Goal: Task Accomplishment & Management: Manage account settings

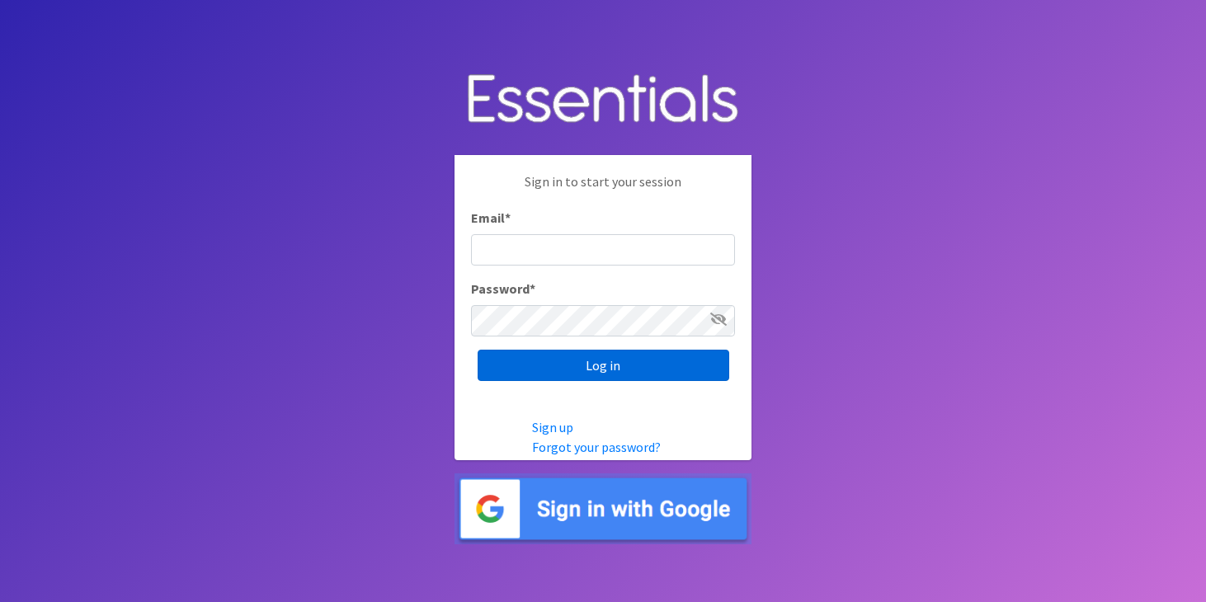
type input "[PERSON_NAME][EMAIL_ADDRESS][DOMAIN_NAME]"
click at [578, 365] on input "Log in" at bounding box center [604, 365] width 252 height 31
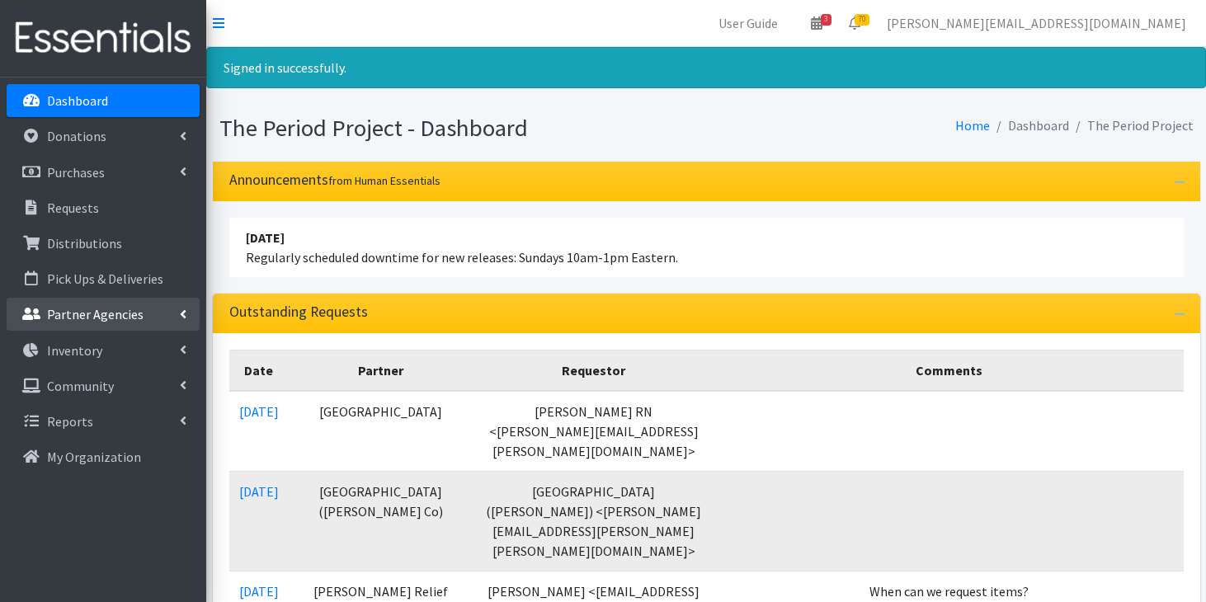
click at [106, 320] on p "Partner Agencies" at bounding box center [95, 314] width 97 height 17
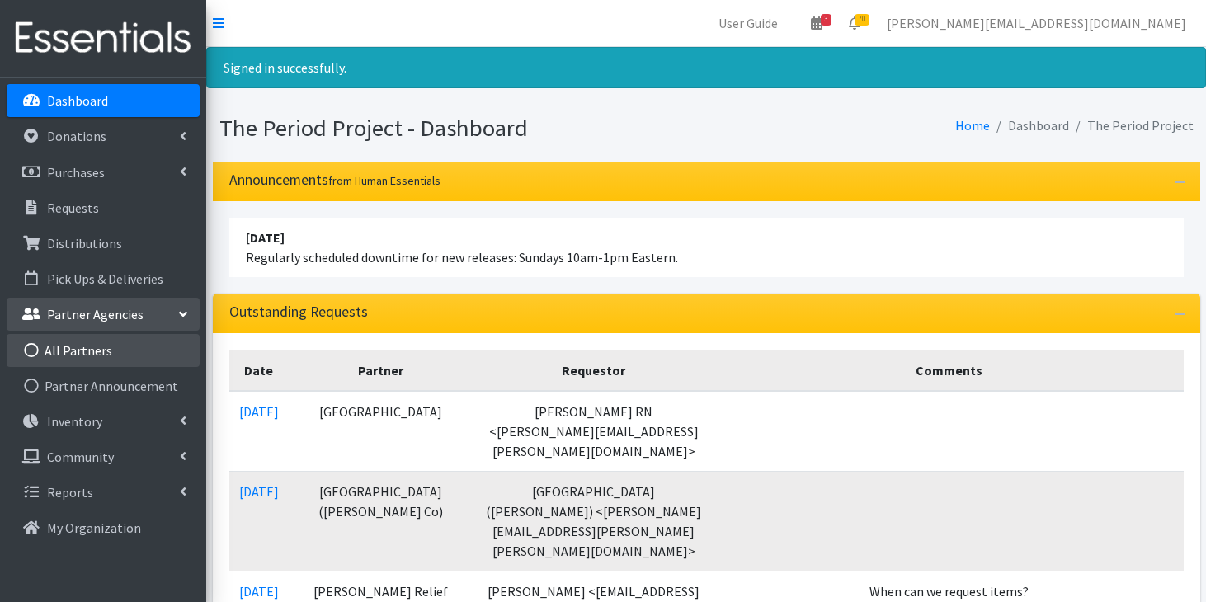
click at [101, 352] on link "All Partners" at bounding box center [103, 350] width 193 height 33
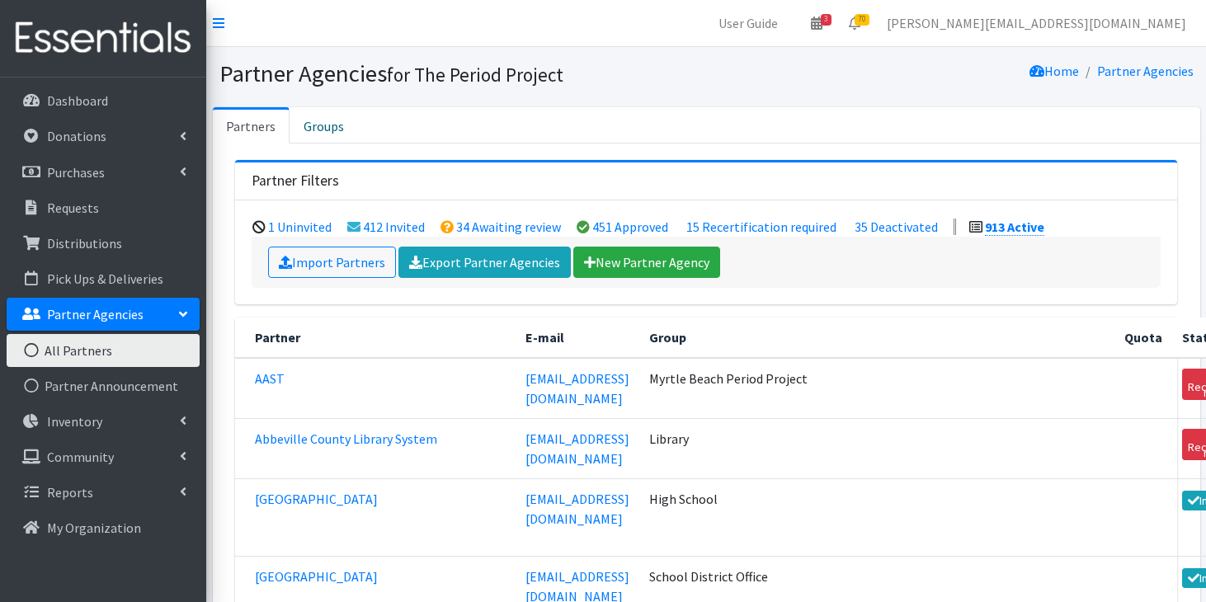
scroll to position [4998, 0]
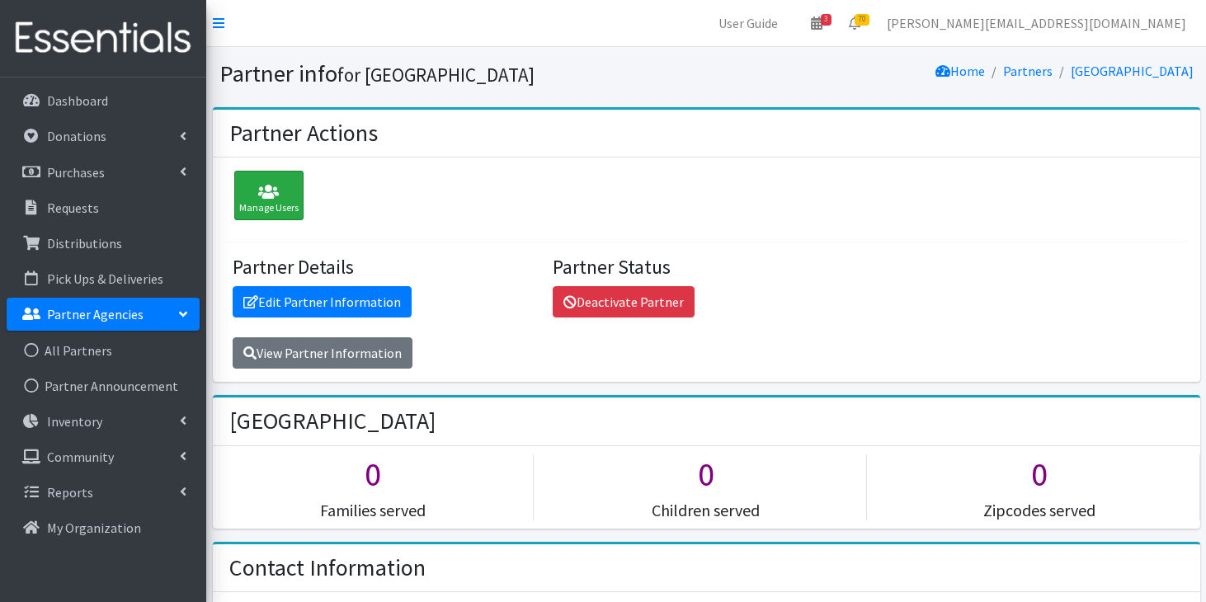
click at [289, 193] on icon at bounding box center [268, 192] width 59 height 17
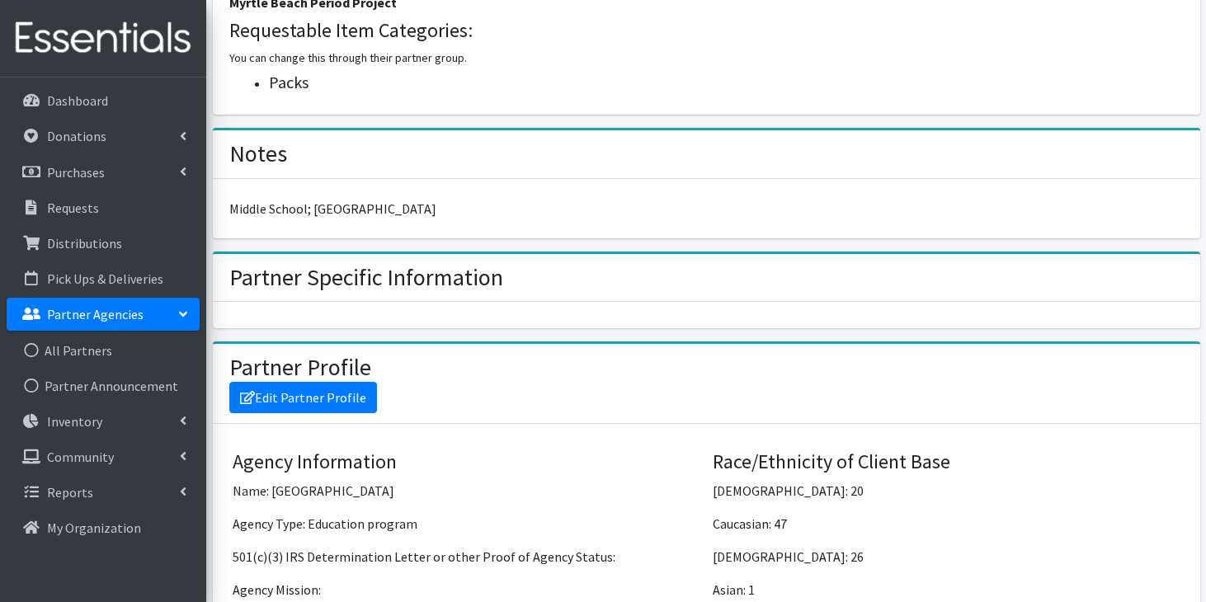
scroll to position [878, 0]
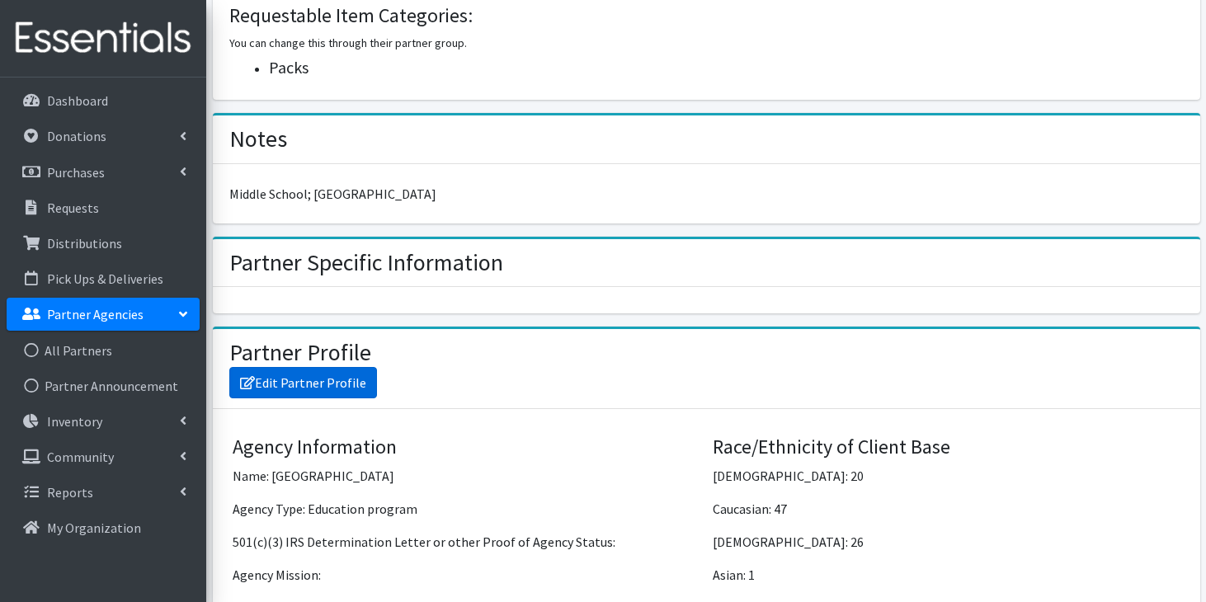
click at [332, 385] on link "Edit Partner Profile" at bounding box center [303, 382] width 148 height 31
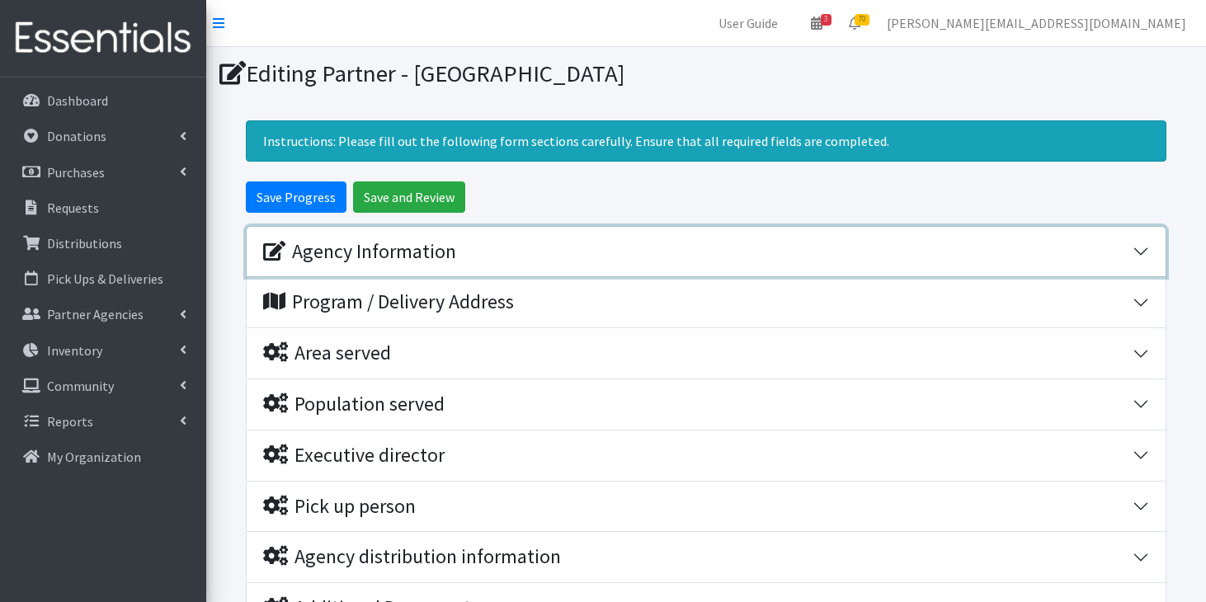
click at [652, 244] on div "Agency Information" at bounding box center [698, 252] width 870 height 24
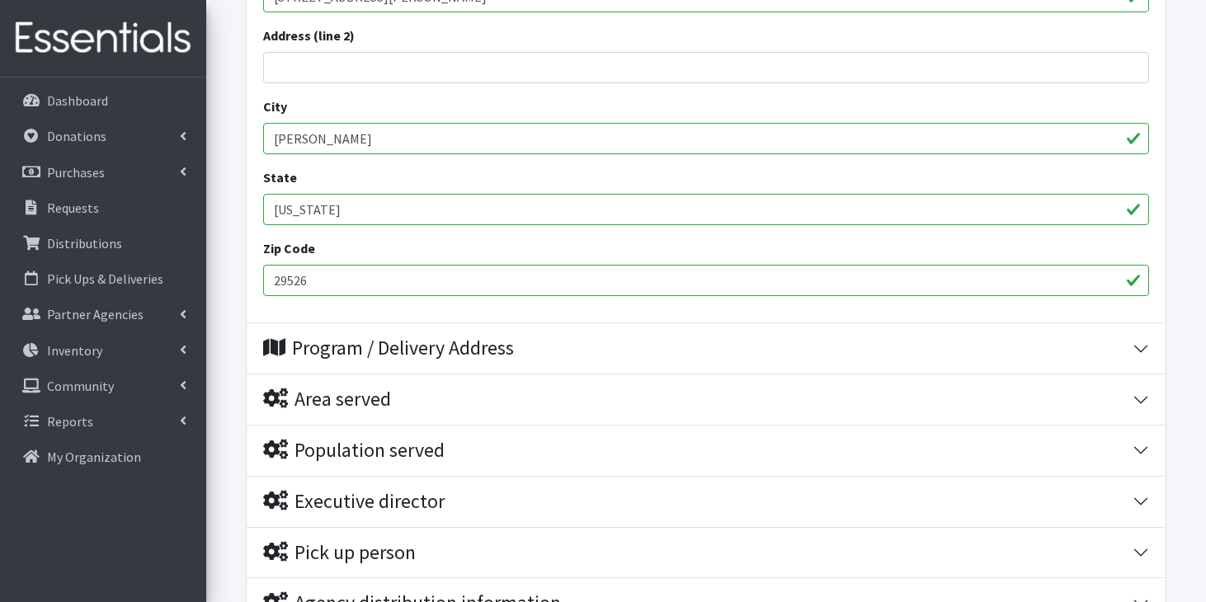
scroll to position [710, 0]
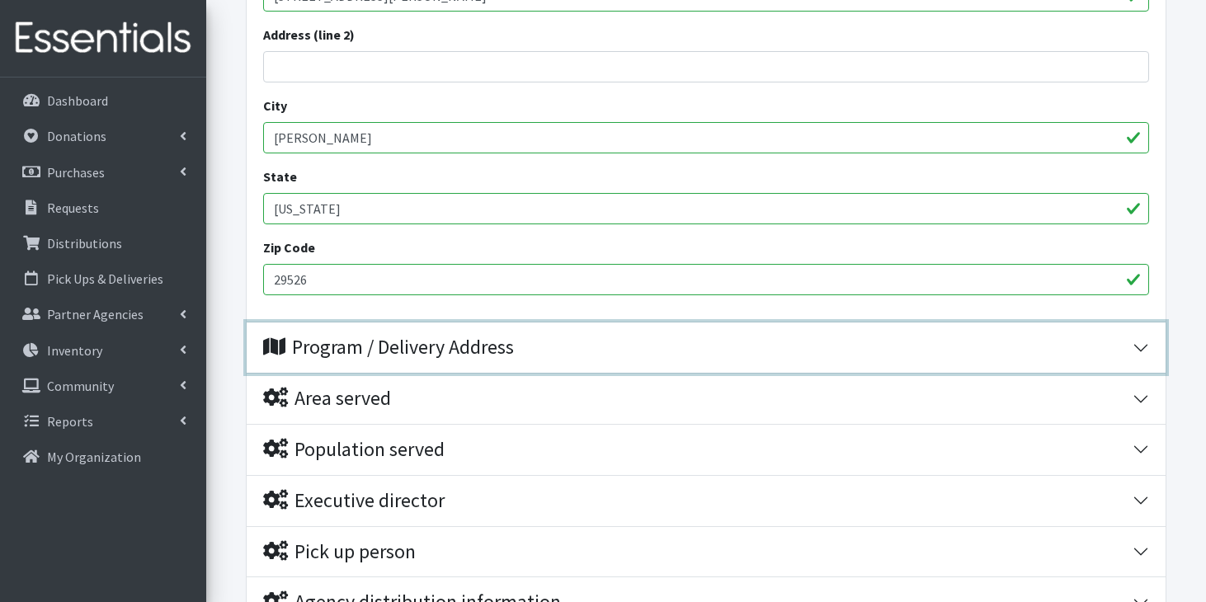
click at [560, 358] on div "Program / Delivery Address" at bounding box center [698, 348] width 870 height 24
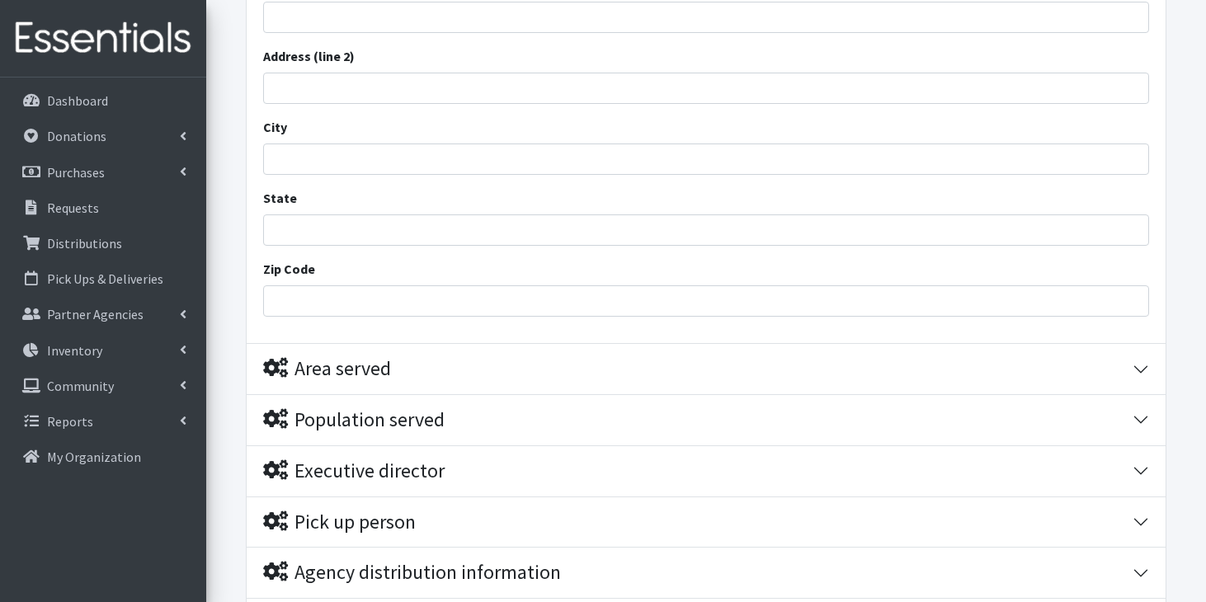
scroll to position [1172, 0]
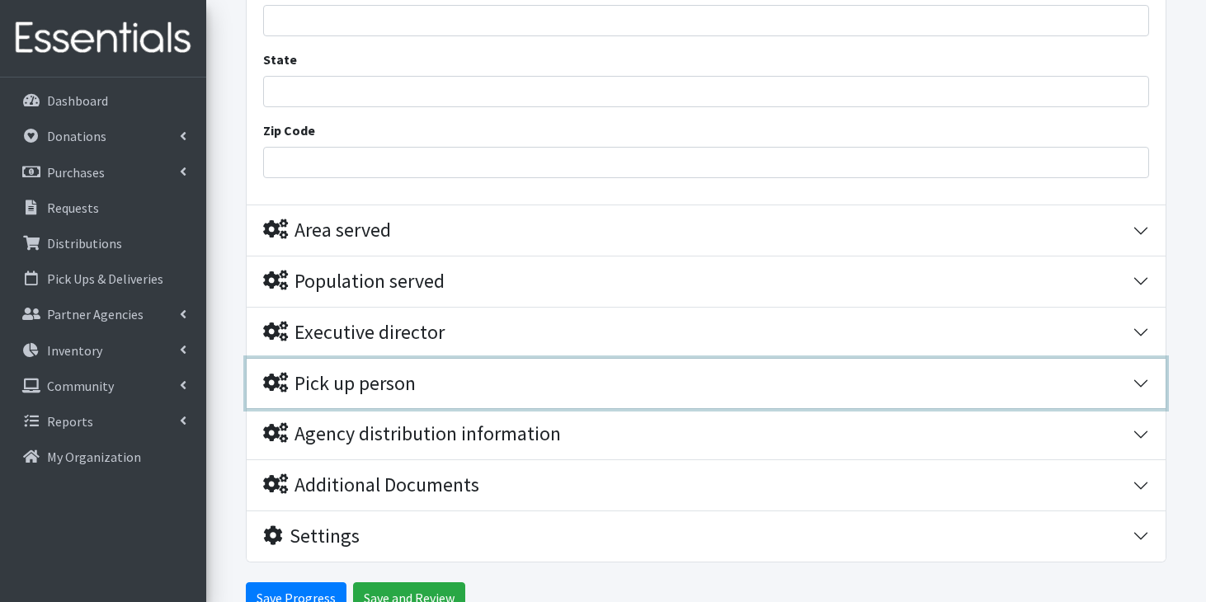
click at [589, 378] on div "Pick up person" at bounding box center [698, 384] width 870 height 24
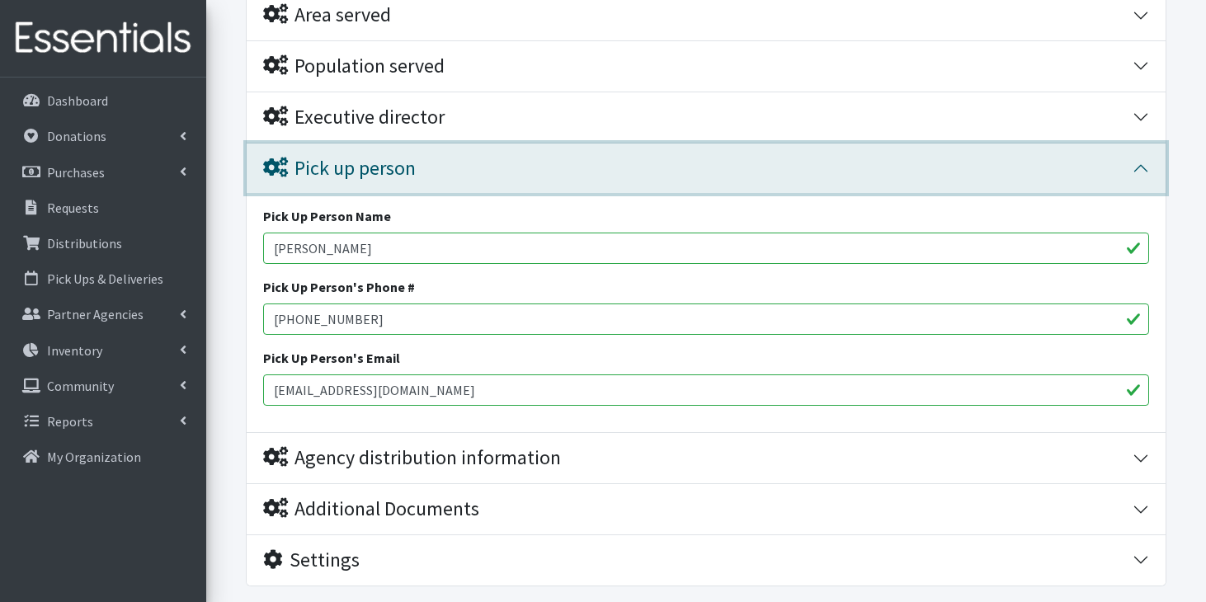
scroll to position [1499, 0]
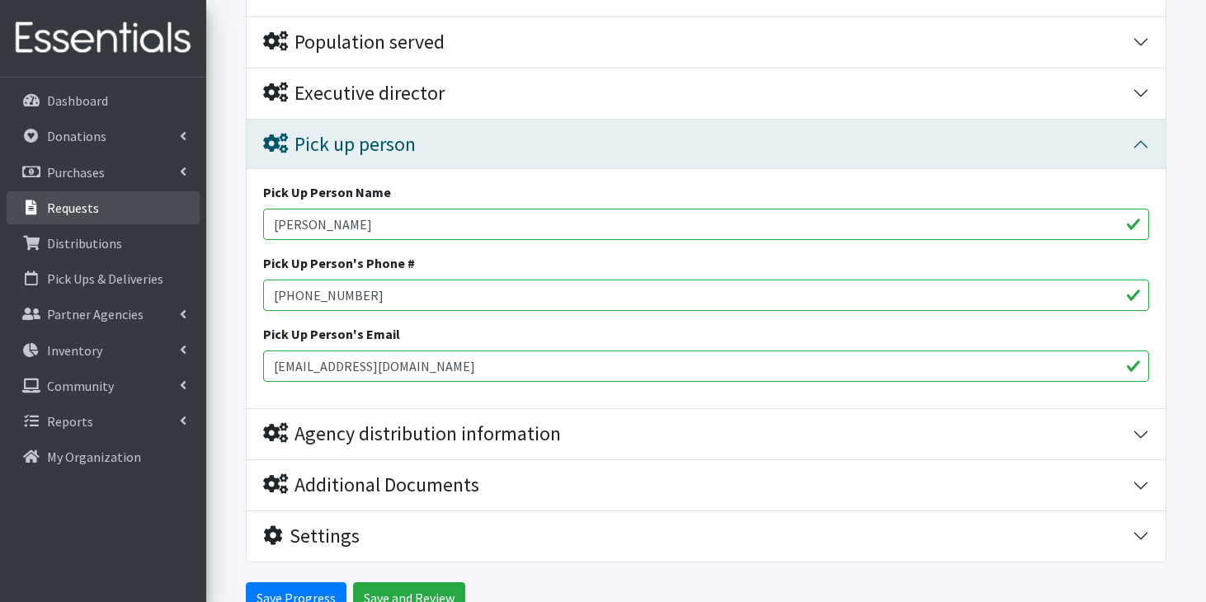
drag, startPoint x: 586, startPoint y: 224, endPoint x: 193, endPoint y: 224, distance: 392.8
type input "[PERSON_NAME]"
drag, startPoint x: 523, startPoint y: 358, endPoint x: 257, endPoint y: 353, distance: 265.8
click at [257, 353] on div "Pick Up Person Name Rachel Swain Pick Up Person's Phone # 843-903-8447 Pick Up …" at bounding box center [706, 288] width 919 height 239
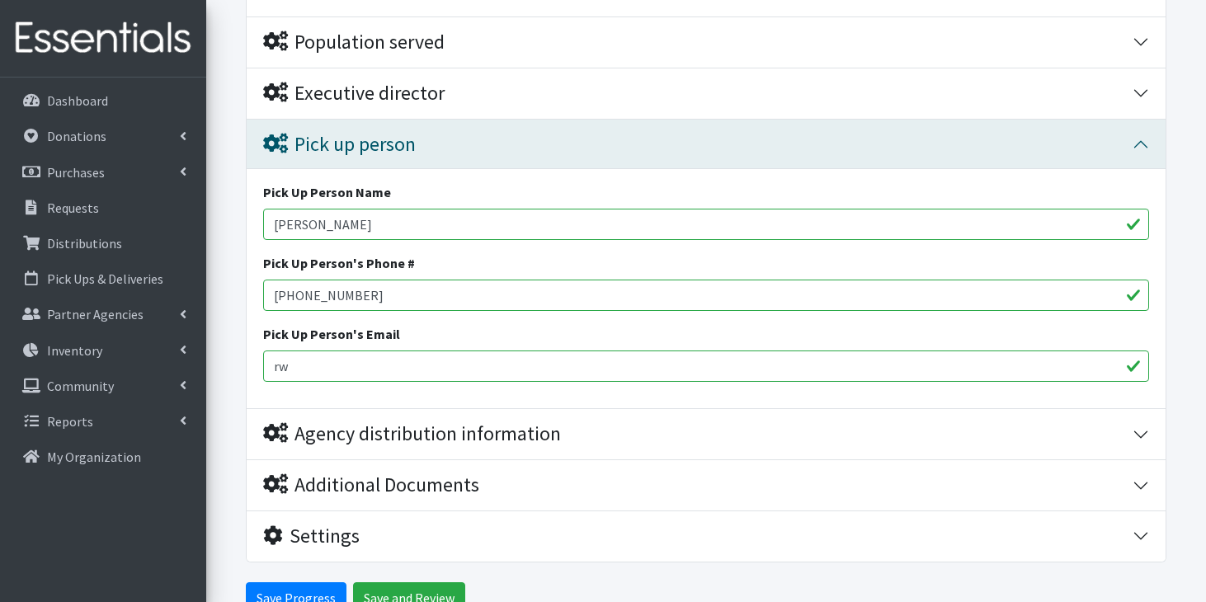
type input "r"
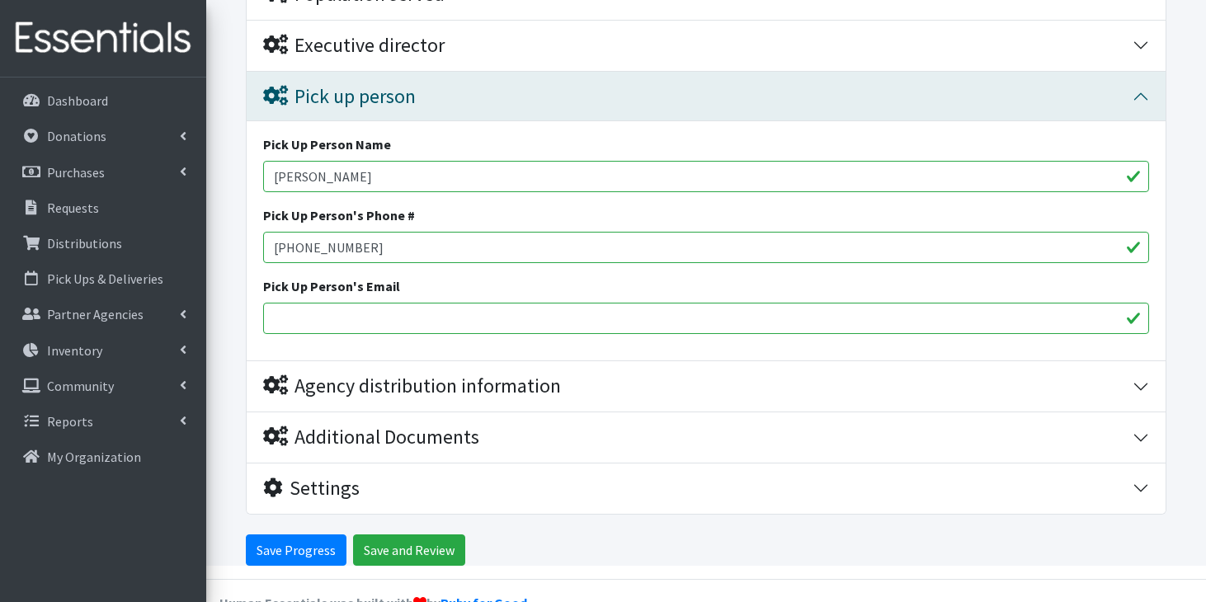
scroll to position [1579, 0]
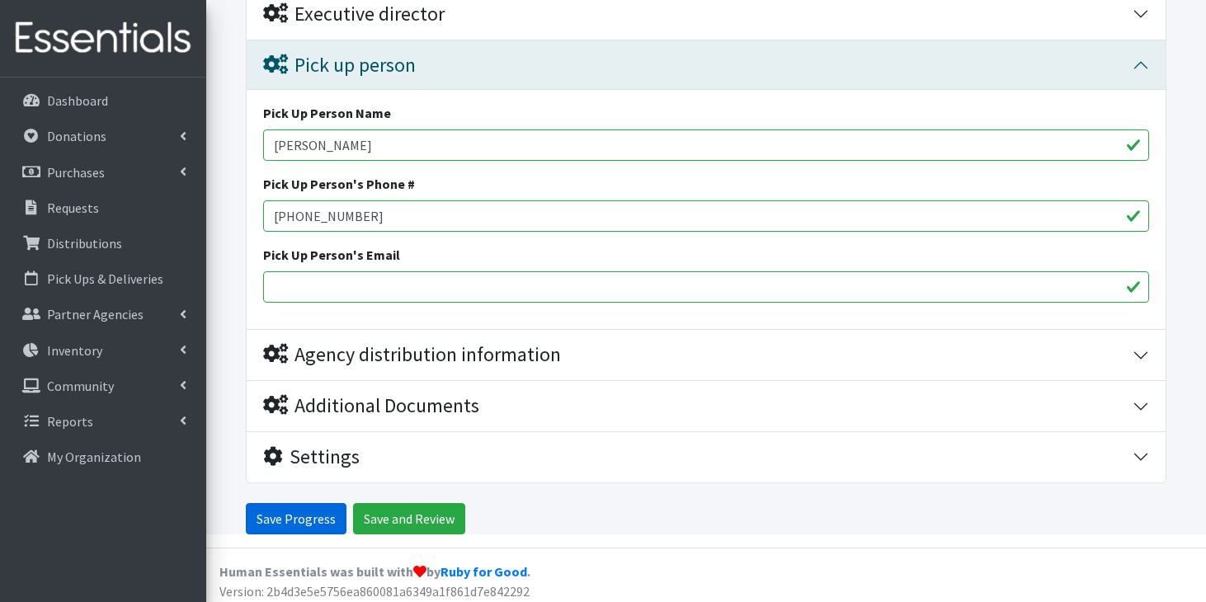
click at [303, 509] on input "Save Progress" at bounding box center [296, 518] width 101 height 31
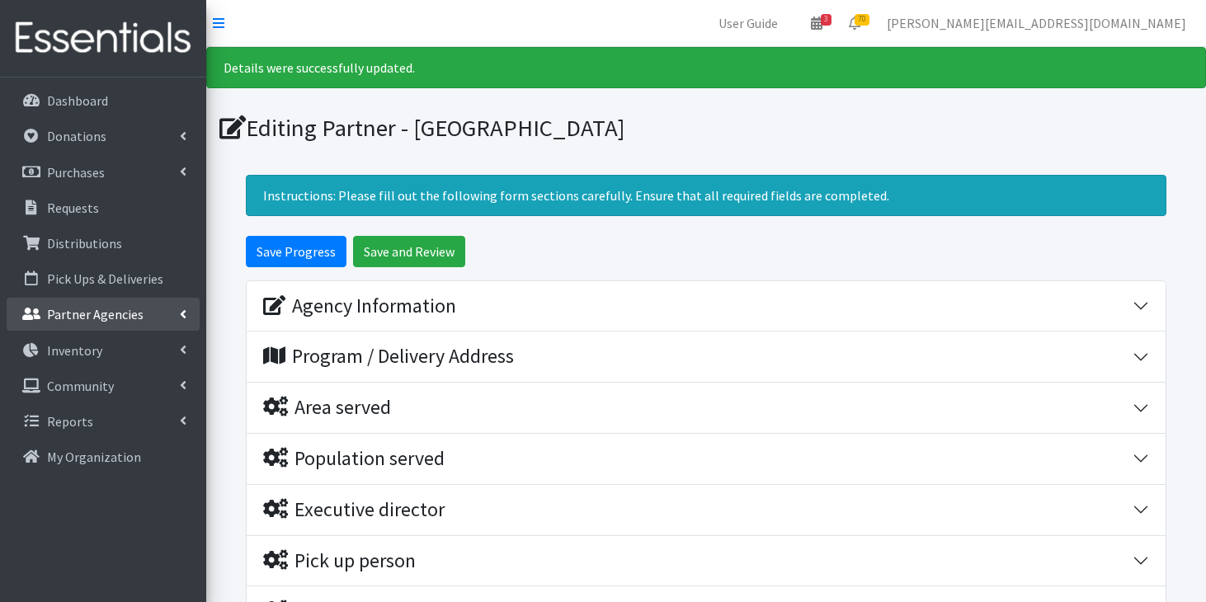
click at [118, 315] on p "Partner Agencies" at bounding box center [95, 314] width 97 height 17
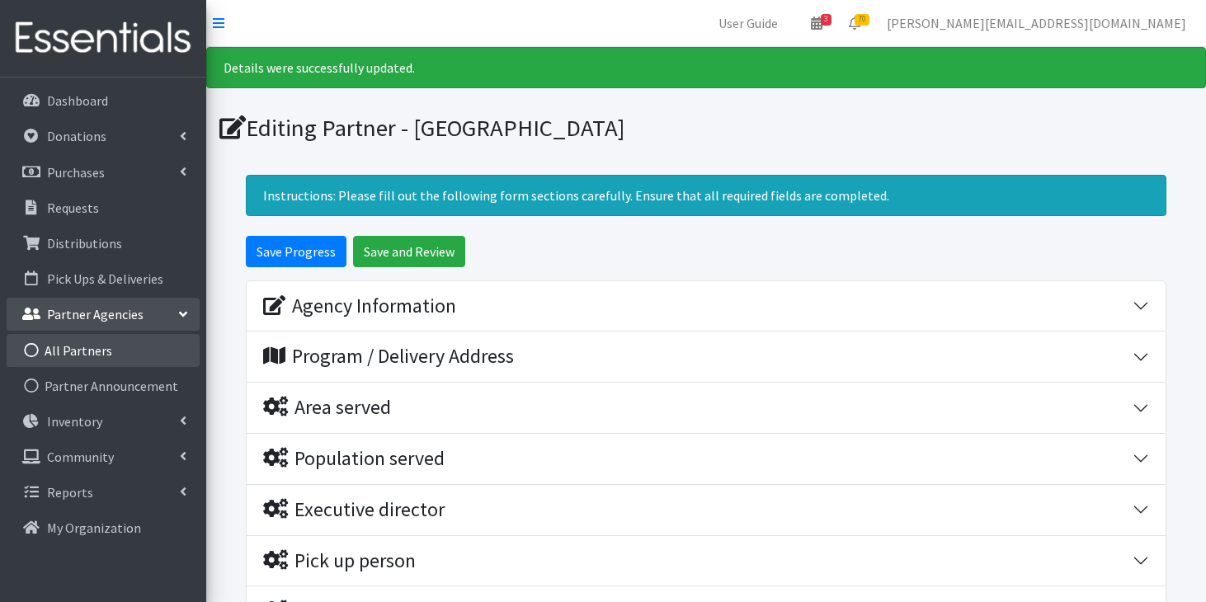
click at [101, 343] on link "All Partners" at bounding box center [103, 350] width 193 height 33
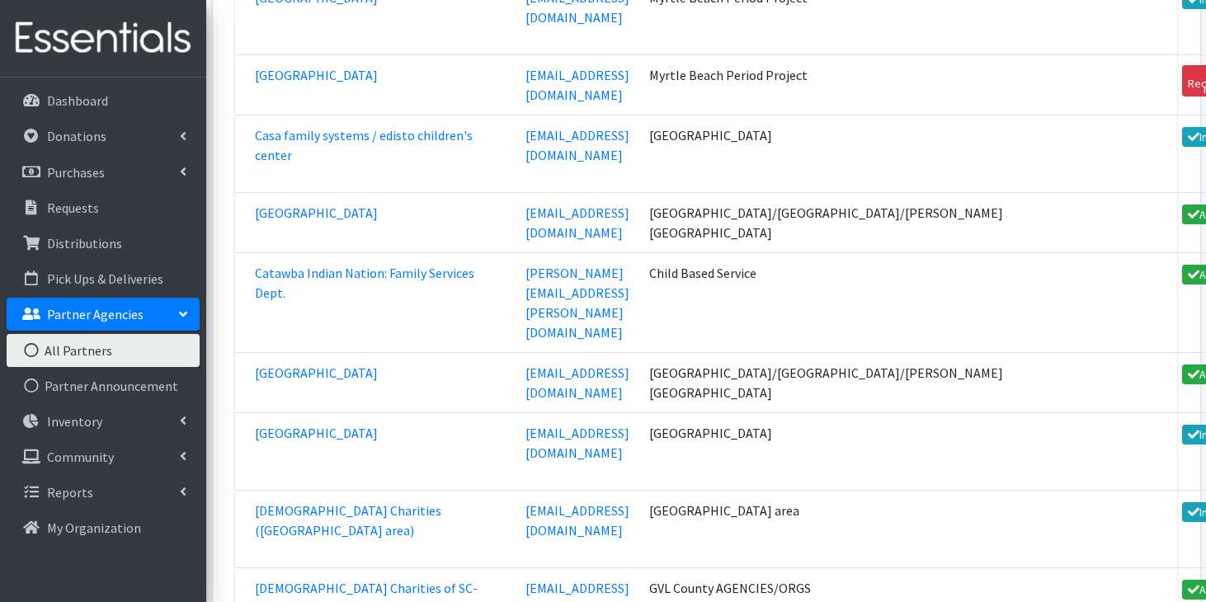
scroll to position [11361, 0]
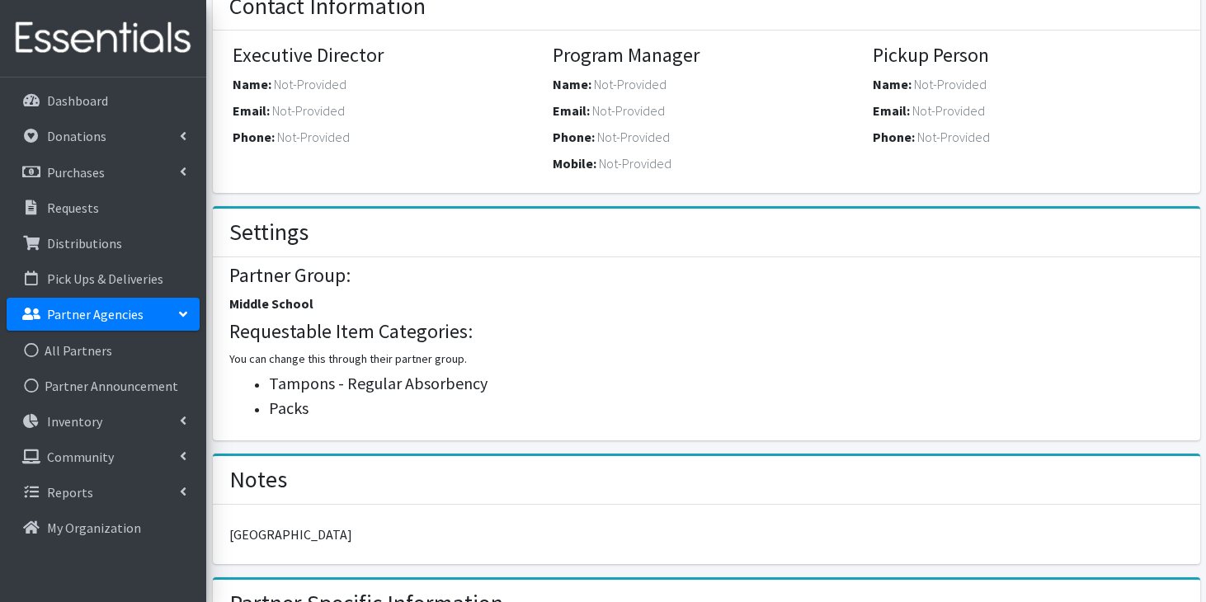
scroll to position [512, 0]
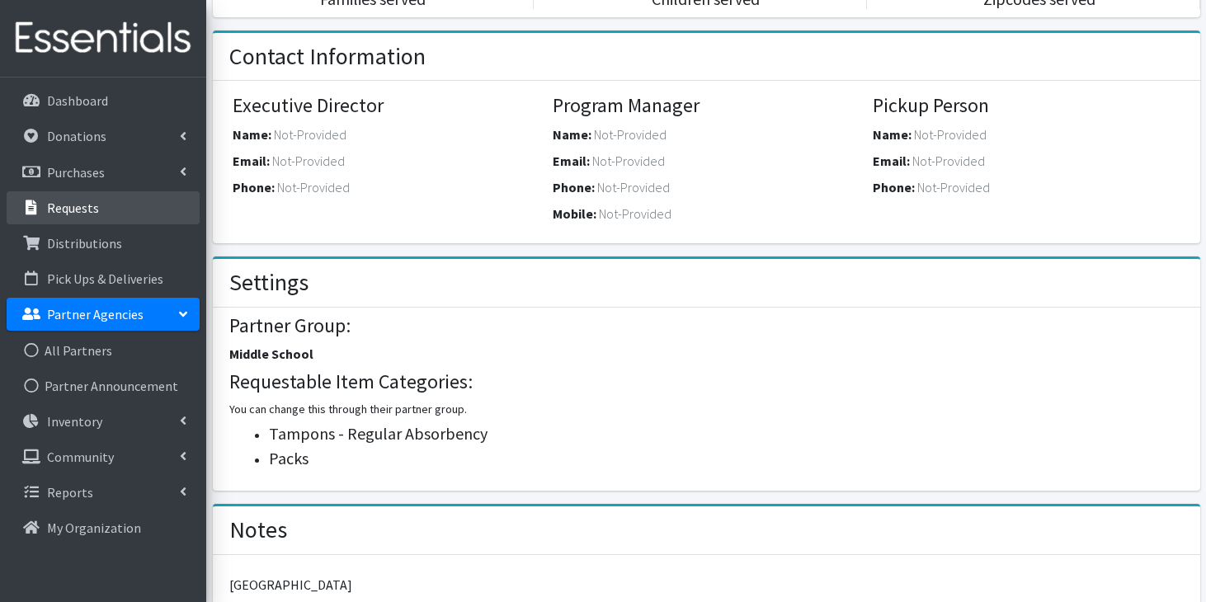
click at [126, 205] on link "Requests" at bounding box center [103, 207] width 193 height 33
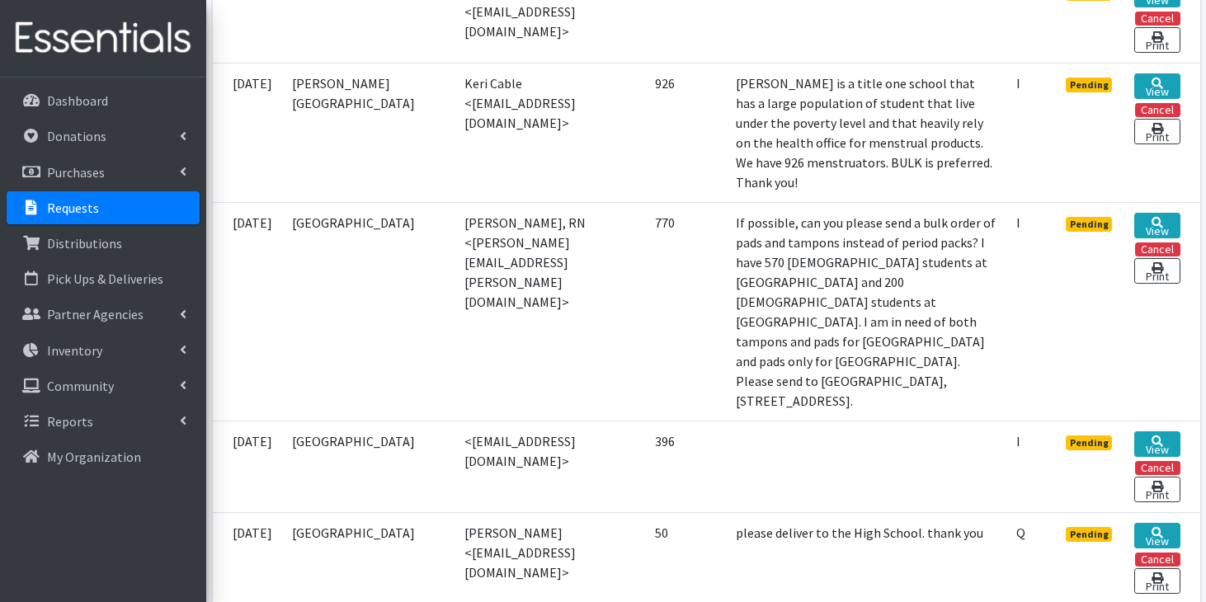
scroll to position [1172, 0]
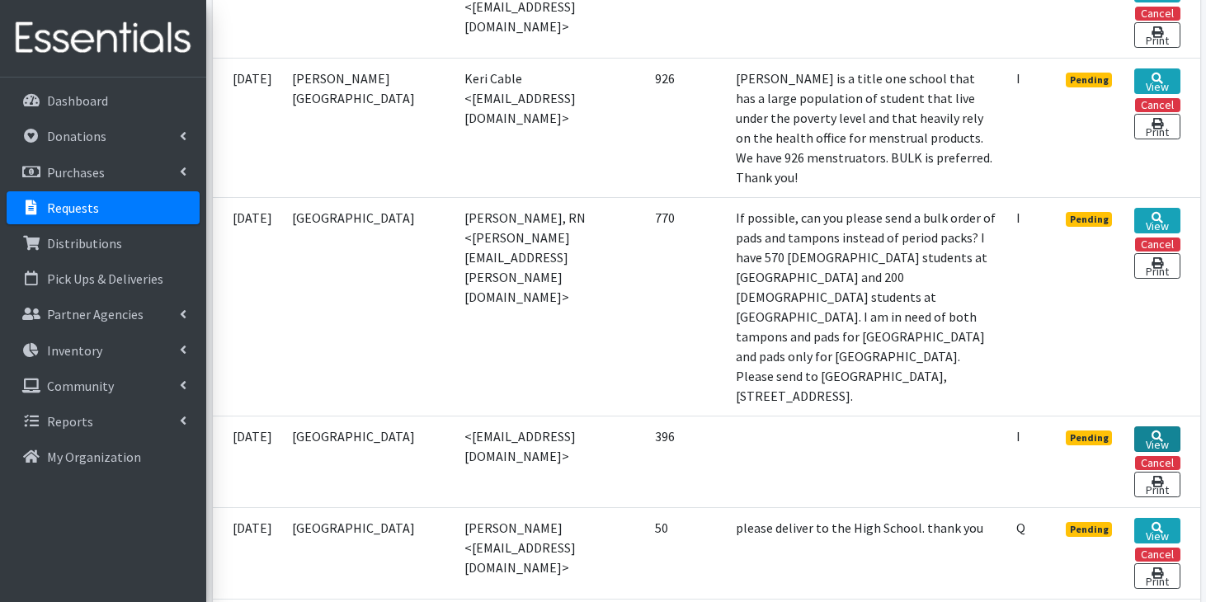
click at [1157, 427] on link "View" at bounding box center [1157, 440] width 45 height 26
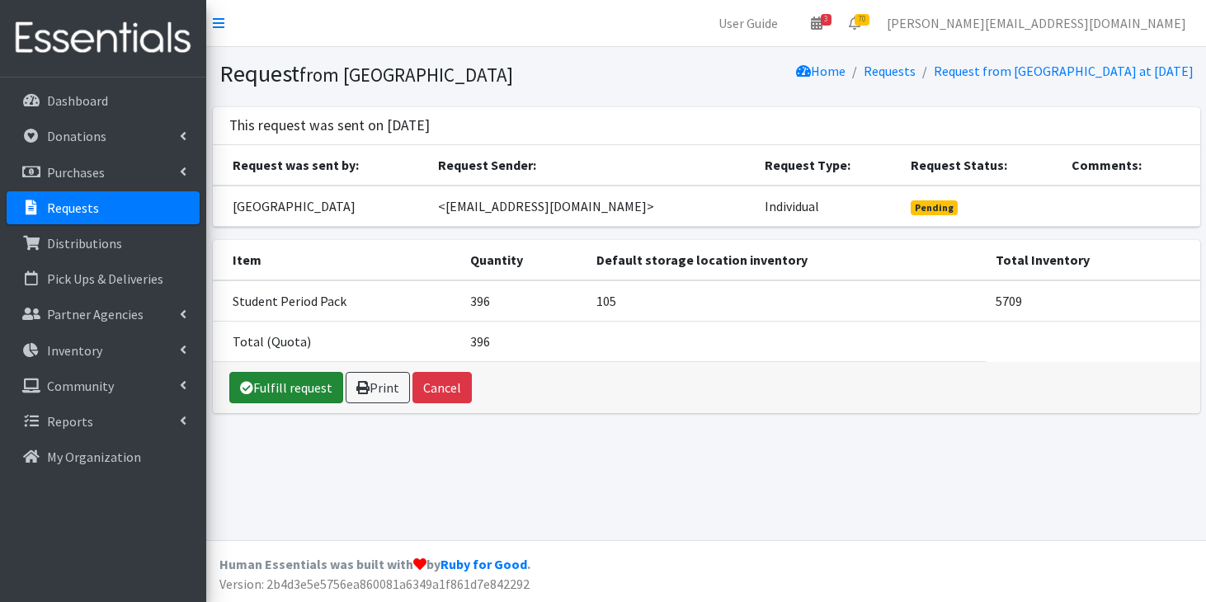
click at [273, 396] on link "Fulfill request" at bounding box center [286, 387] width 114 height 31
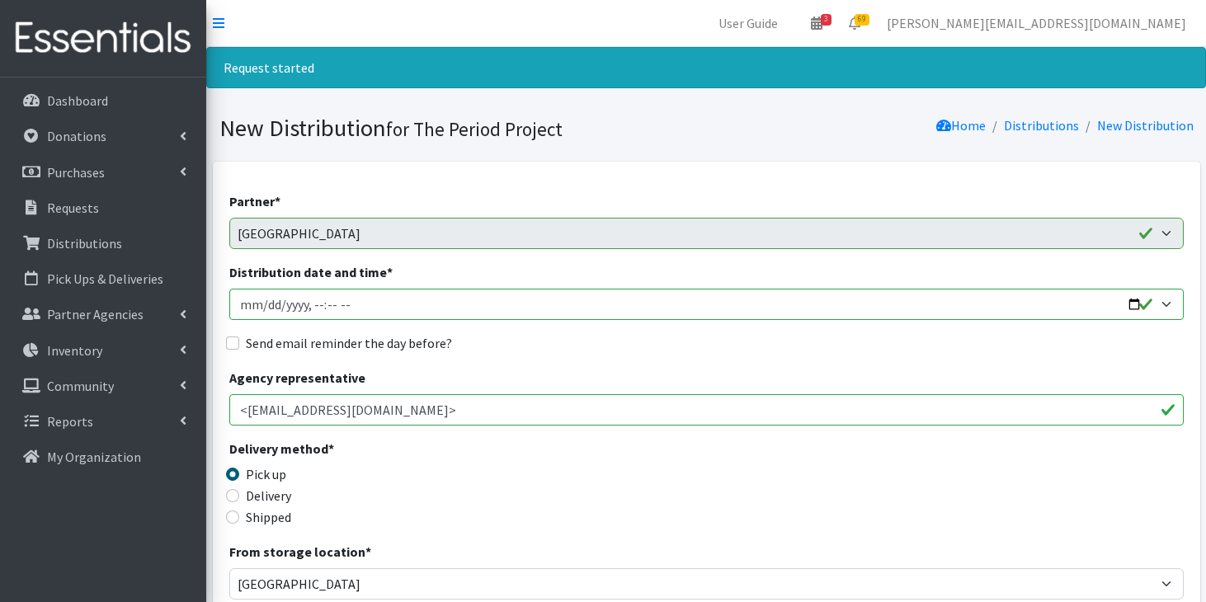
click at [270, 304] on input "Distribution date and time *" at bounding box center [706, 304] width 955 height 31
click at [356, 306] on input "Distribution date and time *" at bounding box center [706, 304] width 955 height 31
type input "[DATE]T11:59"
click at [234, 494] on input "Delivery" at bounding box center [232, 495] width 13 height 13
radio input "true"
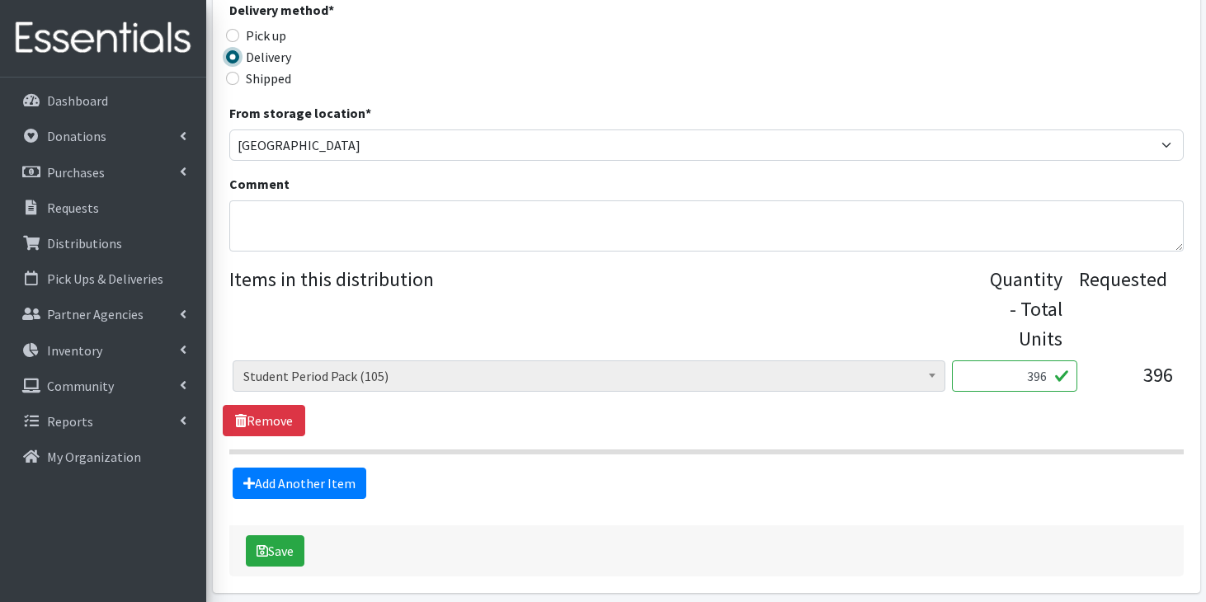
scroll to position [441, 0]
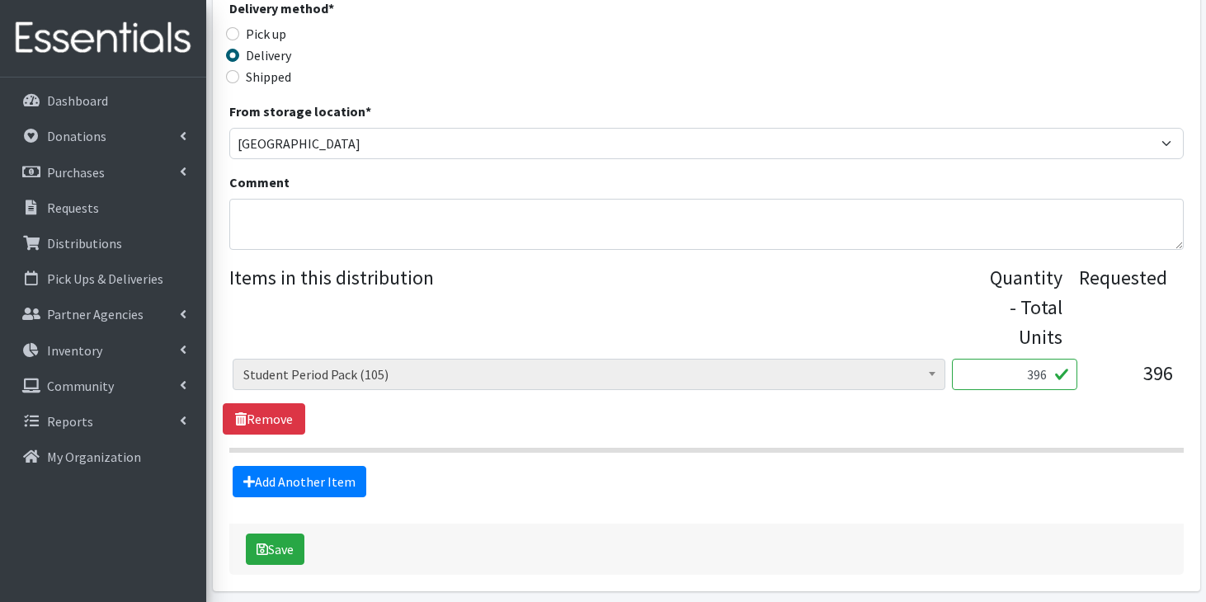
click at [1045, 376] on input "396" at bounding box center [1014, 374] width 125 height 31
type input "3"
type input "70"
click at [260, 559] on button "Save" at bounding box center [275, 549] width 59 height 31
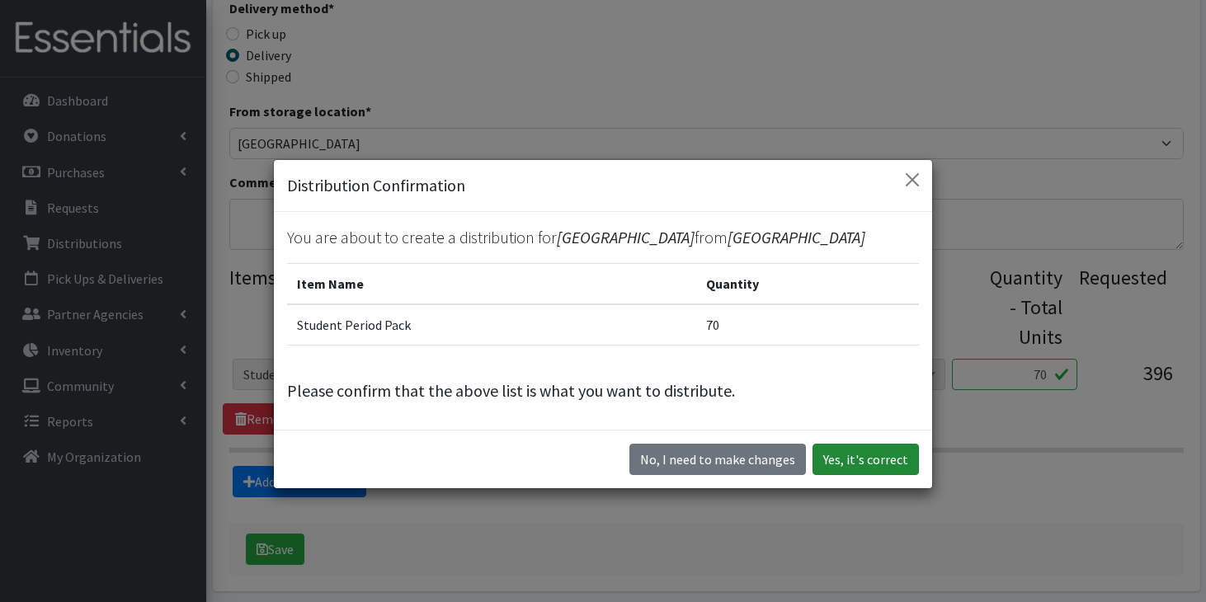
click at [873, 461] on button "Yes, it's correct" at bounding box center [866, 459] width 106 height 31
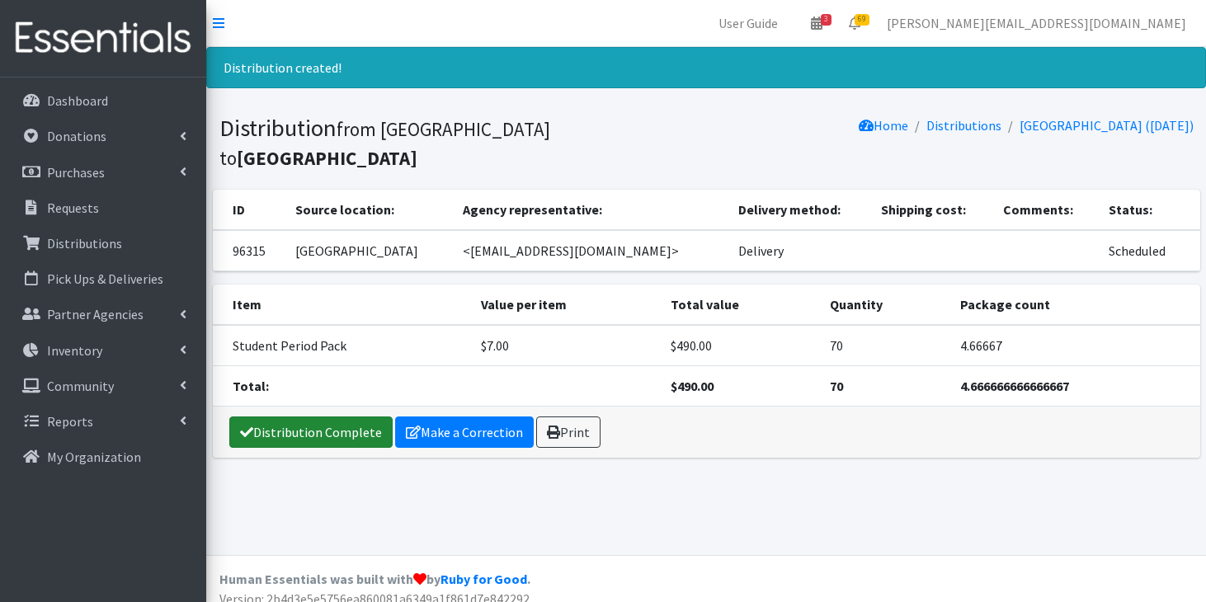
click at [294, 417] on link "Distribution Complete" at bounding box center [310, 432] width 163 height 31
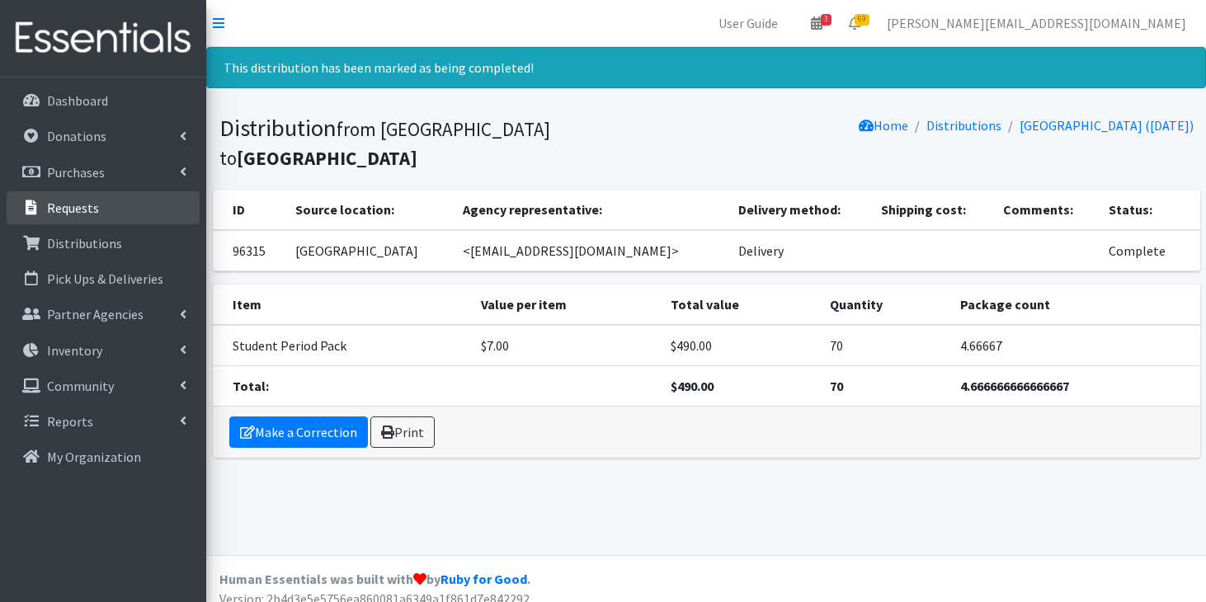
click at [96, 206] on p "Requests" at bounding box center [73, 208] width 52 height 17
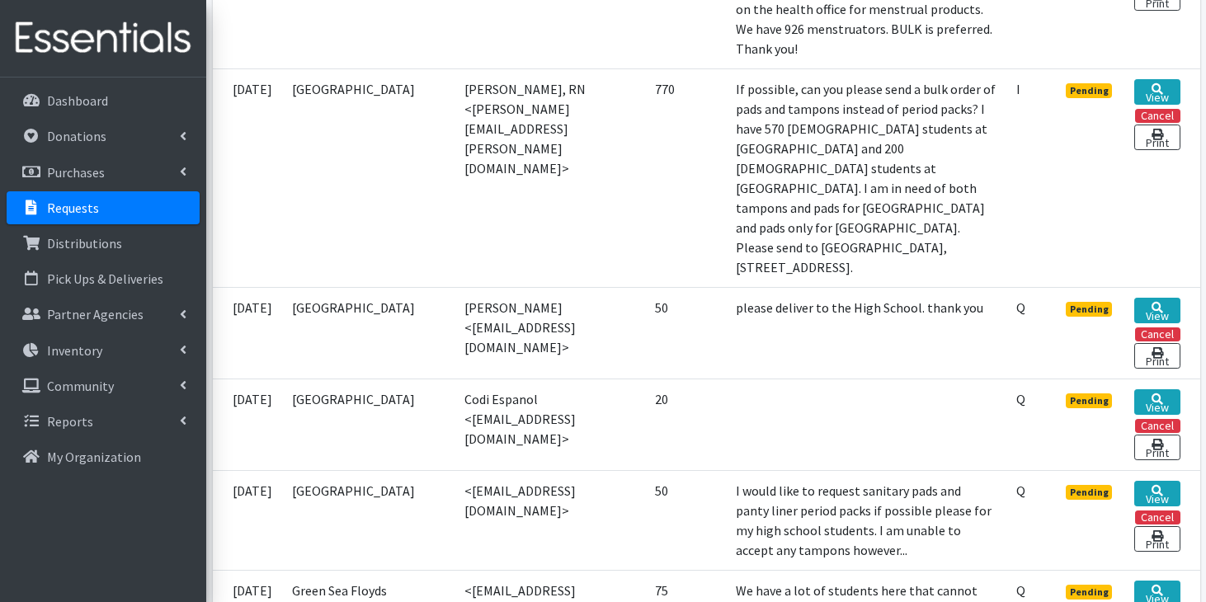
scroll to position [1311, 0]
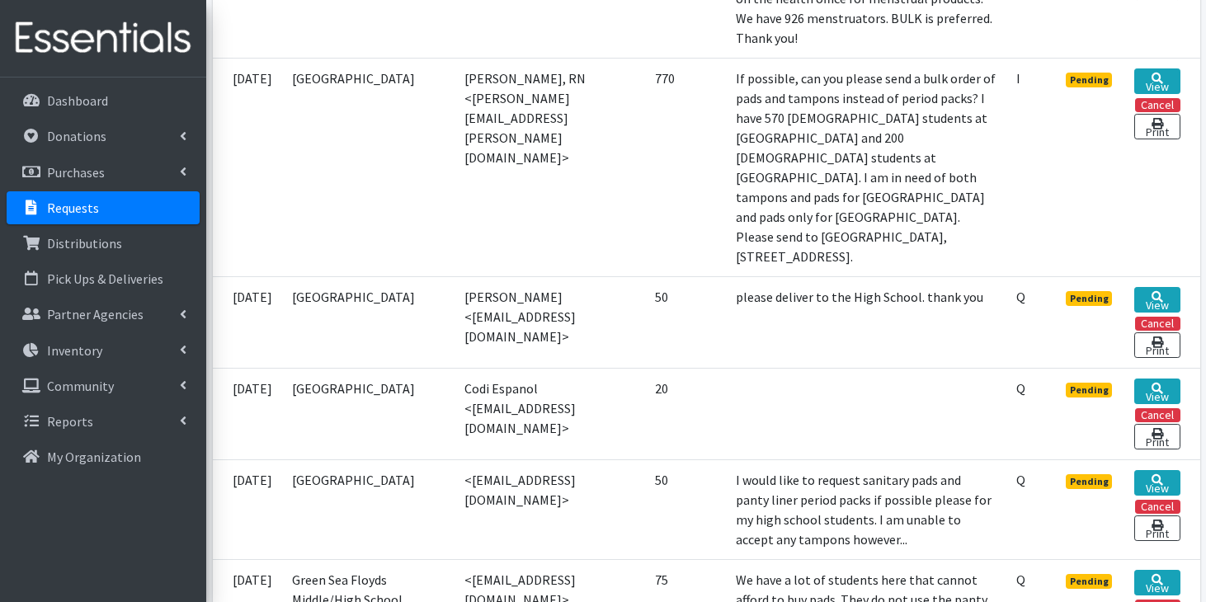
click at [824, 460] on td "I would like to request sanitary pads and panty liner period packs if possible …" at bounding box center [866, 510] width 281 height 100
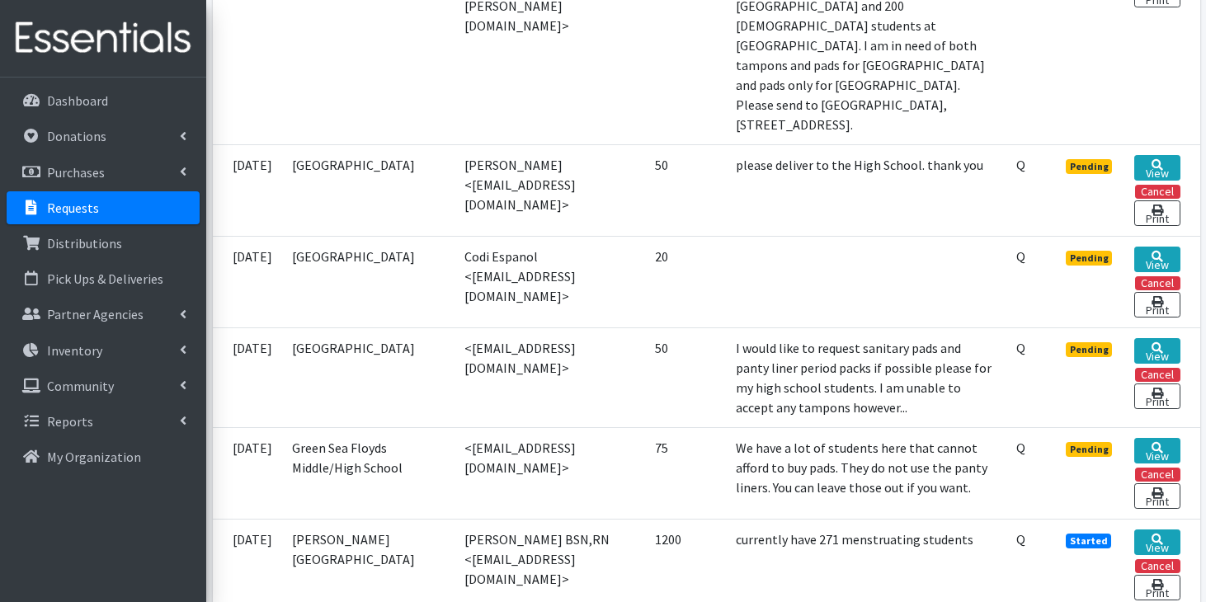
scroll to position [1441, 0]
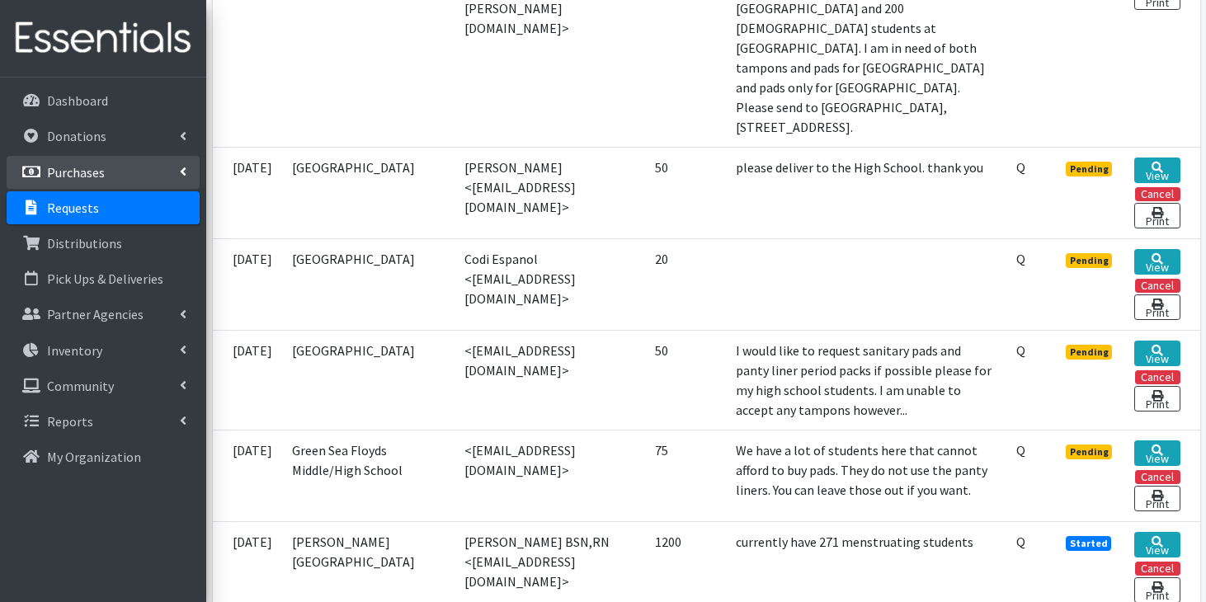
click at [50, 168] on p "Purchases" at bounding box center [76, 172] width 58 height 17
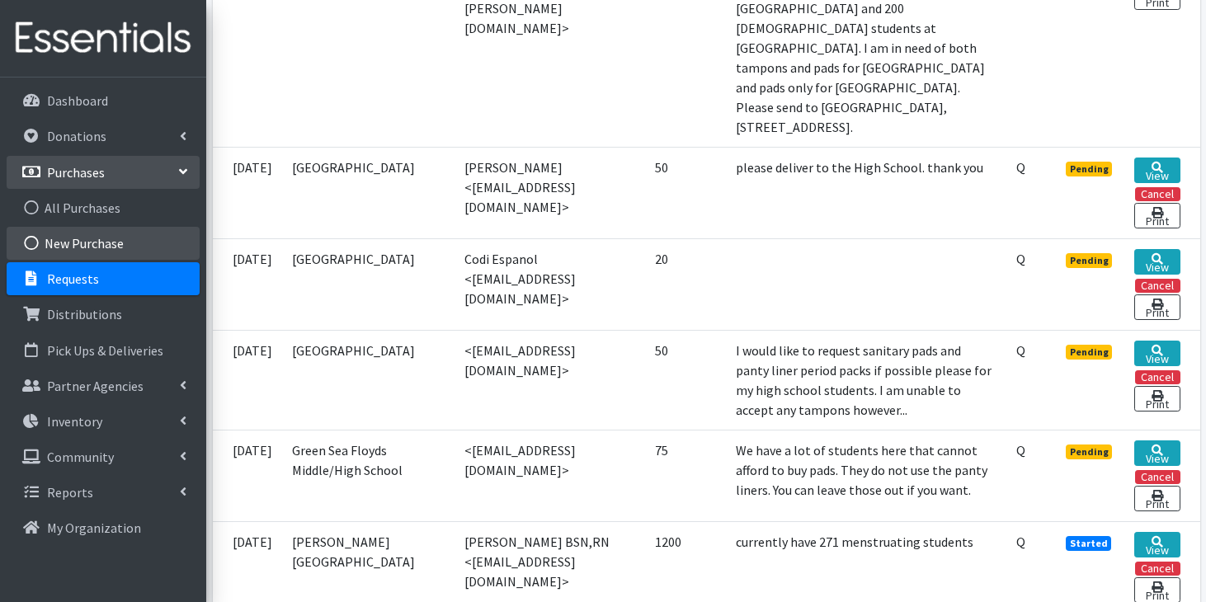
click at [91, 248] on link "New Purchase" at bounding box center [103, 243] width 193 height 33
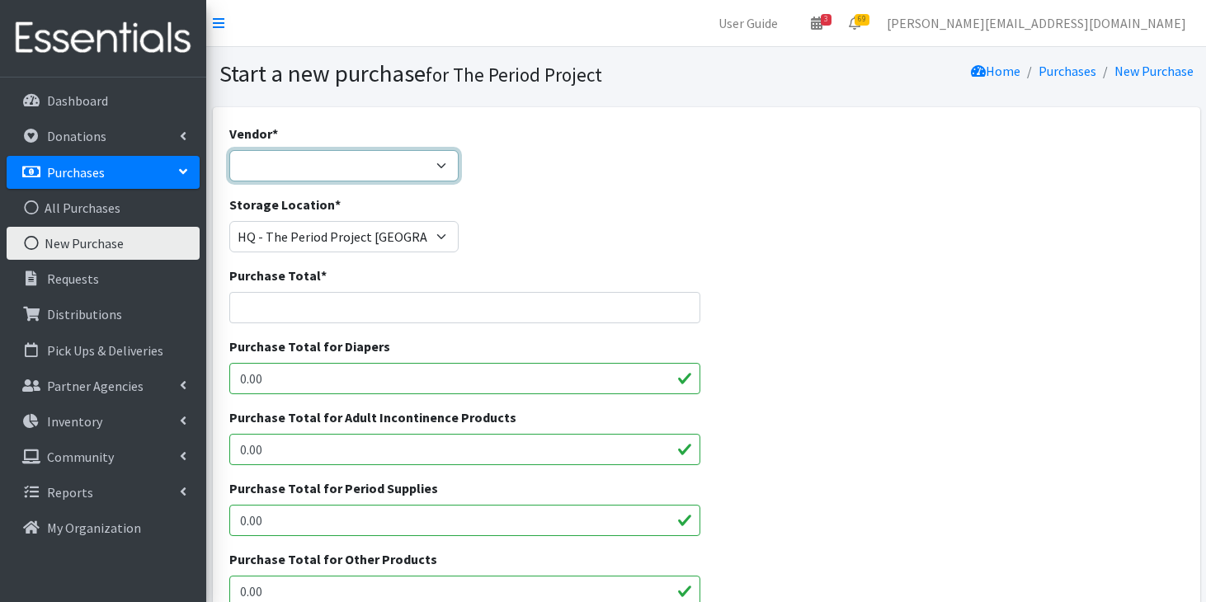
click at [441, 167] on select "ALLIANCE/KOTEX Amazon Costco Dollar Days PEP (Period Education Project) Rhino M…" at bounding box center [343, 165] width 229 height 31
select select "254"
click at [229, 150] on select "ALLIANCE/KOTEX Amazon Costco Dollar Days PEP (Period Education Project) Rhino M…" at bounding box center [343, 165] width 229 height 31
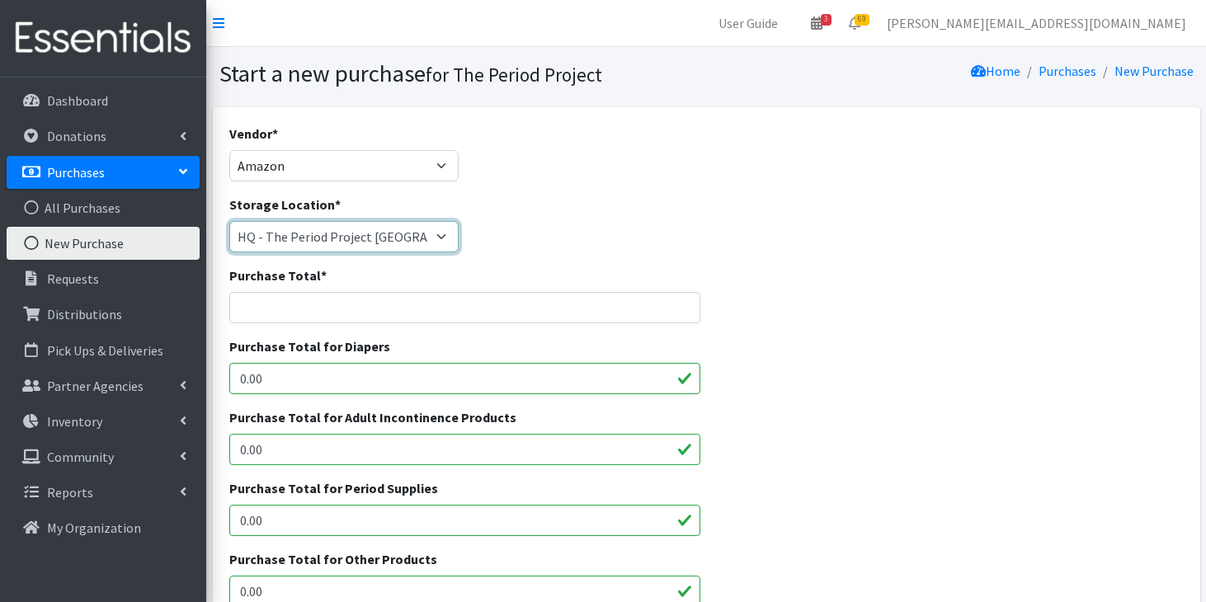
click at [404, 238] on select "[PERSON_NAME] HPP [GEOGRAPHIC_DATA], [GEOGRAPHIC_DATA] [GEOGRAPHIC_DATA] [GEOGR…" at bounding box center [343, 236] width 229 height 31
select select "253"
click at [229, 221] on select "[PERSON_NAME] HPP [GEOGRAPHIC_DATA], [GEOGRAPHIC_DATA] [GEOGRAPHIC_DATA] [GEOGR…" at bounding box center [343, 236] width 229 height 31
click at [355, 315] on input "Purchase Total *" at bounding box center [464, 307] width 471 height 31
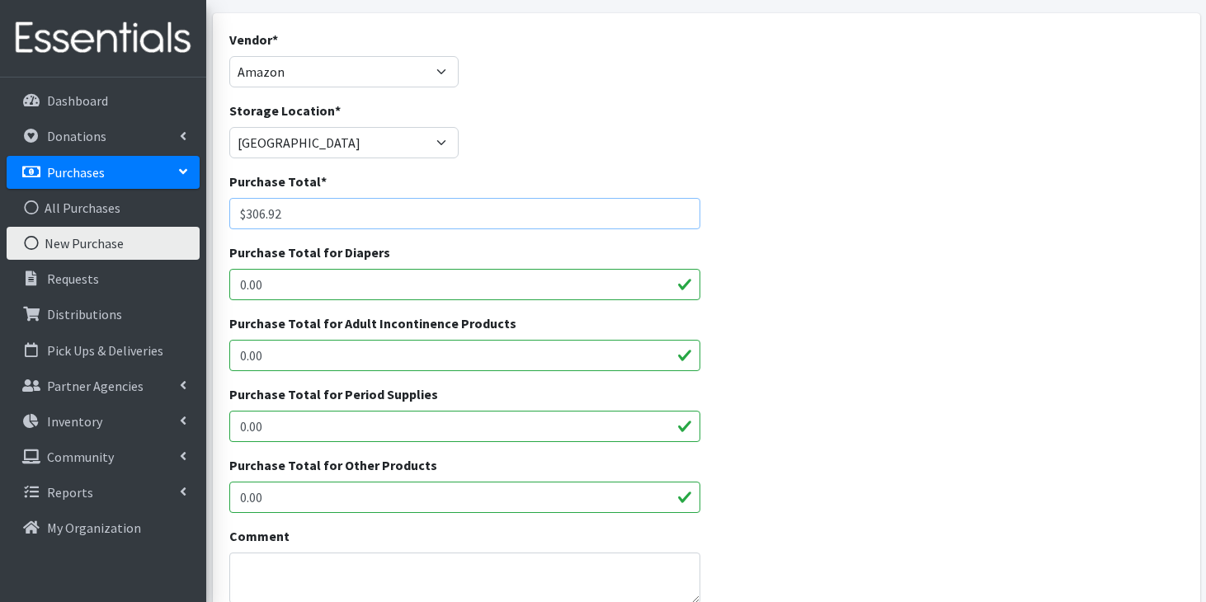
scroll to position [100, 0]
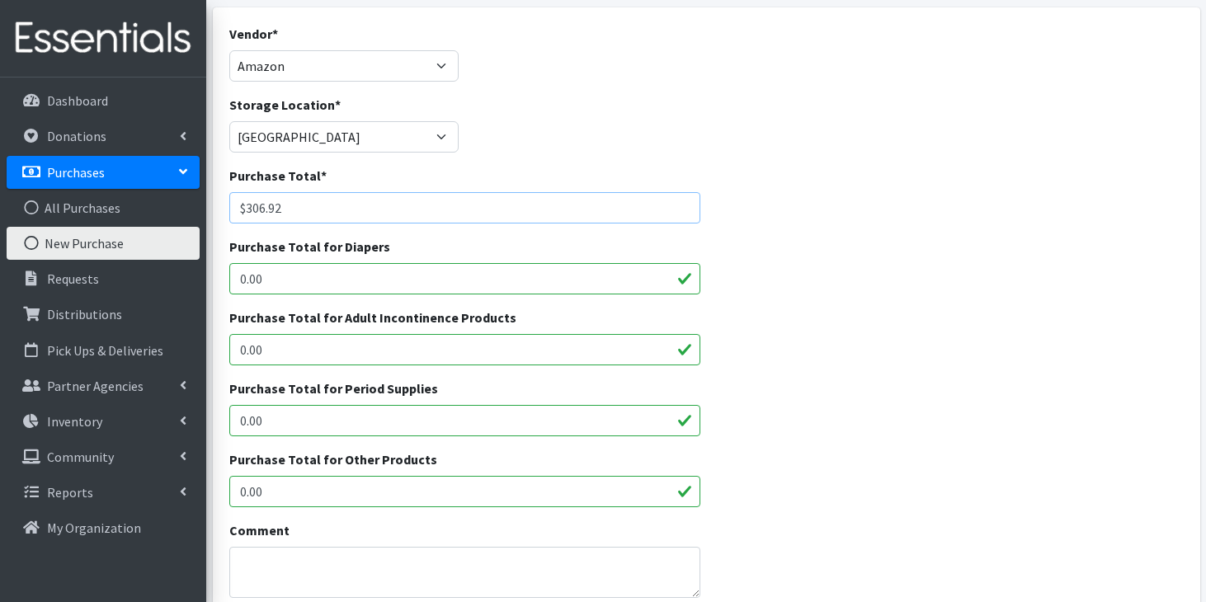
type input "$306.92"
click at [333, 430] on input "0.00" at bounding box center [464, 420] width 471 height 31
type input "0"
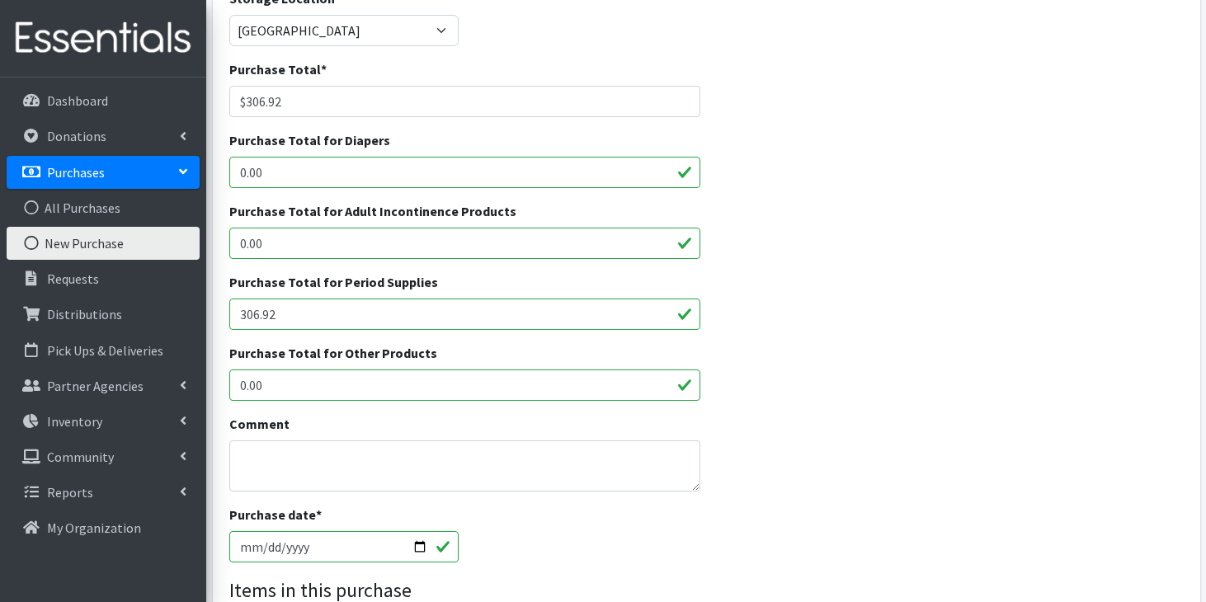
scroll to position [248, 0]
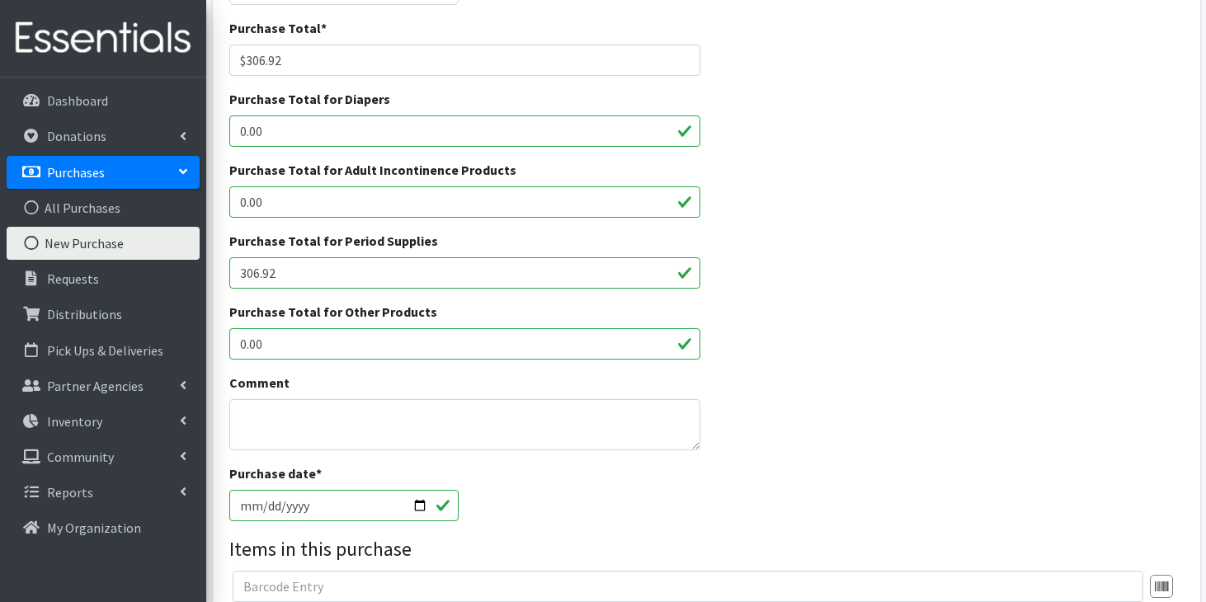
type input "306.92"
click at [359, 425] on textarea "Comment" at bounding box center [464, 424] width 471 height 51
type textarea "s"
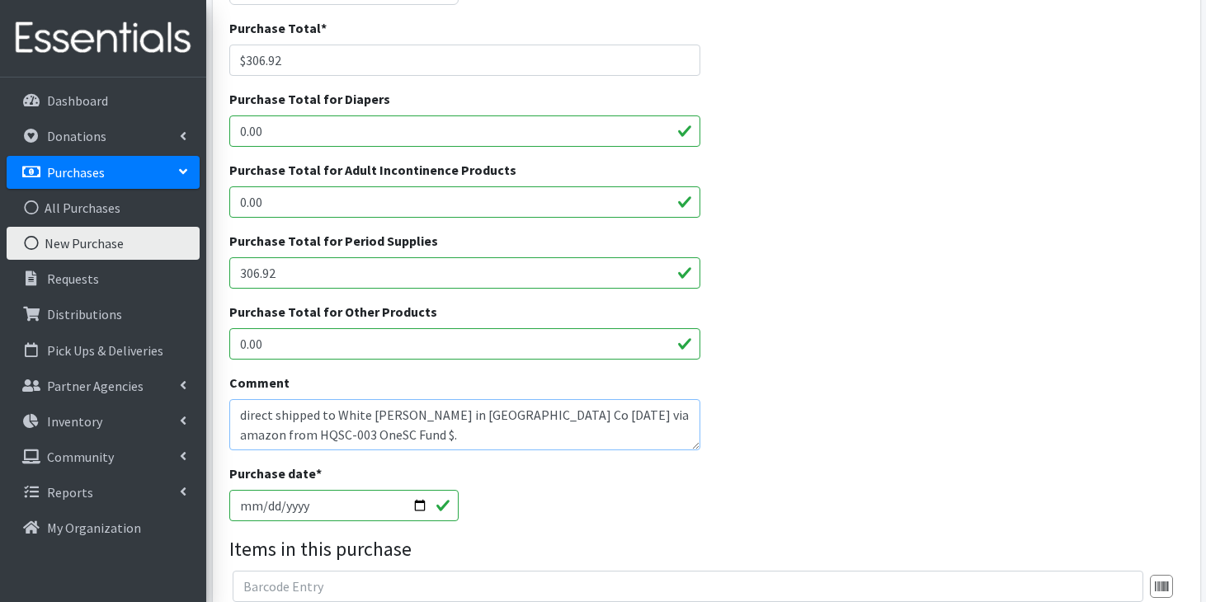
type textarea "direct shipped to White Knoll HS in Lexington Co 9/3/25 via amazon from HQSC-00…"
click at [269, 508] on input "2025-09-09" at bounding box center [343, 505] width 229 height 31
type input "2025-09-03"
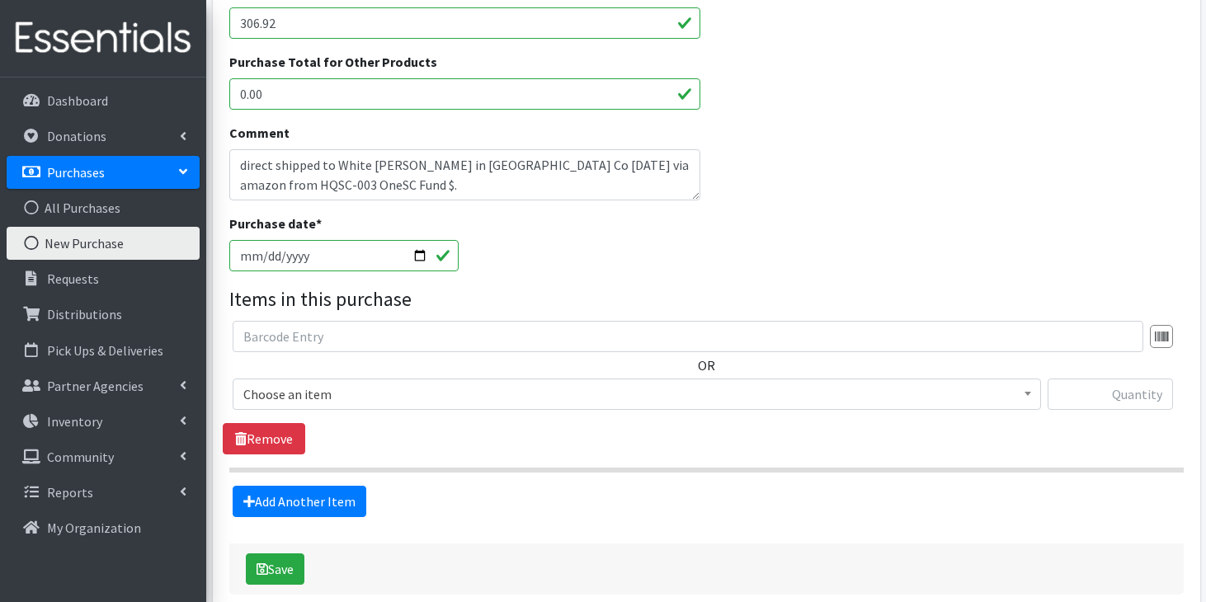
scroll to position [506, 0]
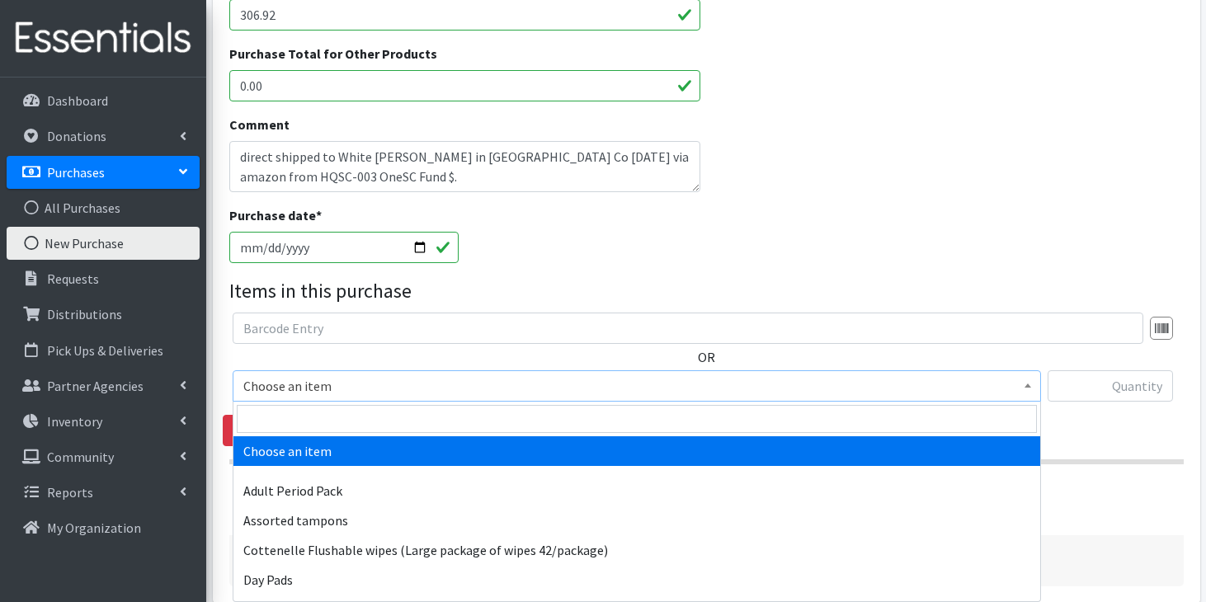
click at [367, 389] on span "Choose an item" at bounding box center [636, 386] width 787 height 23
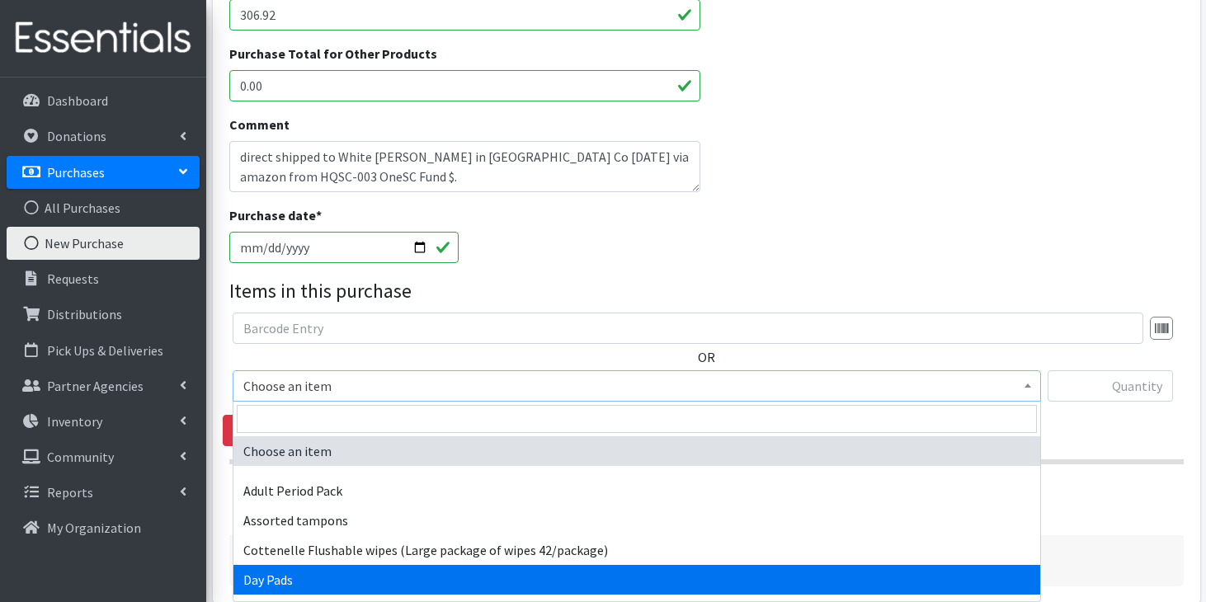
select select "7759"
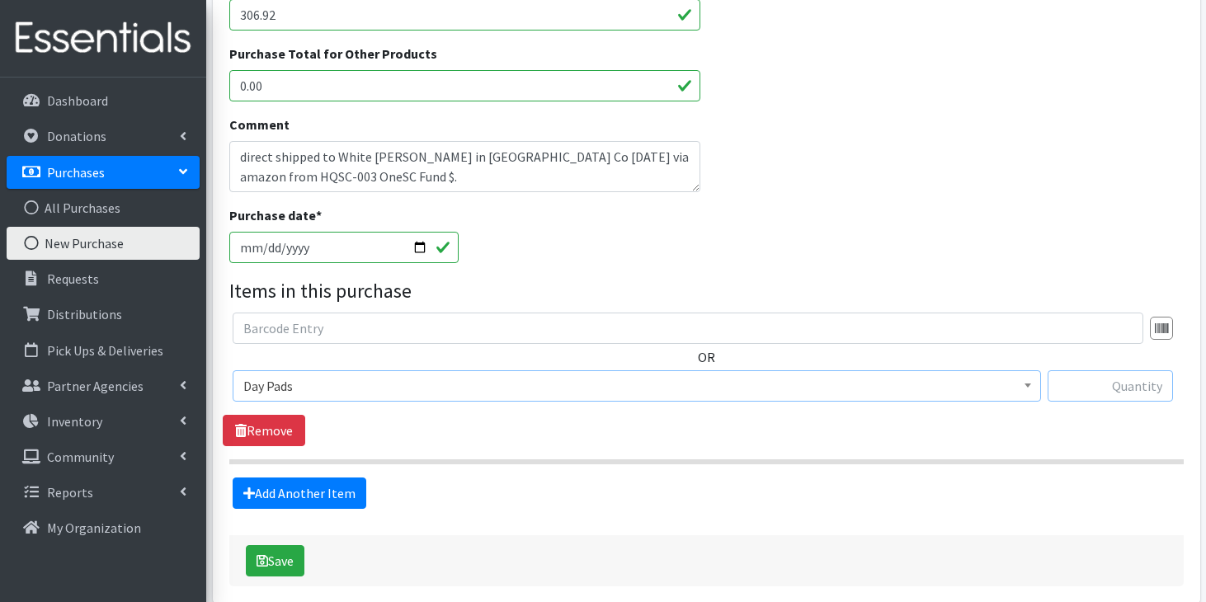
click at [1117, 382] on input "text" at bounding box center [1110, 386] width 125 height 31
type input "1024"
click at [296, 486] on link "Add Another Item" at bounding box center [300, 493] width 134 height 31
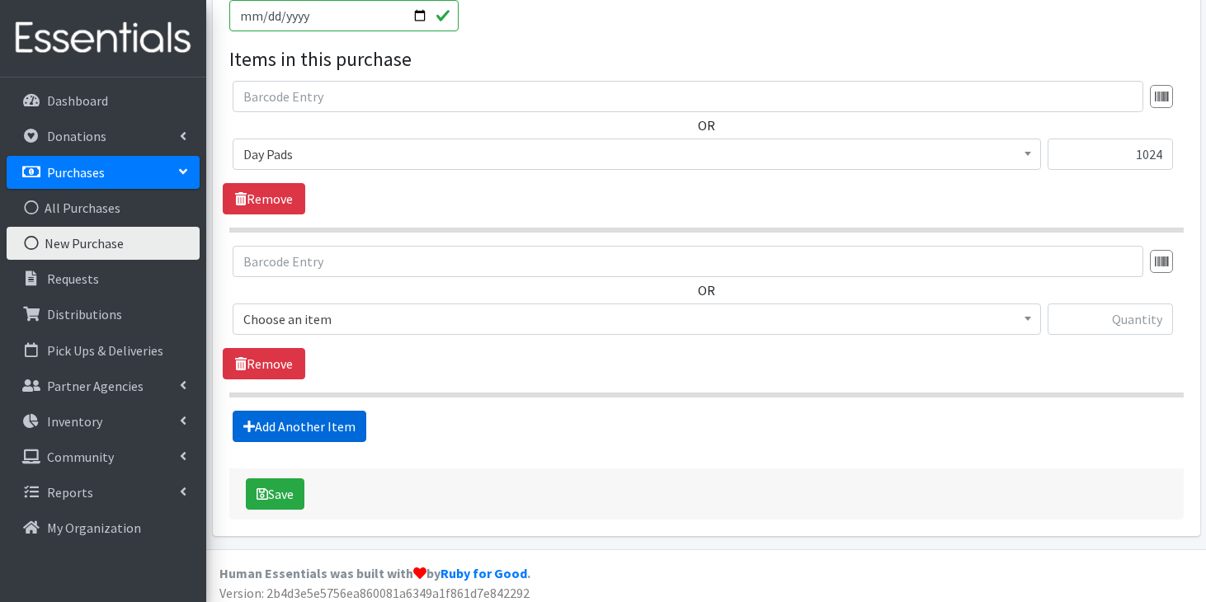
scroll to position [746, 0]
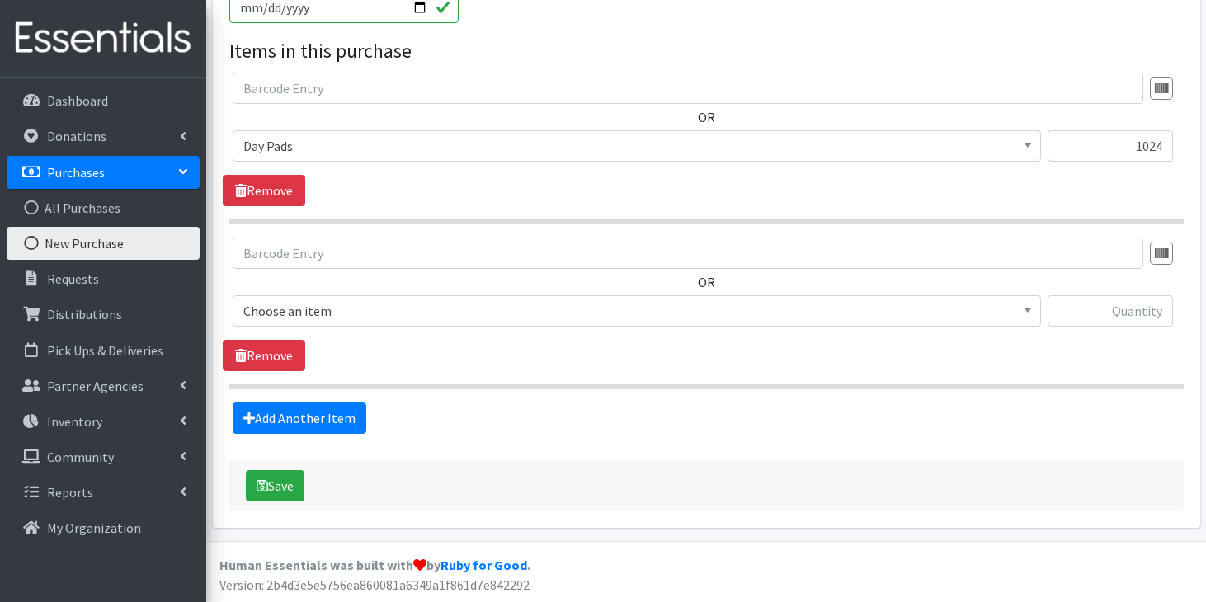
click at [386, 318] on span "Choose an item" at bounding box center [636, 311] width 787 height 23
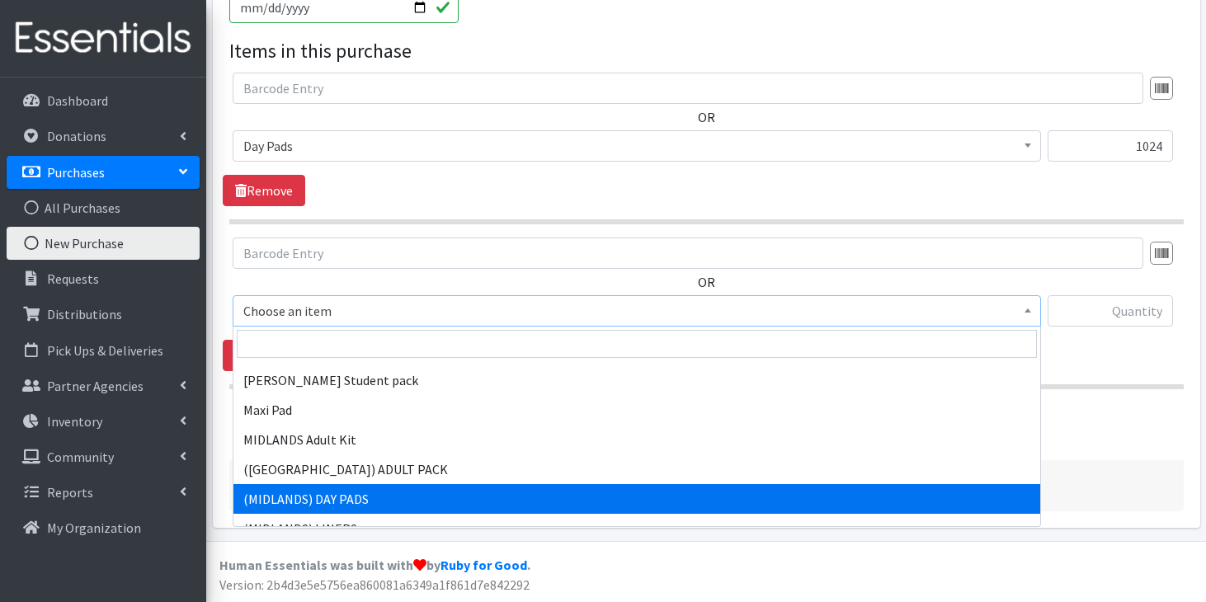
scroll to position [1216, 0]
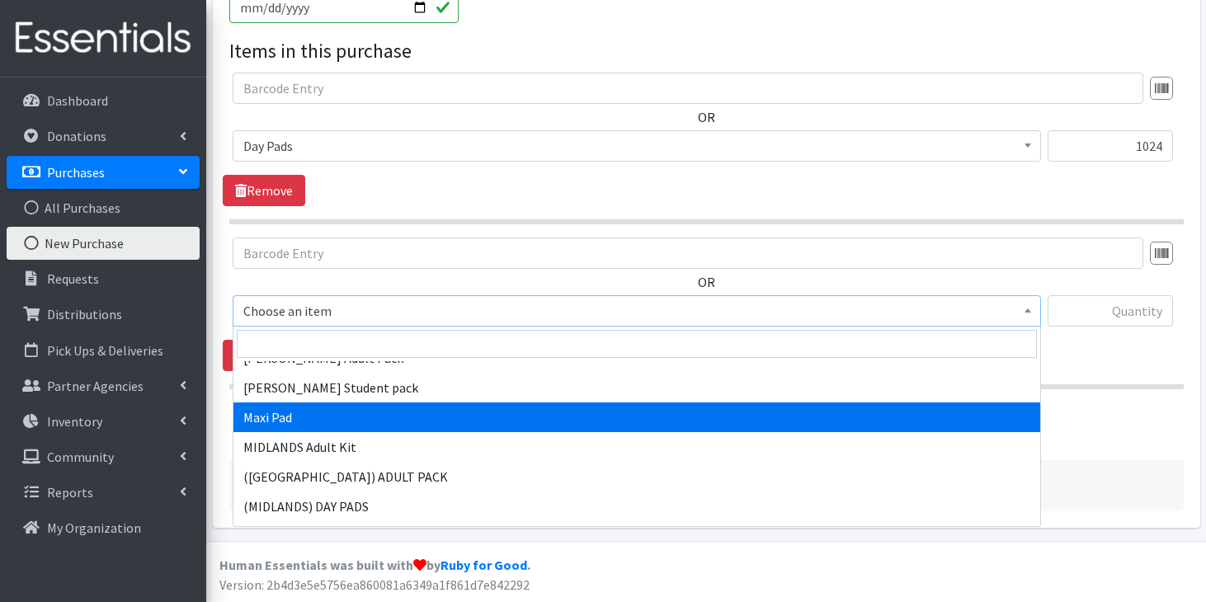
select select "11144"
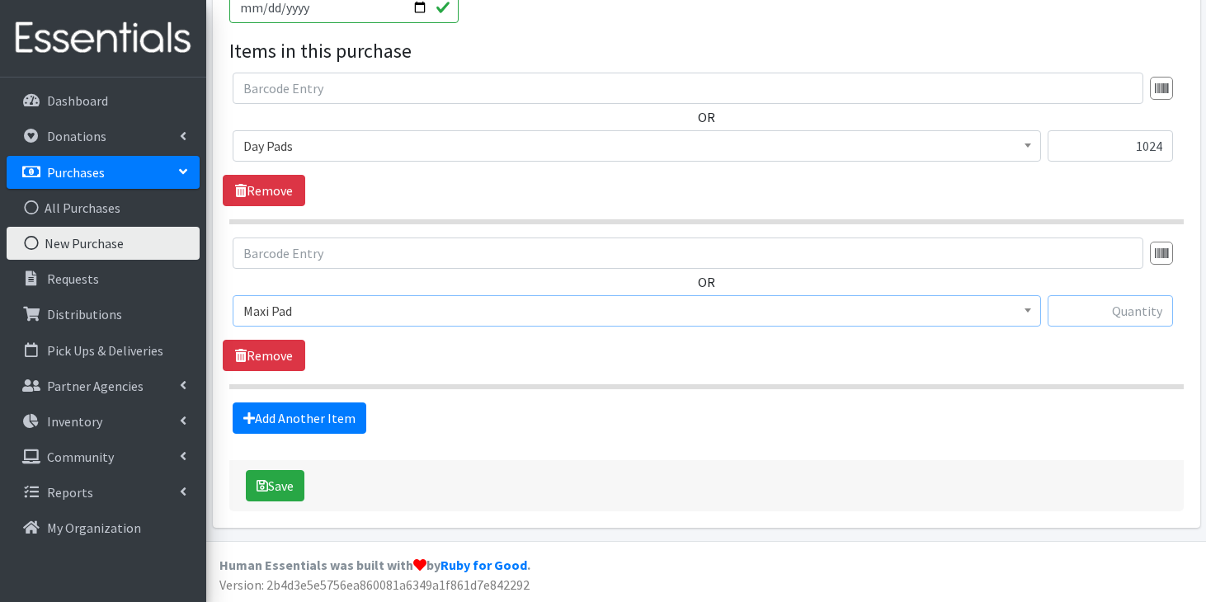
click at [1105, 318] on input "text" at bounding box center [1110, 310] width 125 height 31
type input "1152"
click at [322, 413] on link "Add Another Item" at bounding box center [300, 418] width 134 height 31
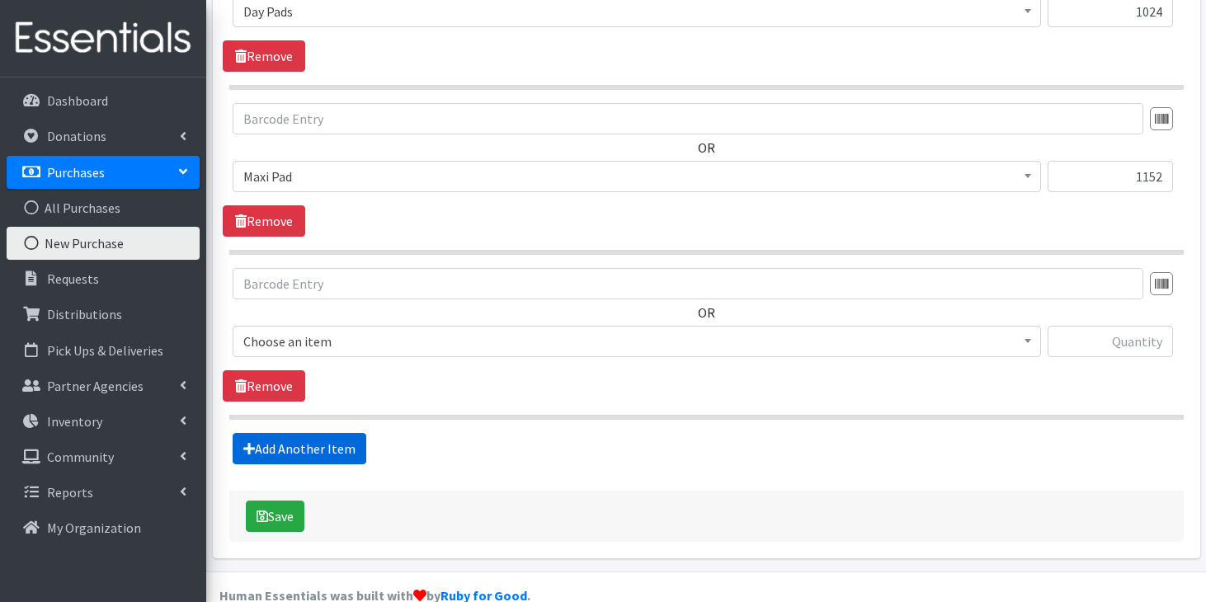
scroll to position [911, 0]
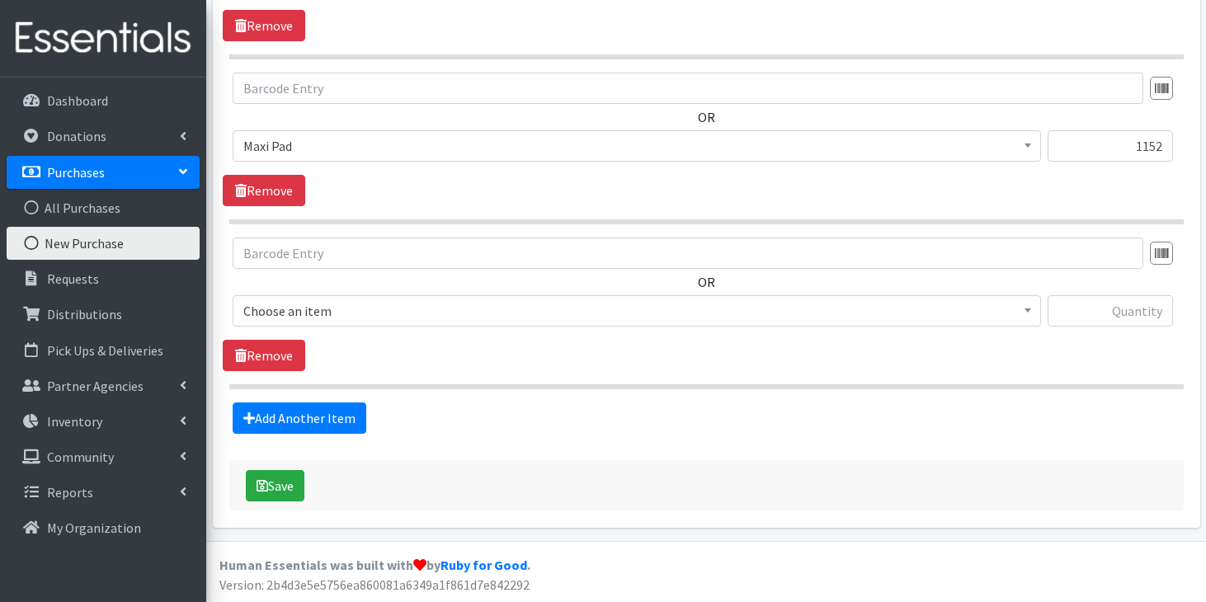
click at [461, 302] on span "Choose an item" at bounding box center [636, 311] width 787 height 23
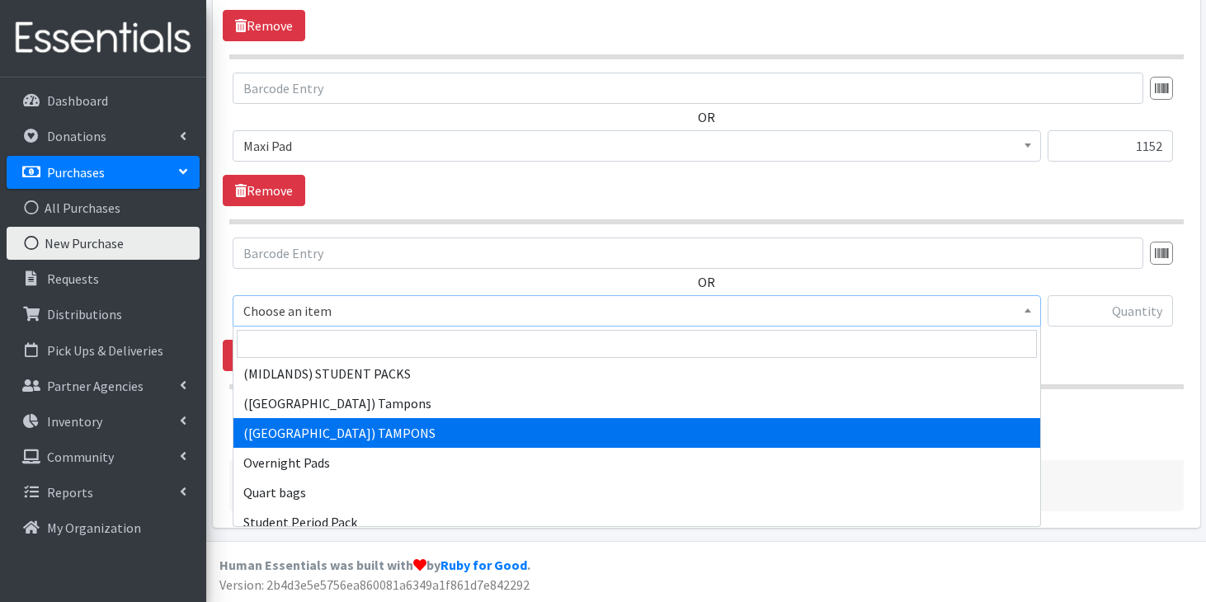
scroll to position [1469, 0]
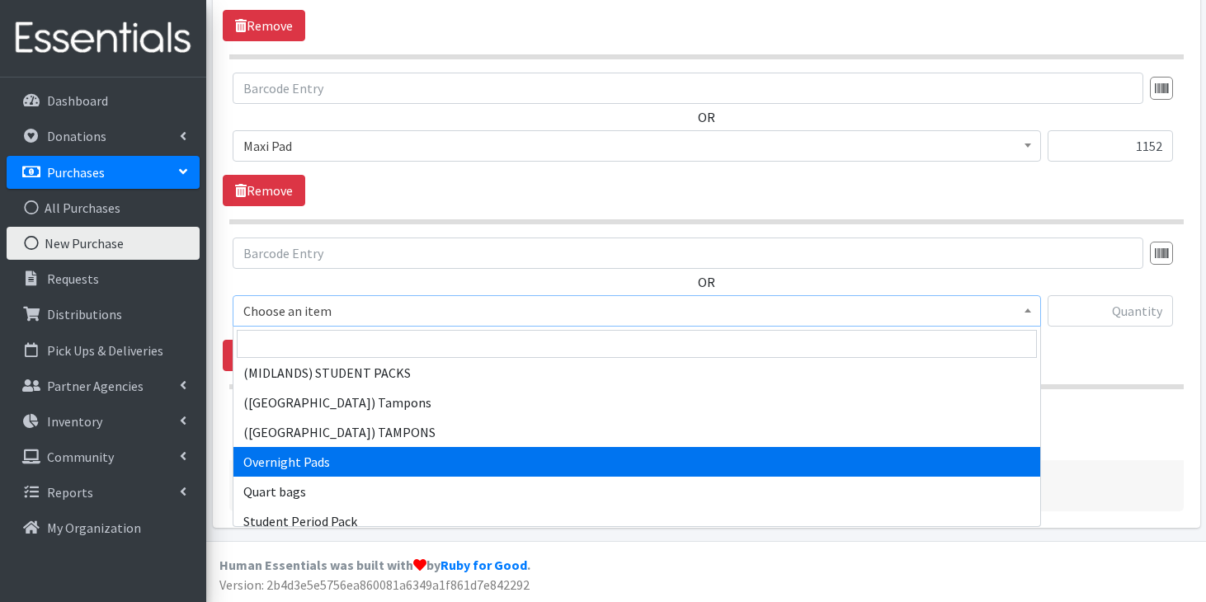
select select "7593"
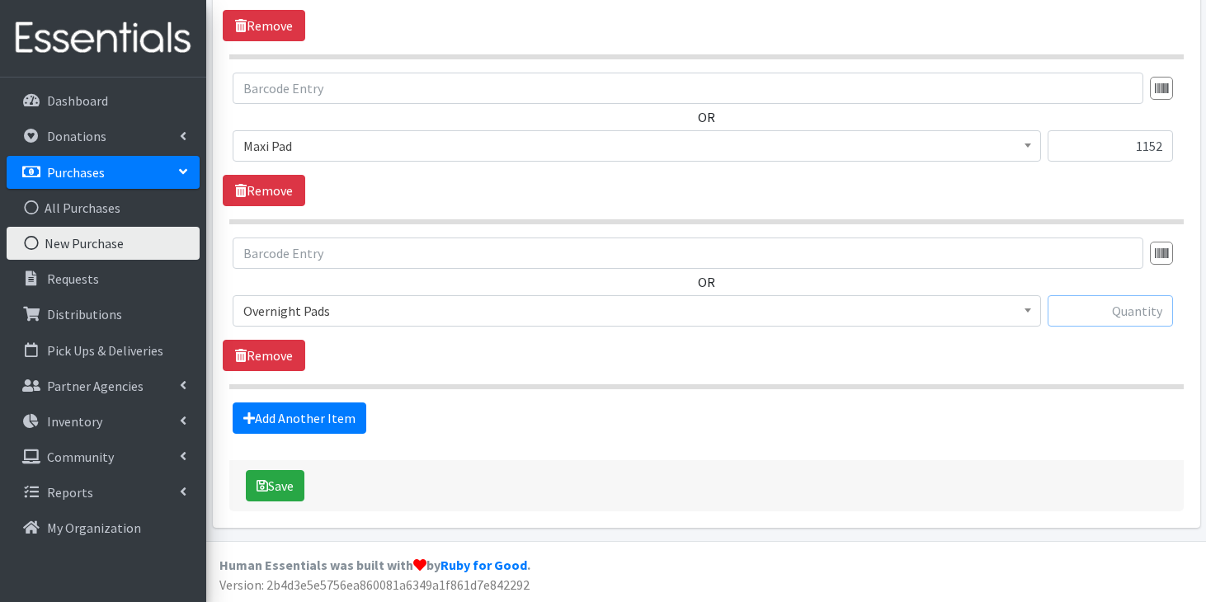
click at [1083, 312] on input "text" at bounding box center [1110, 310] width 125 height 31
type input "672"
click at [291, 486] on button "Save" at bounding box center [275, 485] width 59 height 31
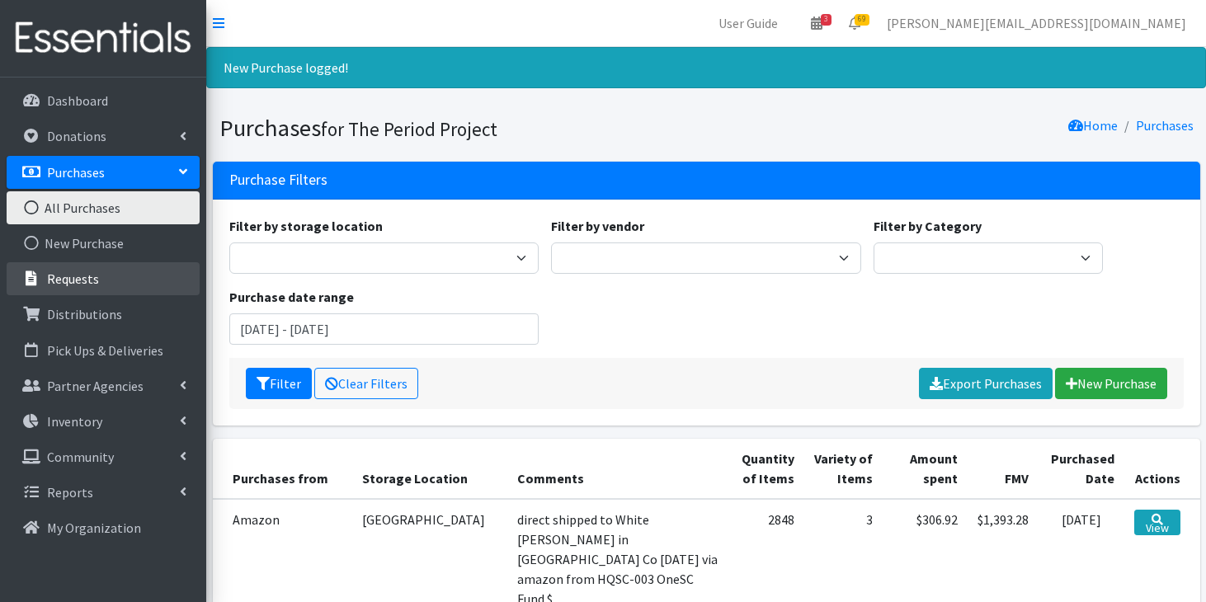
click at [88, 281] on p "Requests" at bounding box center [73, 279] width 52 height 17
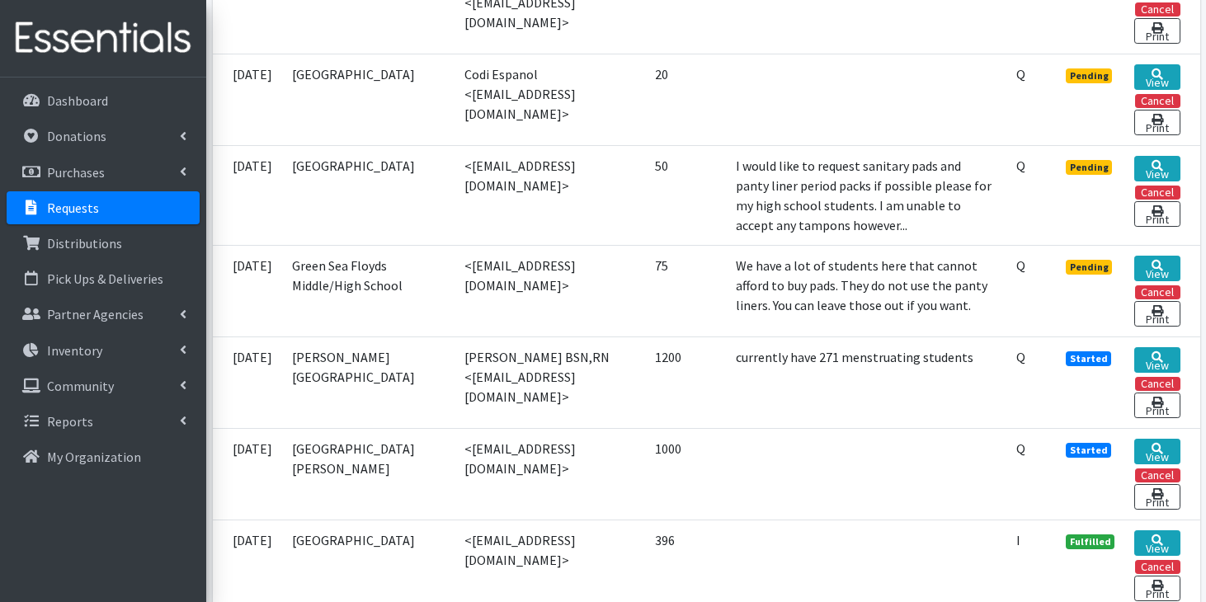
scroll to position [1626, 0]
click at [1162, 438] on link "View" at bounding box center [1157, 451] width 45 height 26
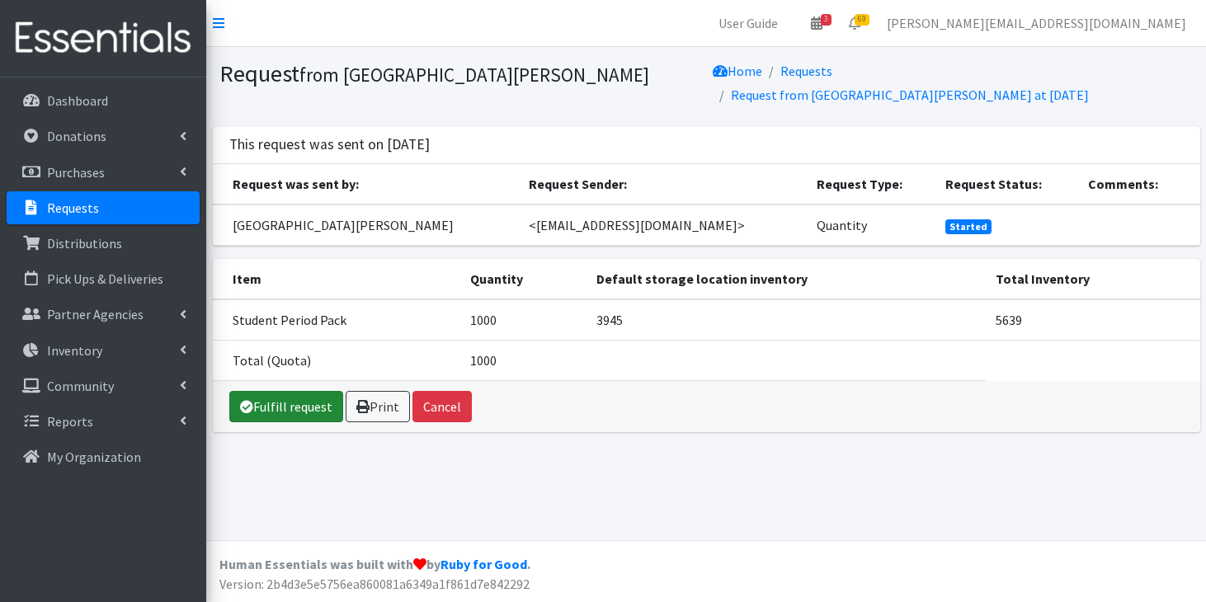
click at [286, 395] on link "Fulfill request" at bounding box center [286, 406] width 114 height 31
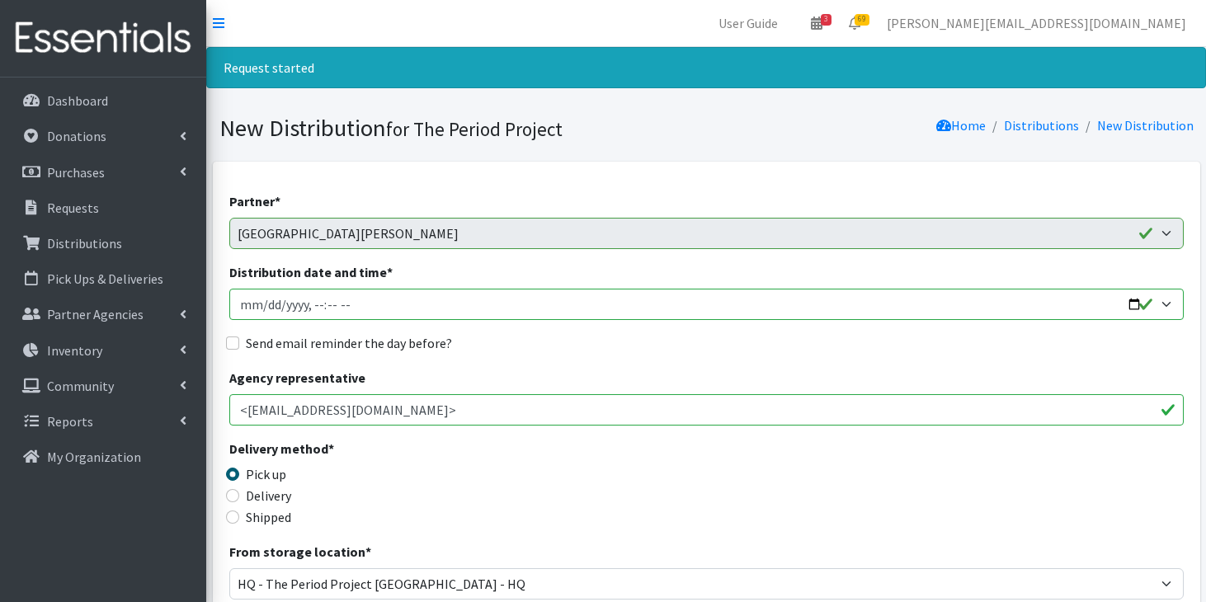
click at [260, 309] on input "Distribution date and time *" at bounding box center [706, 304] width 955 height 31
click at [352, 307] on input "Distribution date and time *" at bounding box center [706, 304] width 955 height 31
type input "[DATE]T11:59"
click at [232, 513] on input "Shipped" at bounding box center [232, 517] width 13 height 13
radio input "true"
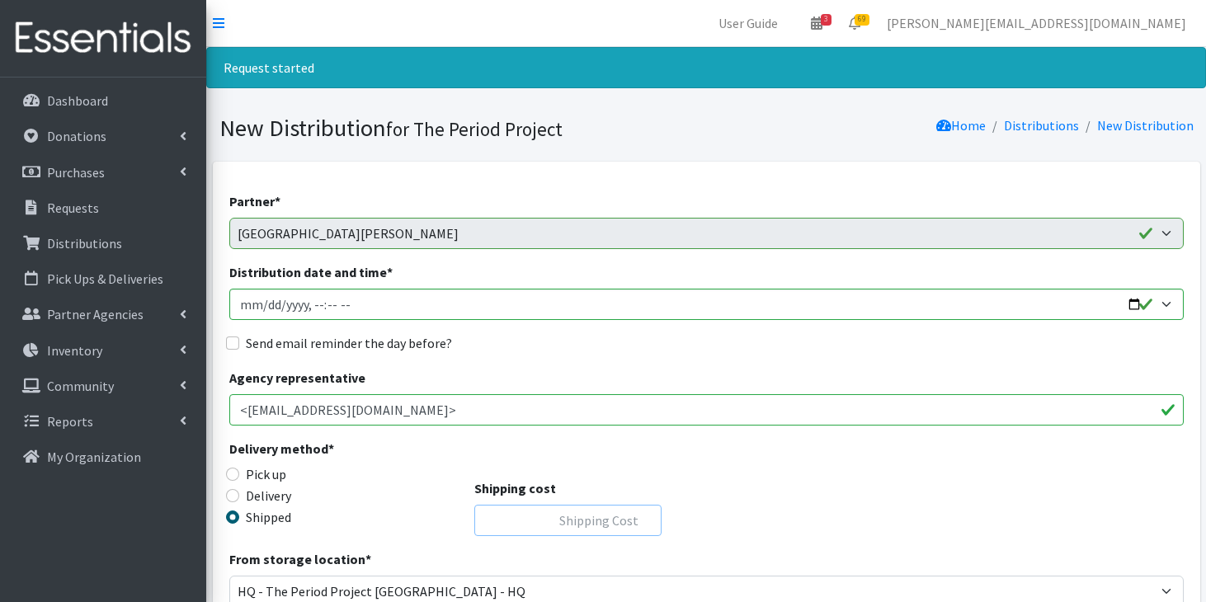
click at [563, 531] on input "Shipping cost" at bounding box center [567, 520] width 187 height 31
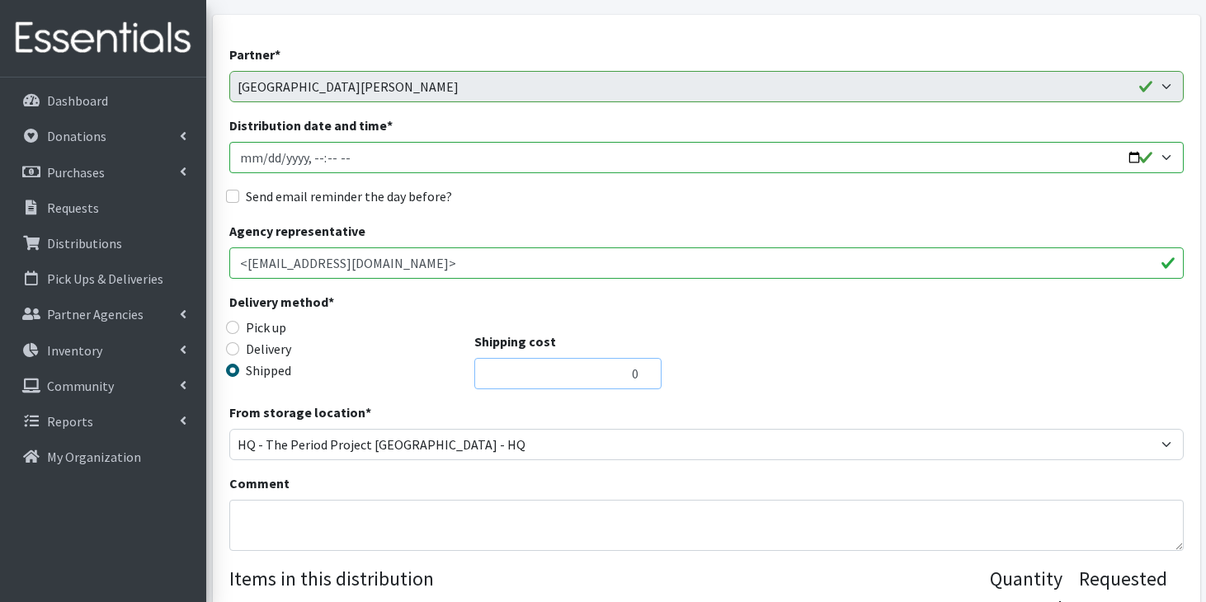
scroll to position [145, 0]
type input "0"
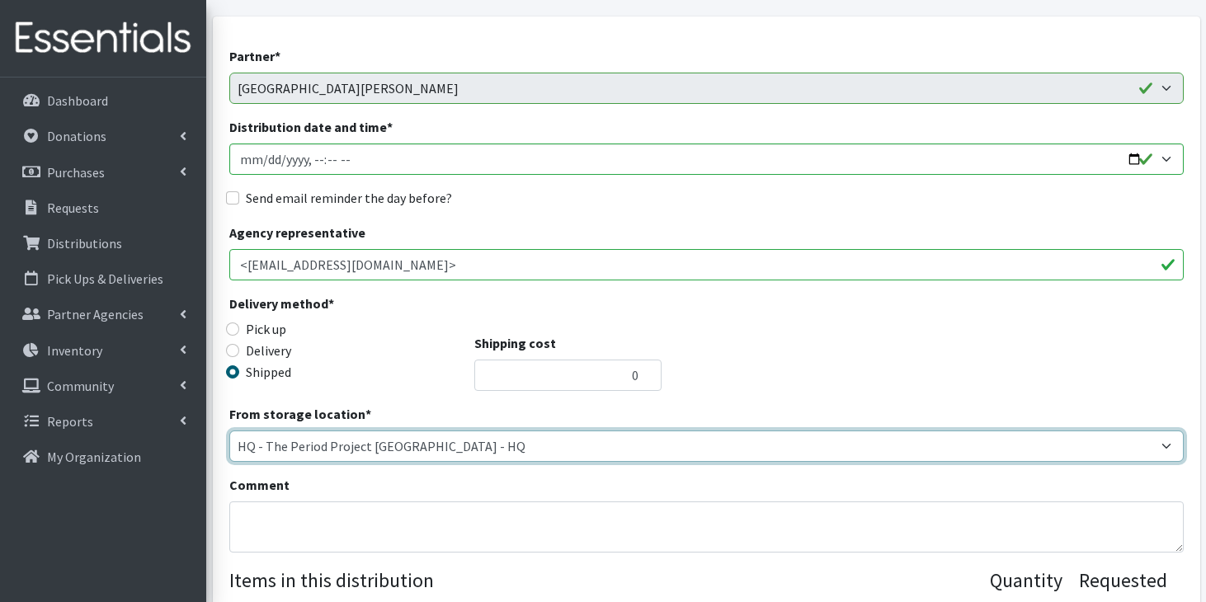
click at [634, 442] on select "Anderson HPP Atlanta, GA Charleston Charlotte Clemson University Columbia chapt…" at bounding box center [706, 446] width 955 height 31
select select "253"
click at [229, 431] on select "Anderson HPP Atlanta, GA Charleston Charlotte Clemson University Columbia chapt…" at bounding box center [706, 446] width 955 height 31
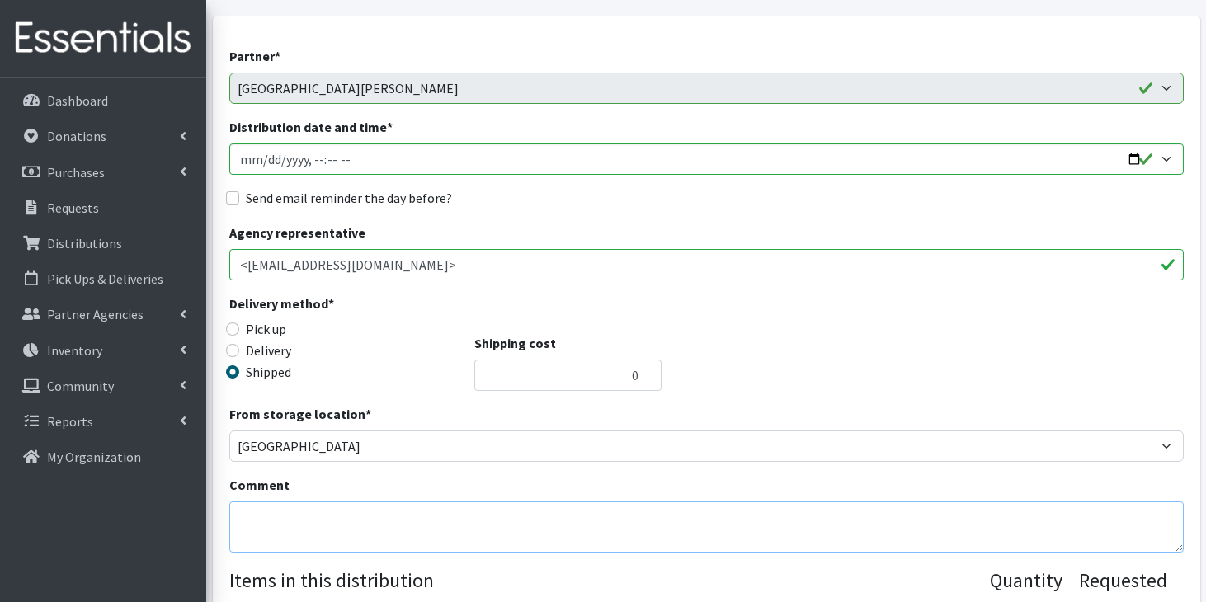
click at [510, 526] on textarea "Comment" at bounding box center [706, 527] width 955 height 51
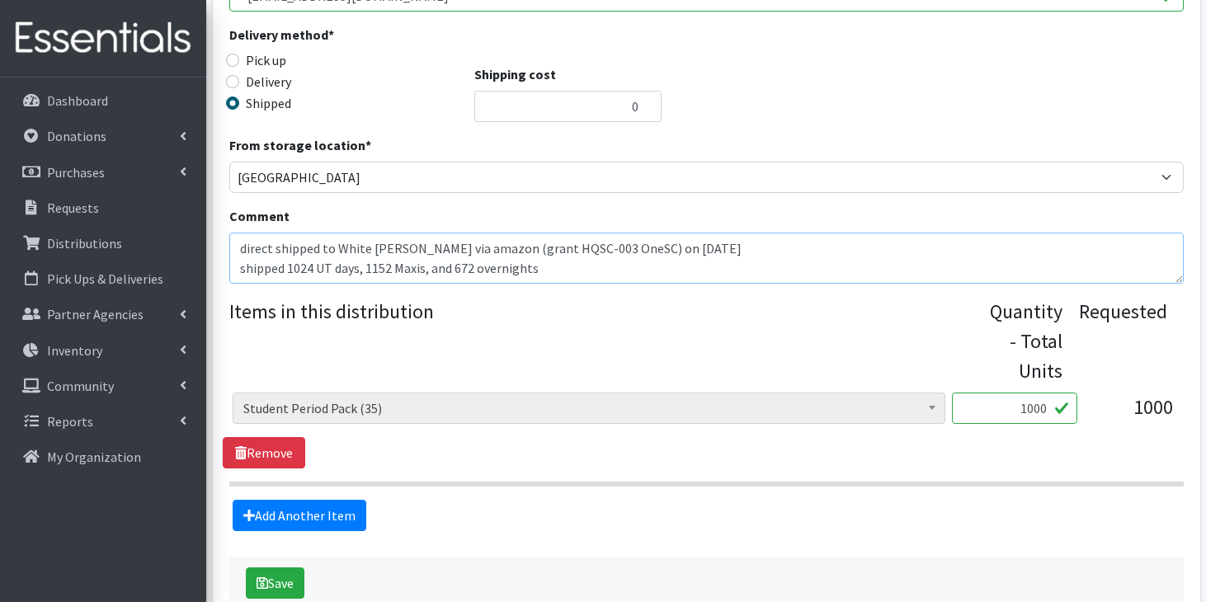
scroll to position [477, 0]
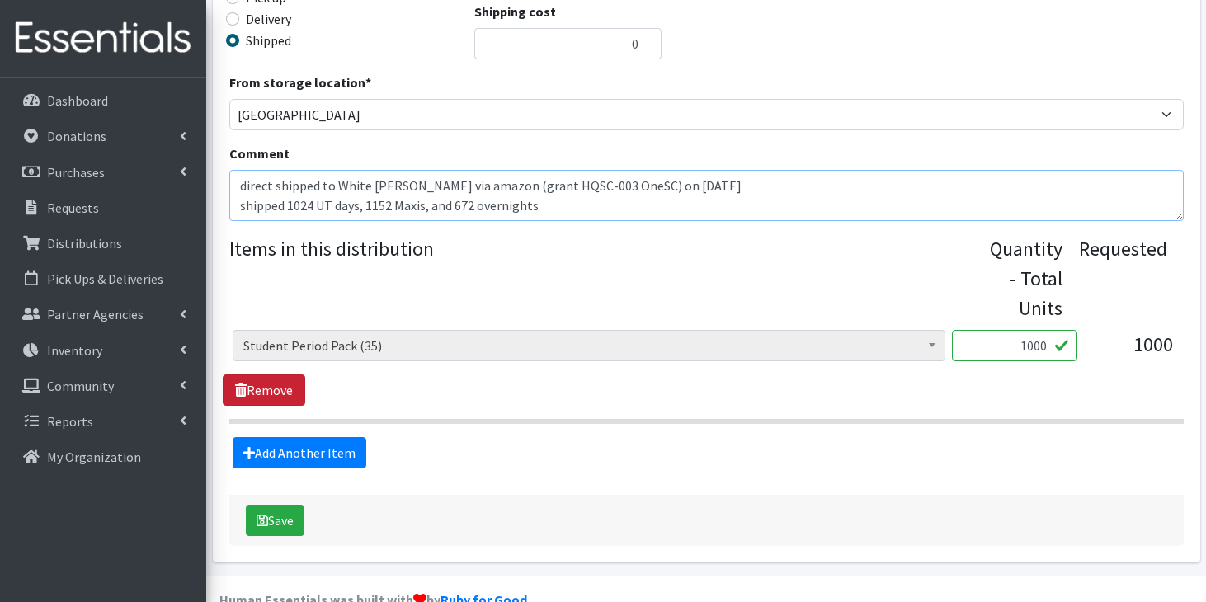
type textarea "direct shipped to White Knoll HS via amazon (grant HQSC-003 OneSC) on 9/3/25 sh…"
click at [271, 395] on link "Remove" at bounding box center [264, 390] width 83 height 31
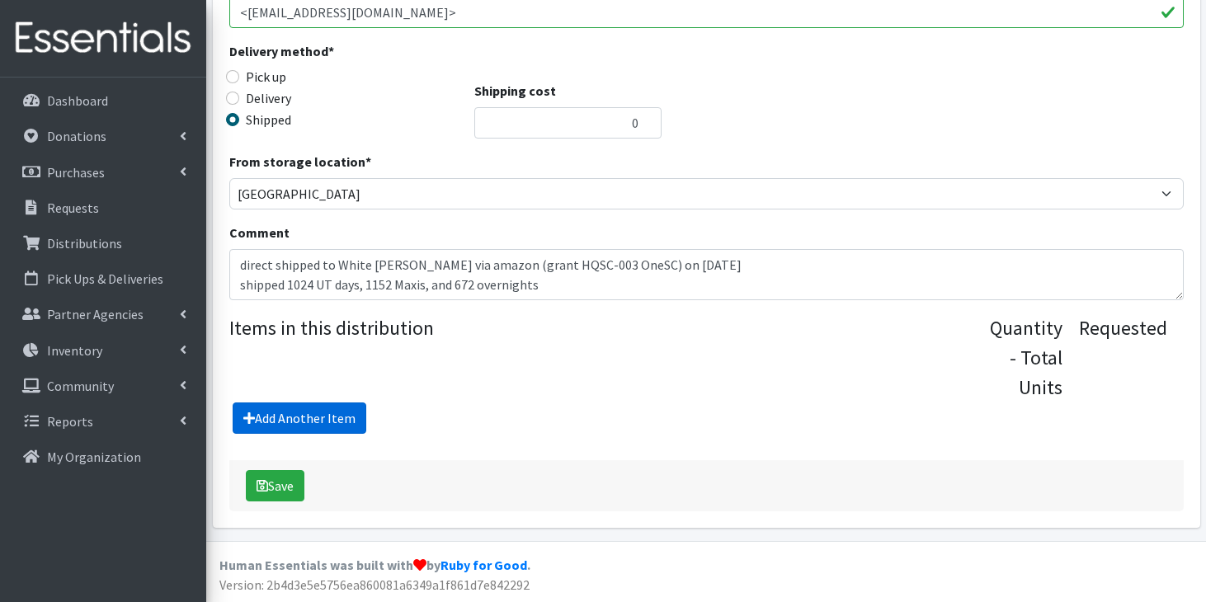
click at [276, 416] on link "Add Another Item" at bounding box center [300, 418] width 134 height 31
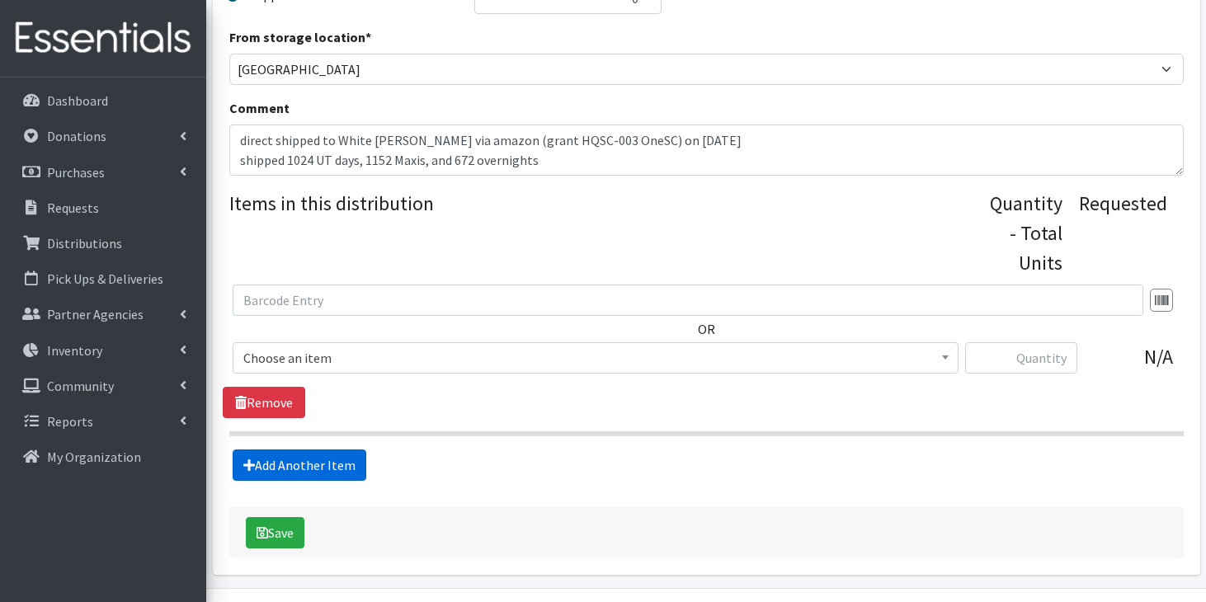
scroll to position [569, 0]
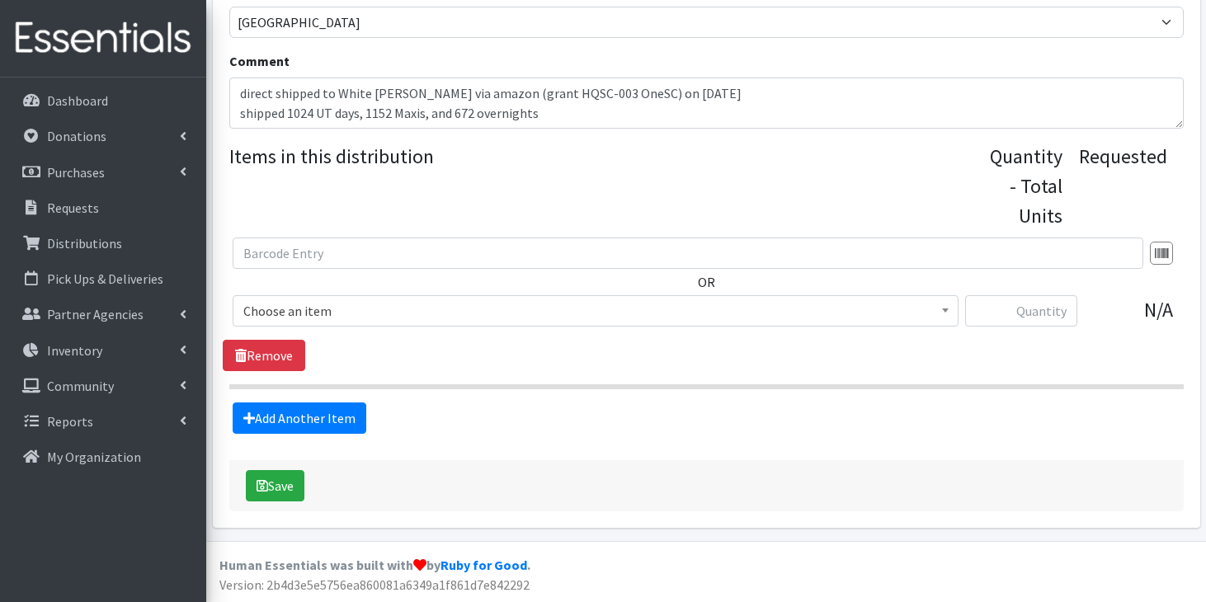
click at [342, 314] on span "Choose an item" at bounding box center [595, 311] width 705 height 23
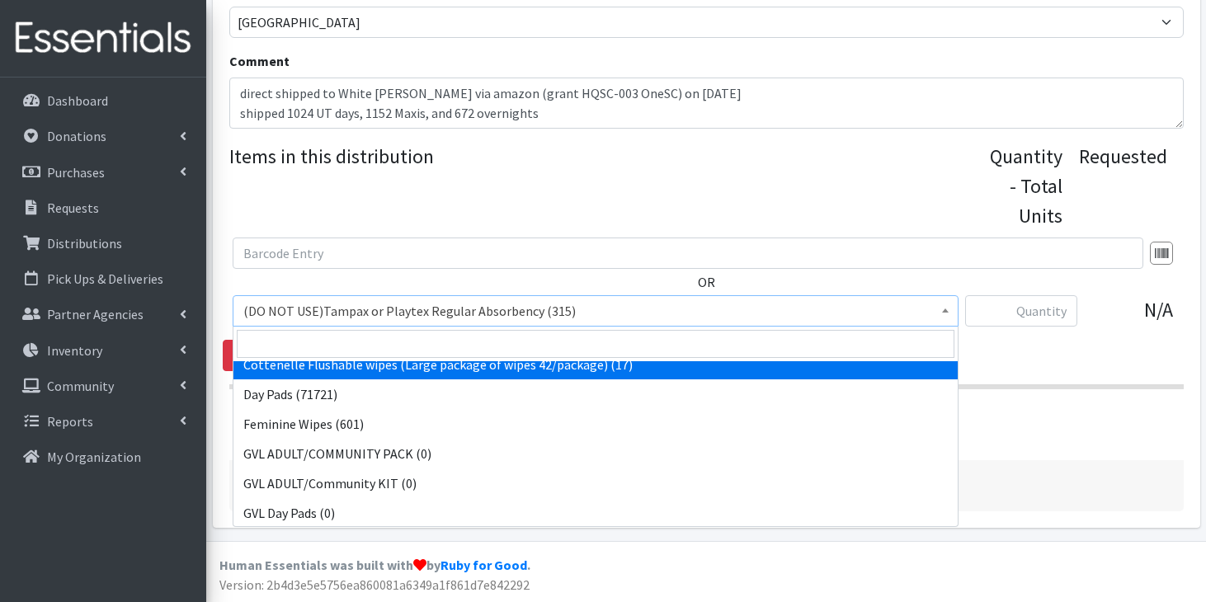
scroll to position [607, 0]
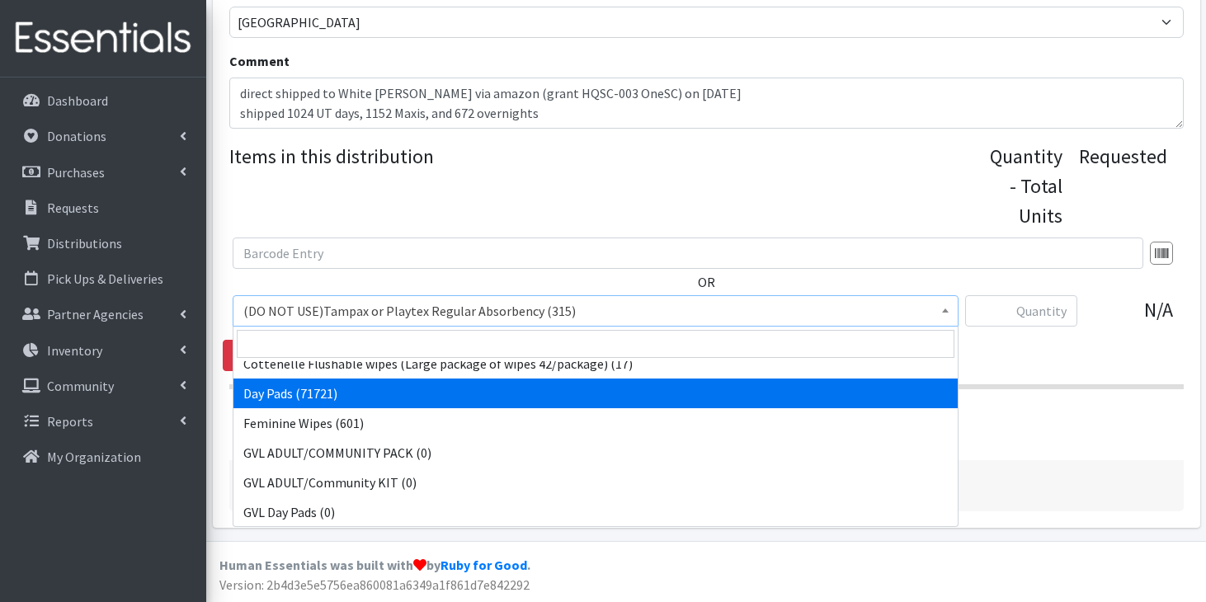
select select "7759"
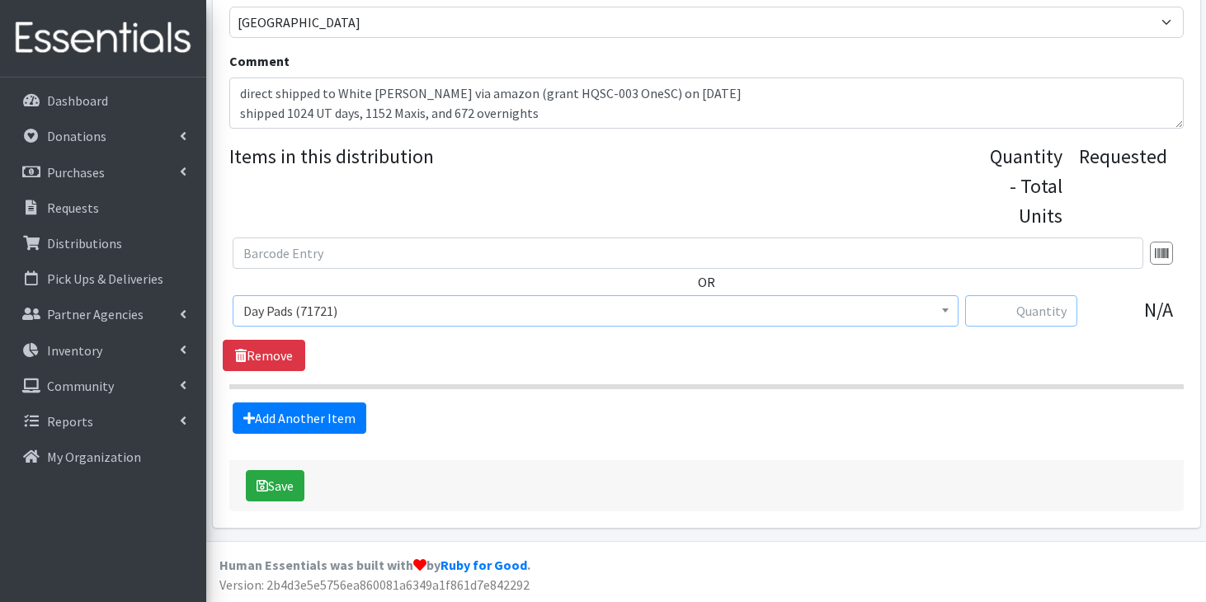
click at [1037, 312] on input "text" at bounding box center [1021, 310] width 112 height 31
type input "1024"
click at [331, 427] on link "Add Another Item" at bounding box center [300, 418] width 134 height 31
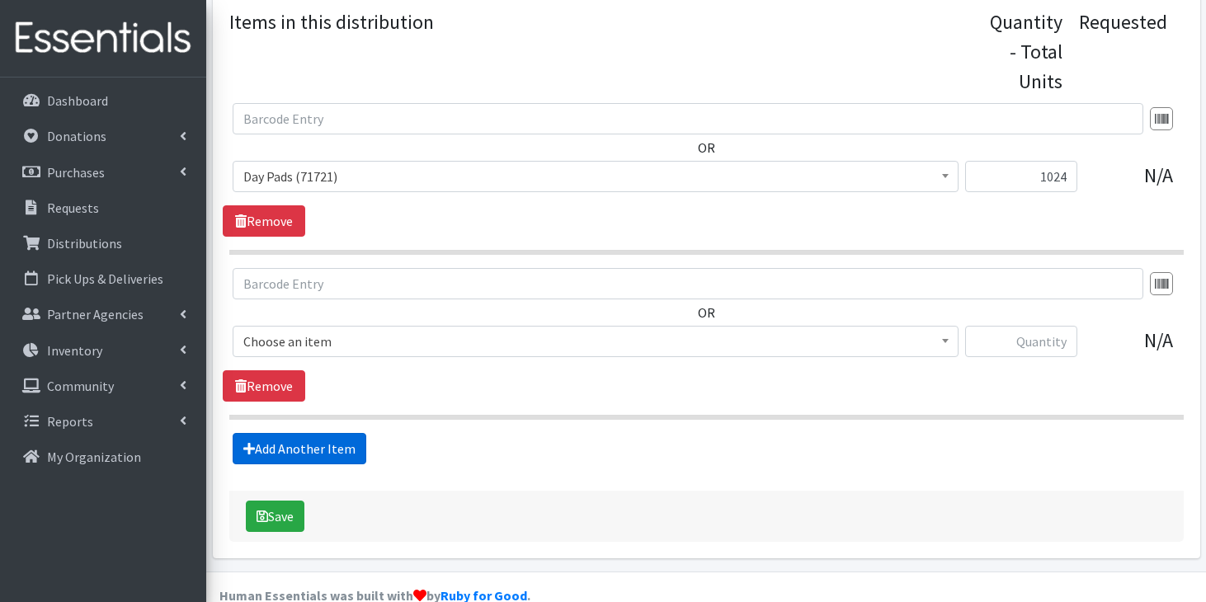
scroll to position [734, 0]
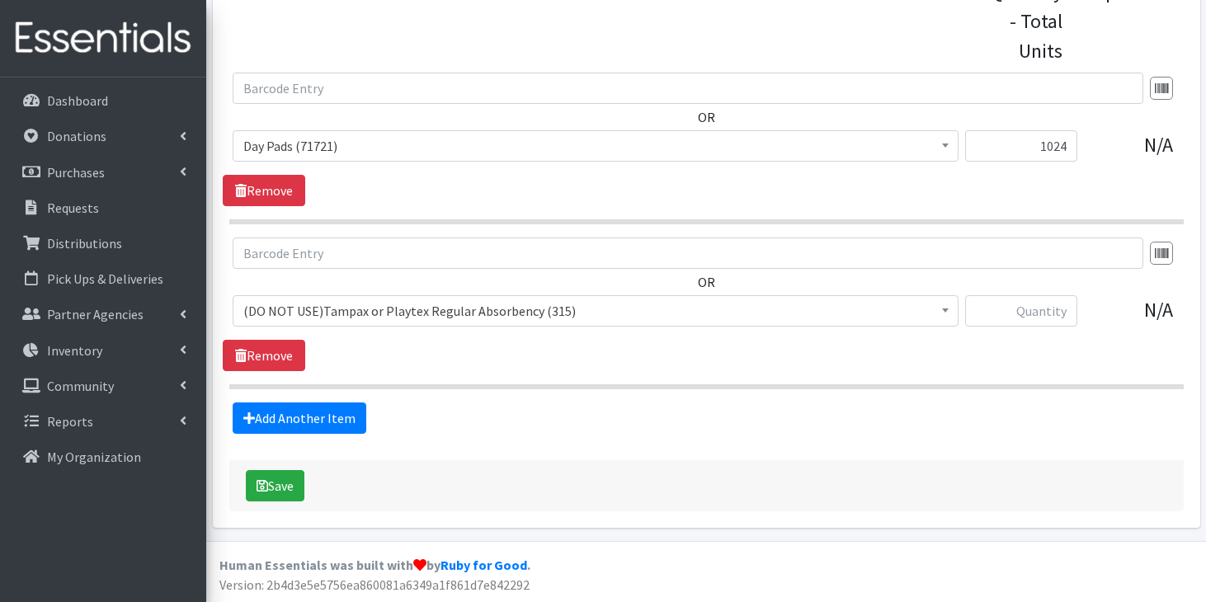
click at [409, 314] on span "(DO NOT USE)Tampax or Playtex Regular Absorbency (315)" at bounding box center [595, 311] width 705 height 23
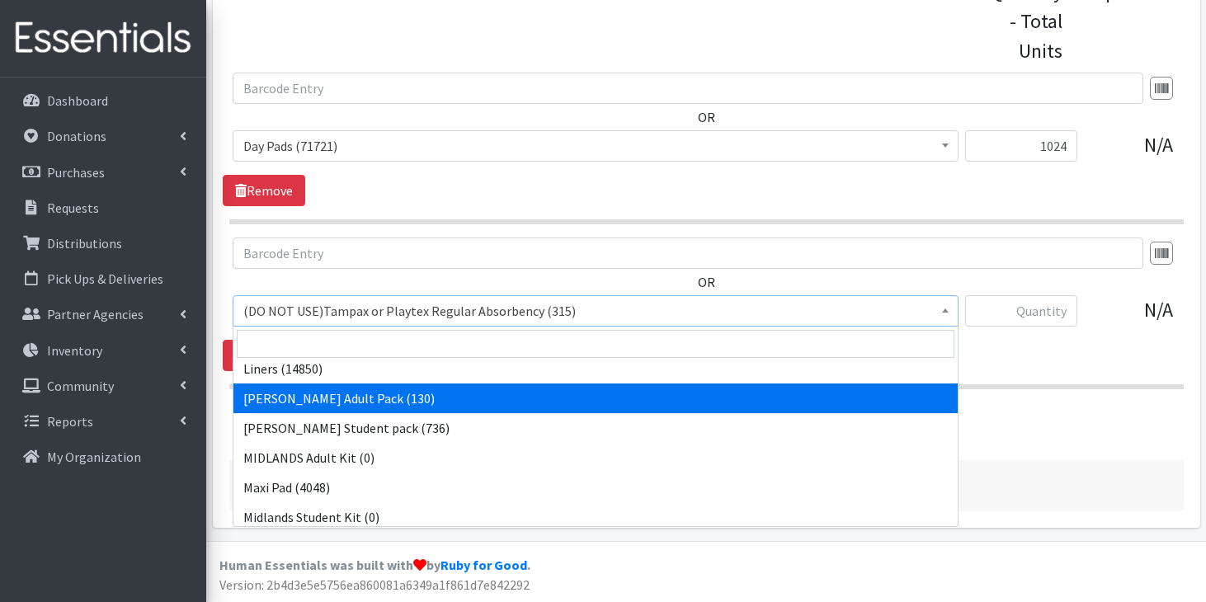
scroll to position [1348, 0]
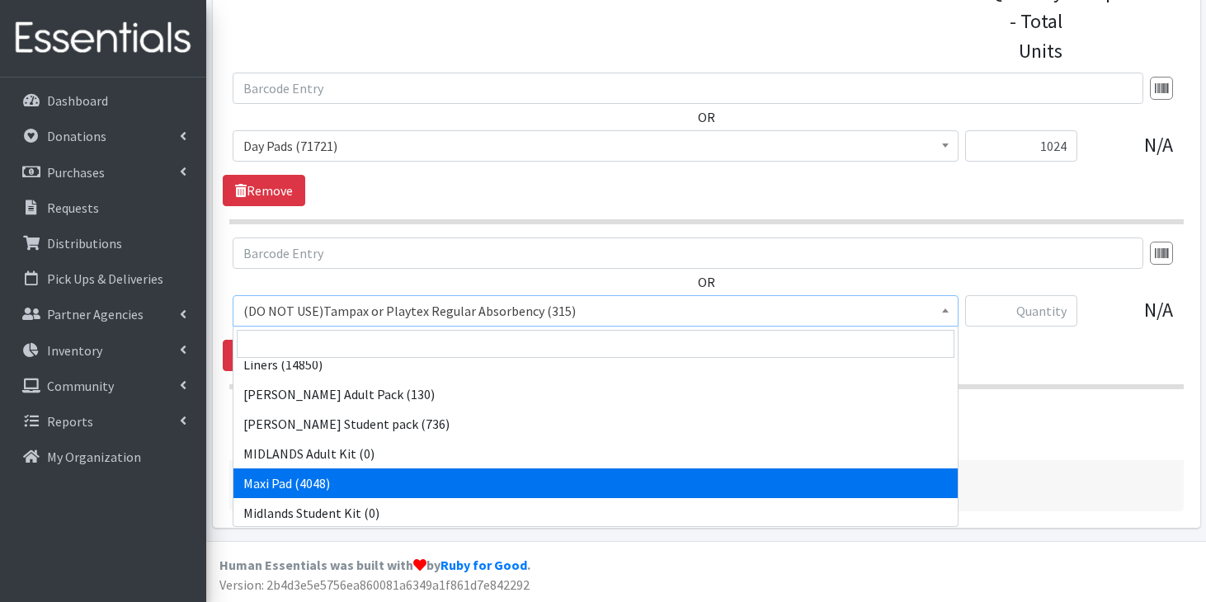
select select "11144"
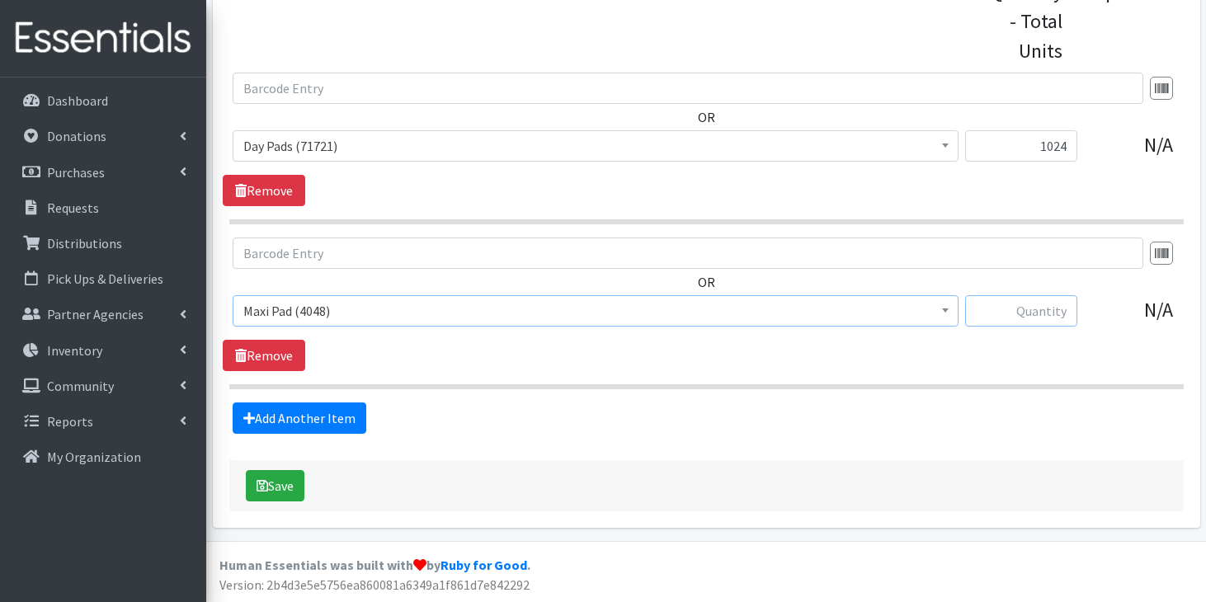
click at [1045, 307] on input "text" at bounding box center [1021, 310] width 112 height 31
type input "1152"
click at [297, 424] on link "Add Another Item" at bounding box center [300, 418] width 134 height 31
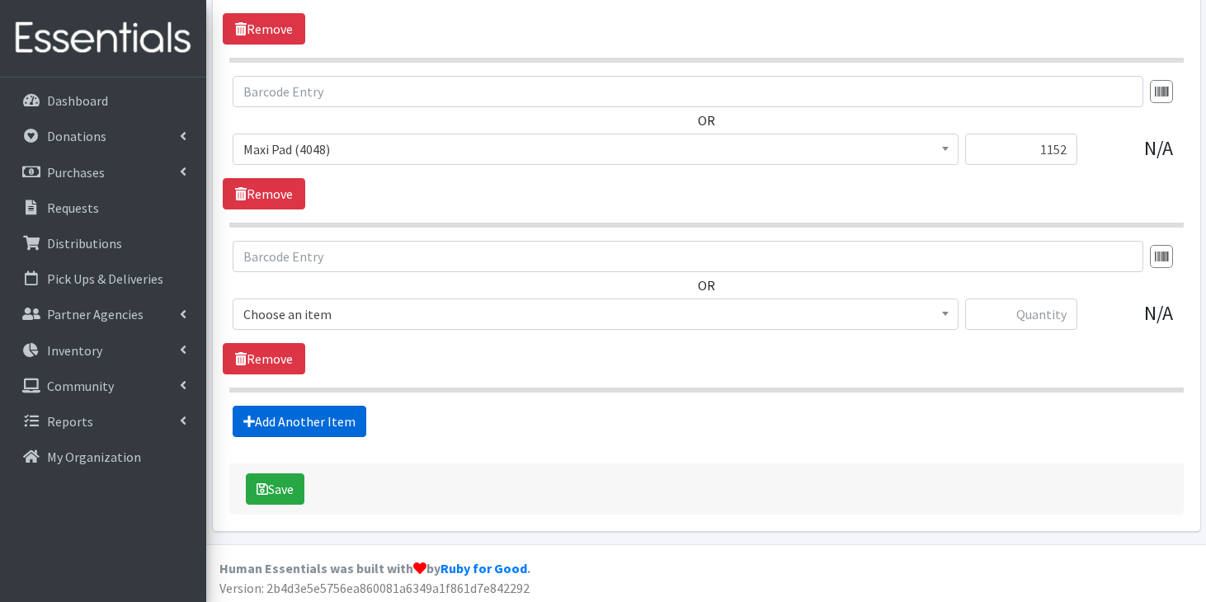
scroll to position [899, 0]
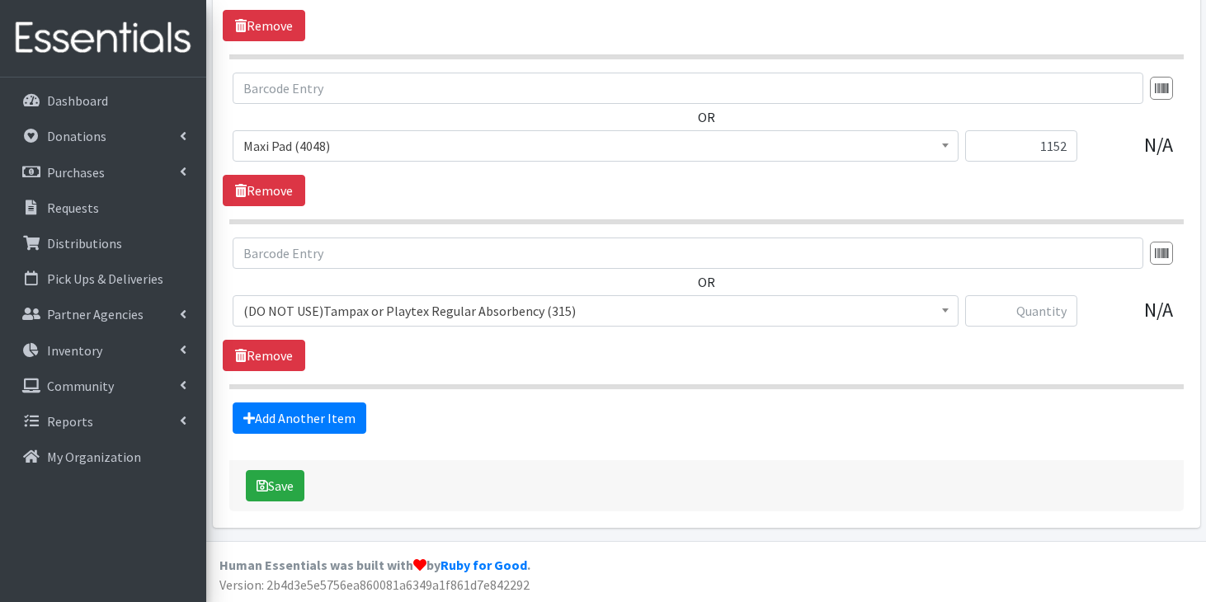
click at [409, 316] on span "(DO NOT USE)Tampax or Playtex Regular Absorbency (315)" at bounding box center [595, 311] width 705 height 23
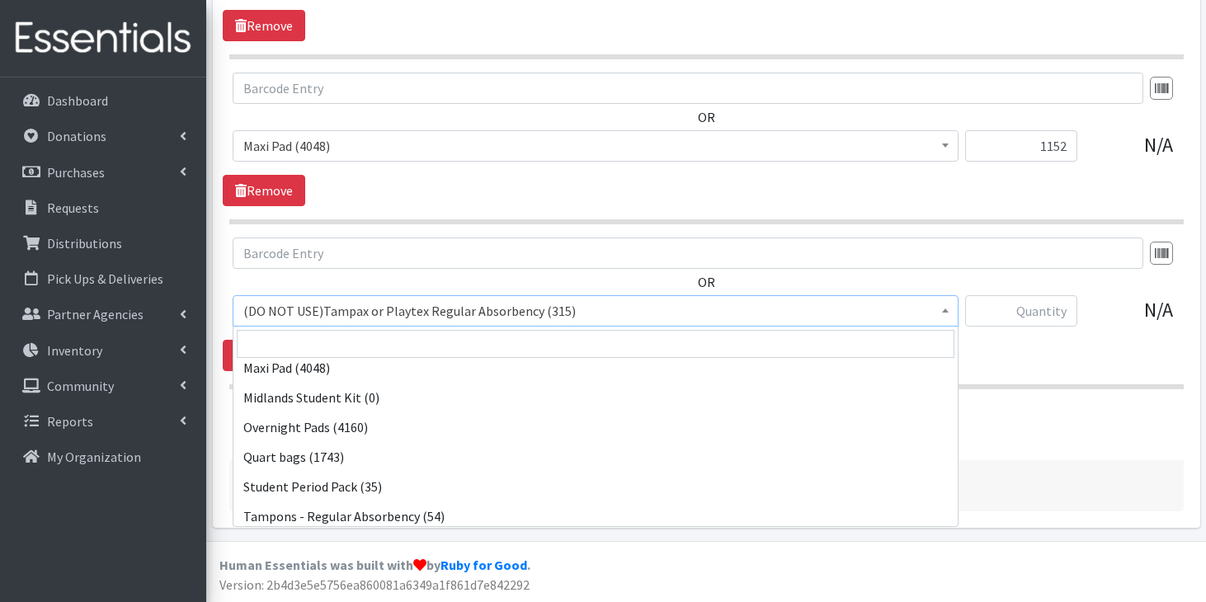
scroll to position [1468, 0]
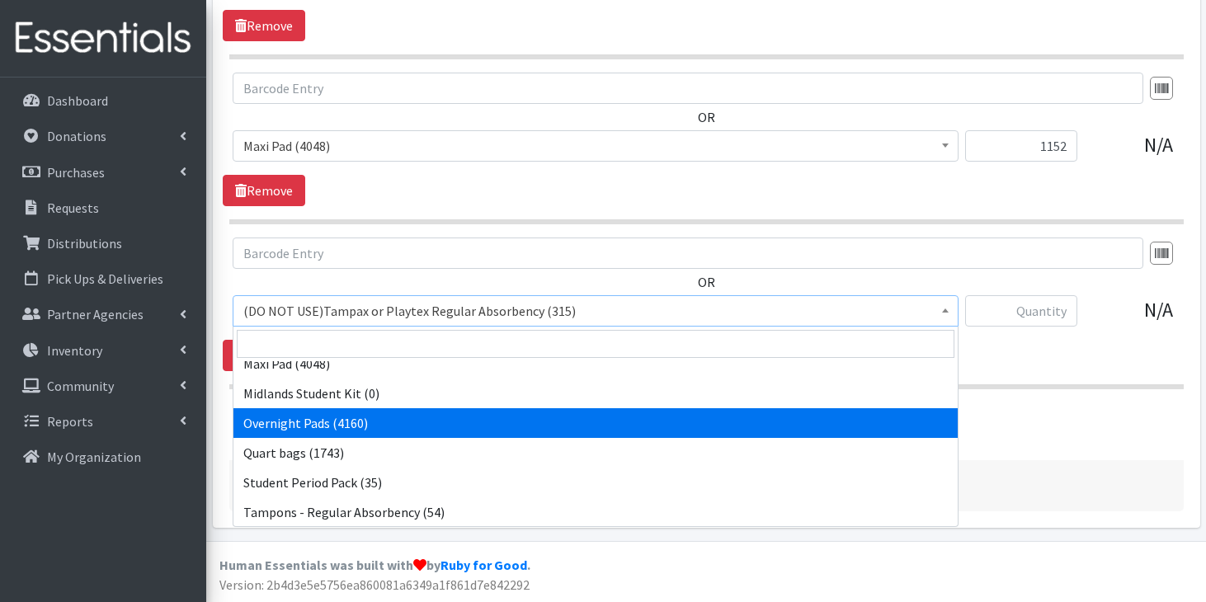
select select "7593"
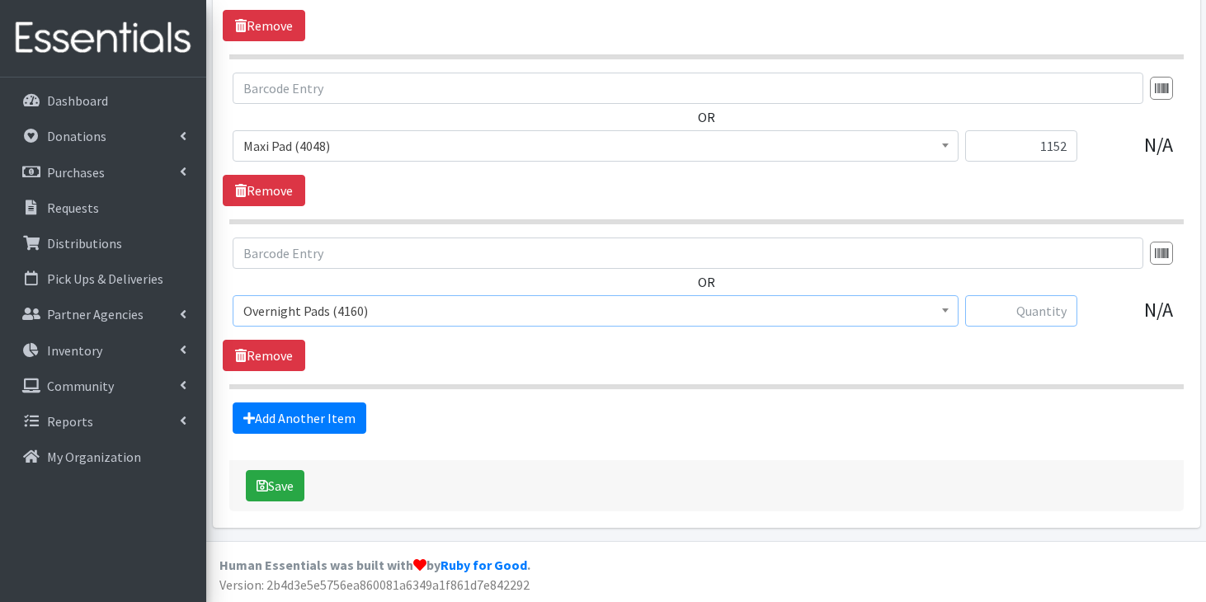
click at [1044, 305] on input "text" at bounding box center [1021, 310] width 112 height 31
type input "672"
click at [293, 497] on button "Save" at bounding box center [275, 485] width 59 height 31
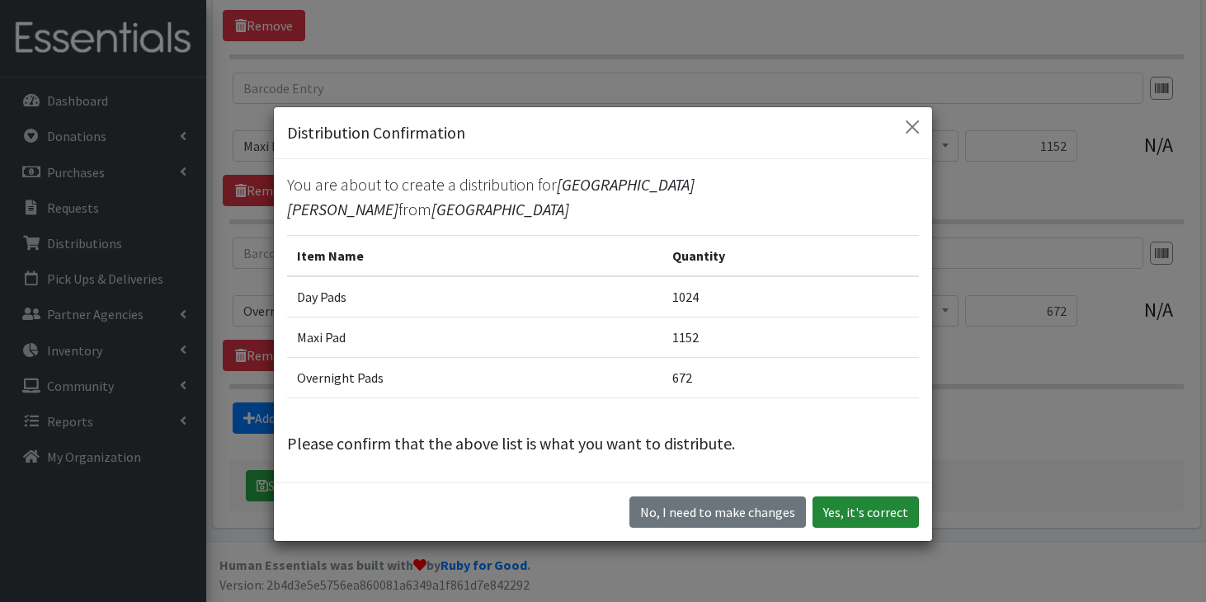
click at [864, 498] on button "Yes, it's correct" at bounding box center [866, 512] width 106 height 31
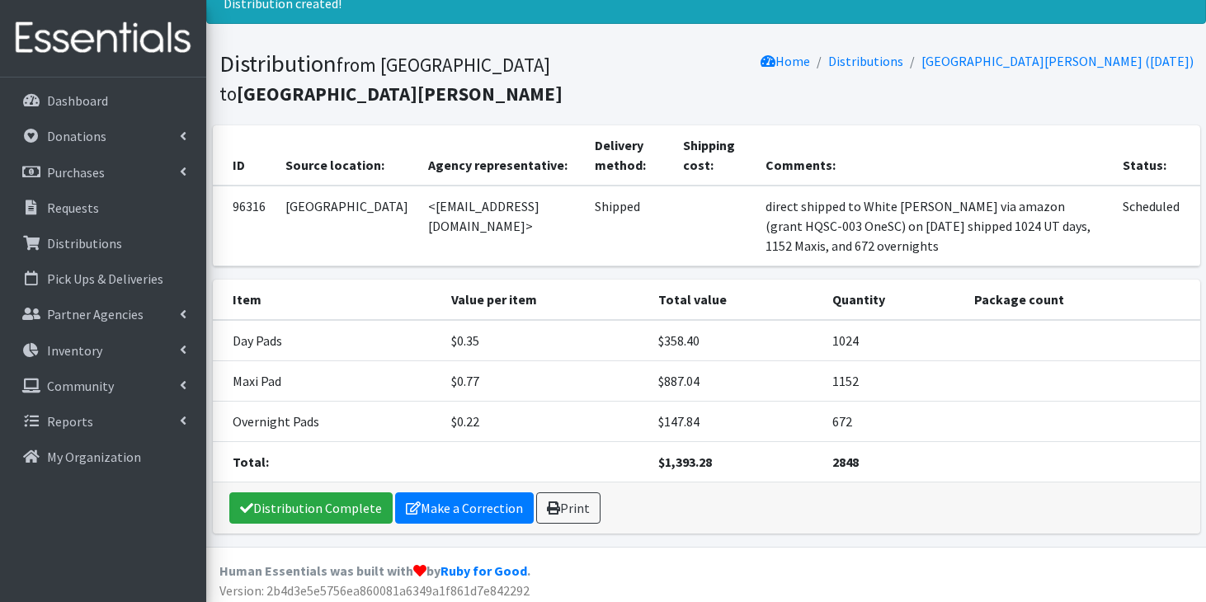
scroll to position [125, 0]
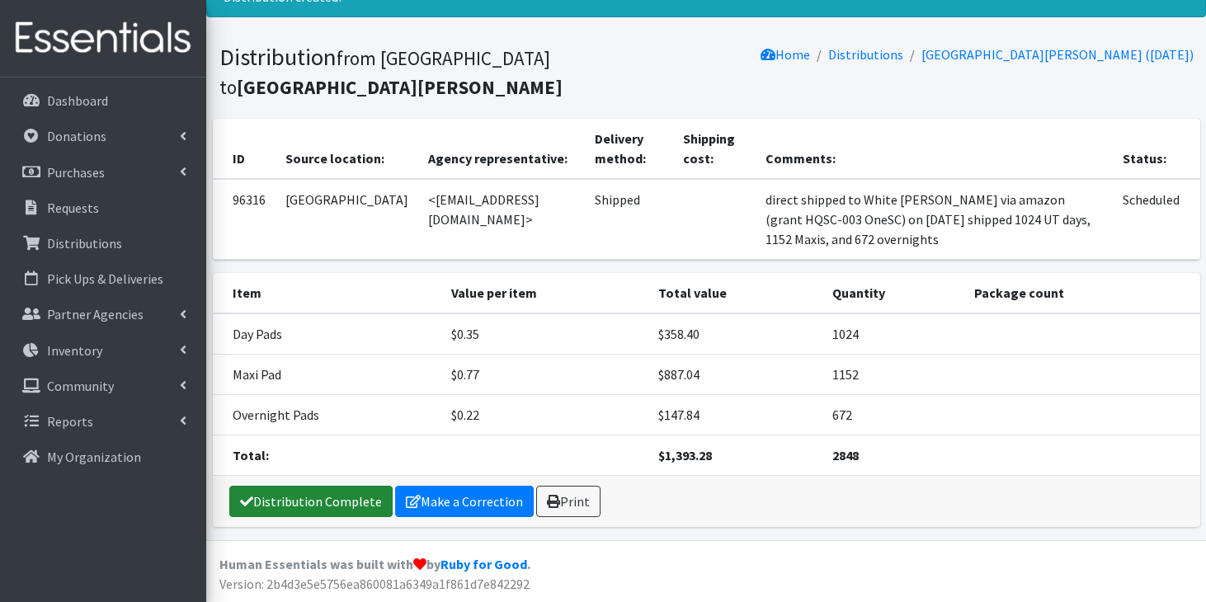
click at [290, 502] on link "Distribution Complete" at bounding box center [310, 501] width 163 height 31
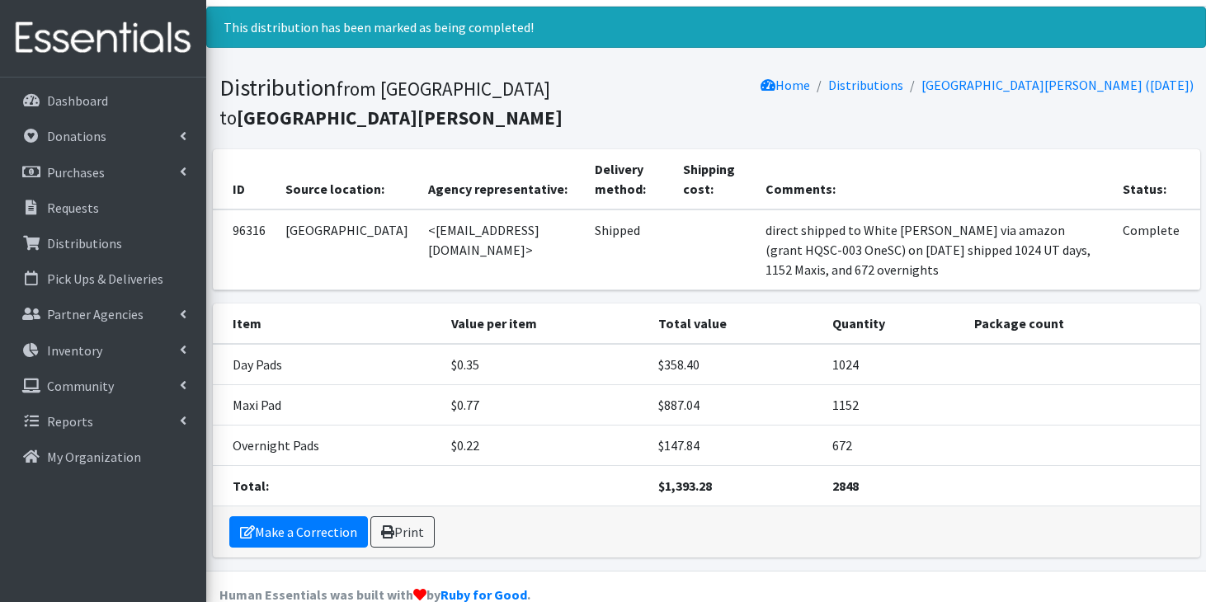
scroll to position [0, 0]
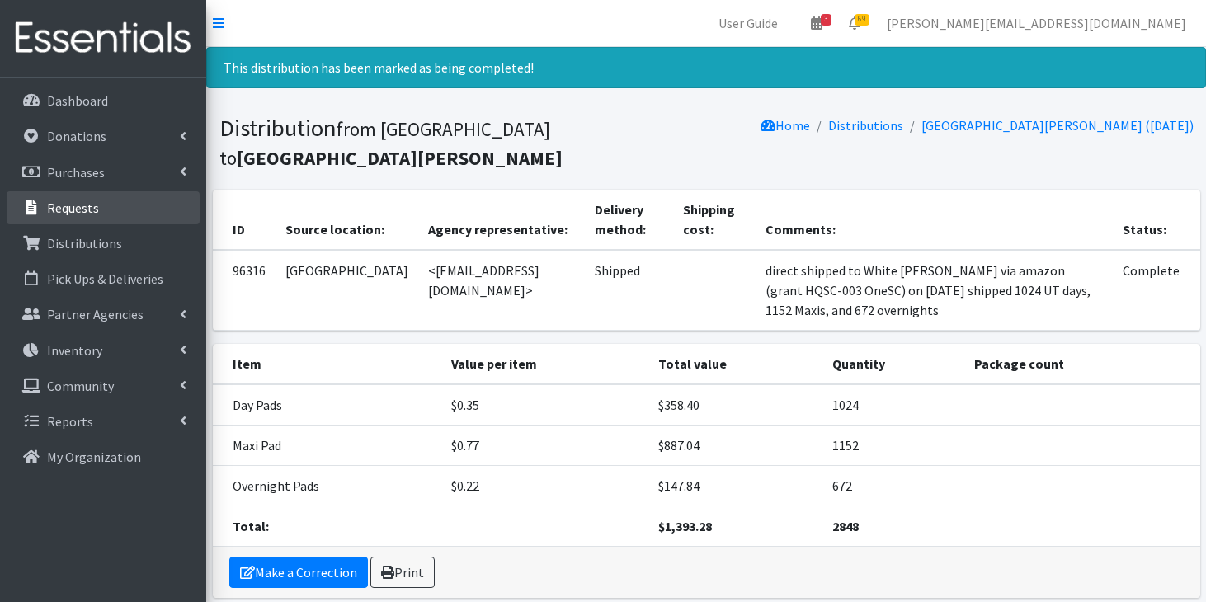
click at [106, 202] on link "Requests" at bounding box center [103, 207] width 193 height 33
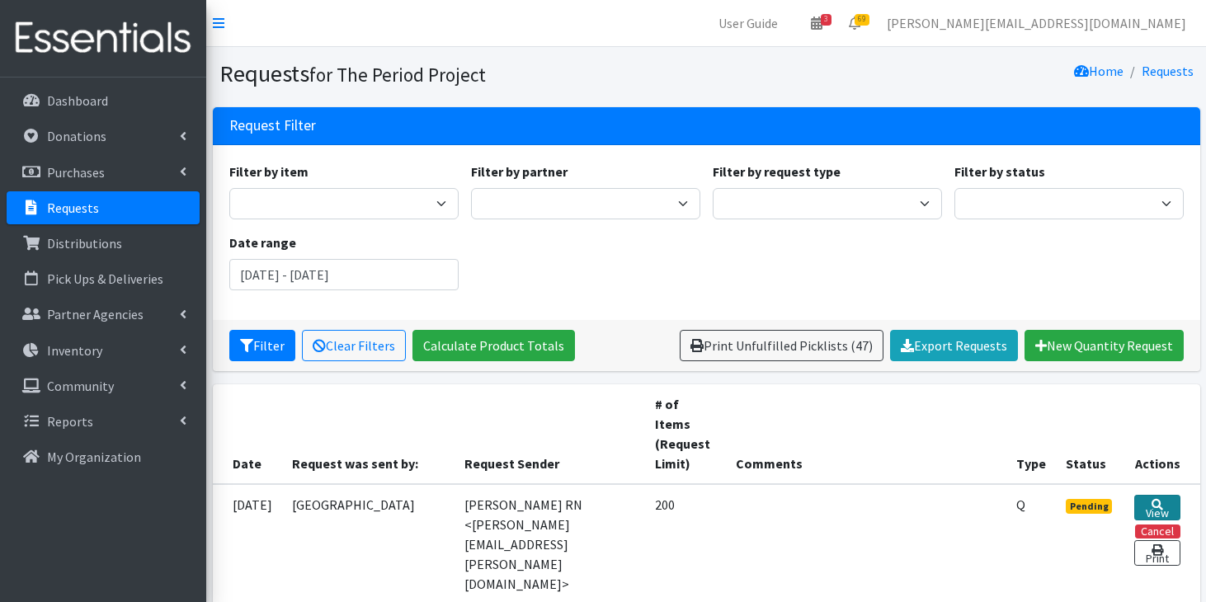
click at [1158, 495] on link "View" at bounding box center [1157, 508] width 45 height 26
click at [121, 170] on link "Purchases" at bounding box center [103, 172] width 193 height 33
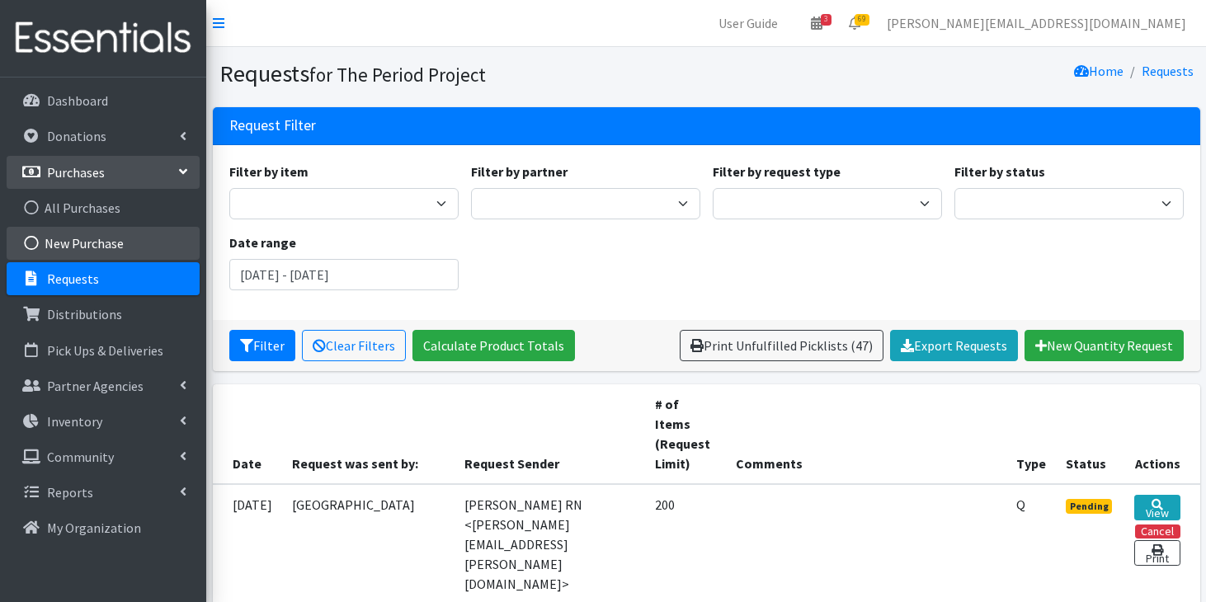
click at [108, 239] on link "New Purchase" at bounding box center [103, 243] width 193 height 33
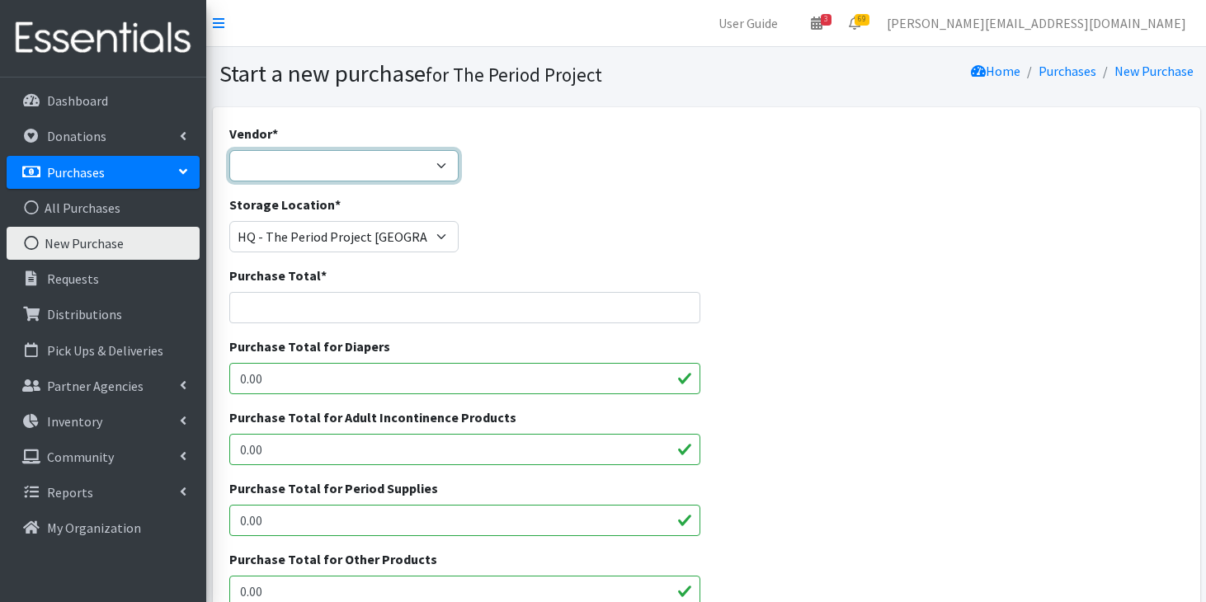
click at [438, 161] on select "ALLIANCE/KOTEX Amazon Costco Dollar Days PEP (Period Education Project) Rhino M…" at bounding box center [343, 165] width 229 height 31
select select "254"
click at [229, 150] on select "ALLIANCE/KOTEX Amazon Costco Dollar Days PEP (Period Education Project) Rhino M…" at bounding box center [343, 165] width 229 height 31
click at [352, 304] on input "Purchase Total *" at bounding box center [464, 307] width 471 height 31
type input "$2148.60"
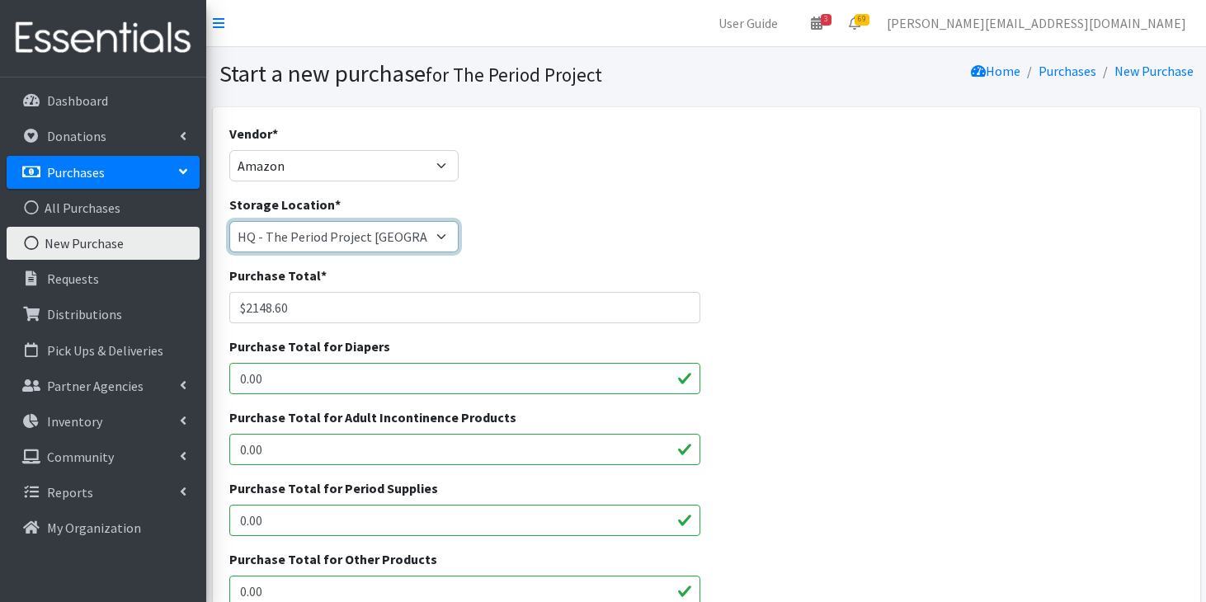
click at [450, 239] on select "[PERSON_NAME] HPP [GEOGRAPHIC_DATA], [GEOGRAPHIC_DATA] [GEOGRAPHIC_DATA] [GEOGR…" at bounding box center [343, 236] width 229 height 31
select select "268"
click at [229, 221] on select "[PERSON_NAME] HPP [GEOGRAPHIC_DATA], [GEOGRAPHIC_DATA] [GEOGRAPHIC_DATA] [GEOGR…" at bounding box center [343, 236] width 229 height 31
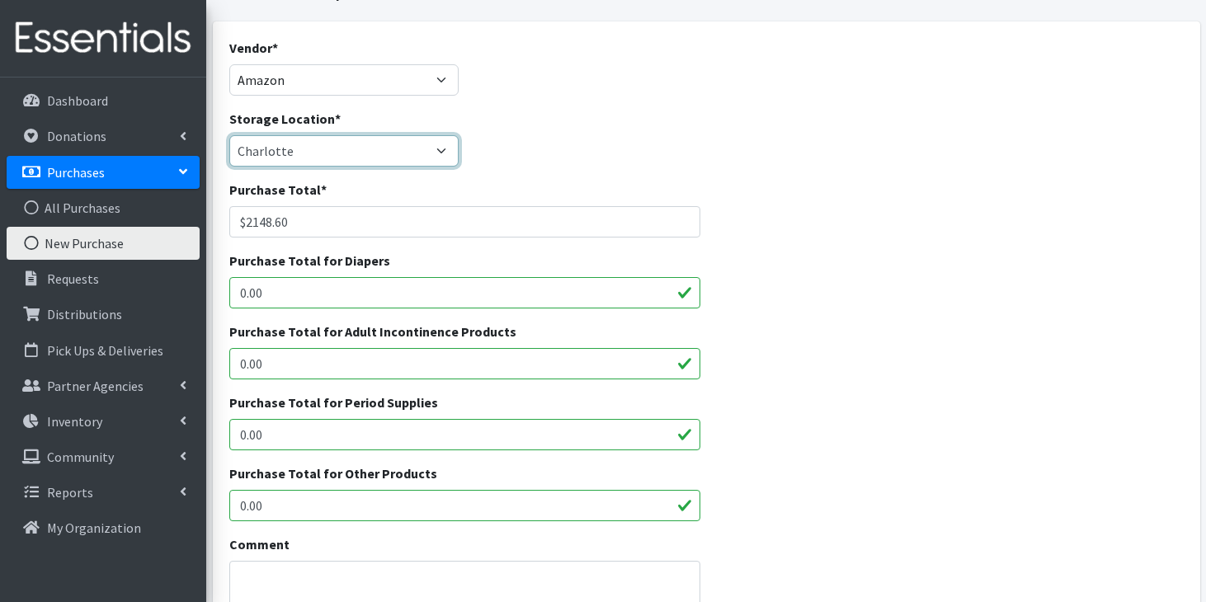
scroll to position [87, 0]
click at [368, 510] on input "0.00" at bounding box center [464, 504] width 471 height 31
type input "0"
type input "73.98"
click at [320, 441] on input "0.00" at bounding box center [464, 433] width 471 height 31
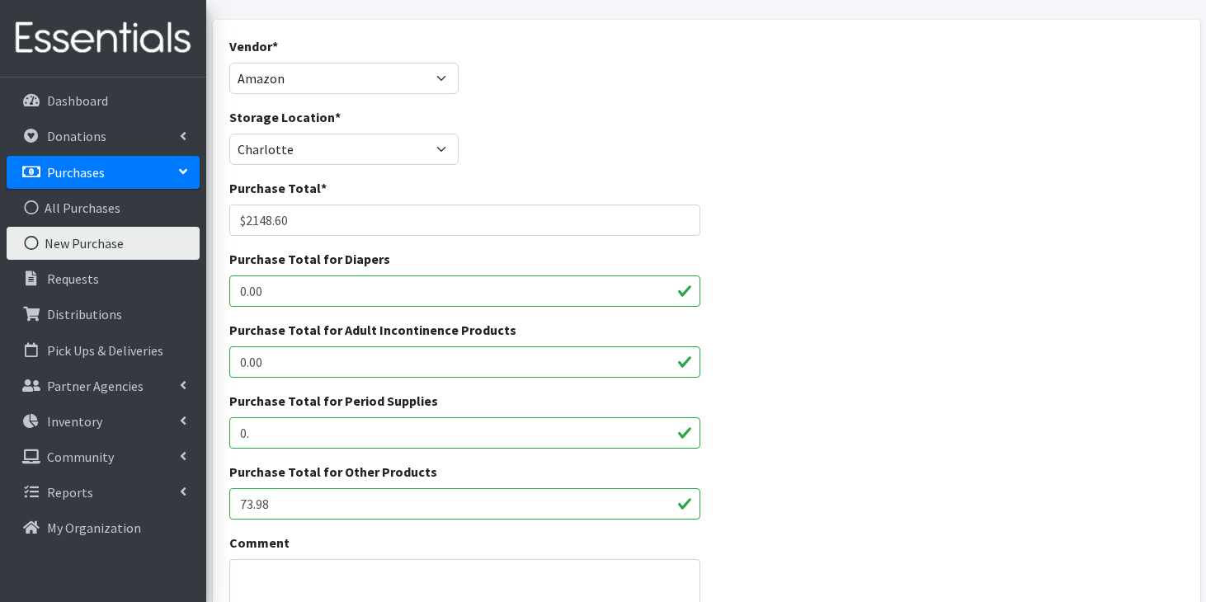
type input "0"
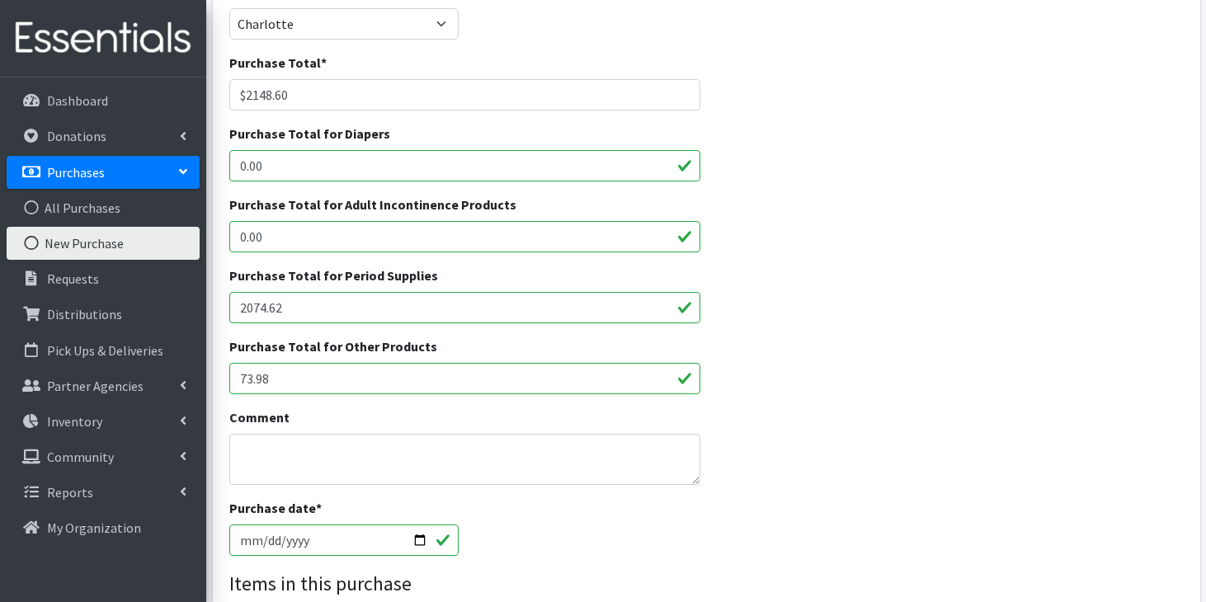
scroll to position [215, 0]
type input "2074.62"
click at [271, 471] on textarea "Comment" at bounding box center [464, 457] width 471 height 51
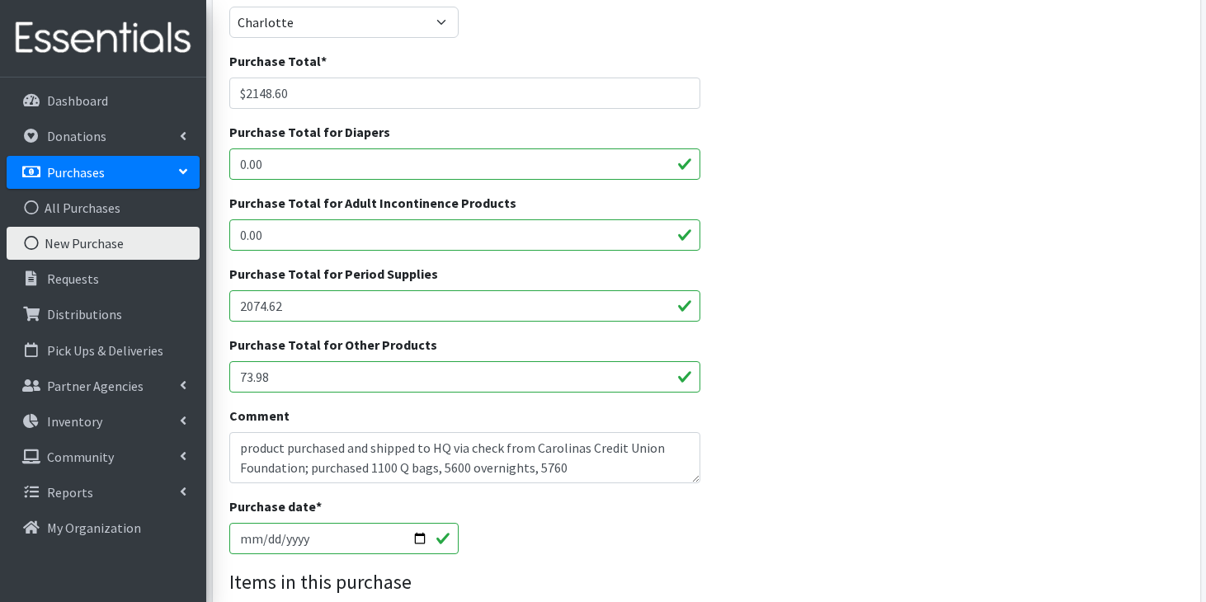
click at [428, 488] on div "Comment product purchased and shipped to HQ via check from Carolinas Credit Uni…" at bounding box center [465, 451] width 484 height 91
click at [579, 465] on textarea "product purchased and shipped to HQ via check from Carolinas Credit Union Found…" at bounding box center [464, 457] width 471 height 51
type textarea "product purchased and shipped to HQ via check from Carolinas Credit Union Found…"
click at [263, 545] on input "[DATE]" at bounding box center [343, 538] width 229 height 31
type input "[DATE]"
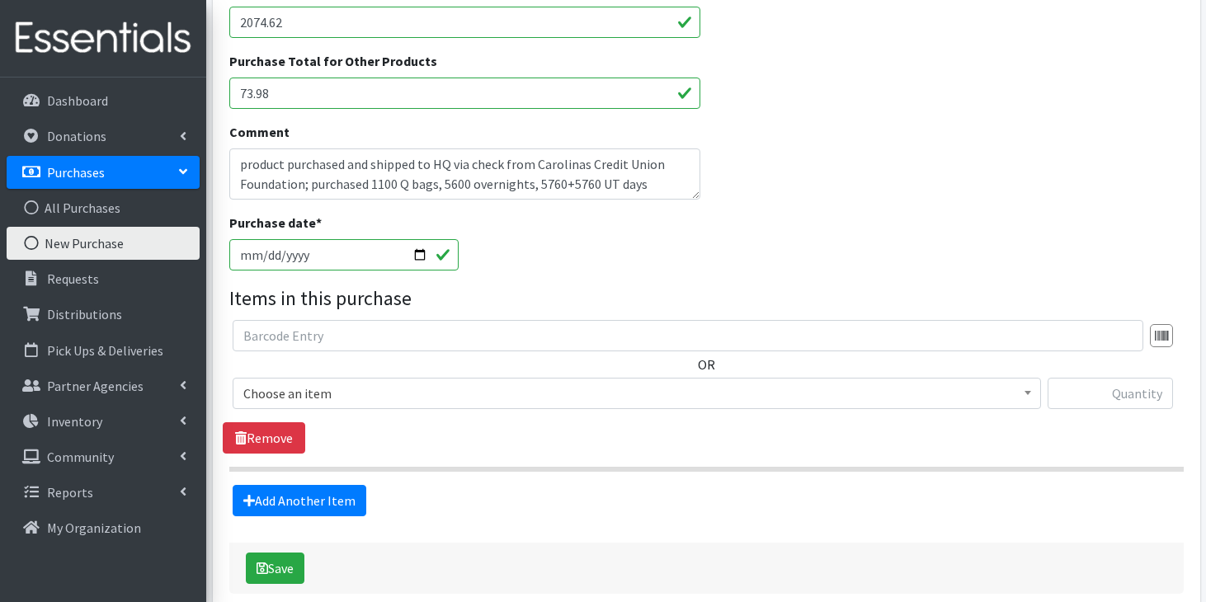
scroll to position [512, 0]
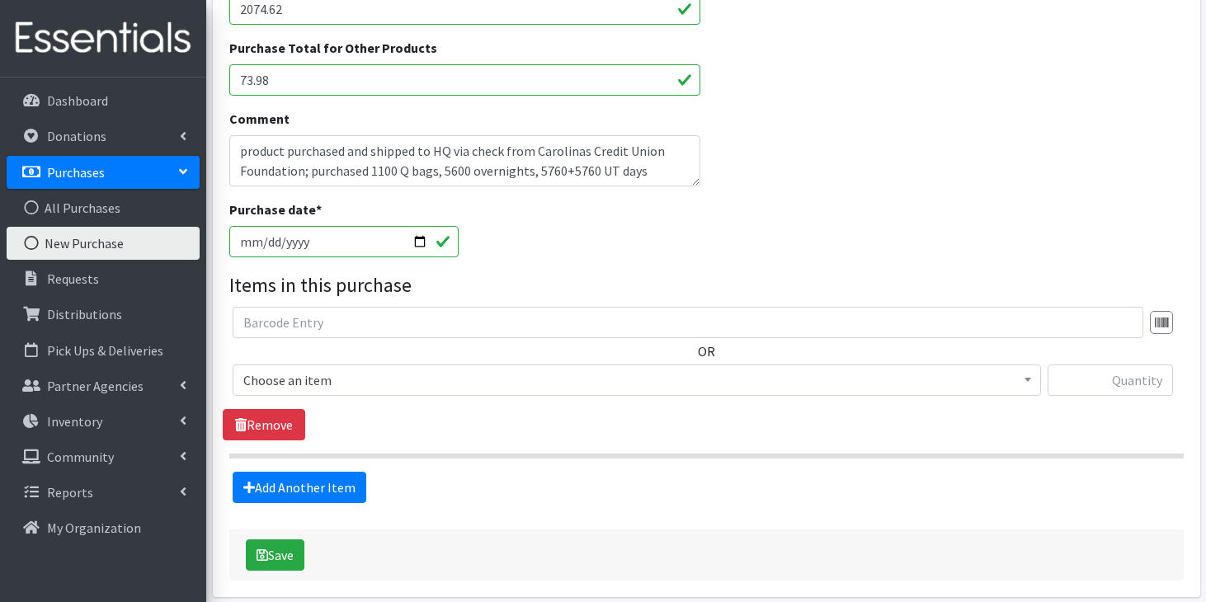
click at [339, 379] on span "Choose an item" at bounding box center [636, 380] width 787 height 23
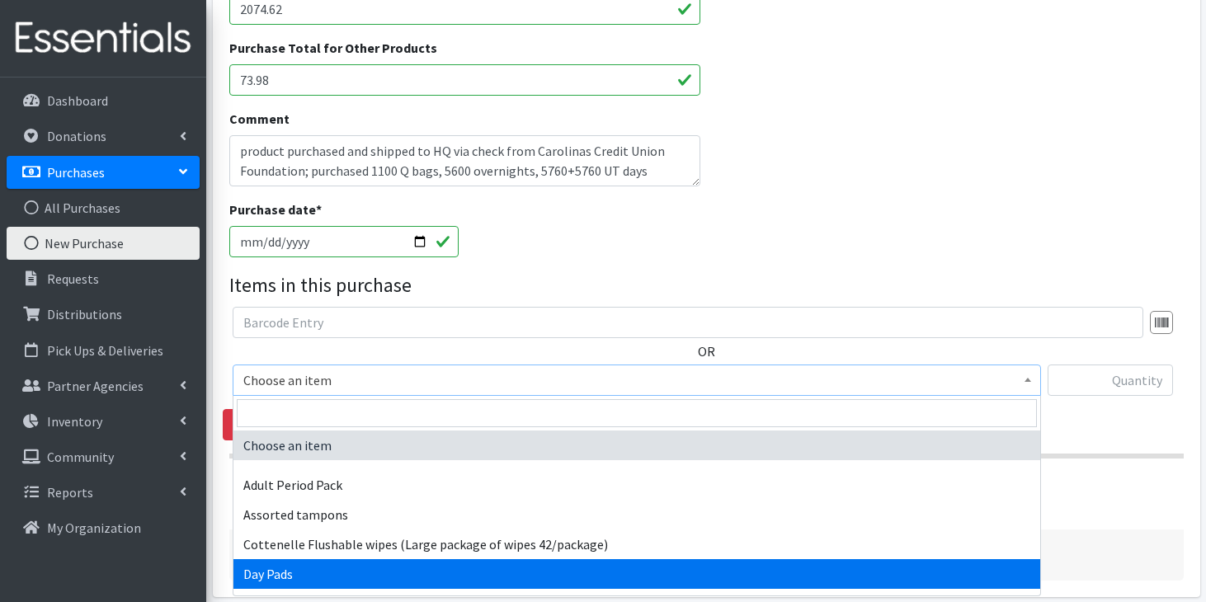
select select "7759"
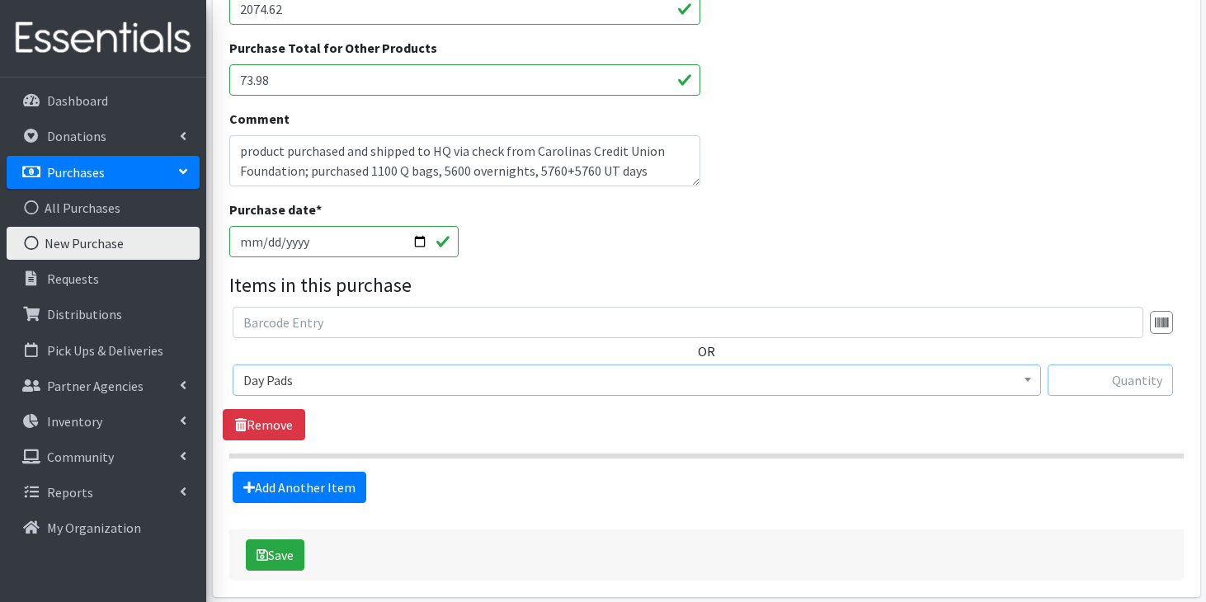
click at [1121, 383] on input "text" at bounding box center [1110, 380] width 125 height 31
type input "11520"
click at [352, 484] on link "Add Another Item" at bounding box center [300, 487] width 134 height 31
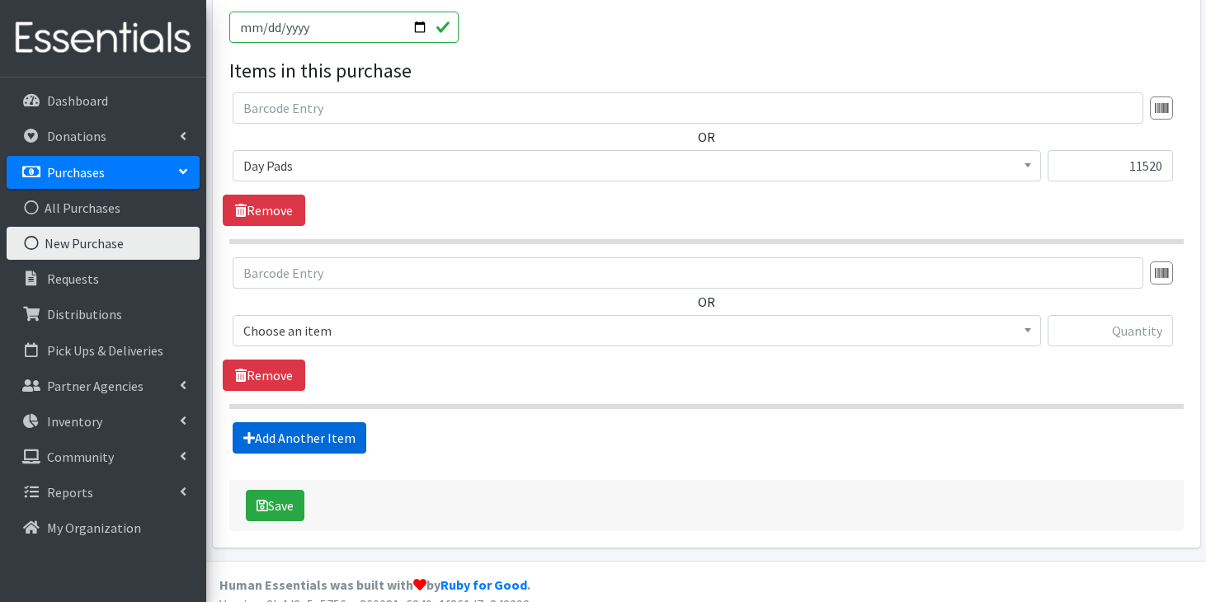
scroll to position [746, 0]
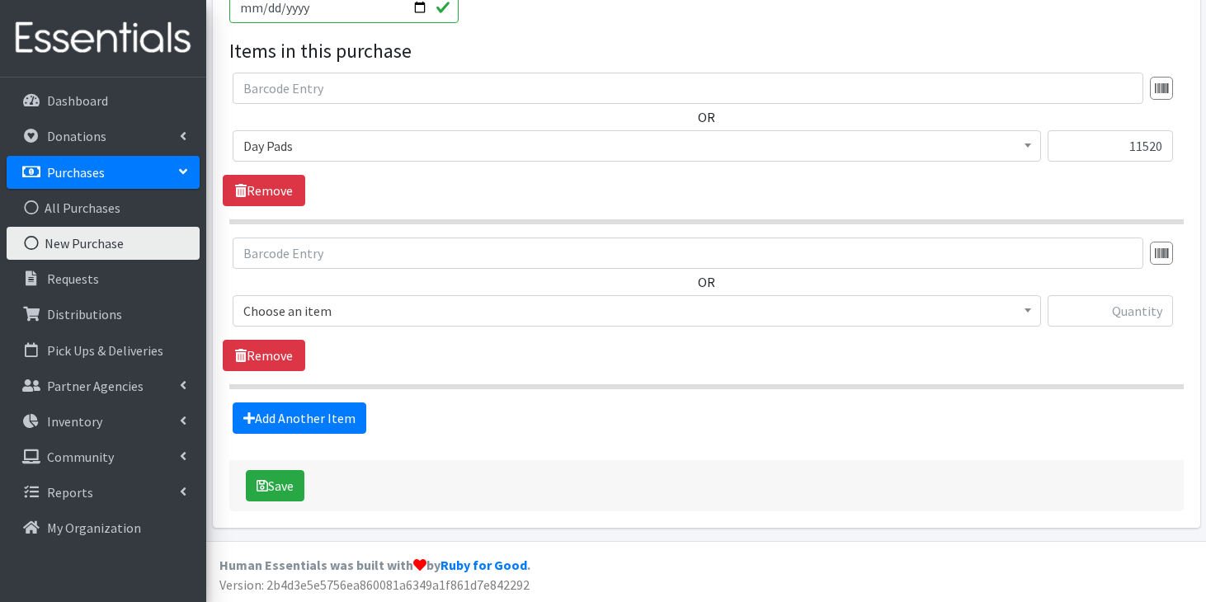
click at [467, 310] on span "Choose an item" at bounding box center [636, 311] width 787 height 23
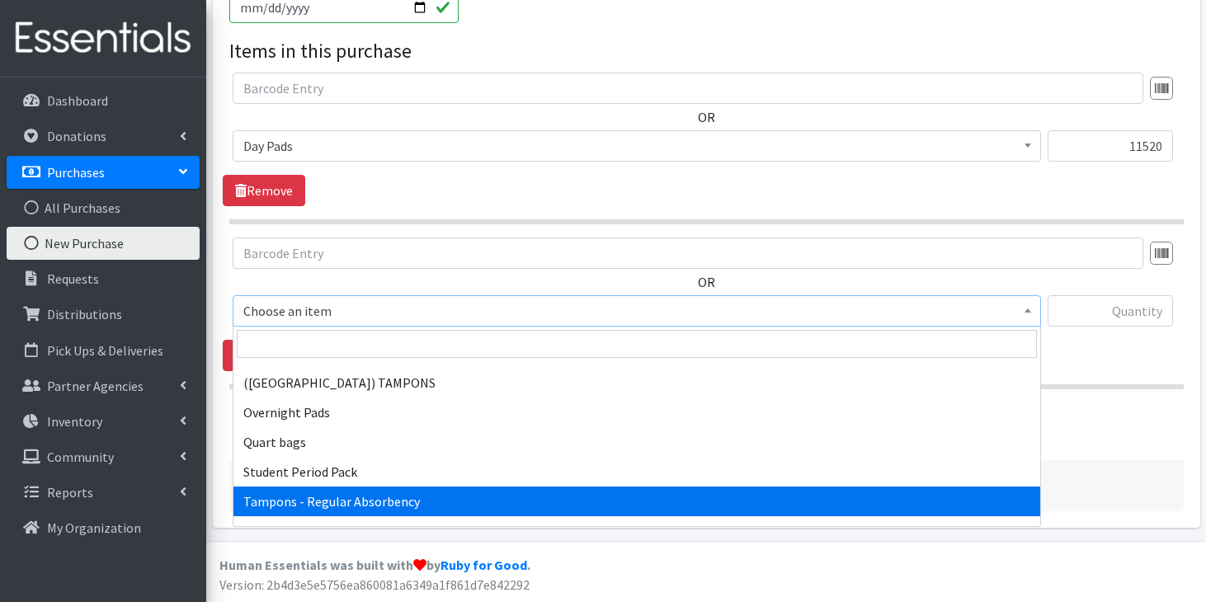
scroll to position [1499, 0]
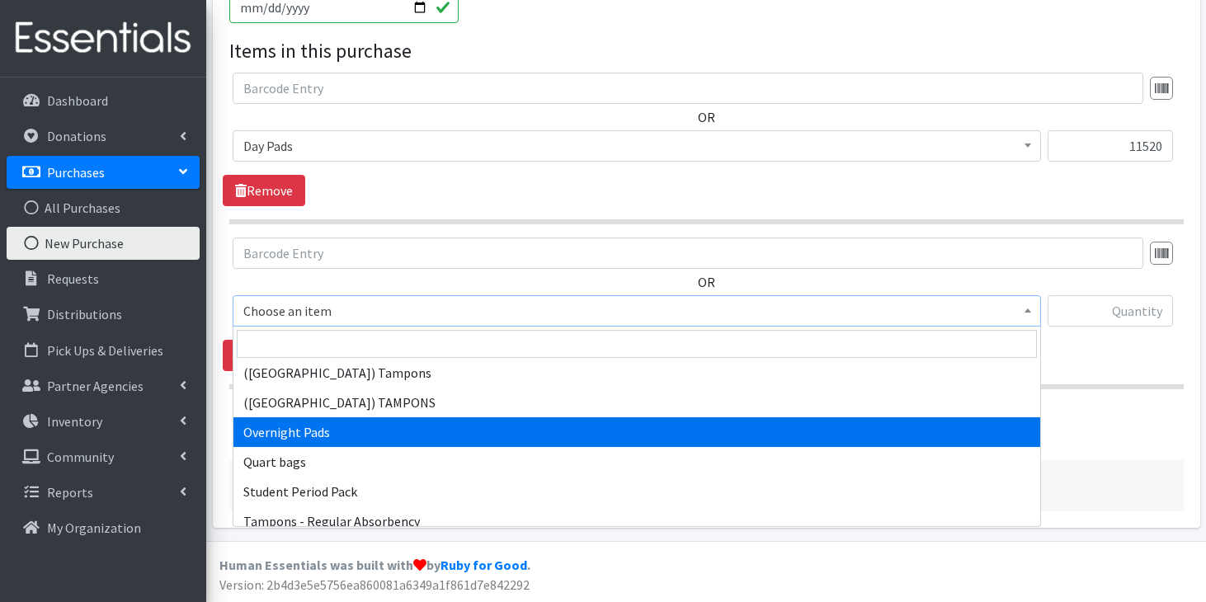
select select "7593"
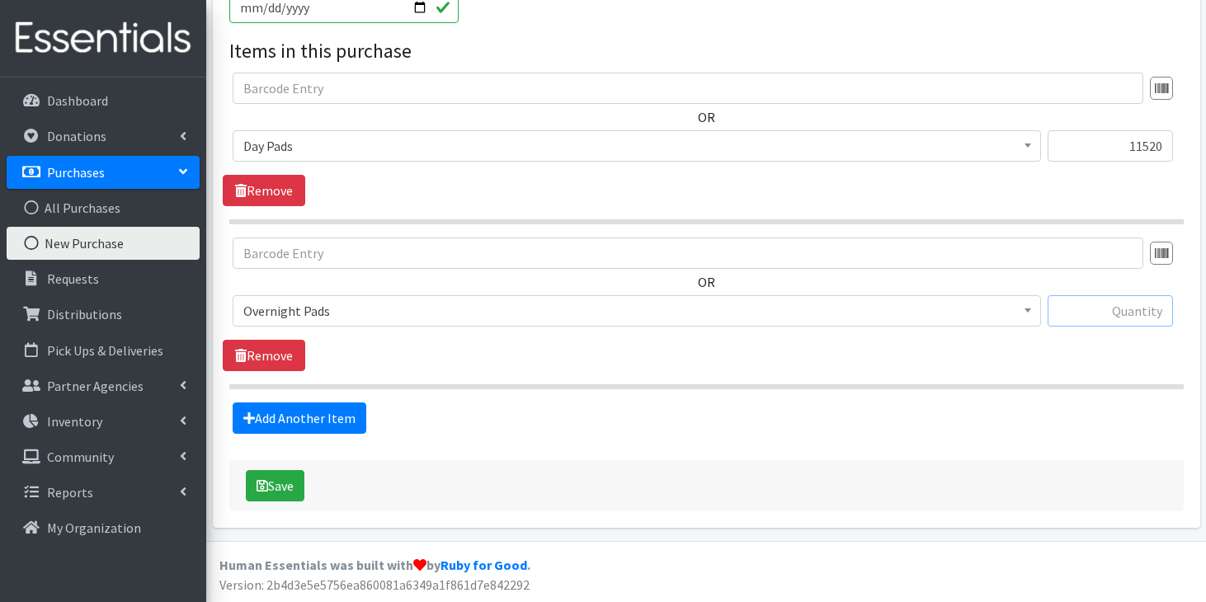
click at [1101, 302] on input "text" at bounding box center [1110, 310] width 125 height 31
type input "5600"
click at [350, 406] on link "Add Another Item" at bounding box center [300, 418] width 134 height 31
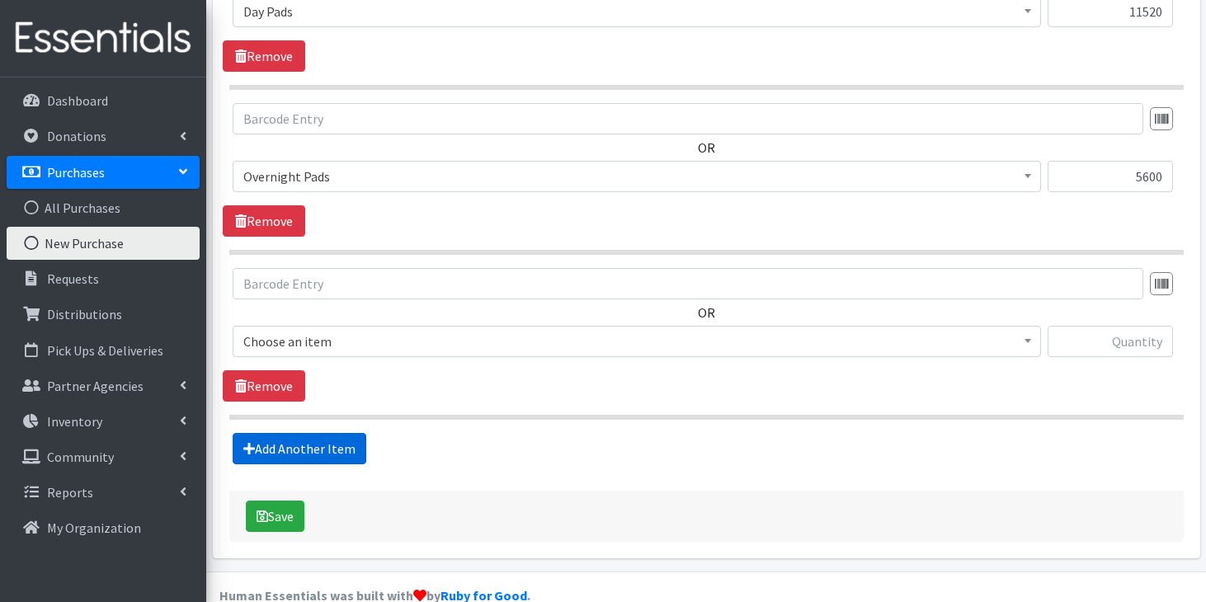
scroll to position [911, 0]
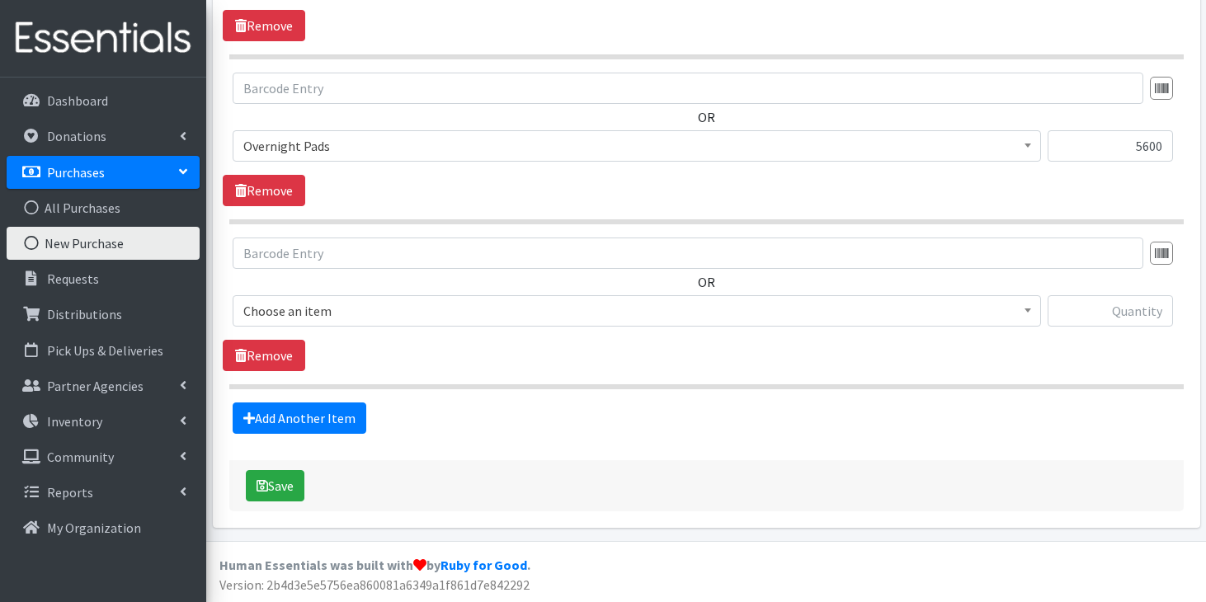
click at [417, 309] on span "Choose an item" at bounding box center [636, 311] width 787 height 23
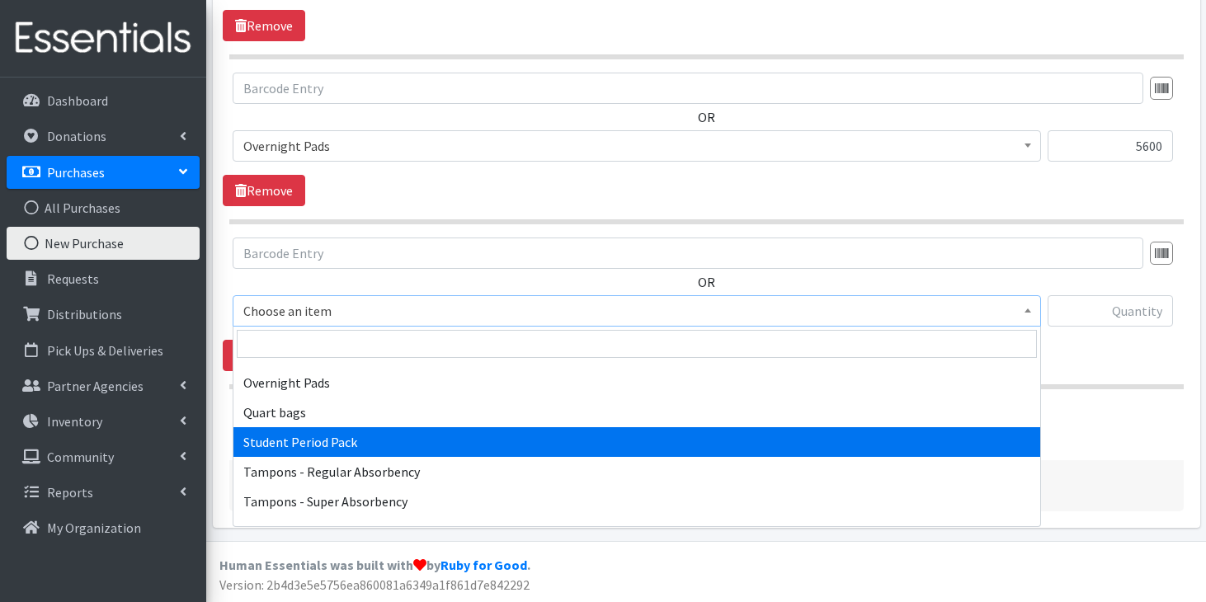
scroll to position [1540, 0]
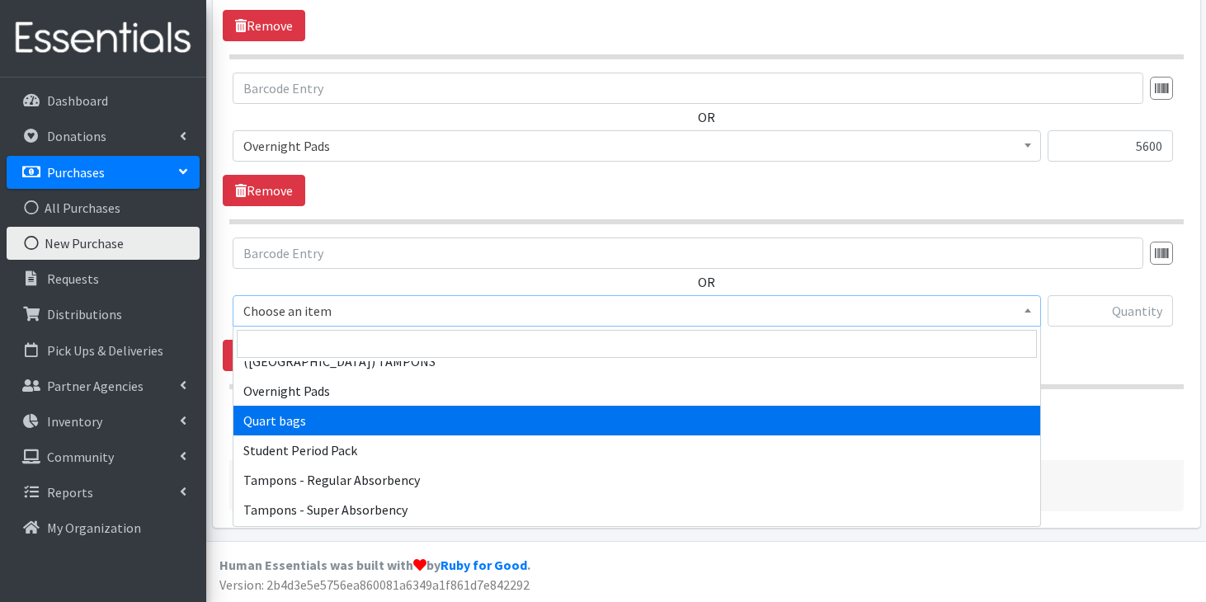
select select "13384"
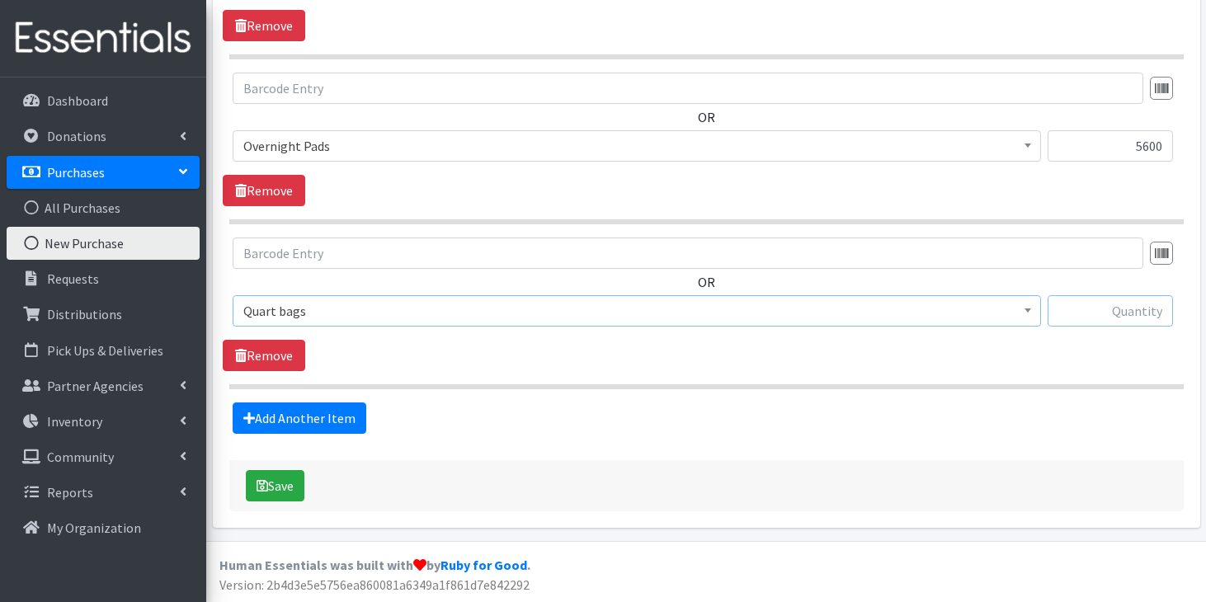
click at [1119, 315] on input "text" at bounding box center [1110, 310] width 125 height 31
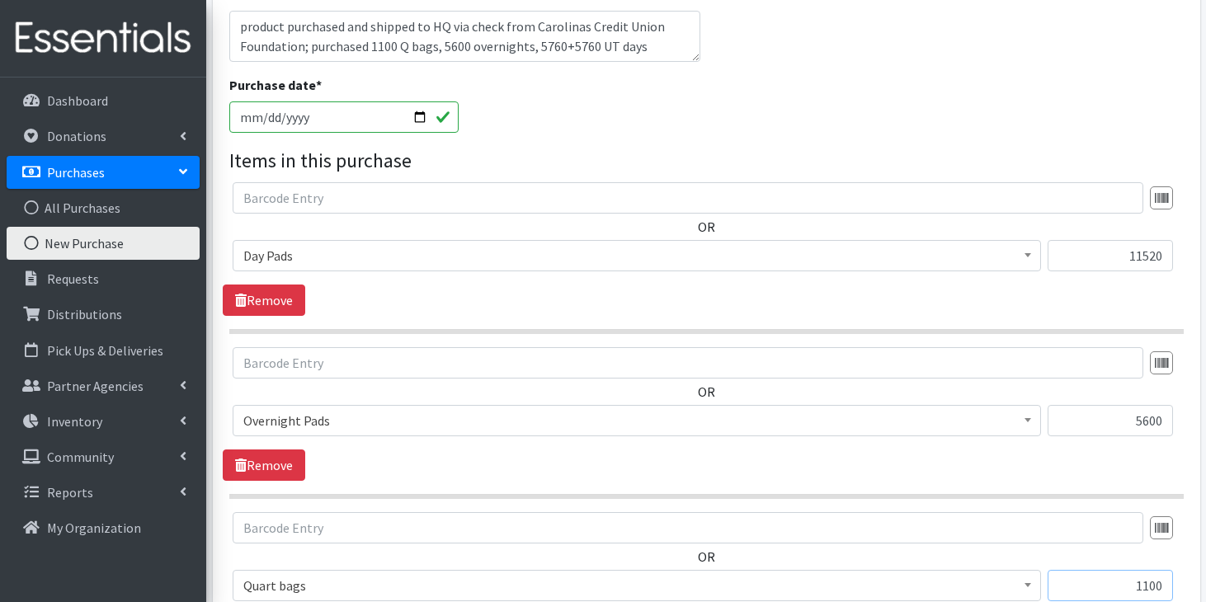
scroll to position [911, 0]
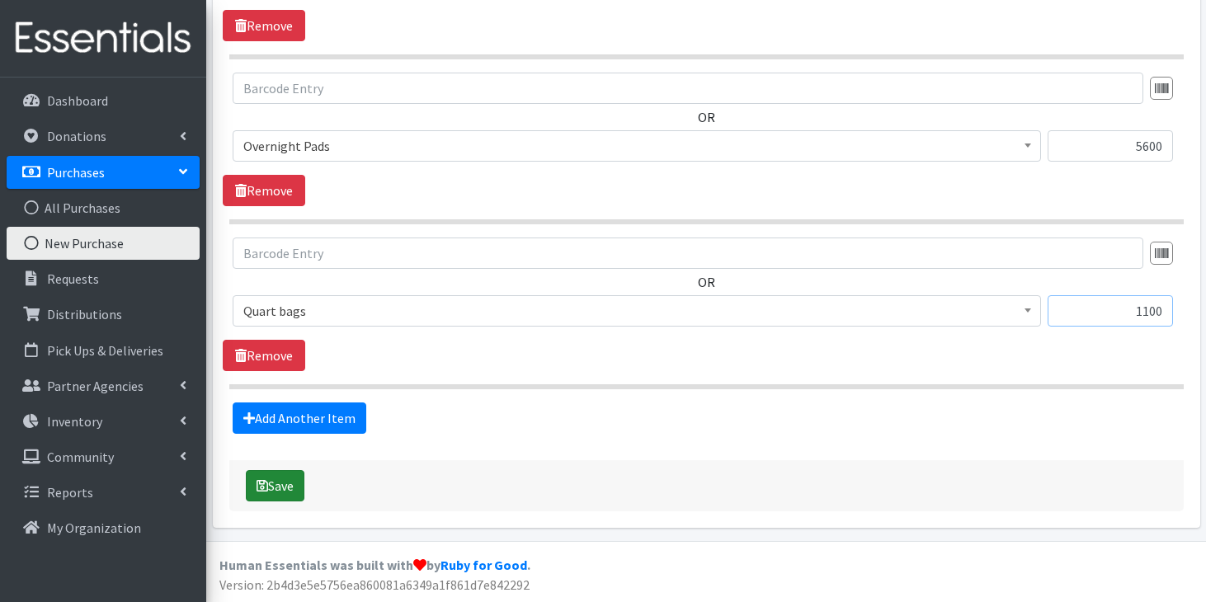
type input "1100"
click at [281, 491] on button "Save" at bounding box center [275, 485] width 59 height 31
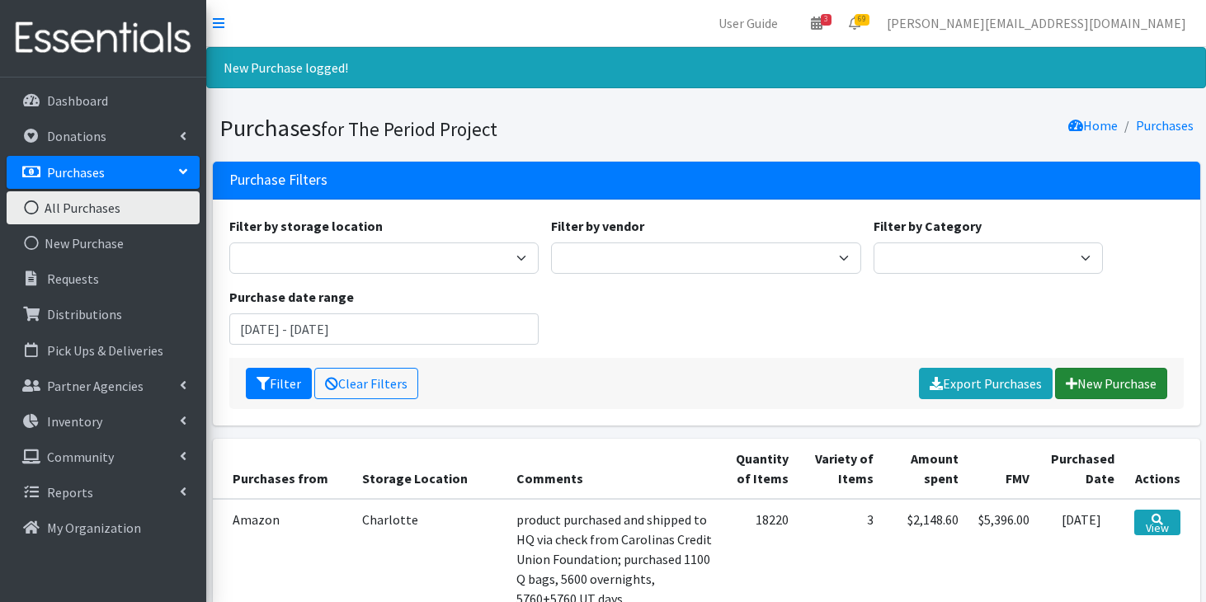
click at [1092, 380] on link "New Purchase" at bounding box center [1111, 383] width 112 height 31
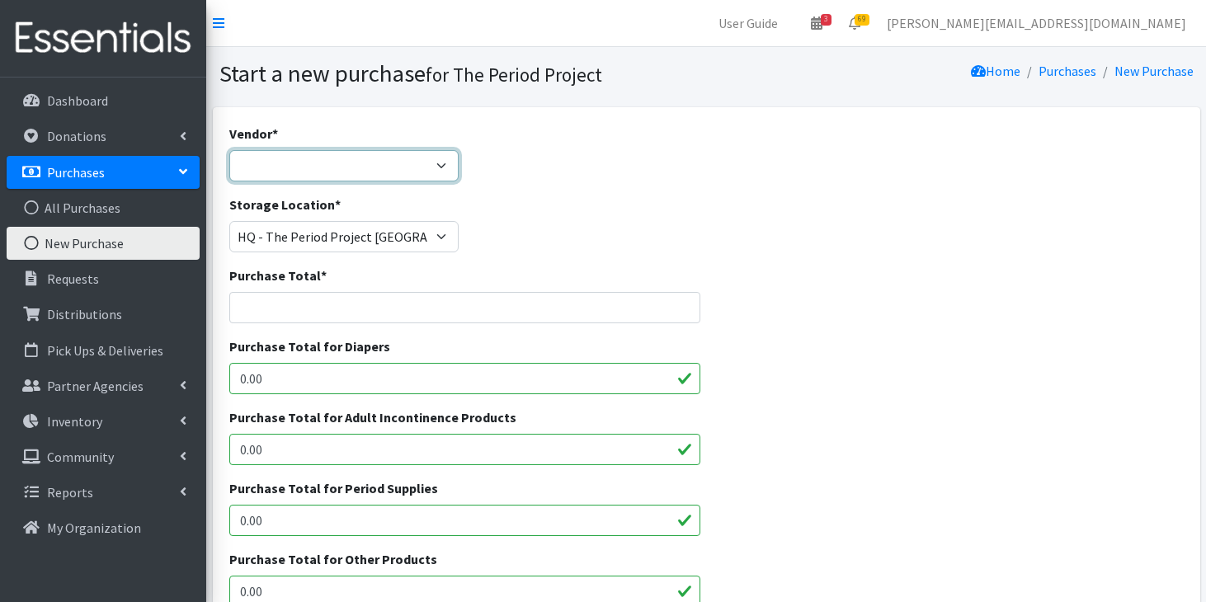
click at [435, 155] on select "ALLIANCE/KOTEX Amazon Costco Dollar Days PEP (Period Education Project) Rhino M…" at bounding box center [343, 165] width 229 height 31
select select "254"
click at [229, 150] on select "ALLIANCE/KOTEX Amazon Costco Dollar Days PEP (Period Education Project) Rhino M…" at bounding box center [343, 165] width 229 height 31
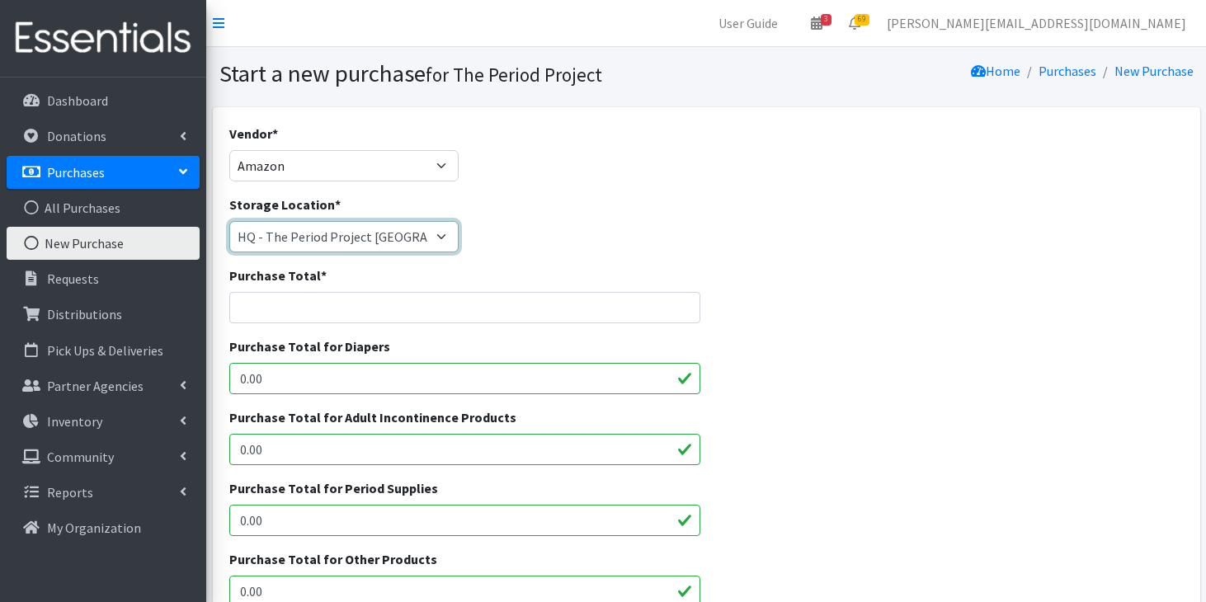
click at [379, 234] on select "[PERSON_NAME] HPP [GEOGRAPHIC_DATA], [GEOGRAPHIC_DATA] [GEOGRAPHIC_DATA] [GEOGR…" at bounding box center [343, 236] width 229 height 31
select select "253"
click at [229, 221] on select "Anderson HPP Atlanta, GA Charleston Charlotte Clemson University Columbia chapt…" at bounding box center [343, 236] width 229 height 31
click at [352, 315] on input "Purchase Total *" at bounding box center [464, 307] width 471 height 31
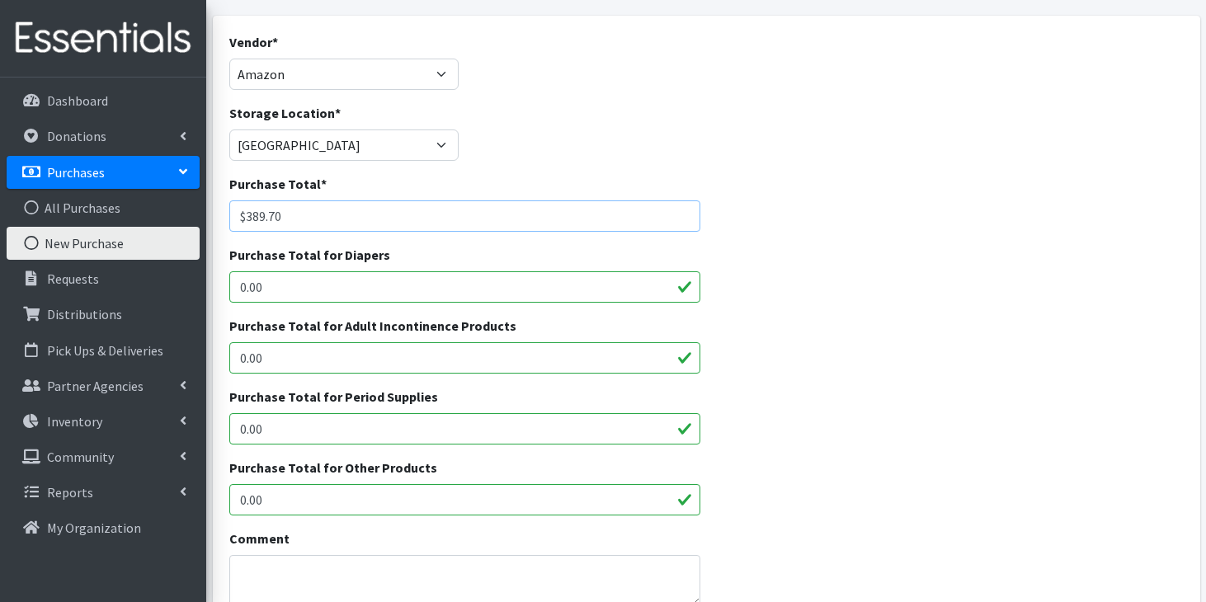
scroll to position [97, 0]
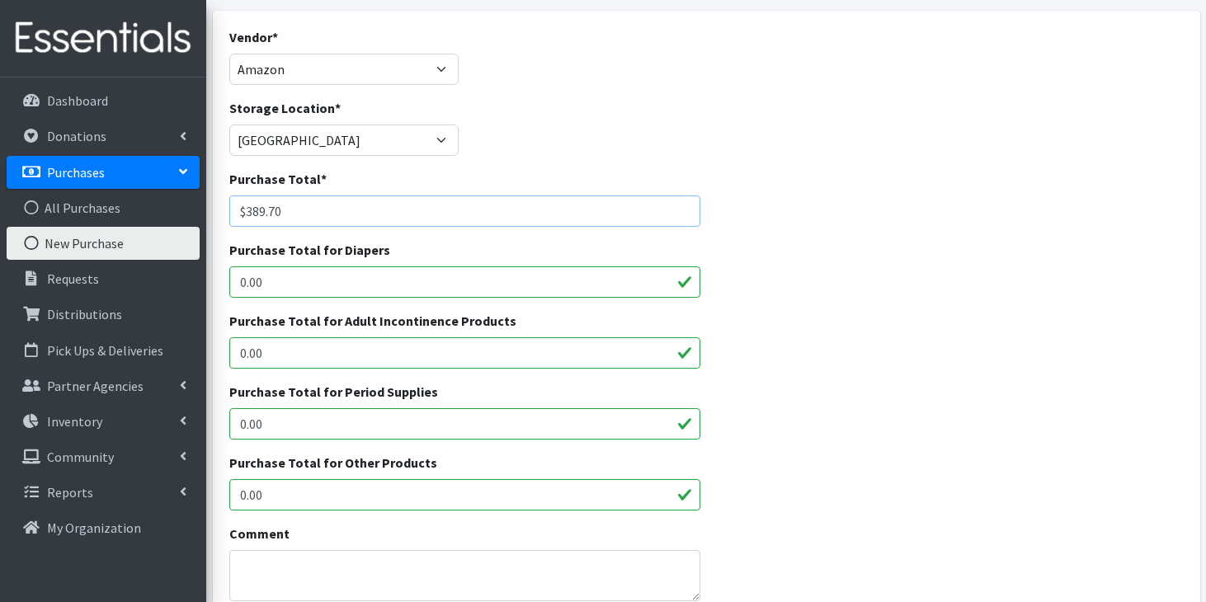
type input "$389.70"
click at [343, 421] on input "0.00" at bounding box center [464, 423] width 471 height 31
type input "0"
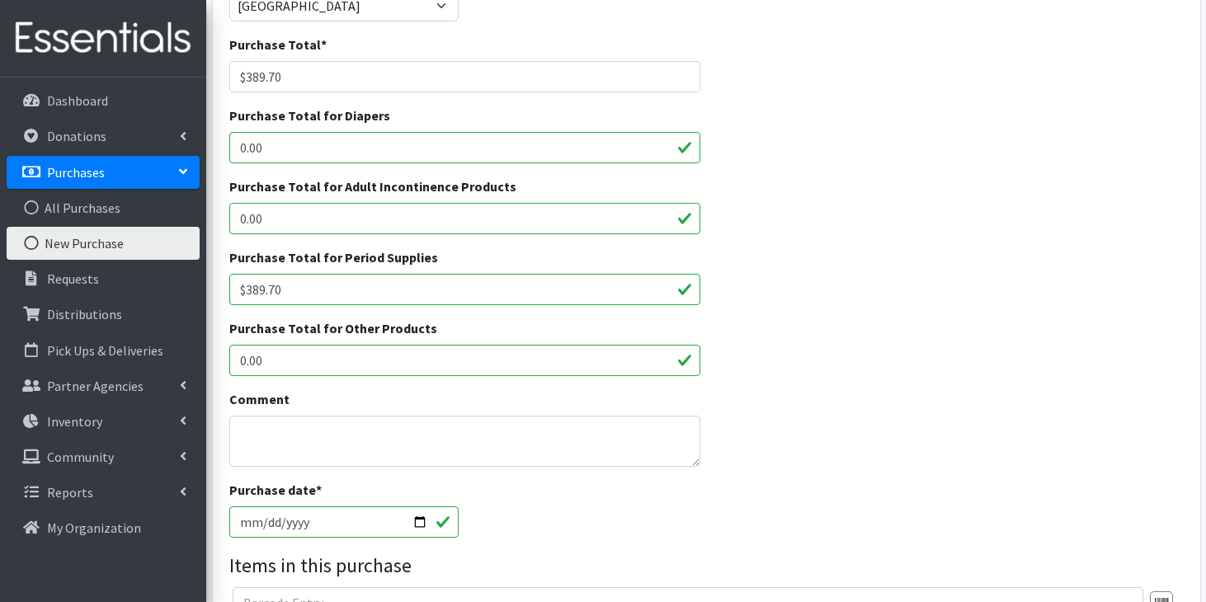
scroll to position [233, 0]
type input "$389.70"
click at [300, 465] on textarea "Comment" at bounding box center [464, 439] width 471 height 51
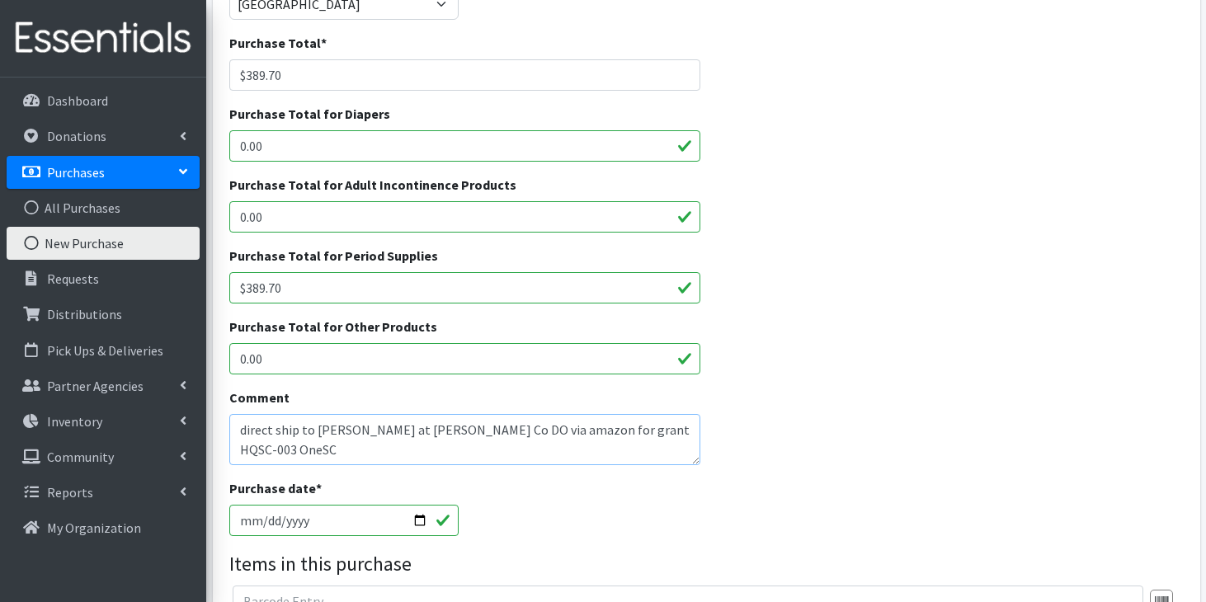
type textarea "direct ship to Monica Mazell at Aiken Co DO via amazon for grant HQSC-003 OneSC…"
click at [267, 522] on input "[DATE]" at bounding box center [343, 520] width 229 height 31
type input "2025-08-27"
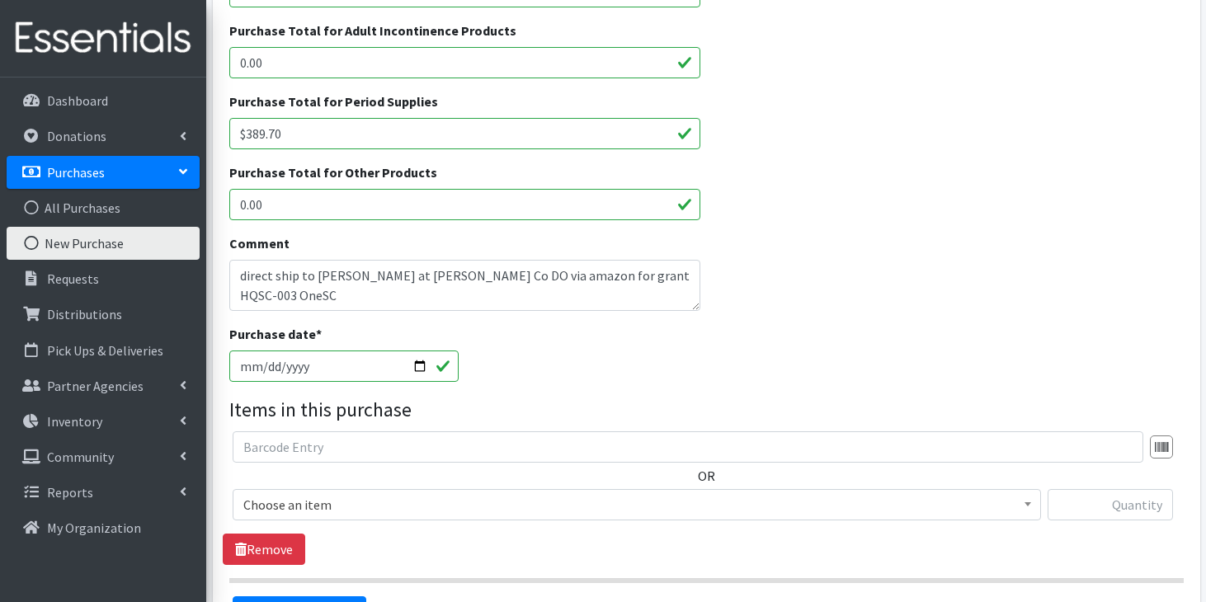
scroll to position [389, 0]
click at [319, 498] on span "Choose an item" at bounding box center [636, 503] width 787 height 23
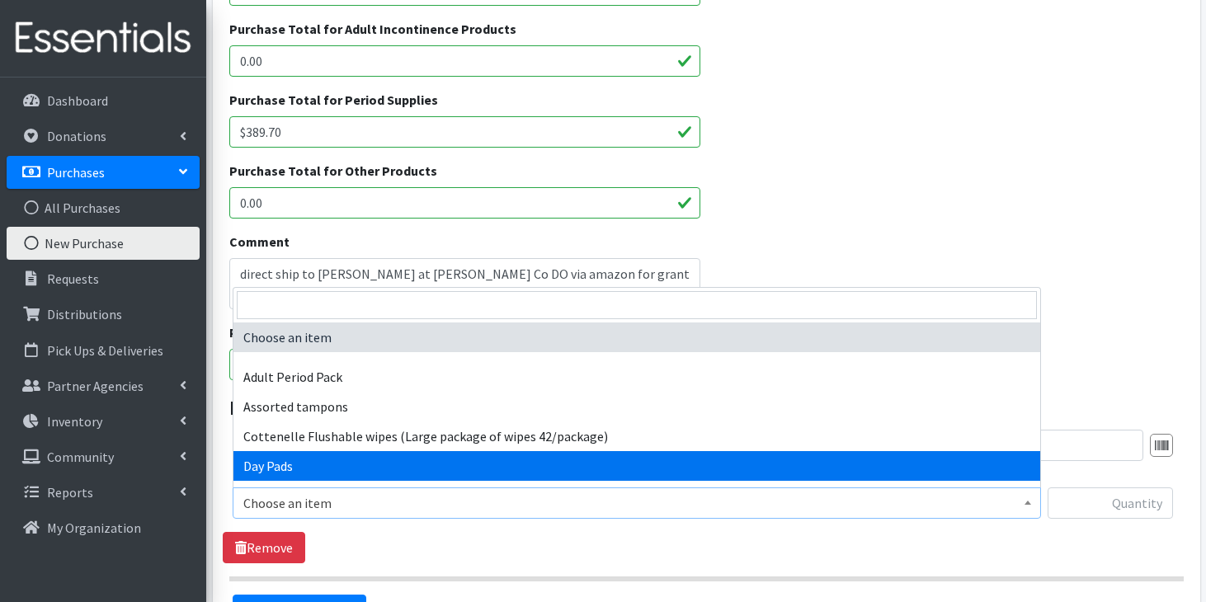
select select "7759"
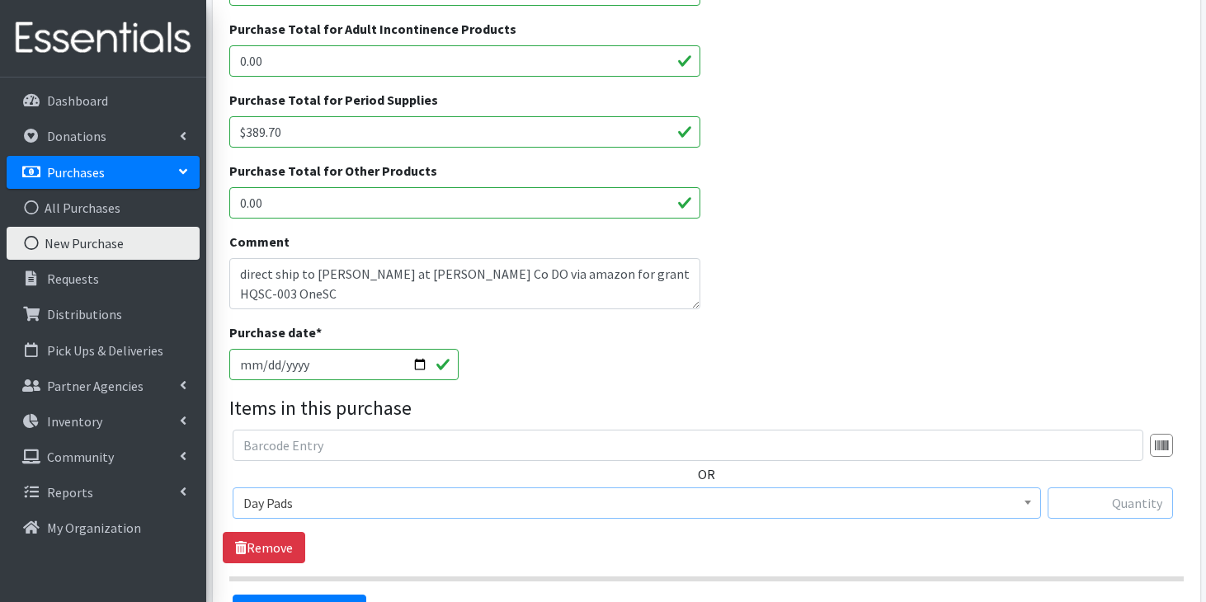
click at [1101, 505] on input "text" at bounding box center [1110, 503] width 125 height 31
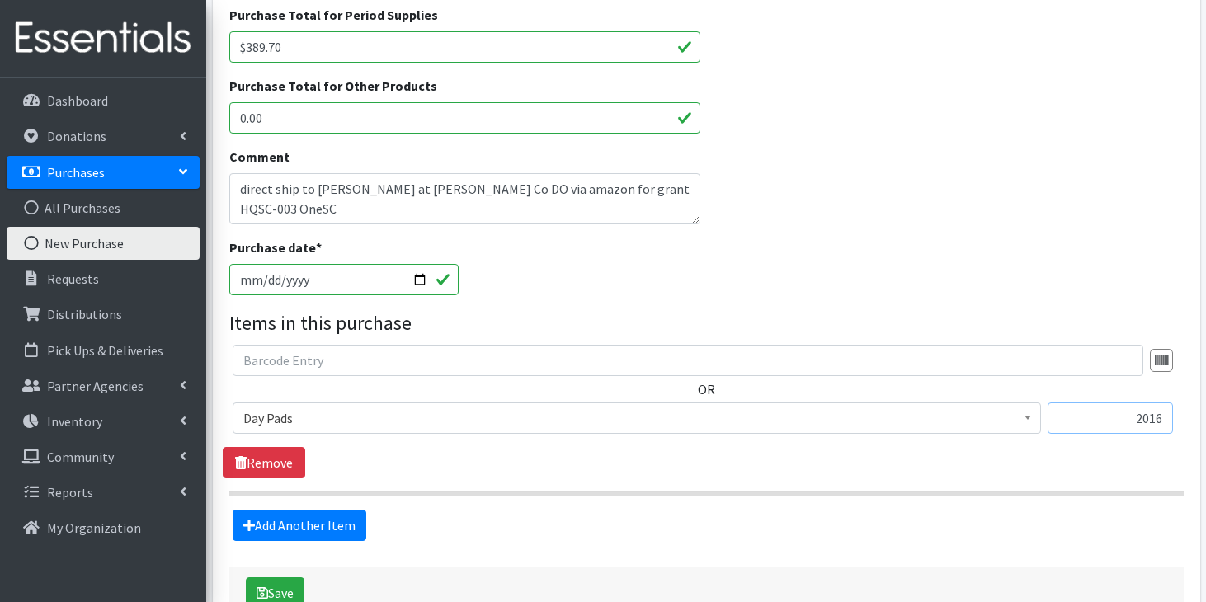
scroll to position [517, 0]
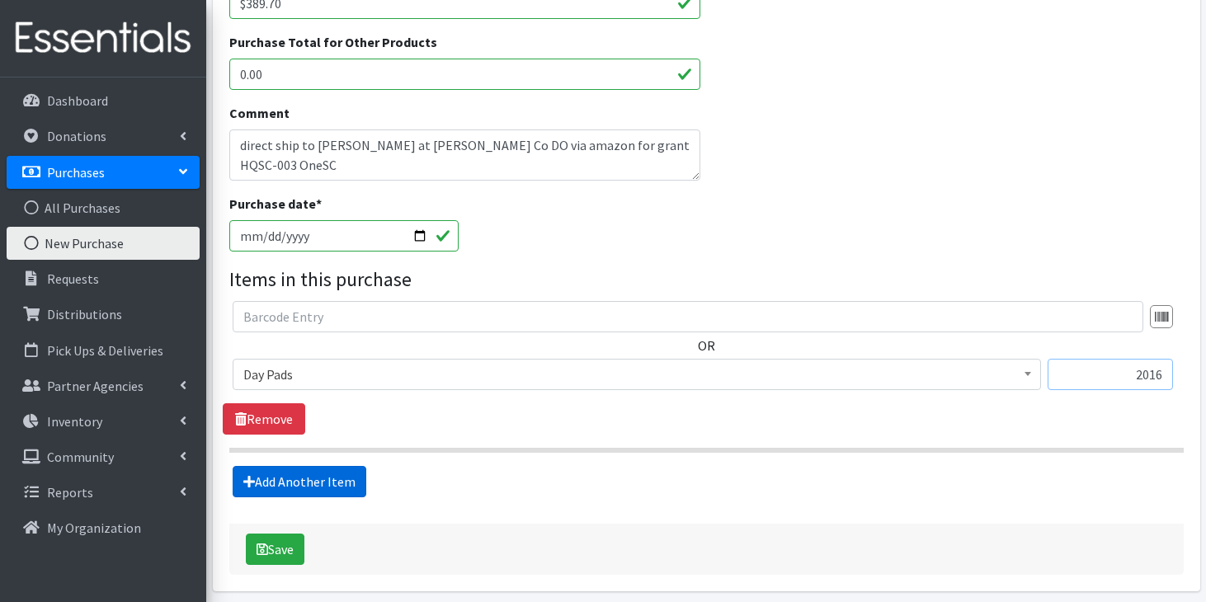
type input "2016"
click at [303, 479] on link "Add Another Item" at bounding box center [300, 481] width 134 height 31
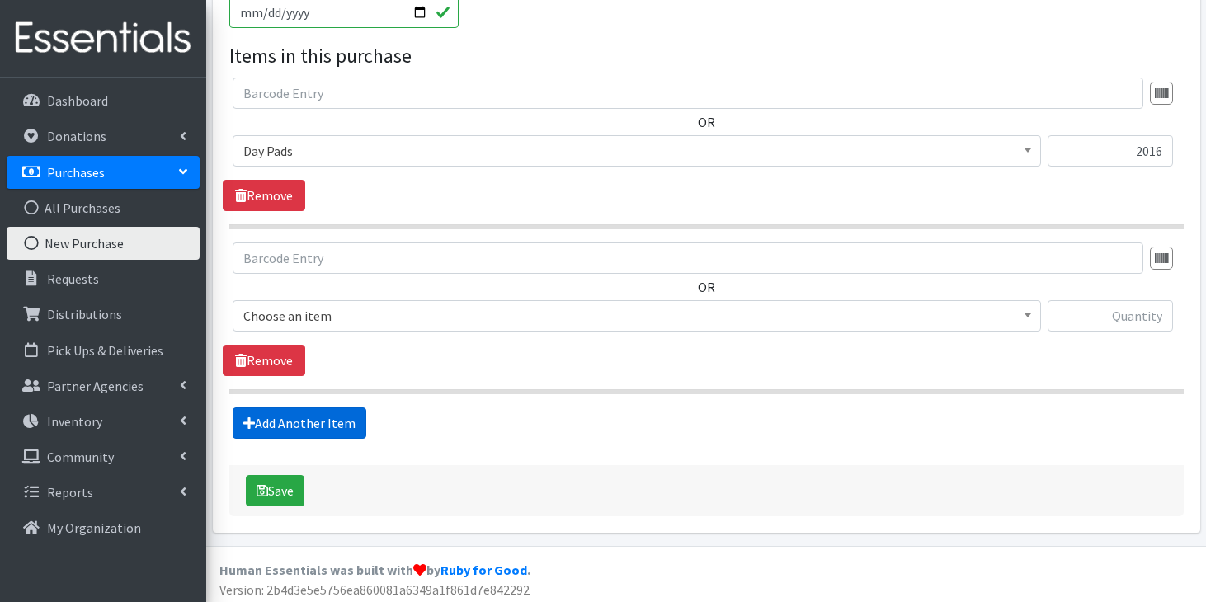
scroll to position [746, 0]
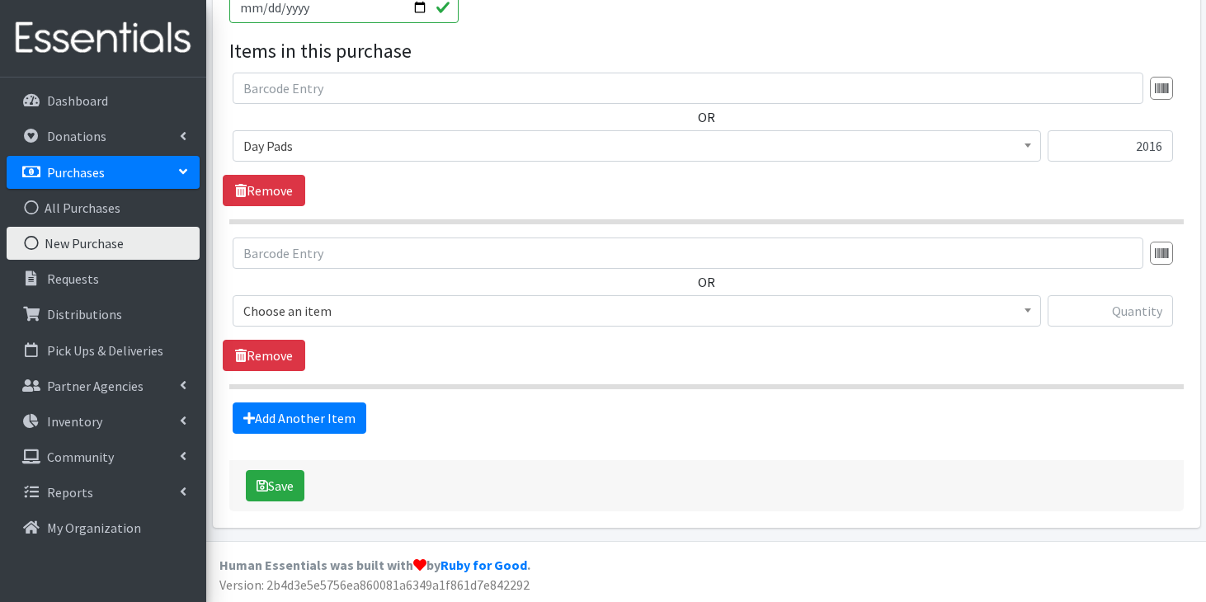
click at [394, 314] on span "Choose an item" at bounding box center [636, 311] width 787 height 23
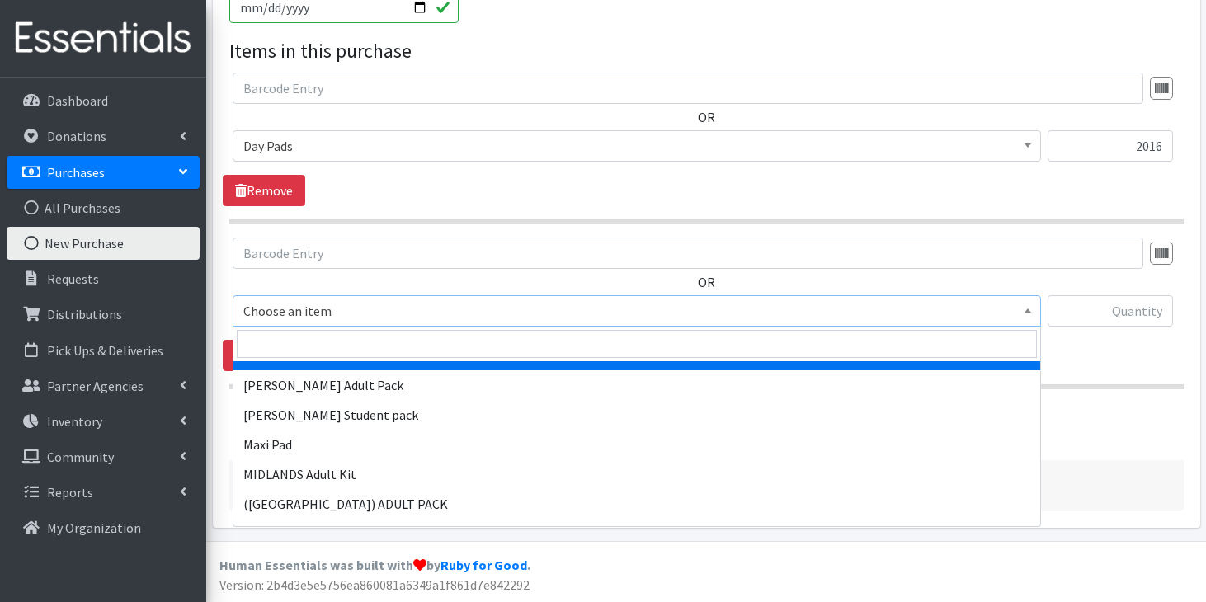
scroll to position [1192, 0]
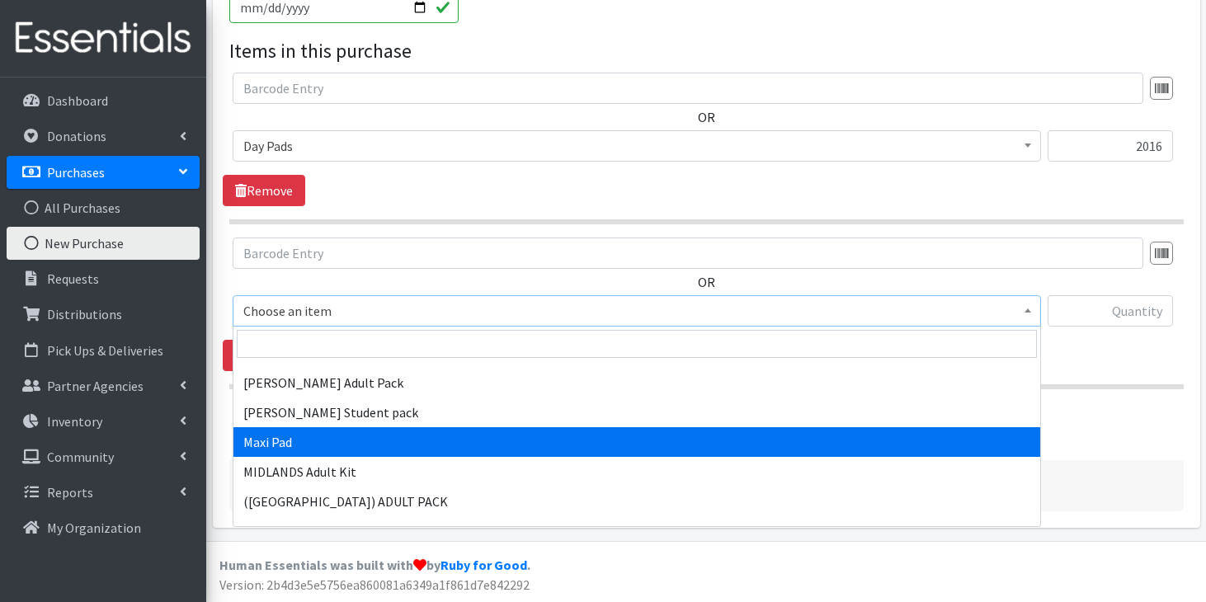
select select "11144"
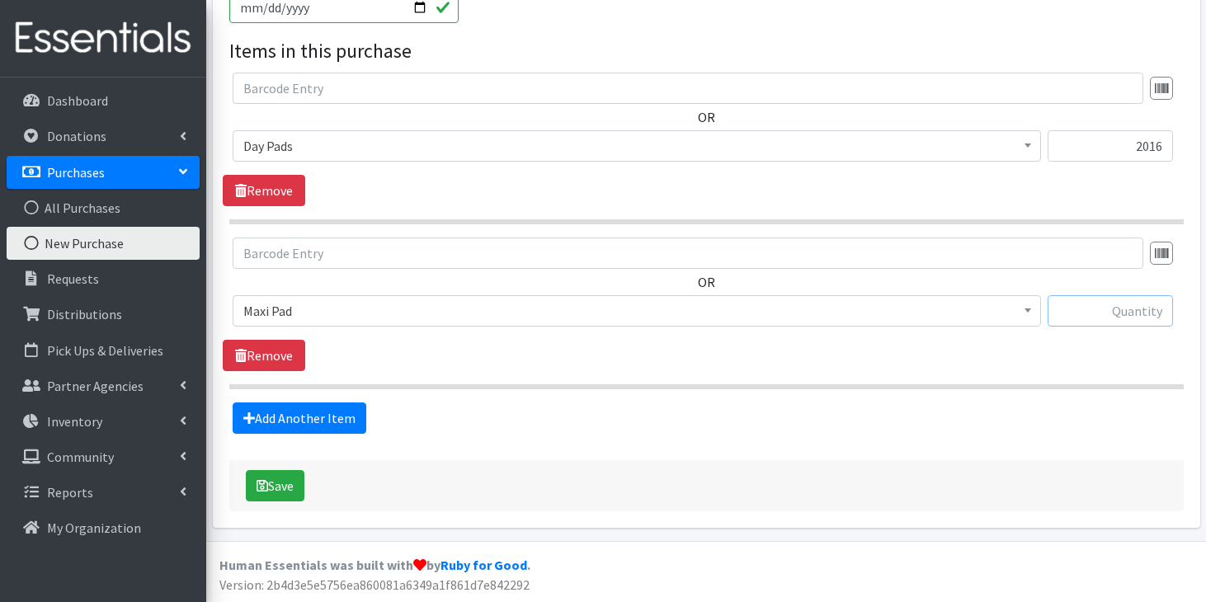
click at [1119, 300] on input "text" at bounding box center [1110, 310] width 125 height 31
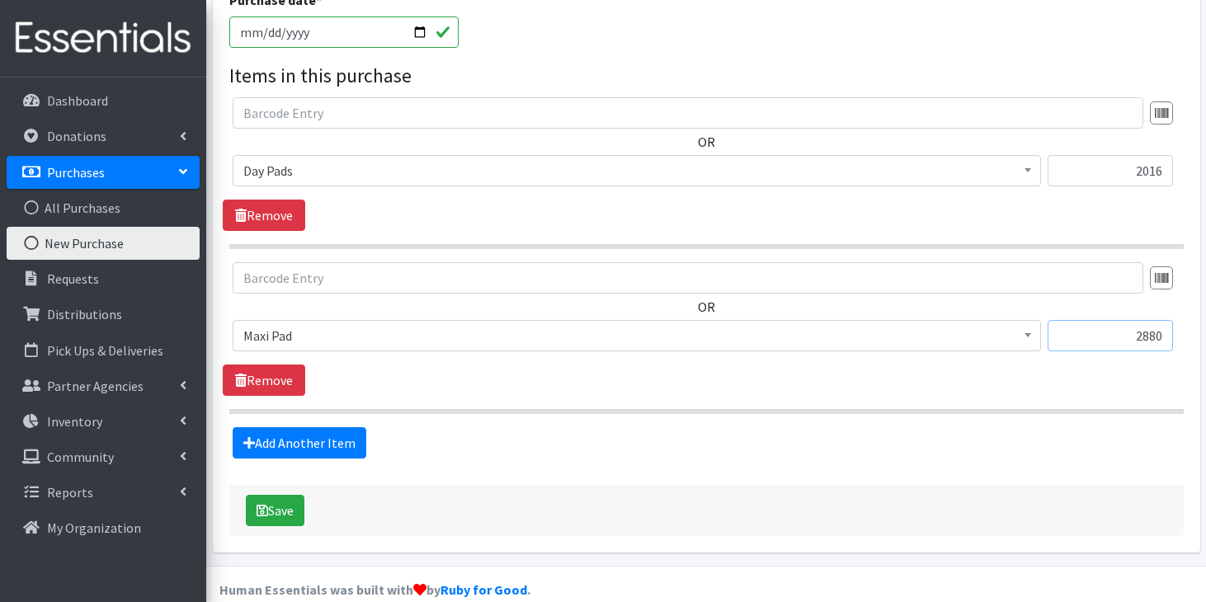
scroll to position [746, 0]
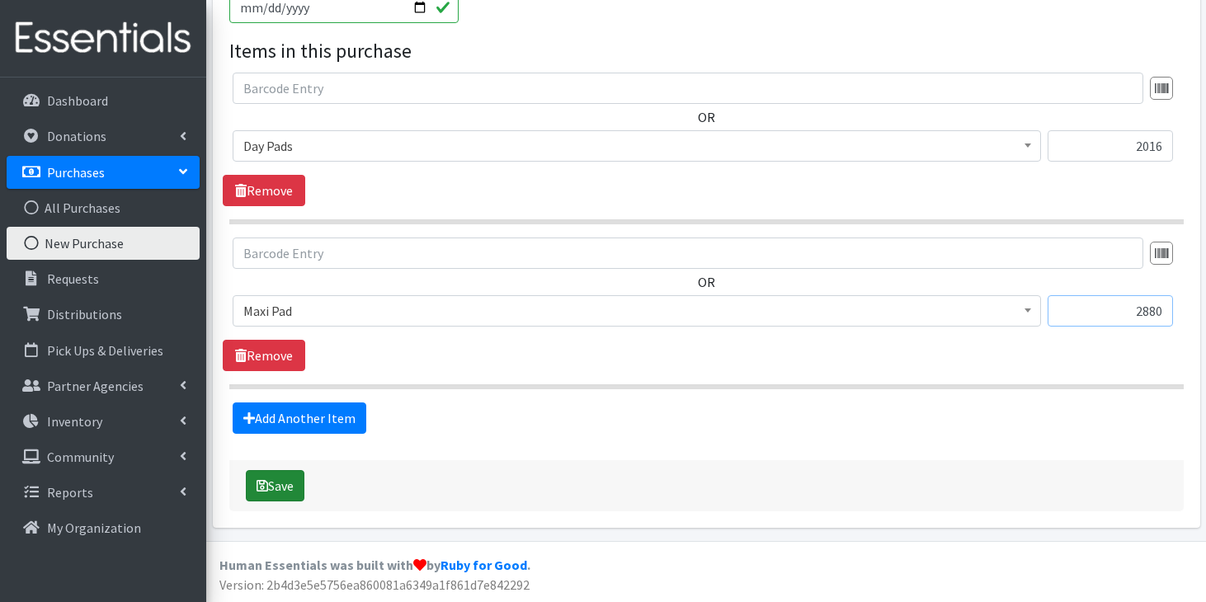
type input "2880"
click at [301, 484] on button "Save" at bounding box center [275, 485] width 59 height 31
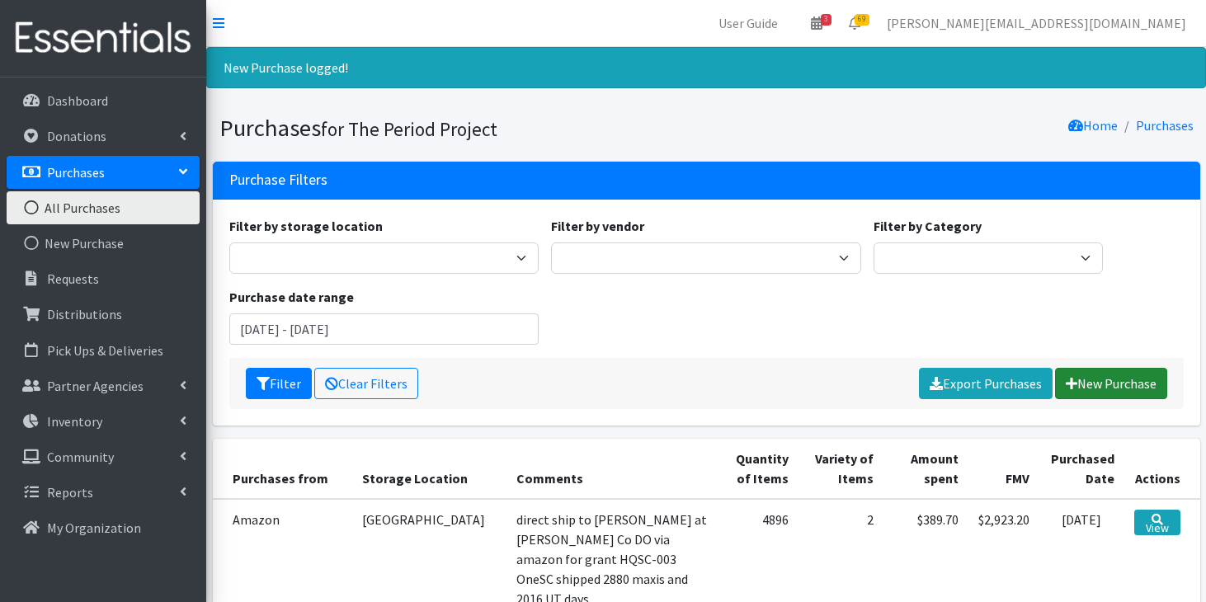
click at [1149, 377] on link "New Purchase" at bounding box center [1111, 383] width 112 height 31
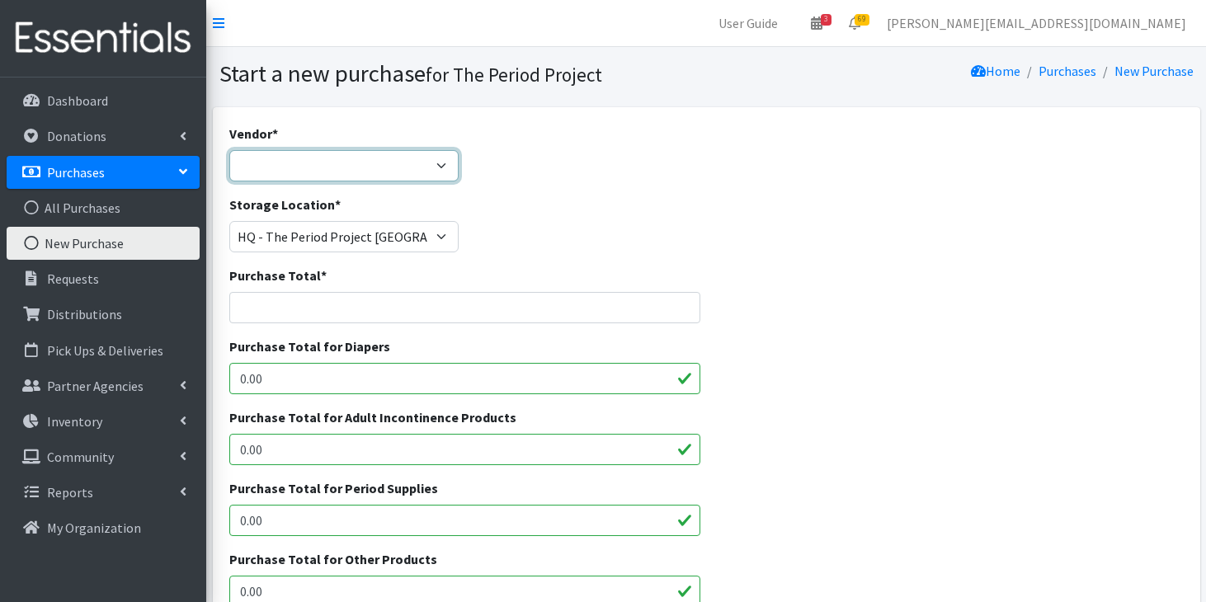
click at [440, 172] on select "ALLIANCE/KOTEX Amazon Costco Dollar Days PEP (Period Education Project) Rhino M…" at bounding box center [343, 165] width 229 height 31
select select "254"
click at [229, 150] on select "ALLIANCE/KOTEX Amazon Costco Dollar Days PEP (Period Education Project) Rhino M…" at bounding box center [343, 165] width 229 height 31
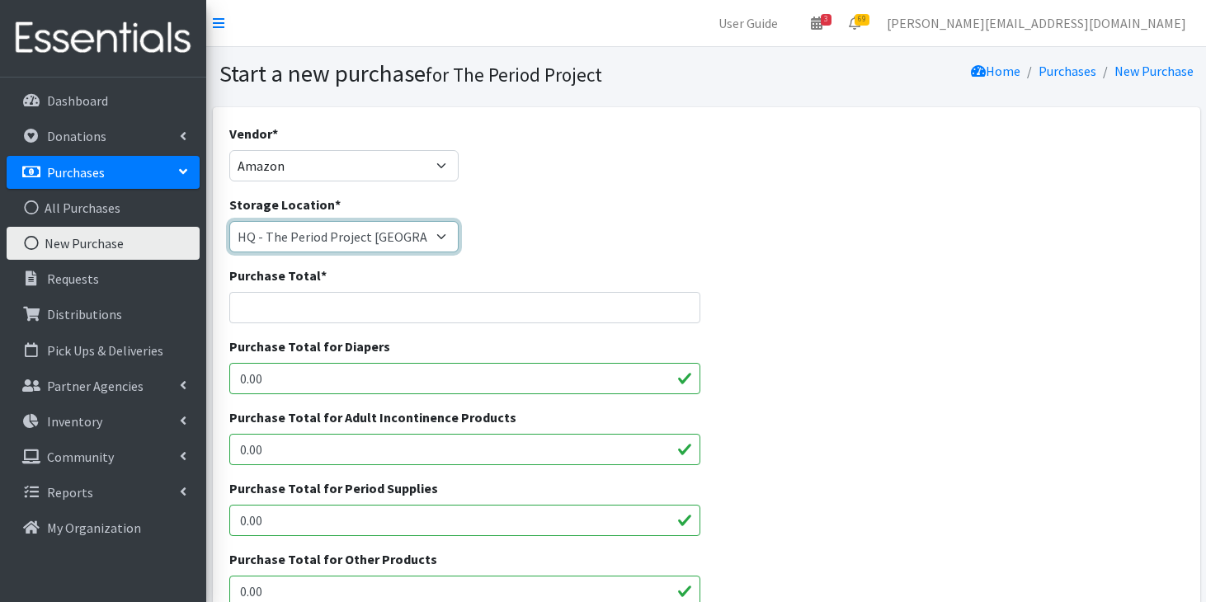
click at [412, 239] on select "Anderson HPP Atlanta, GA Charleston Charlotte Clemson University Columbia chapt…" at bounding box center [343, 236] width 229 height 31
select select "253"
click at [229, 221] on select "Anderson HPP Atlanta, GA Charleston Charlotte Clemson University Columbia chapt…" at bounding box center [343, 236] width 229 height 31
click at [378, 310] on input "Purchase Total *" at bounding box center [464, 307] width 471 height 31
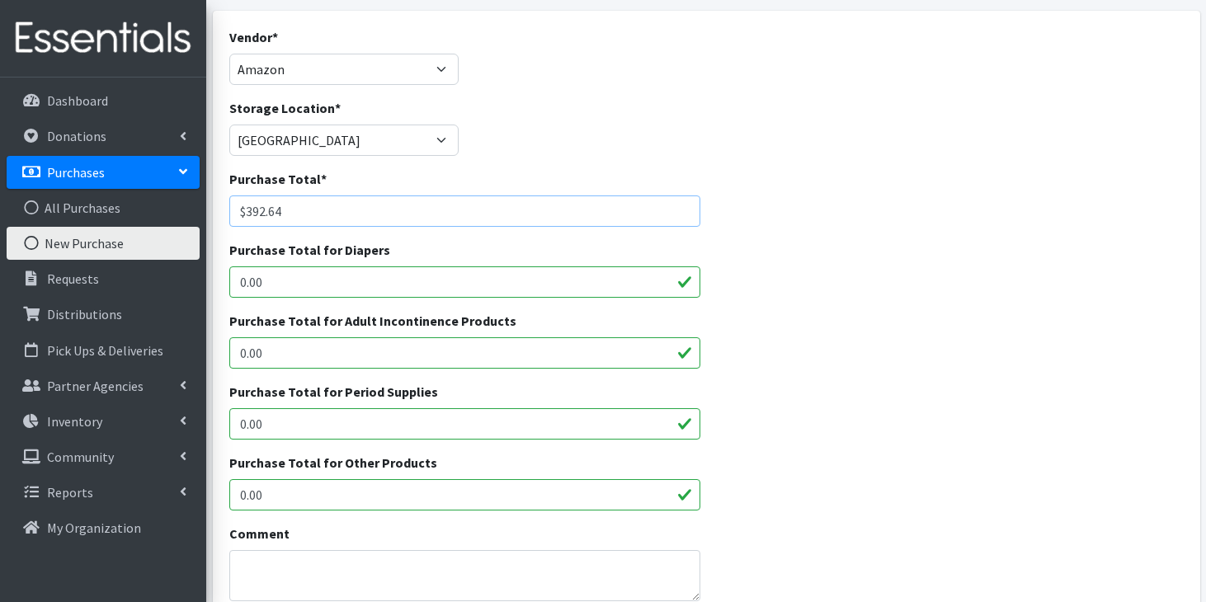
scroll to position [99, 0]
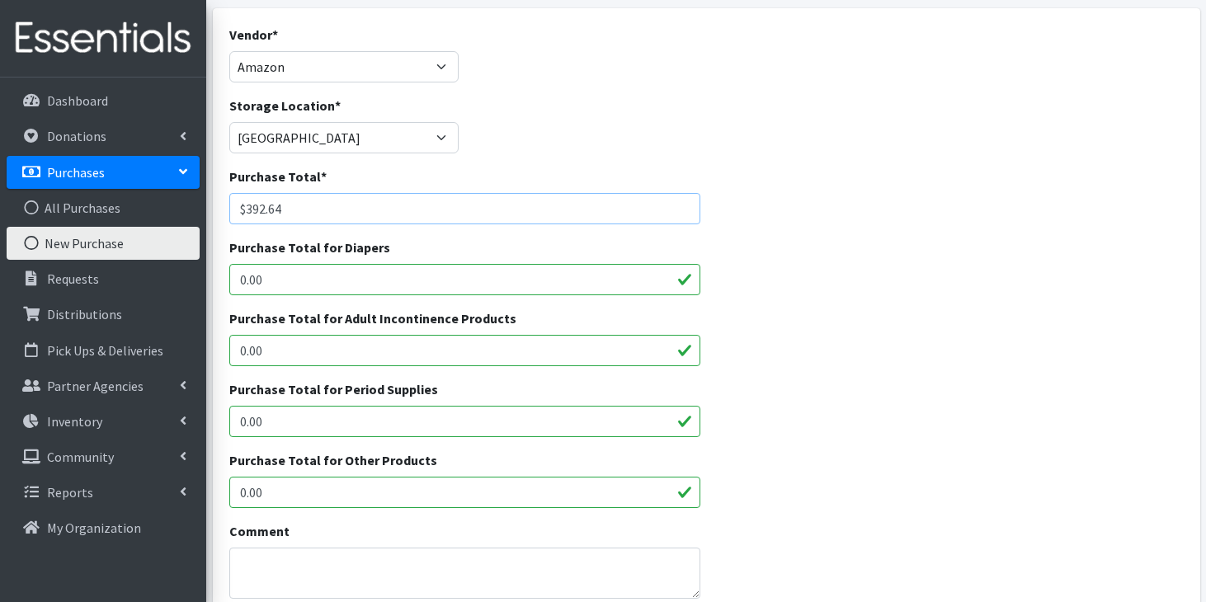
type input "$392.64"
click at [304, 480] on input "0.00" at bounding box center [464, 492] width 471 height 31
click at [295, 489] on input "0.00" at bounding box center [464, 492] width 471 height 31
type input "0"
type input "2"
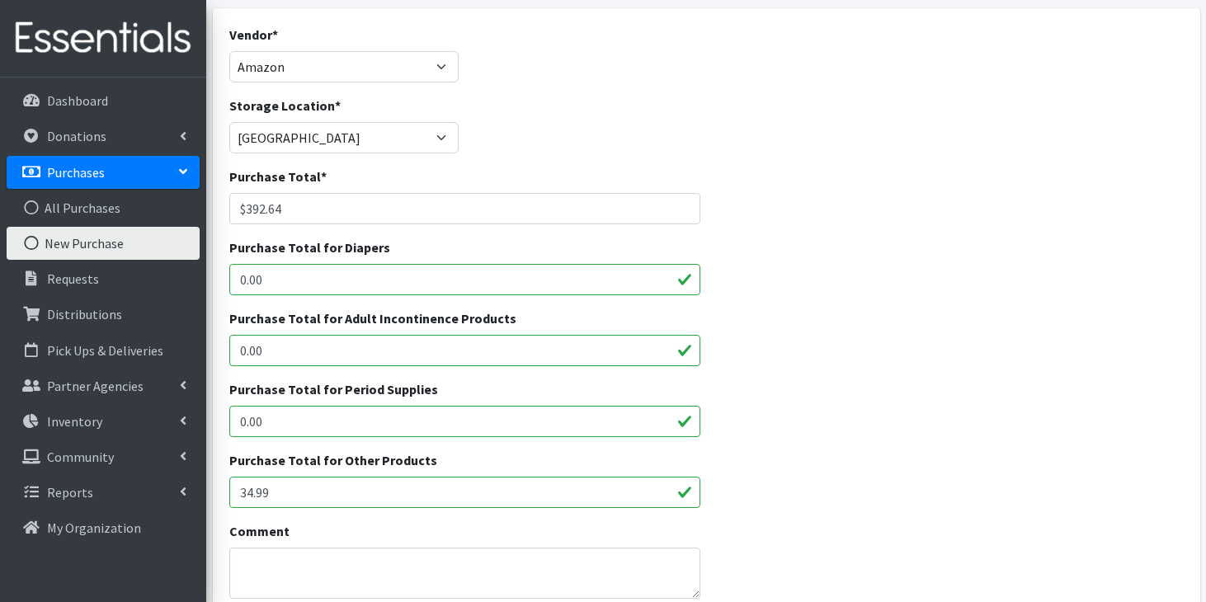
type input "34.99"
click at [297, 414] on input "0.00" at bounding box center [464, 421] width 471 height 31
type input "0"
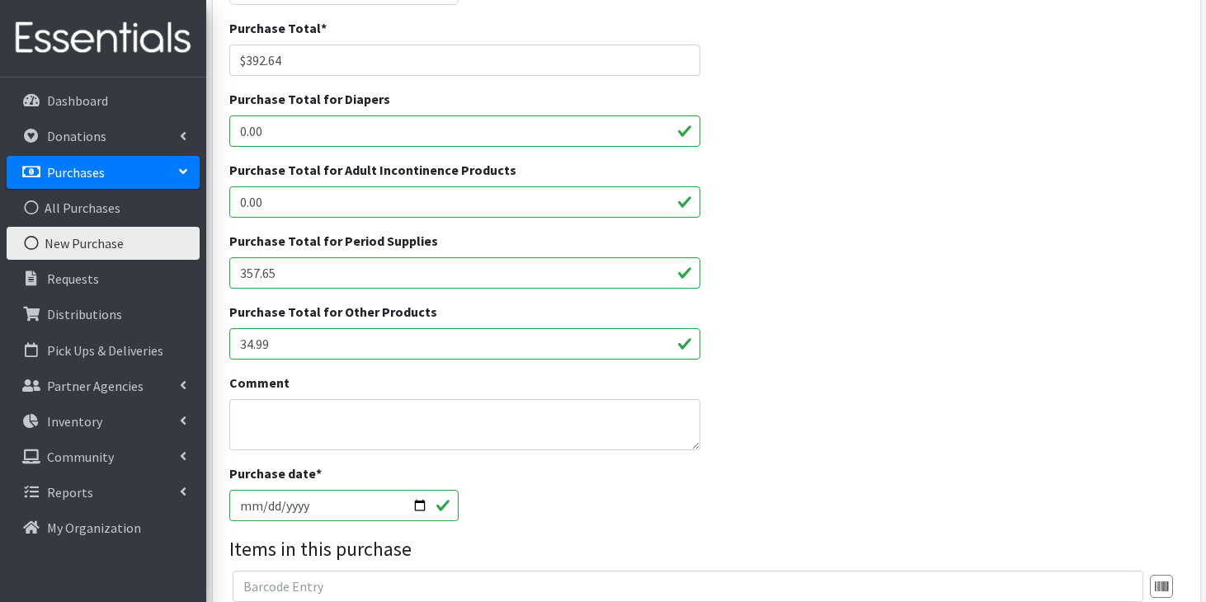
scroll to position [248, 0]
type input "357.65"
click at [357, 411] on textarea "Comment" at bounding box center [464, 424] width 471 height 51
click at [399, 415] on textarea "product purchase via MB-004 Bunnelle funds" at bounding box center [464, 424] width 471 height 51
click at [528, 409] on textarea "product purchase via MB-002 Bunnelle funds" at bounding box center [464, 424] width 471 height 51
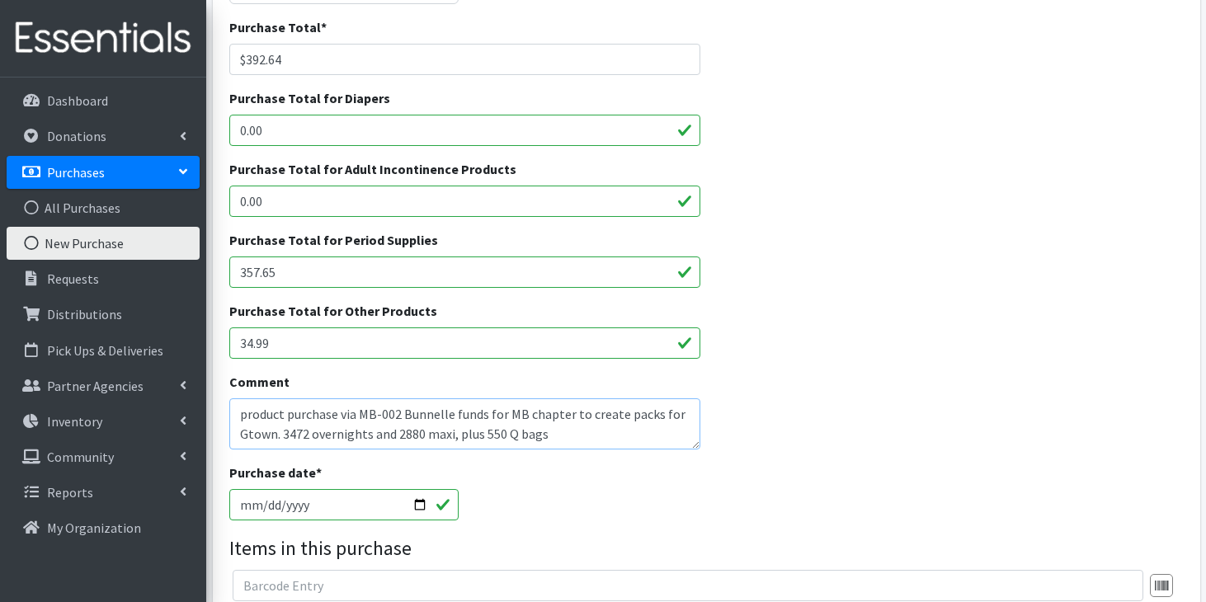
type textarea "product purchase via MB-002 Bunnelle funds for MB chapter to create packs for G…"
click at [250, 502] on input "2025-09-09" at bounding box center [343, 504] width 229 height 31
type input "2025-08-21"
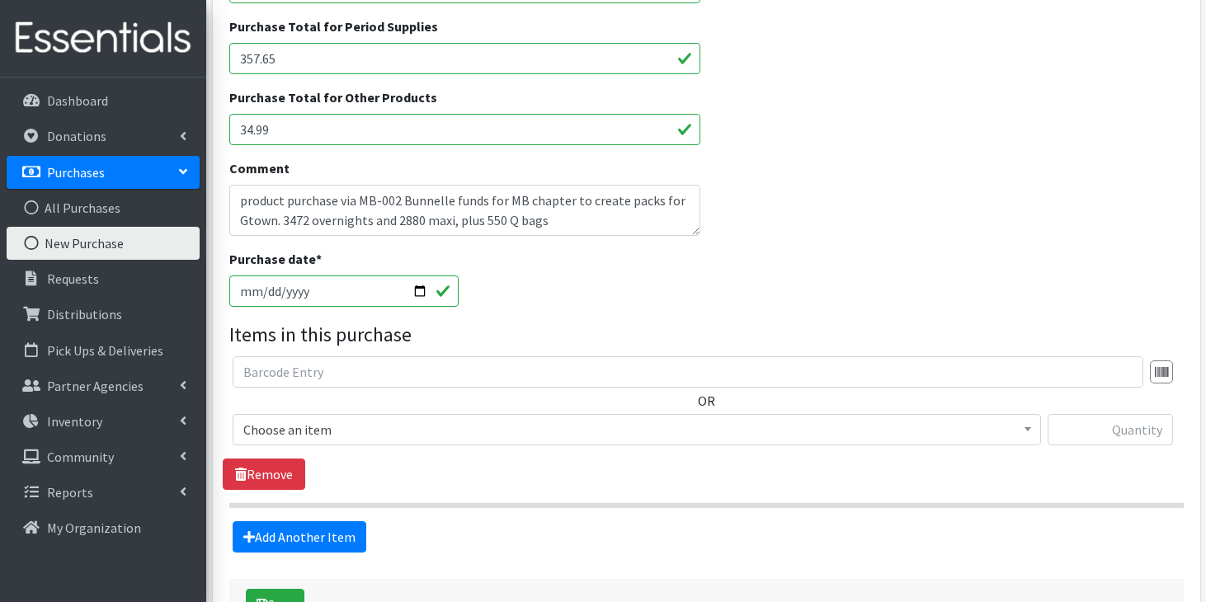
scroll to position [465, 0]
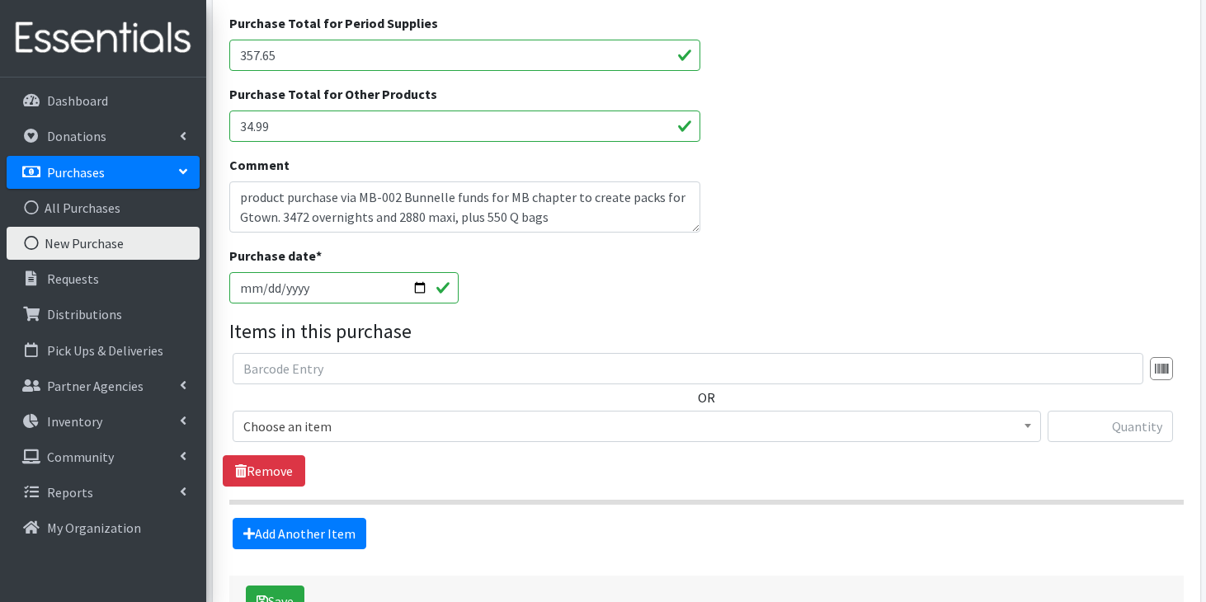
click at [314, 424] on span "Choose an item" at bounding box center [636, 426] width 787 height 23
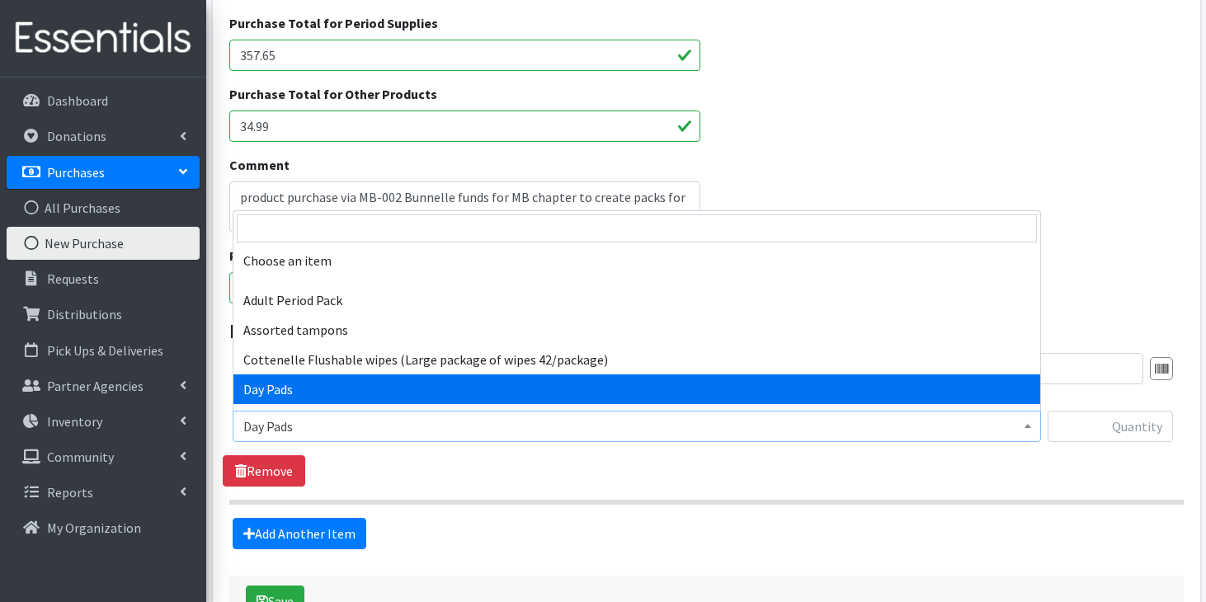
click at [295, 428] on span "Day Pads" at bounding box center [636, 426] width 787 height 23
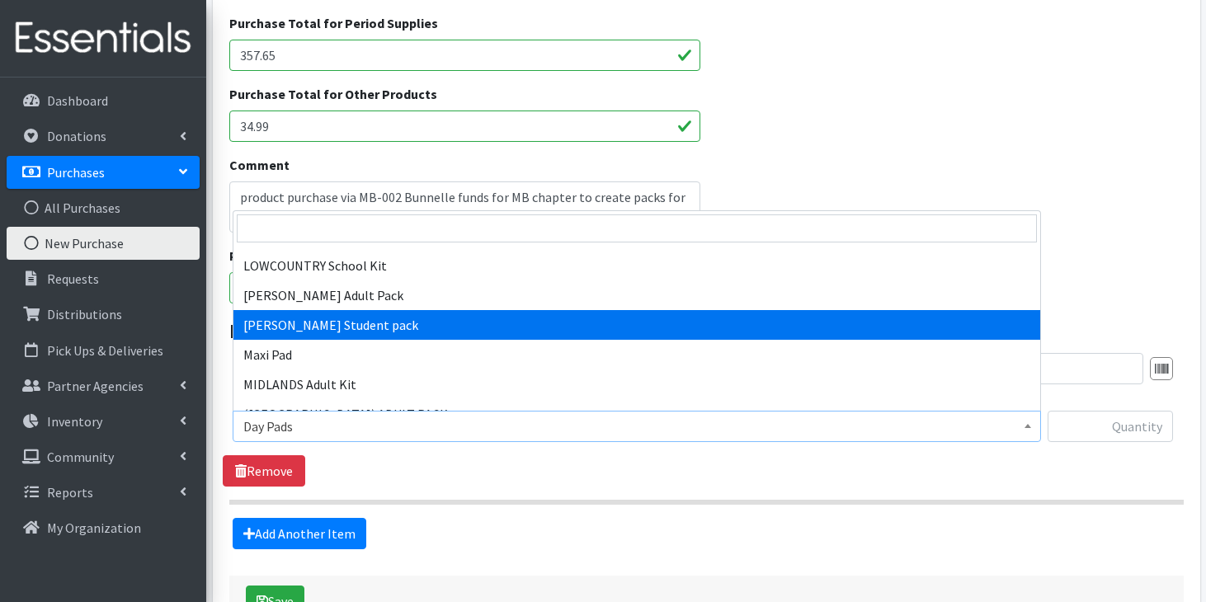
scroll to position [1168, 0]
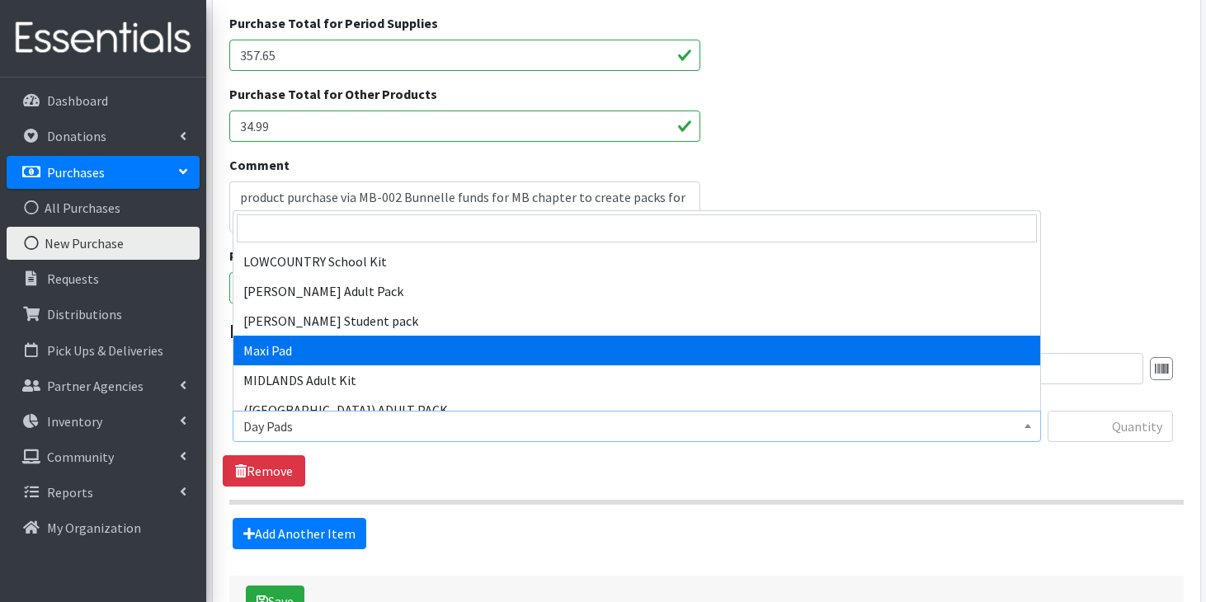
select select "11144"
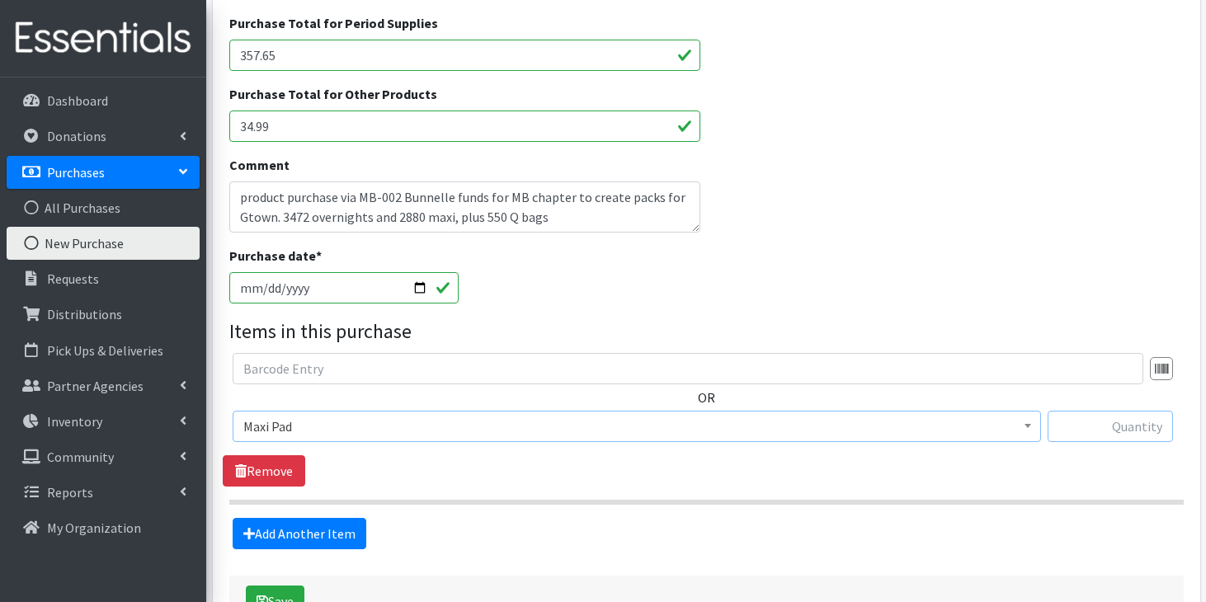
click at [1108, 435] on input "text" at bounding box center [1110, 426] width 125 height 31
type input "2880"
click link "Add Another Item"
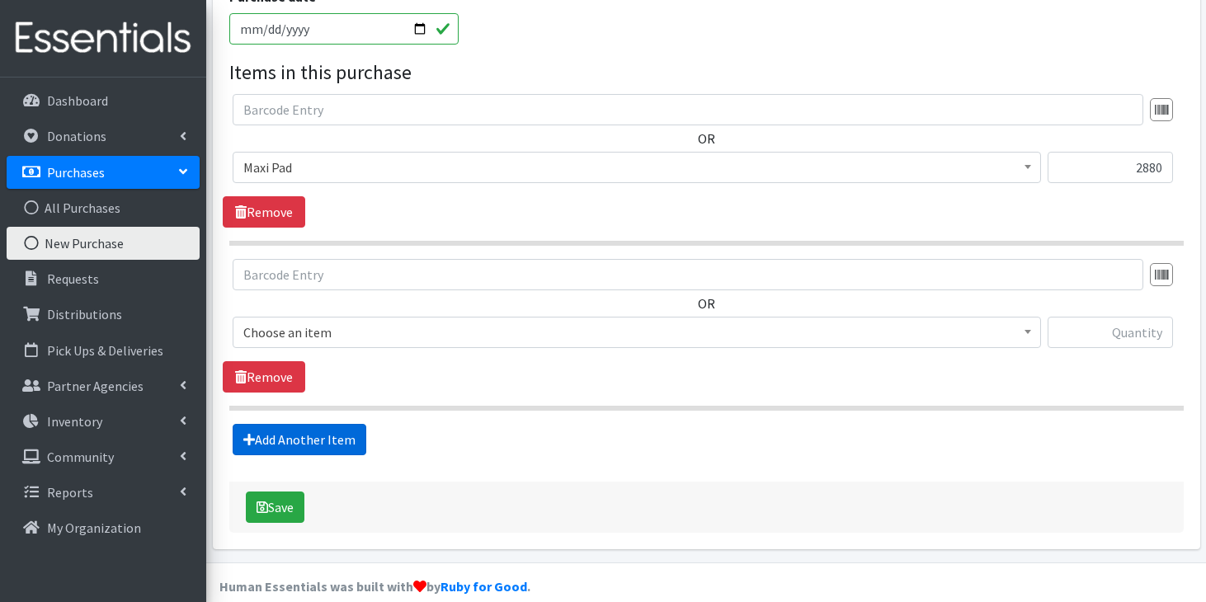
scroll to position [746, 0]
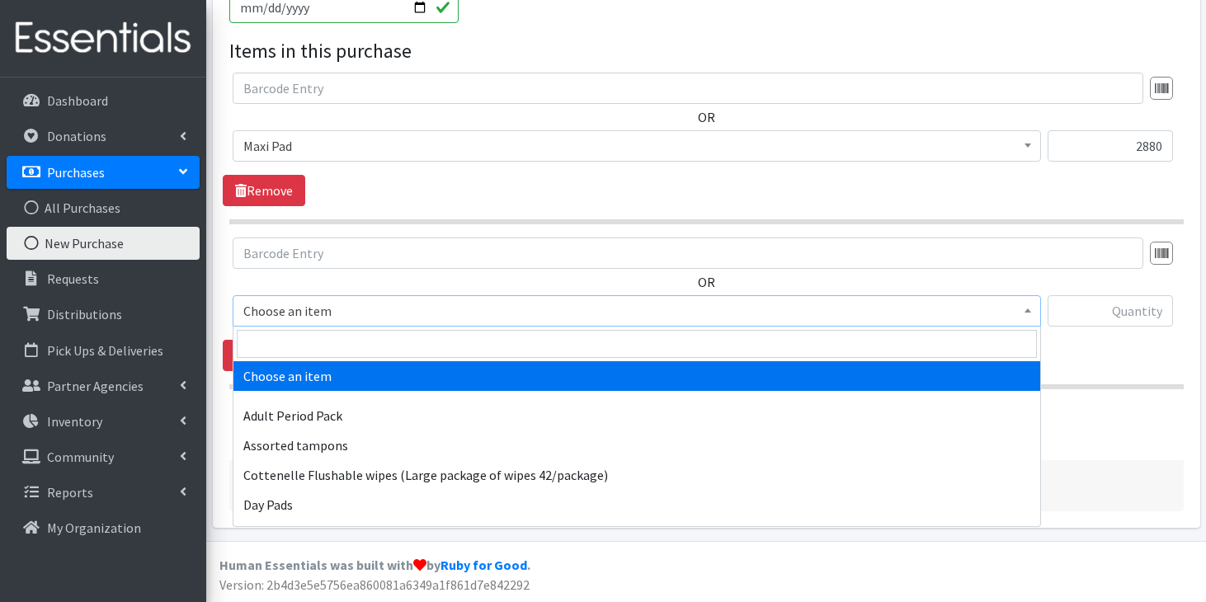
click span "Choose an item"
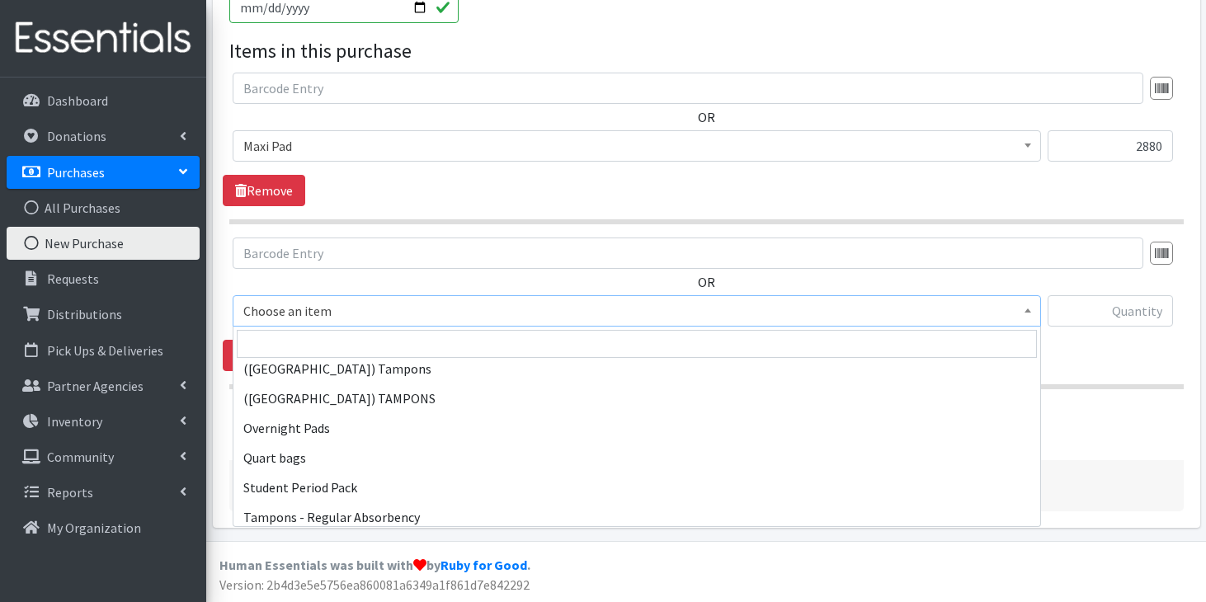
scroll to position [1503, 0]
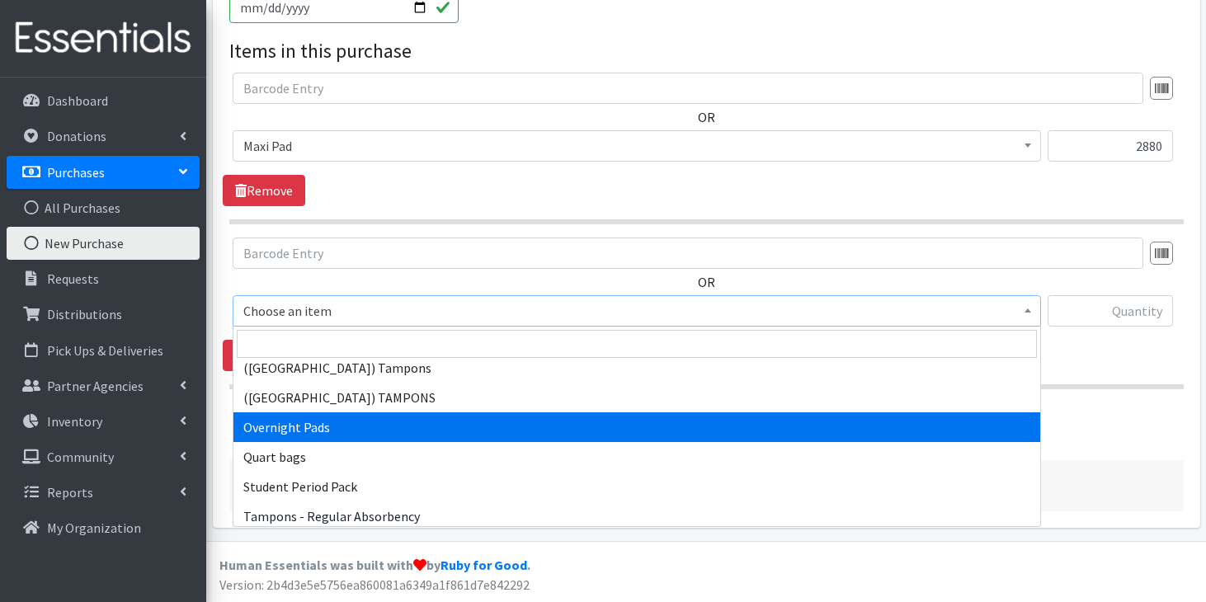
select select "7593"
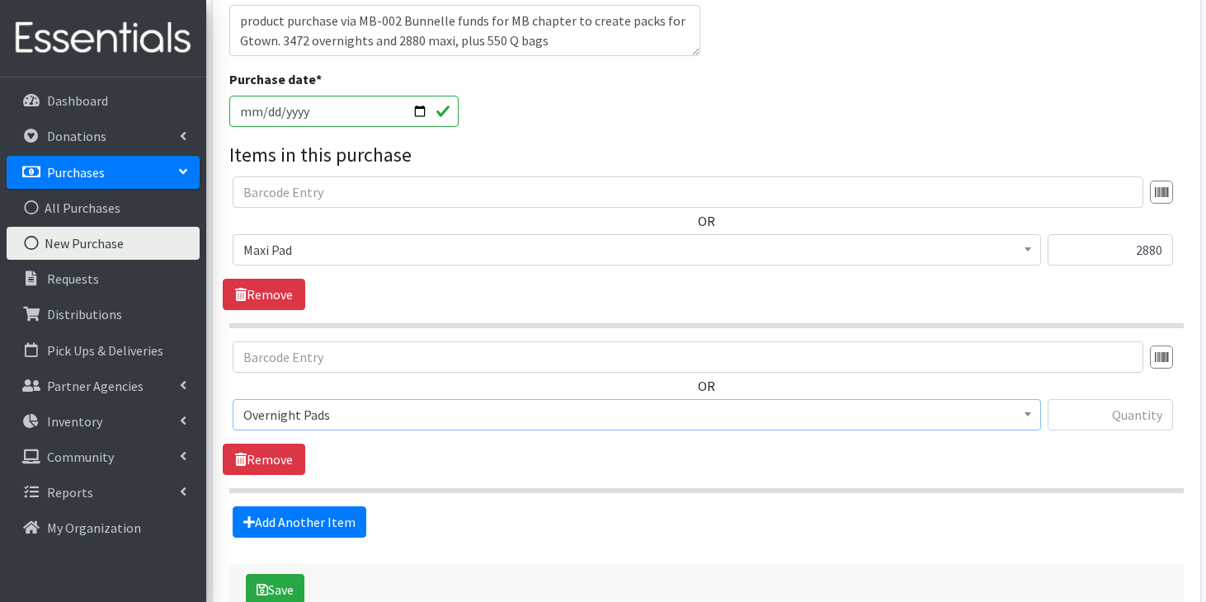
scroll to position [643, 0]
click input "text"
type input "2"
type input "3472"
click link "Add Another Item"
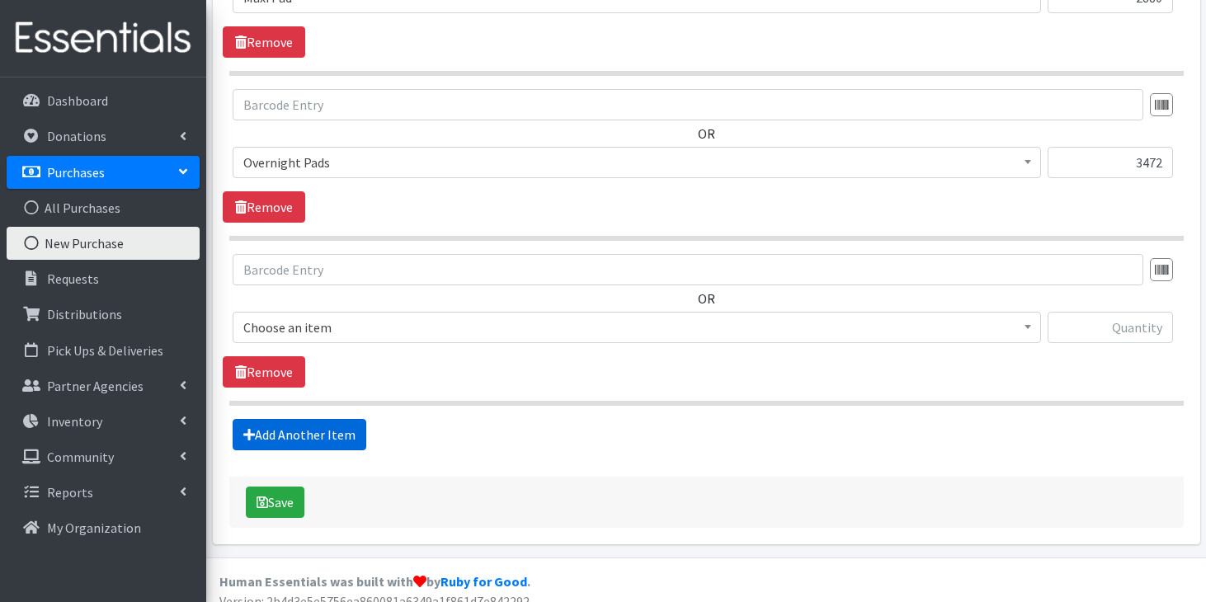
scroll to position [911, 0]
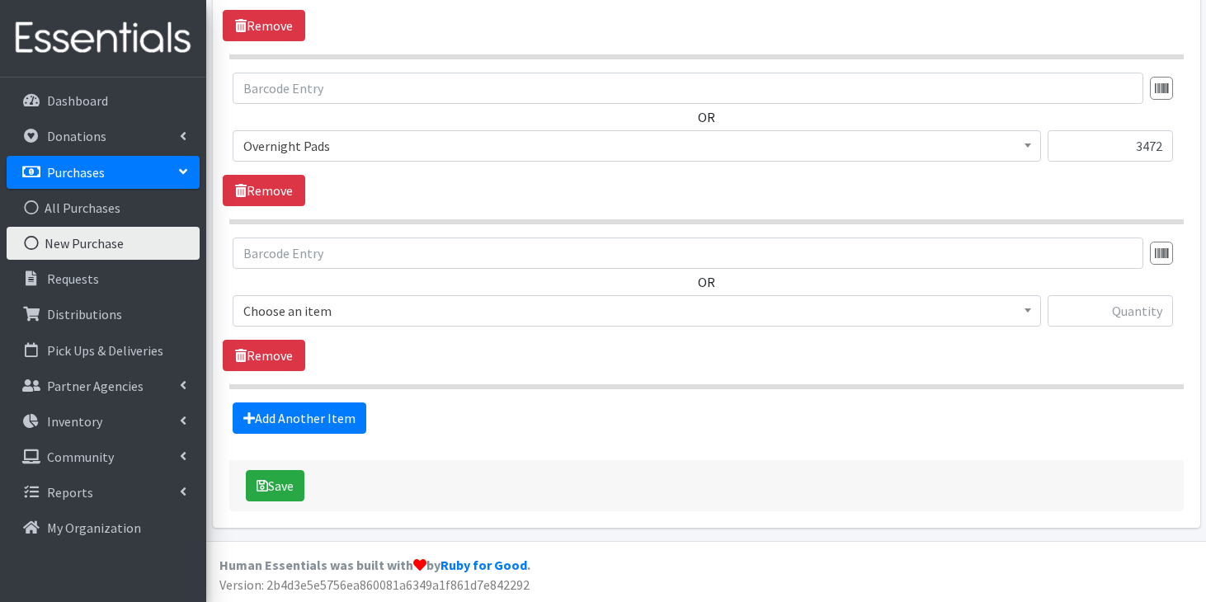
click span "Choose an item"
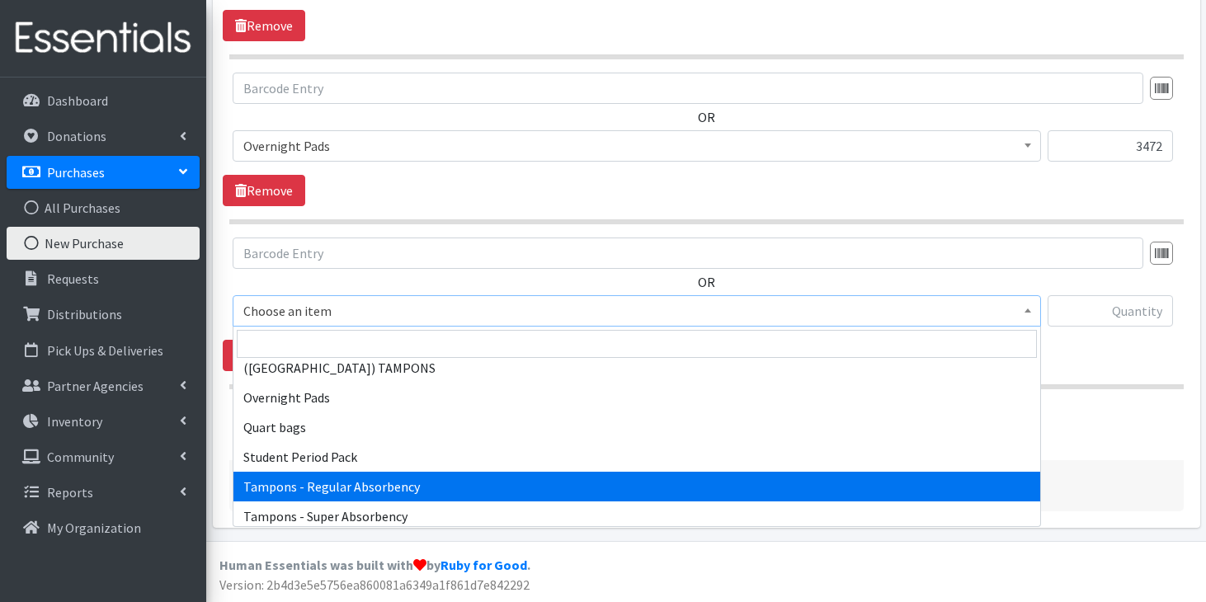
scroll to position [1513, 0]
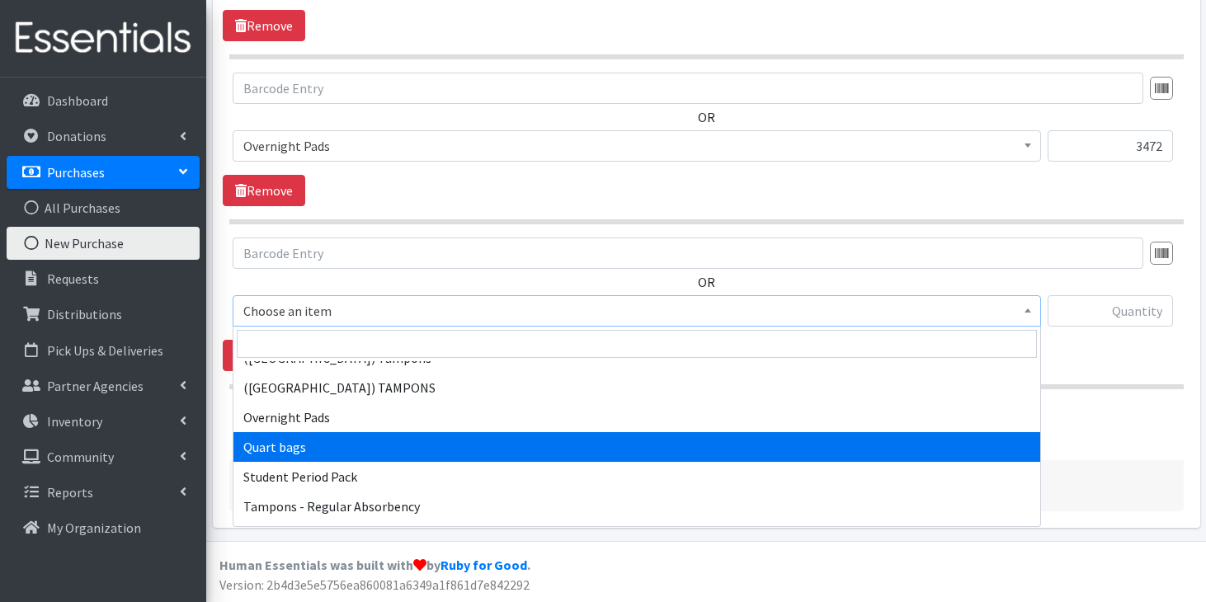
select select "13384"
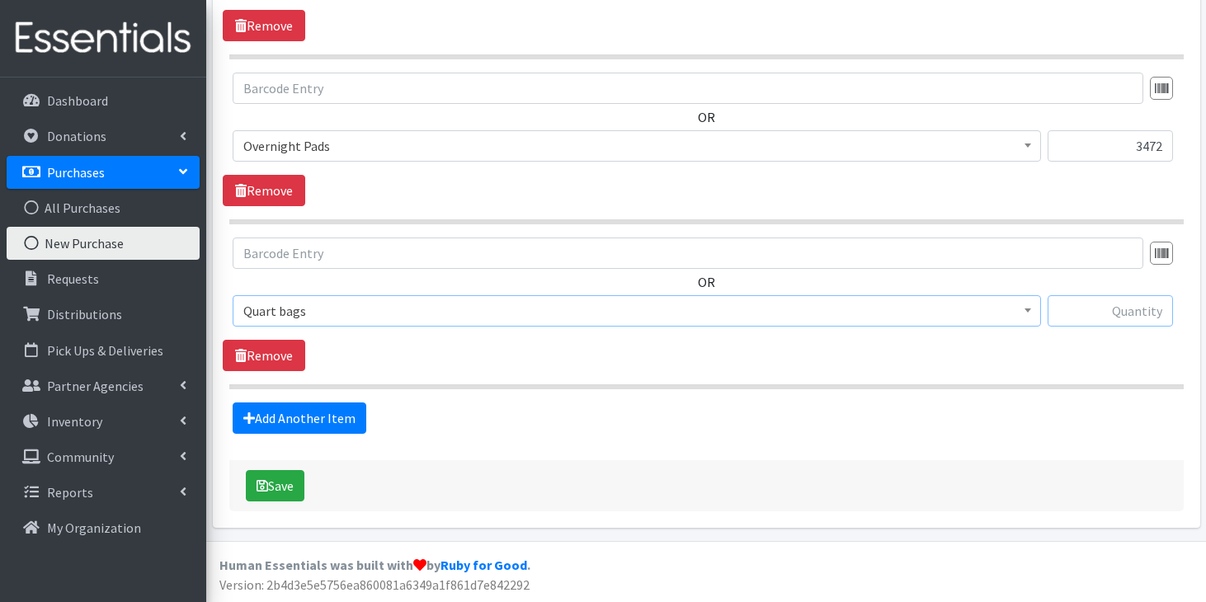
click input "text"
type input "550"
click button "Save"
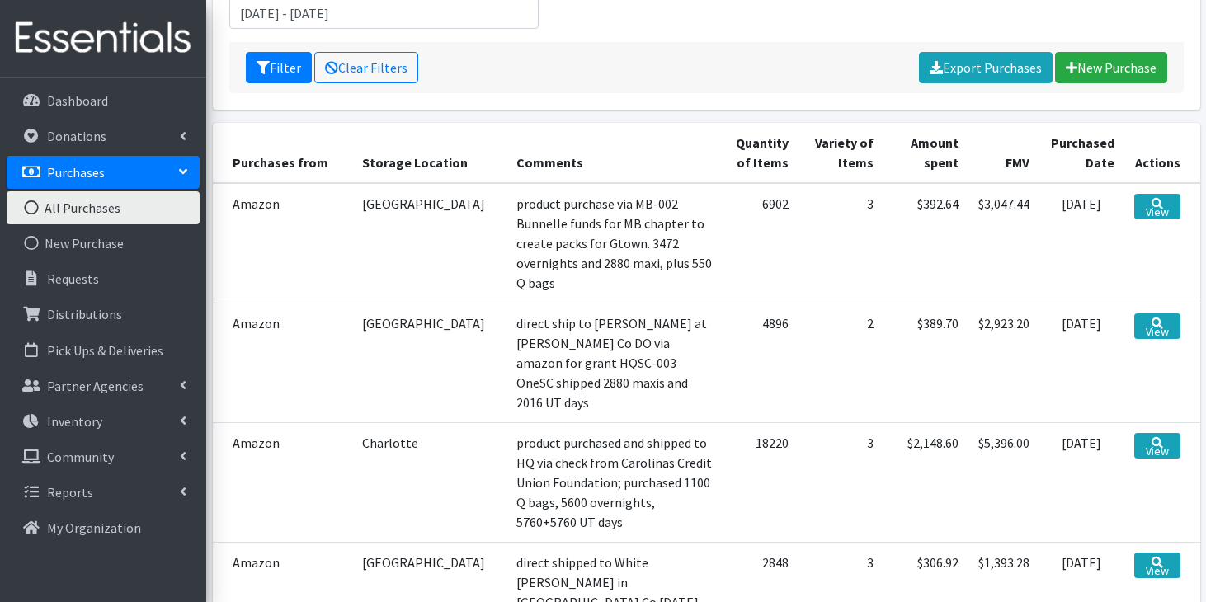
scroll to position [360, 0]
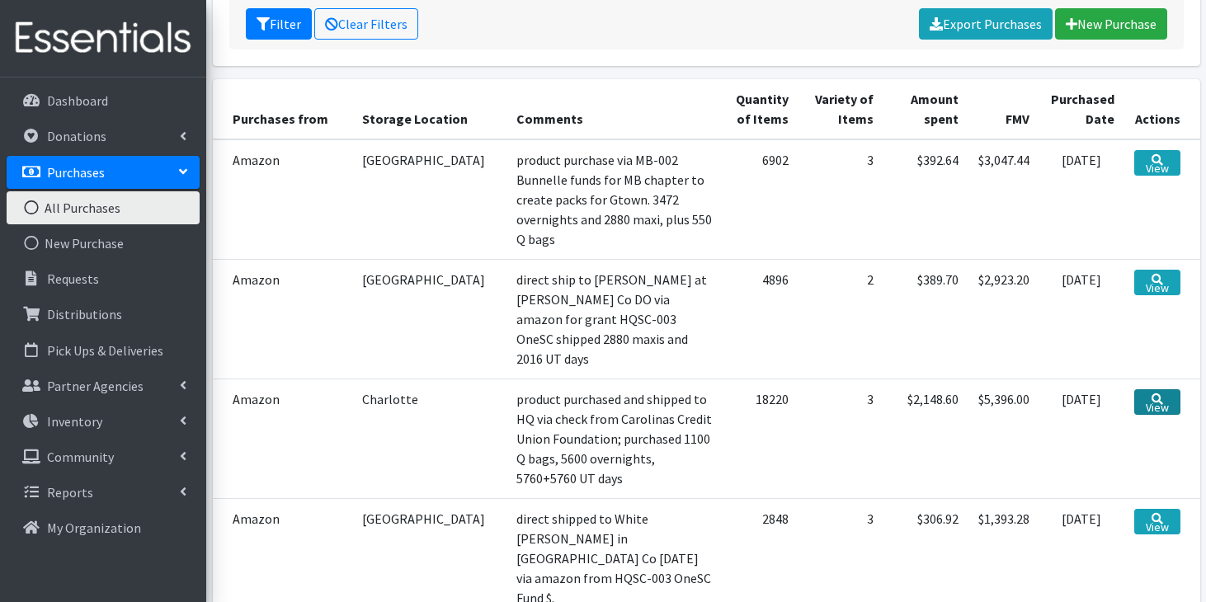
click at [1149, 389] on link "View" at bounding box center [1157, 402] width 45 height 26
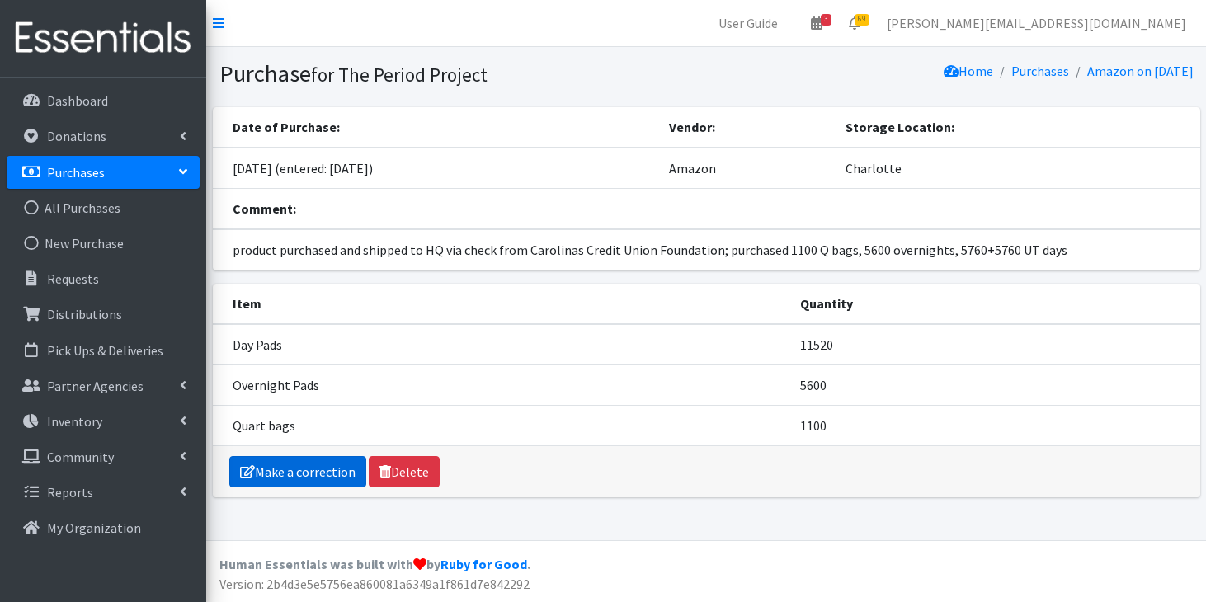
click at [282, 459] on link "Make a correction" at bounding box center [297, 471] width 137 height 31
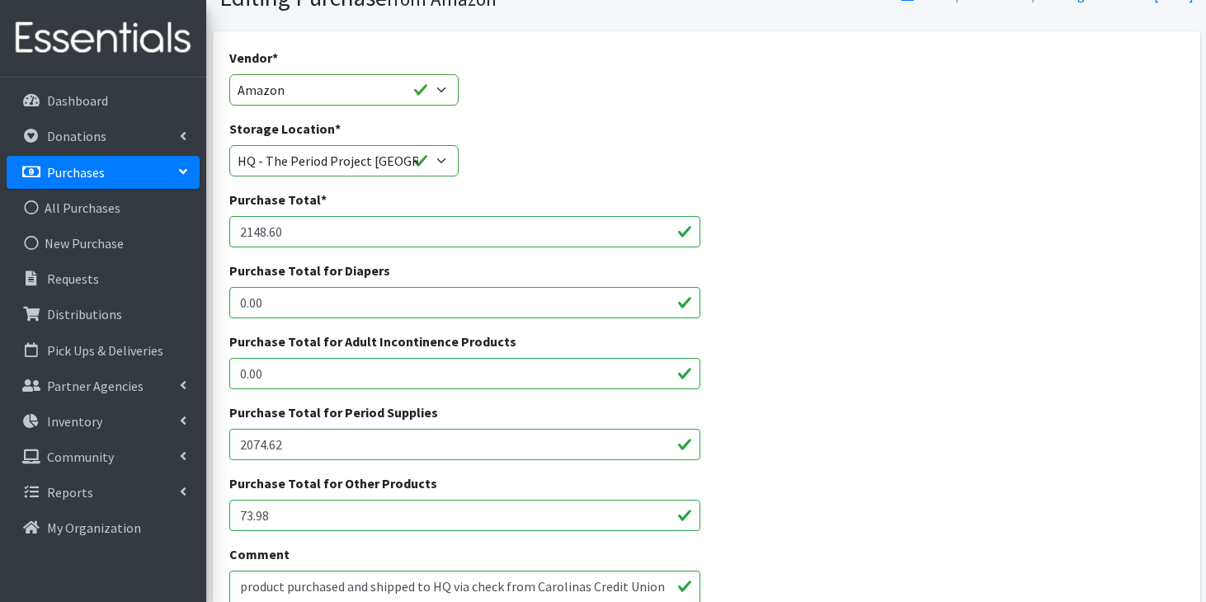
scroll to position [78, 0]
click at [371, 518] on input "73.98" at bounding box center [464, 513] width 471 height 31
type input "7"
type input "87.92"
click at [309, 440] on input "2074.62" at bounding box center [464, 442] width 471 height 31
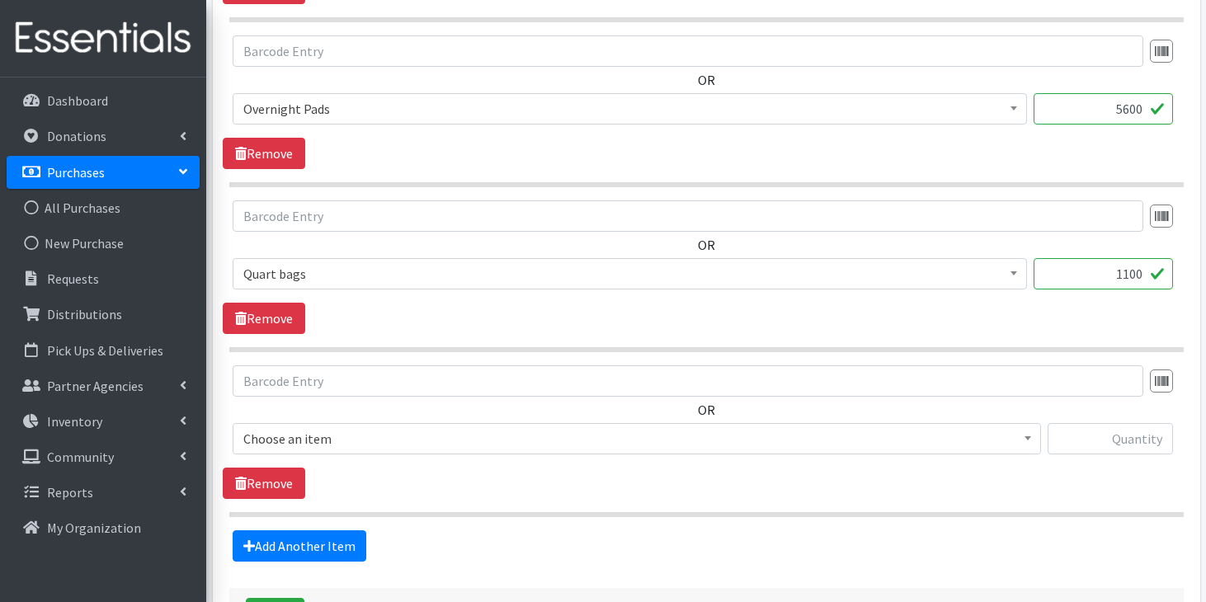
scroll to position [1076, 0]
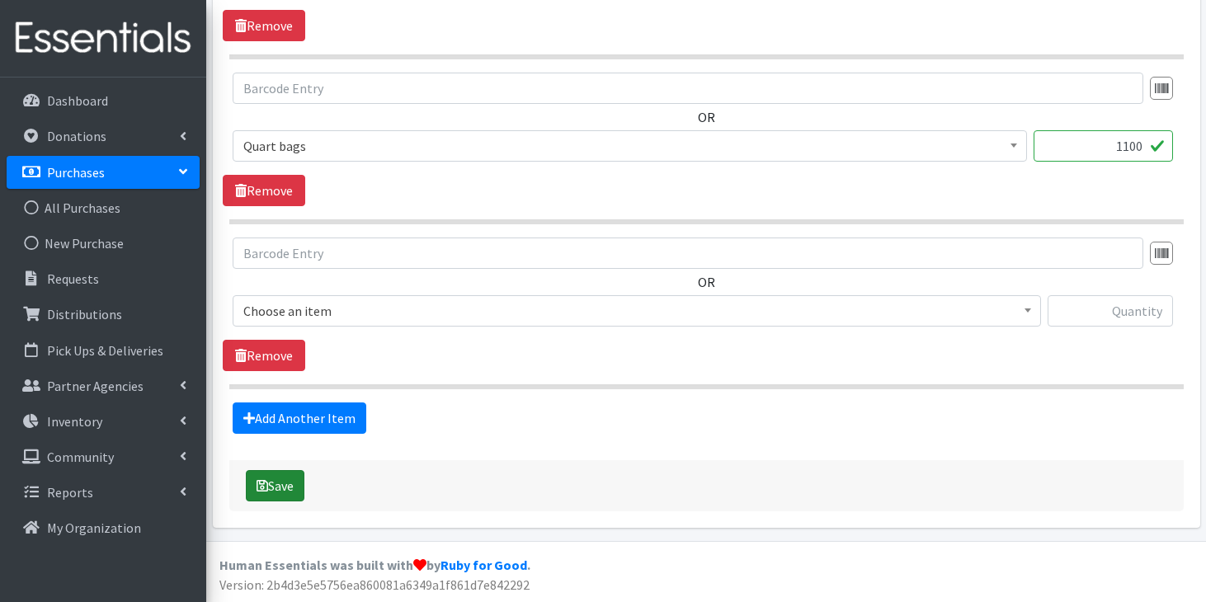
type input "2060.68"
click at [283, 483] on button "Save" at bounding box center [275, 485] width 59 height 31
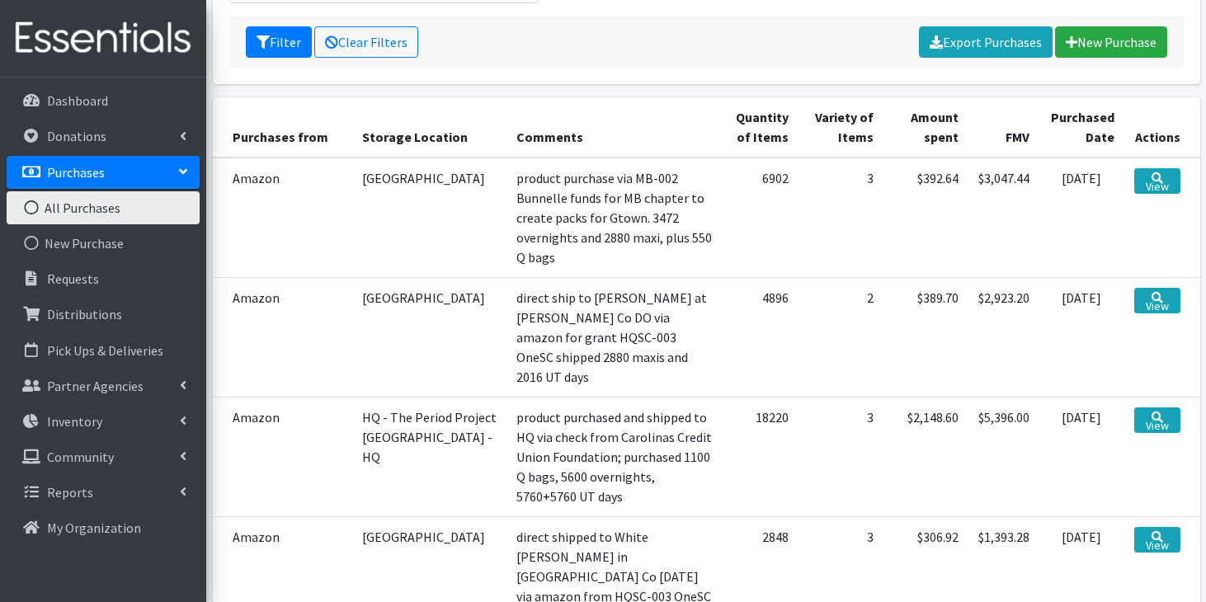
scroll to position [286, 0]
click at [1168, 408] on link "View" at bounding box center [1157, 421] width 45 height 26
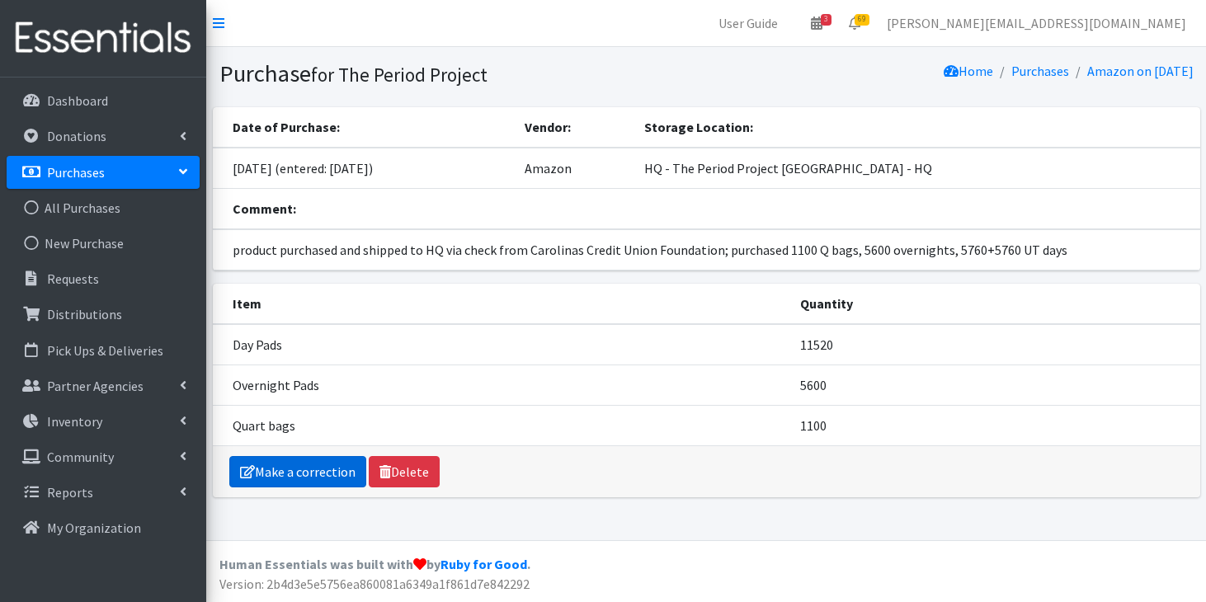
click at [250, 466] on icon at bounding box center [247, 471] width 15 height 13
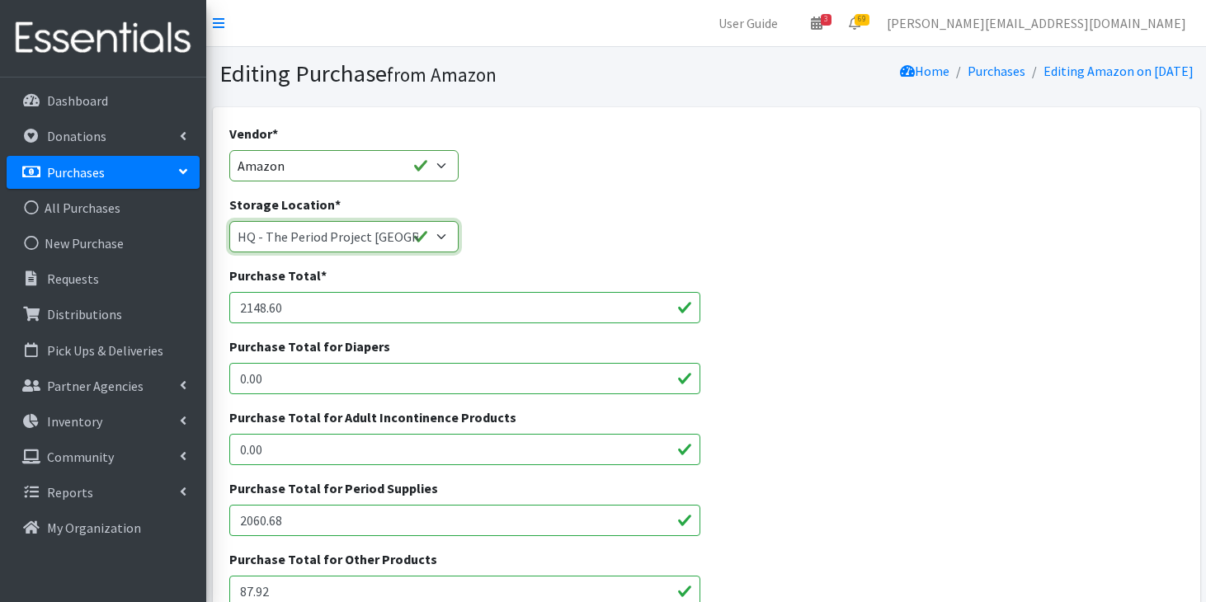
click at [437, 238] on select "Anderson HPP Atlanta, GA Charleston Charlotte Clemson University Columbia chapt…" at bounding box center [343, 236] width 229 height 31
select select "268"
click at [229, 221] on select "Anderson HPP Atlanta, GA Charleston Charlotte Clemson University Columbia chapt…" at bounding box center [343, 236] width 229 height 31
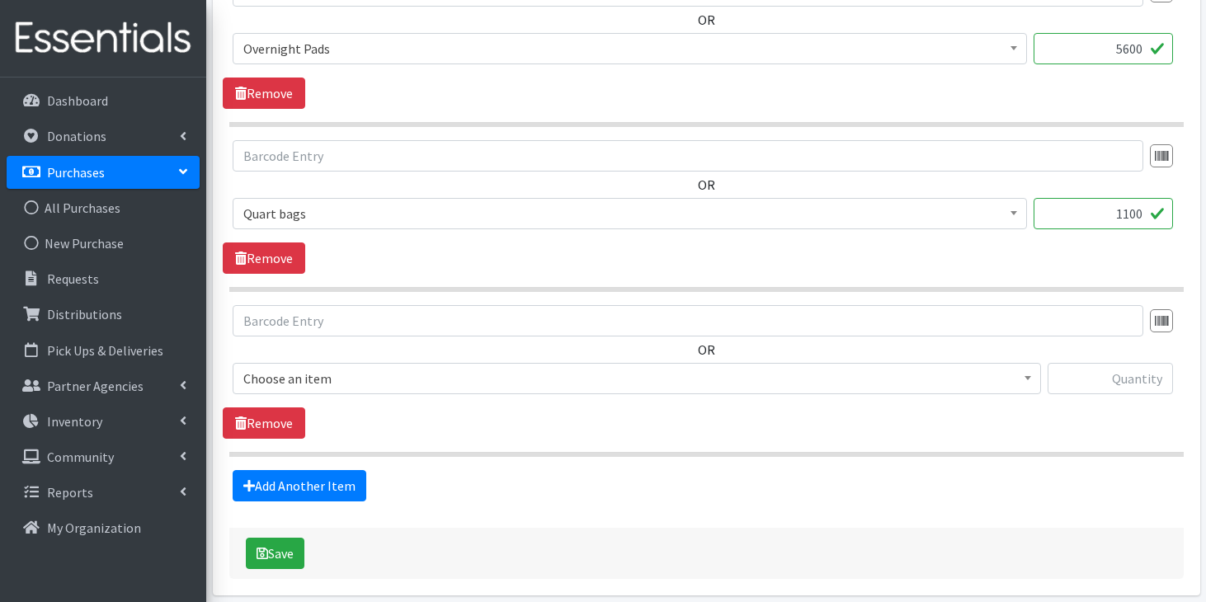
scroll to position [1010, 0]
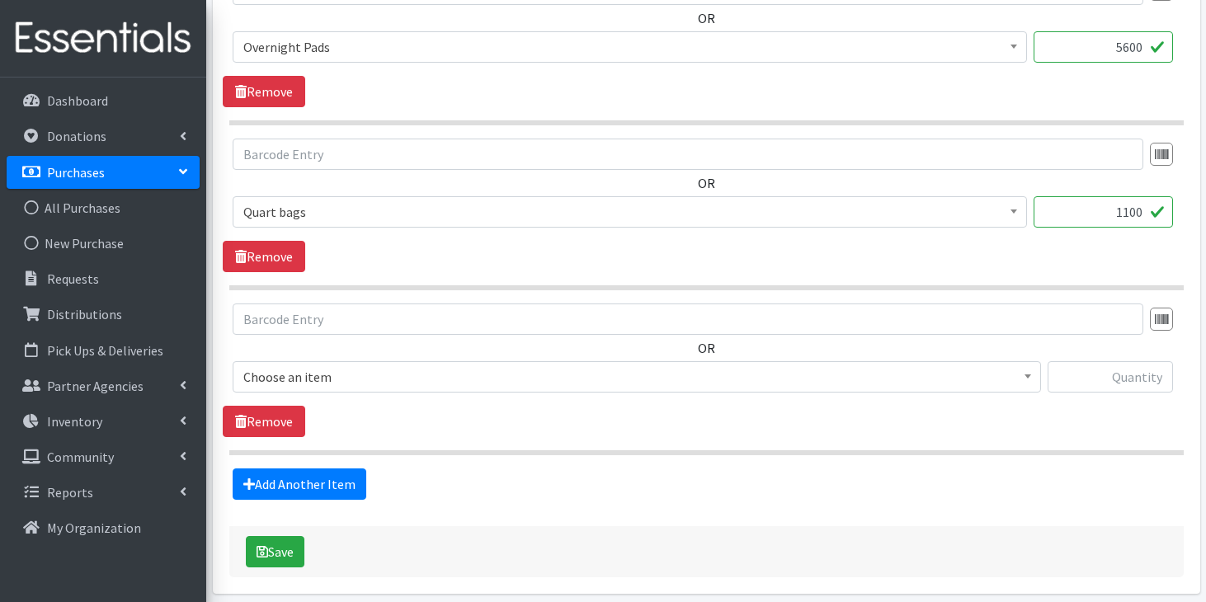
click at [366, 369] on span "Choose an item" at bounding box center [636, 377] width 787 height 23
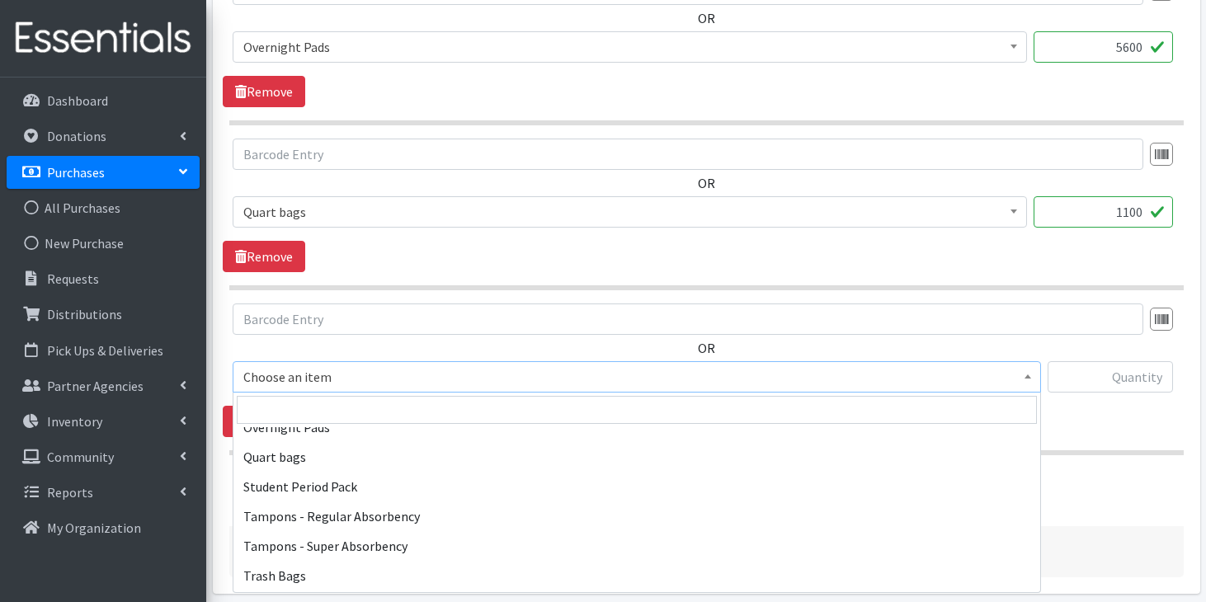
scroll to position [1581, 0]
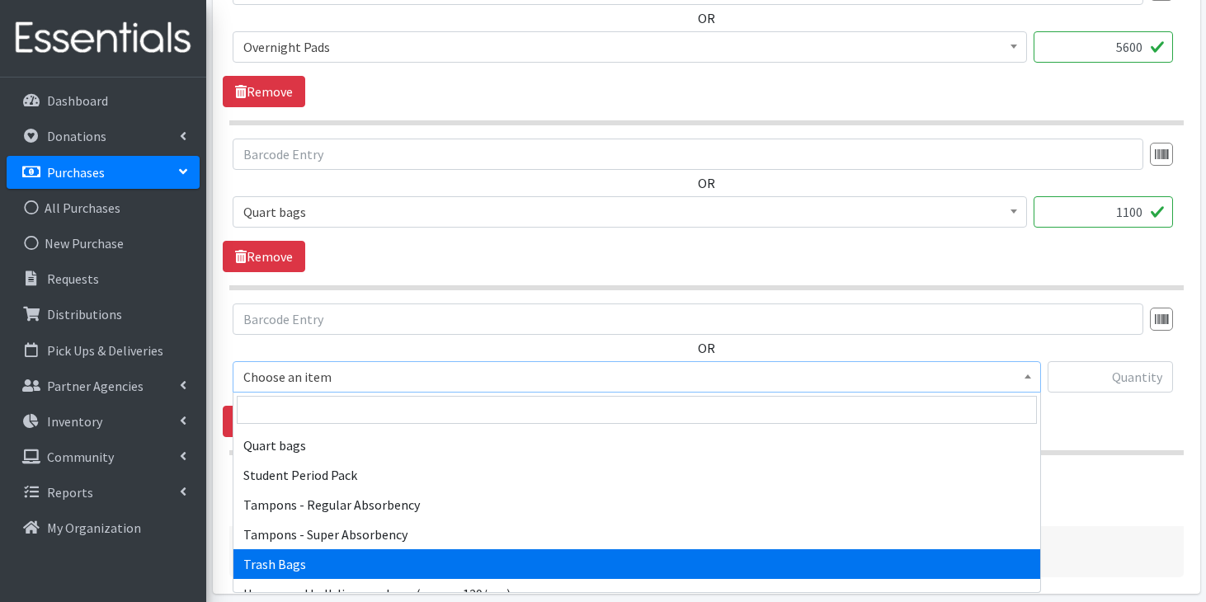
select select "15568"
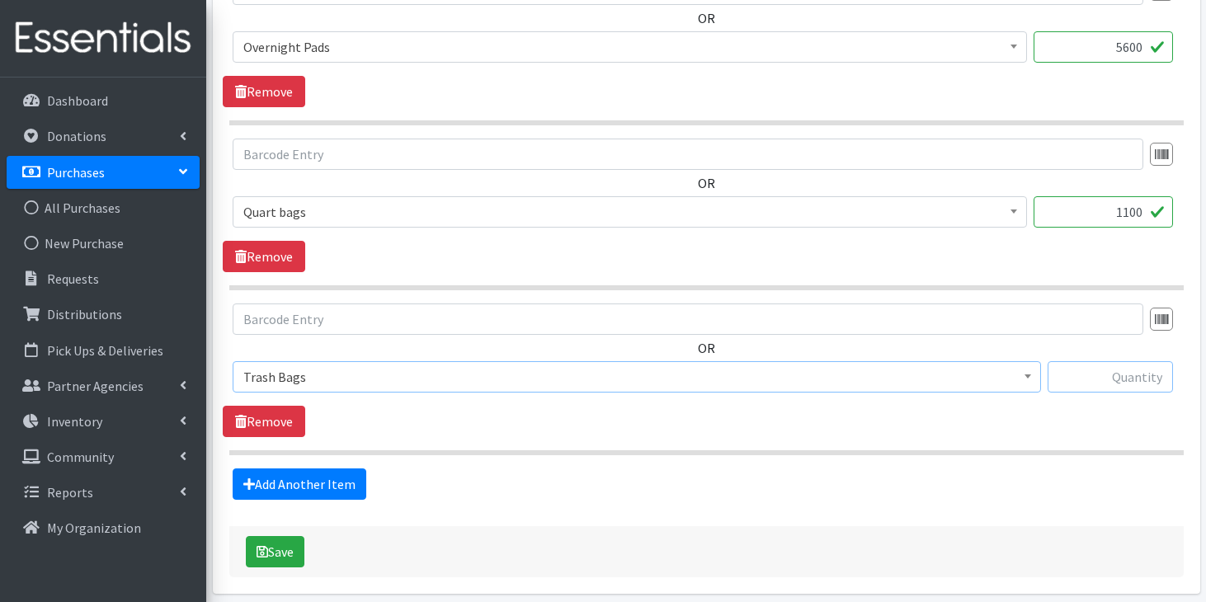
click at [1112, 379] on input "text" at bounding box center [1110, 376] width 125 height 31
type input "120"
click at [257, 548] on icon "submit" at bounding box center [263, 551] width 12 height 13
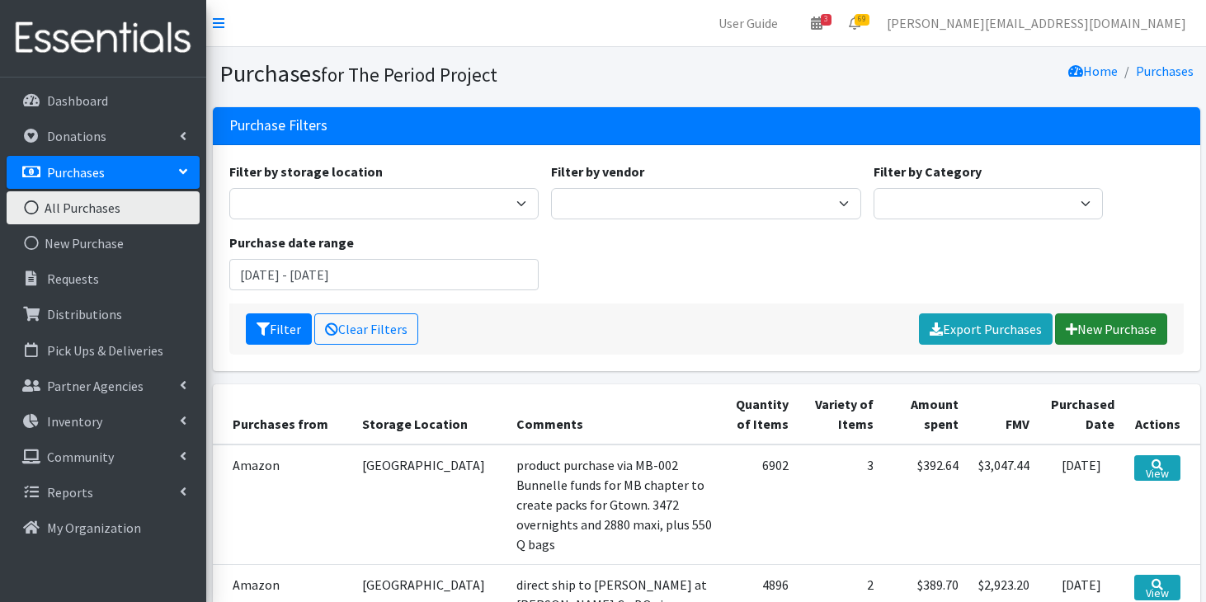
click at [1135, 326] on link "New Purchase" at bounding box center [1111, 329] width 112 height 31
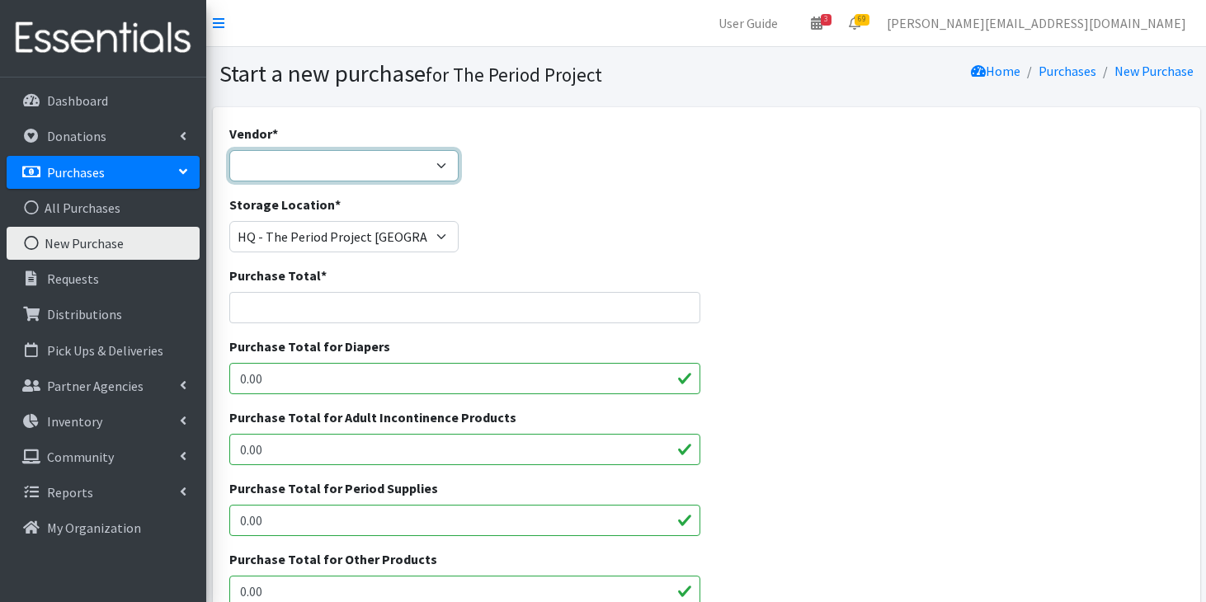
click at [434, 166] on select "ALLIANCE/KOTEX Amazon Costco Dollar Days PEP (Period Education Project) Rhino M…" at bounding box center [343, 165] width 229 height 31
select select "254"
click at [229, 150] on select "ALLIANCE/KOTEX Amazon Costco Dollar Days PEP (Period Education Project) Rhino M…" at bounding box center [343, 165] width 229 height 31
click at [353, 311] on input "Purchase Total *" at bounding box center [464, 307] width 471 height 31
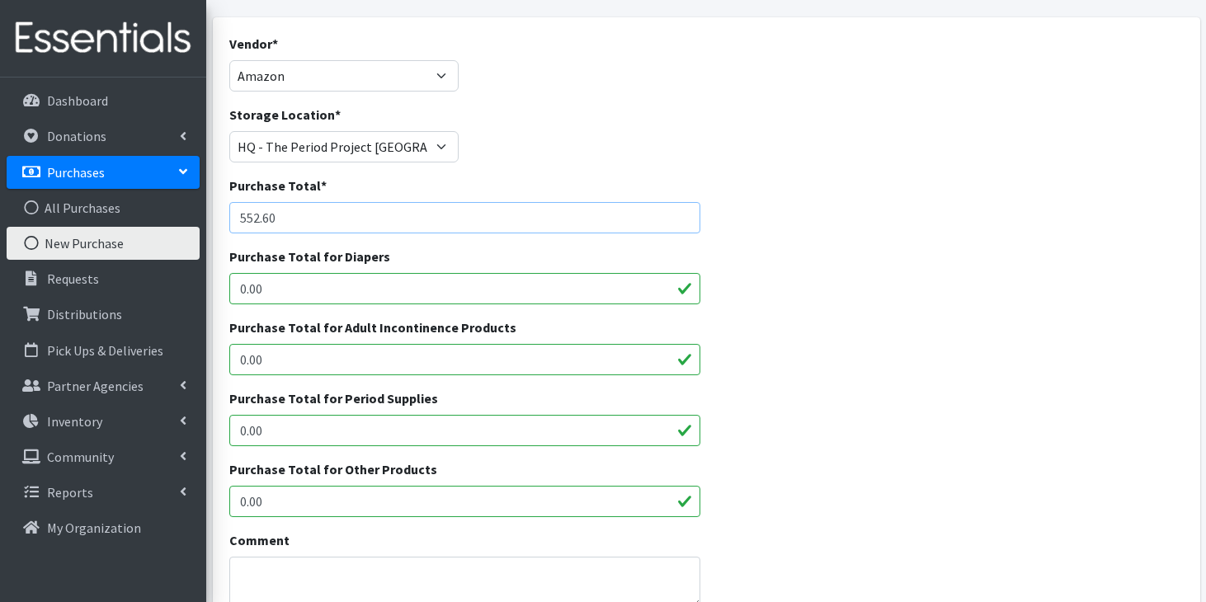
scroll to position [97, 0]
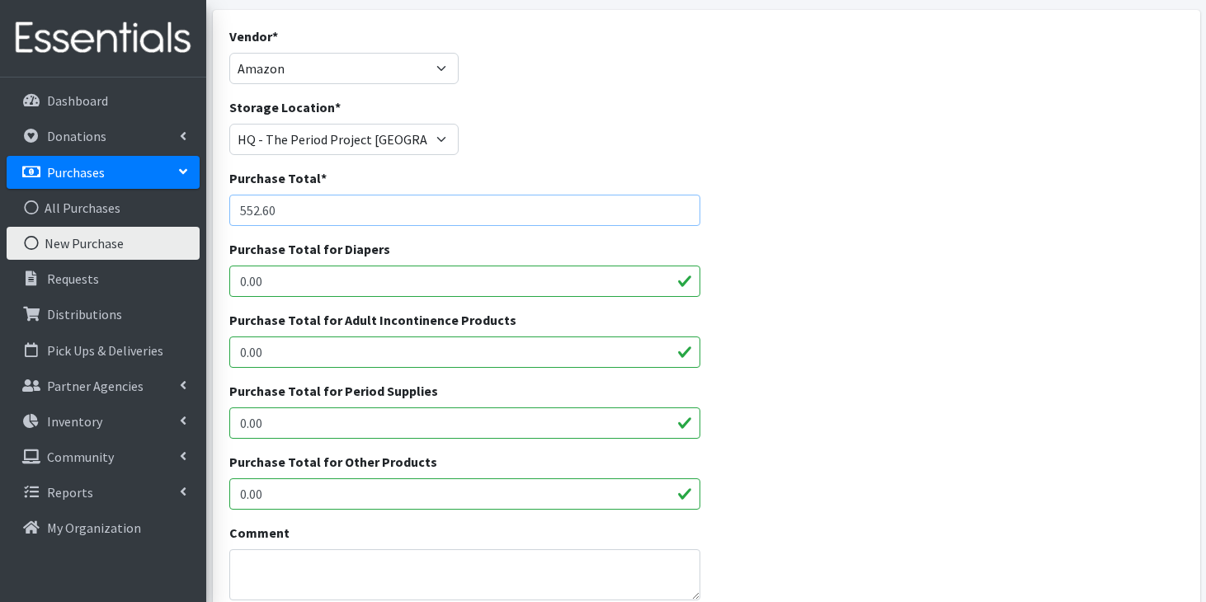
type input "552.60"
click at [314, 417] on input "0.00" at bounding box center [464, 423] width 471 height 31
type input "0"
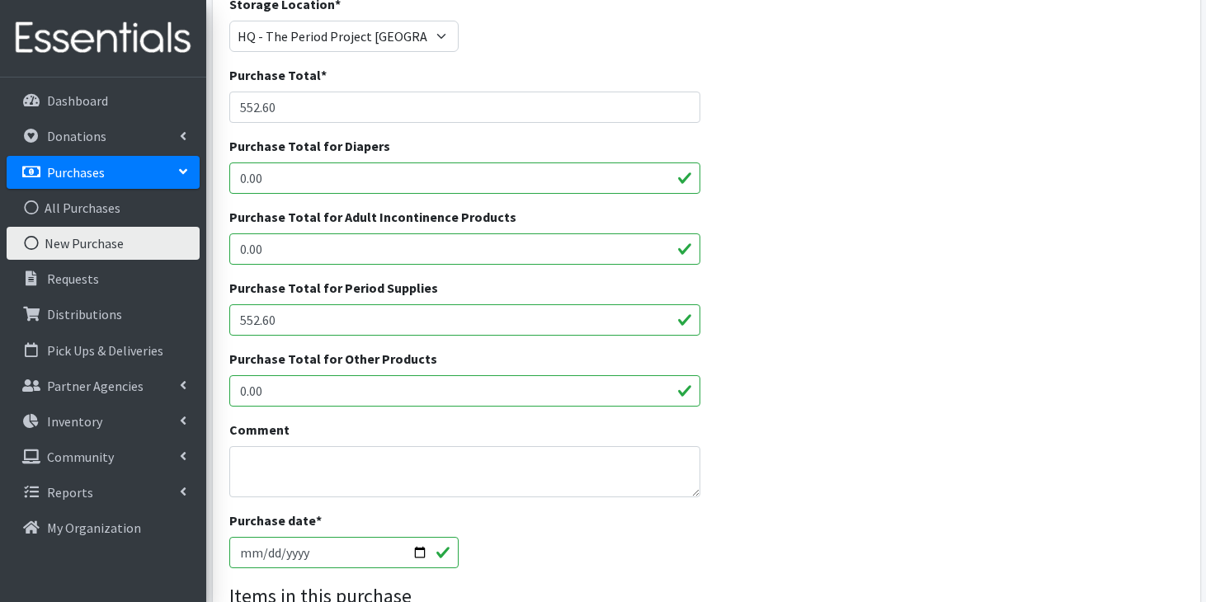
scroll to position [261, 0]
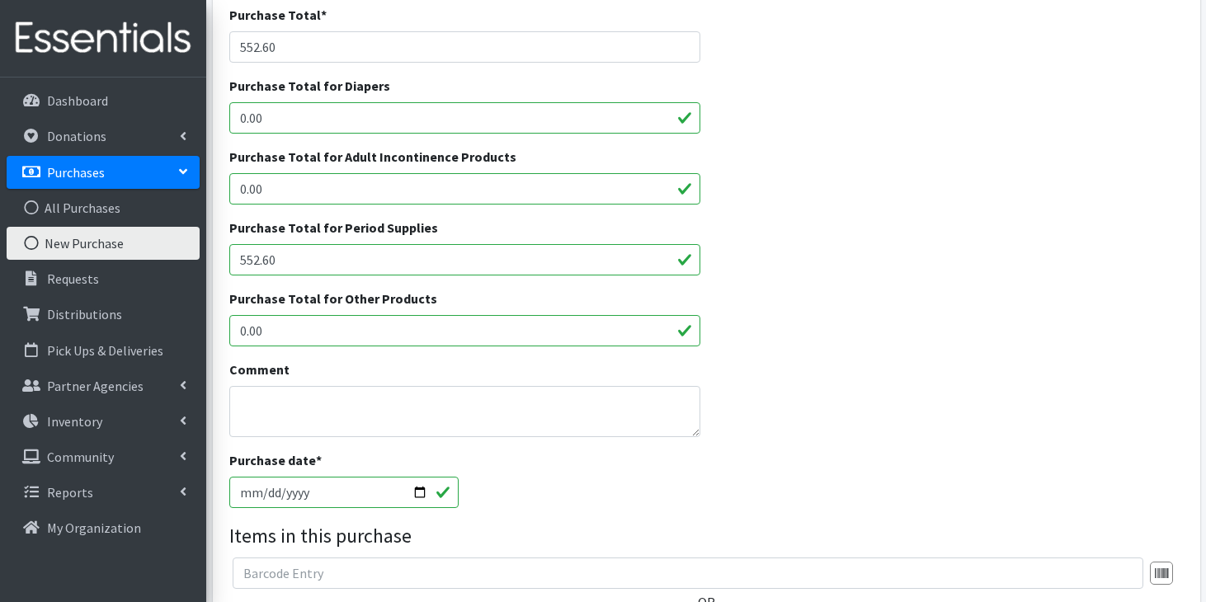
type input "552.60"
click at [351, 404] on textarea "Comment" at bounding box center [464, 411] width 471 height 51
paste textarea "HQGO-003 Sisters of Charity"
type textarea "restock for HQ via HQGO-003 Sisters of Charity funds 5760 maxis"
click at [249, 492] on input "[DATE]" at bounding box center [343, 492] width 229 height 31
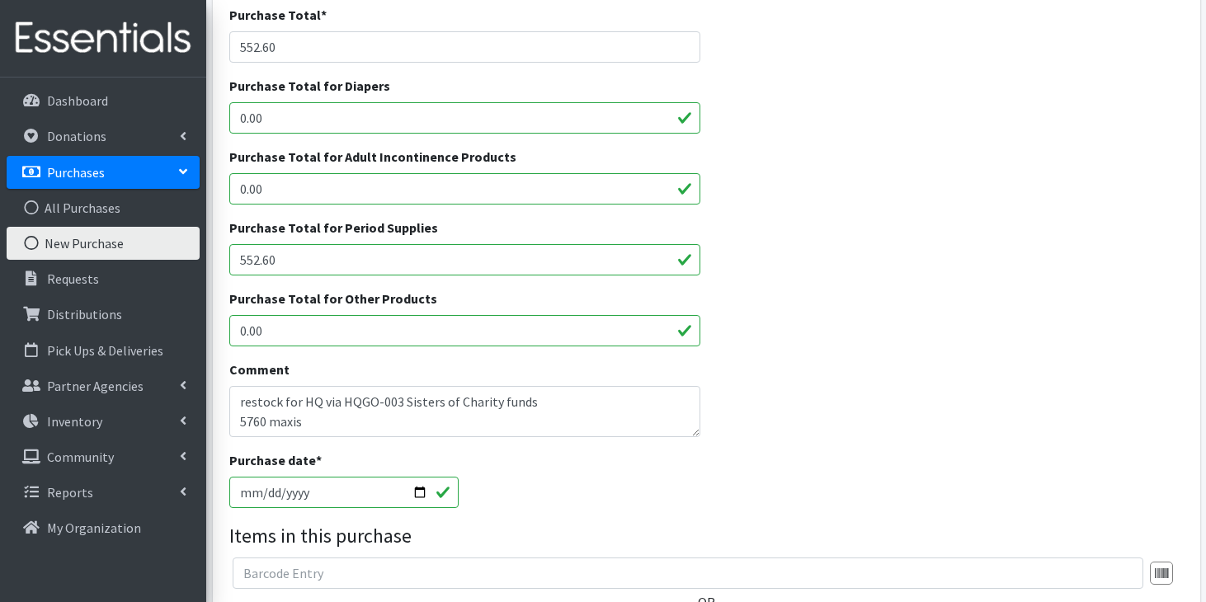
type input "[DATE]"
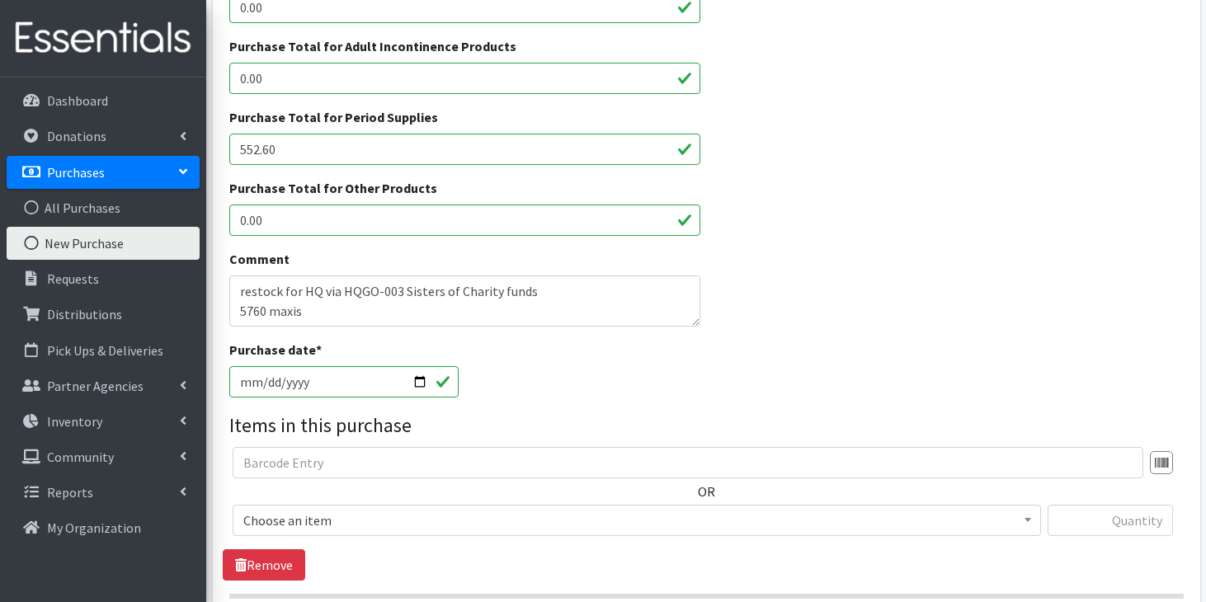
scroll to position [411, 0]
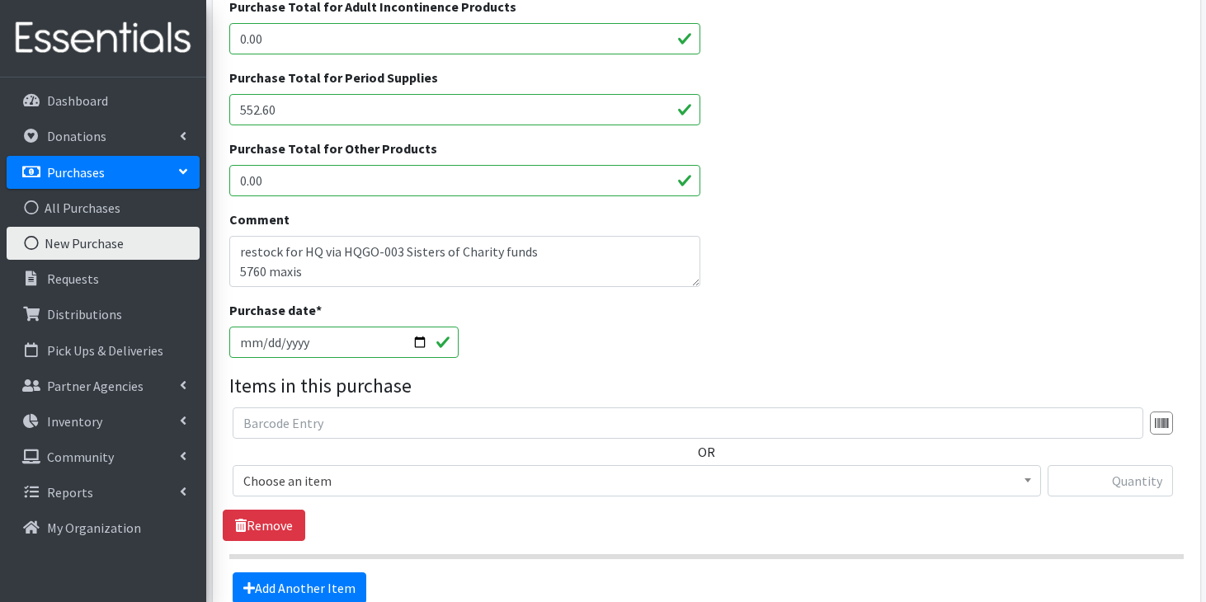
click at [319, 488] on span "Choose an item" at bounding box center [636, 481] width 787 height 23
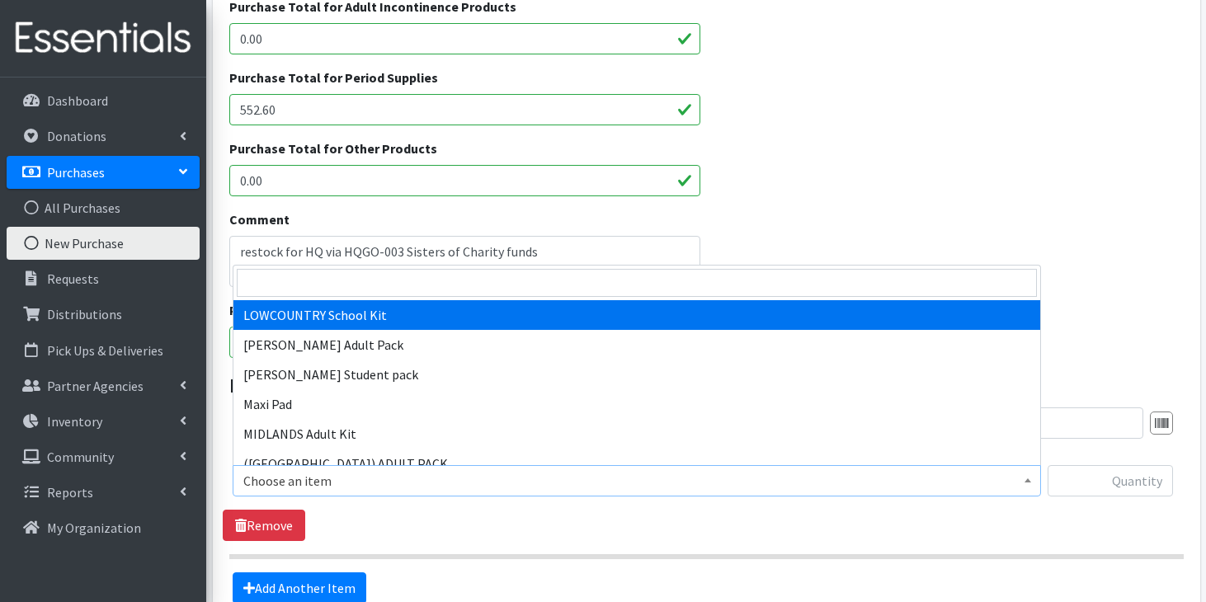
scroll to position [1186, 0]
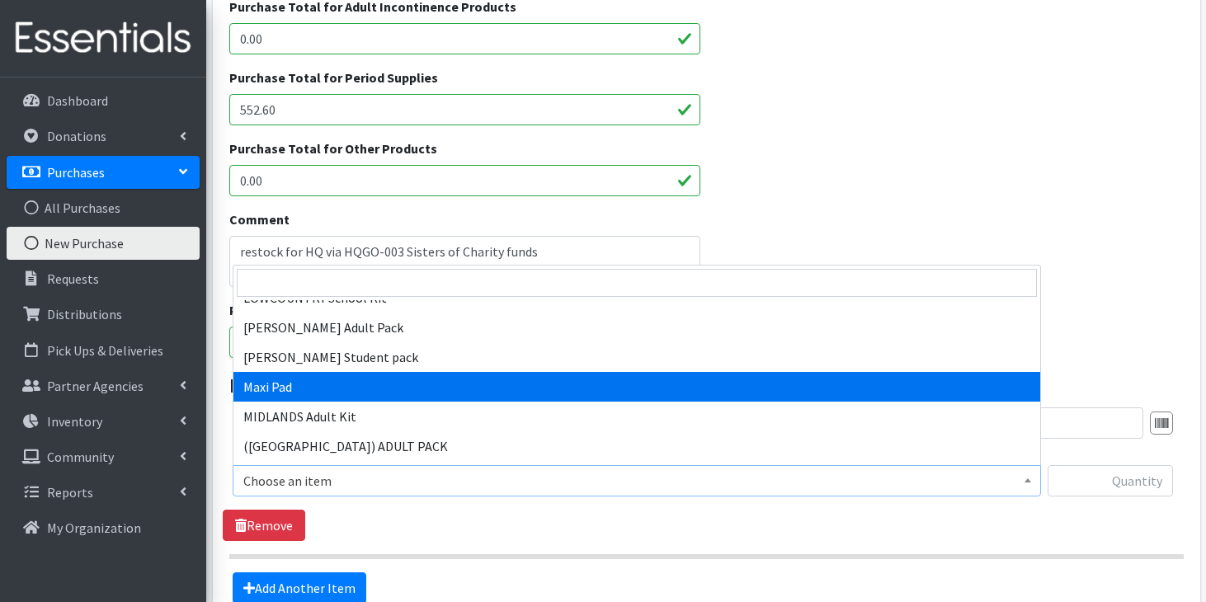
select select "11144"
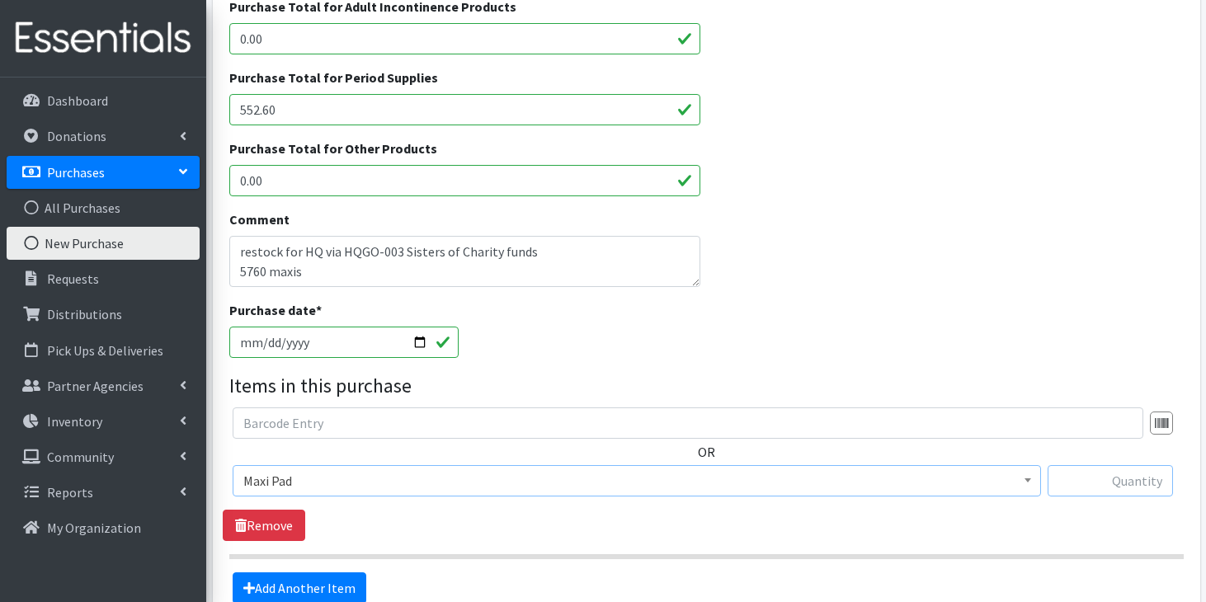
click at [1107, 489] on input "text" at bounding box center [1110, 480] width 125 height 31
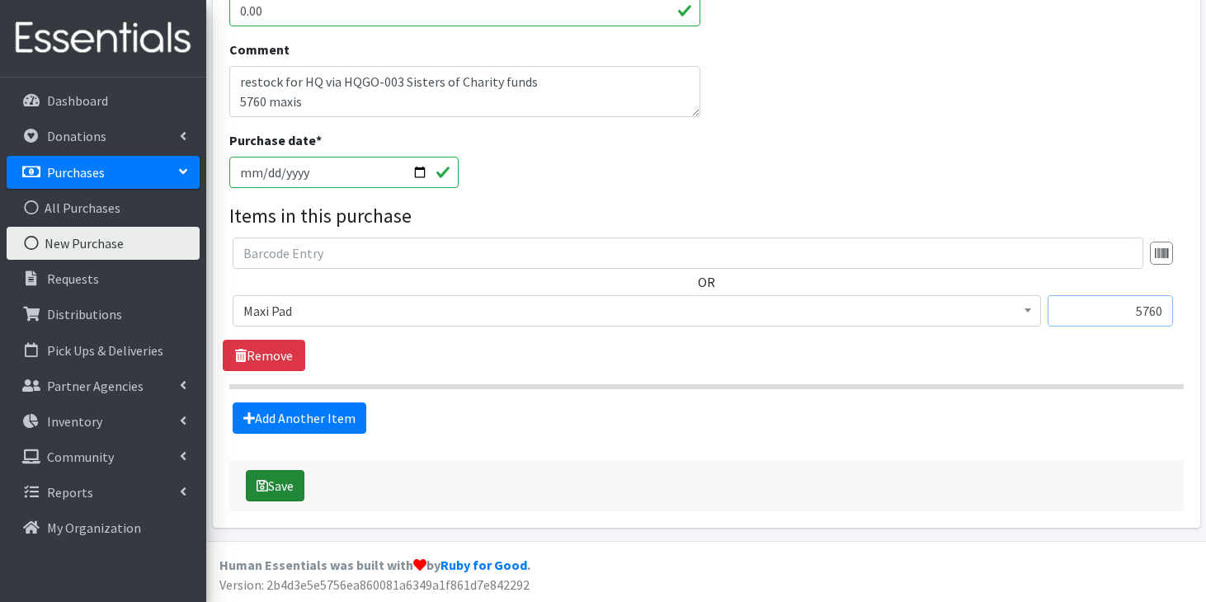
type input "5760"
click at [276, 481] on button "Save" at bounding box center [275, 485] width 59 height 31
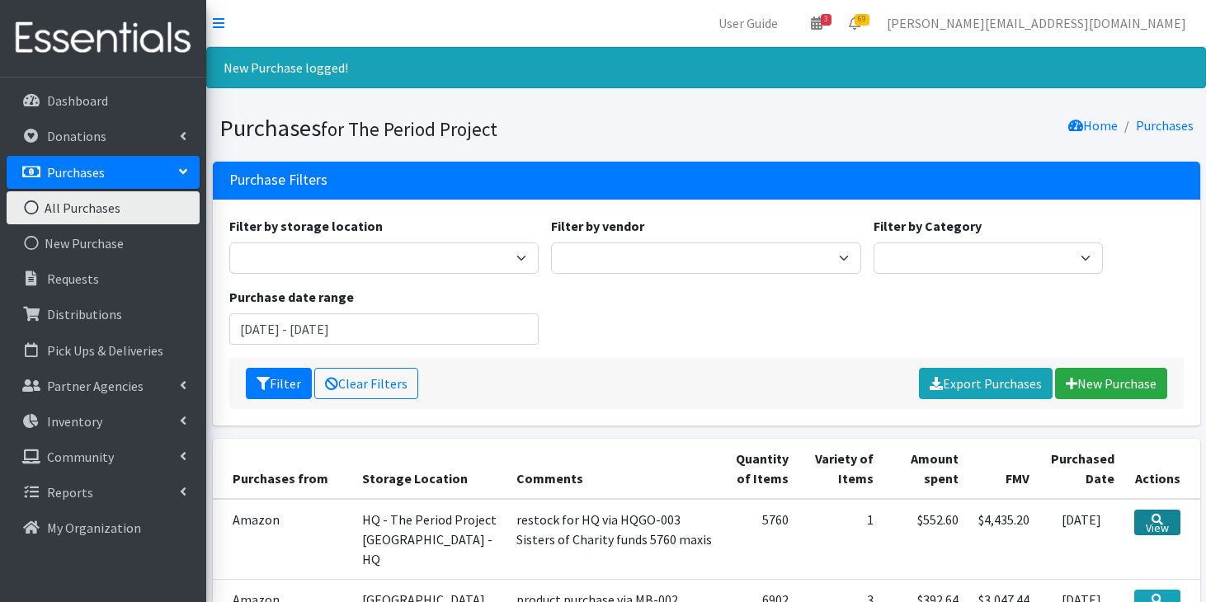
click at [1178, 519] on link "View" at bounding box center [1157, 523] width 45 height 26
click at [1136, 382] on link "New Purchase" at bounding box center [1111, 383] width 112 height 31
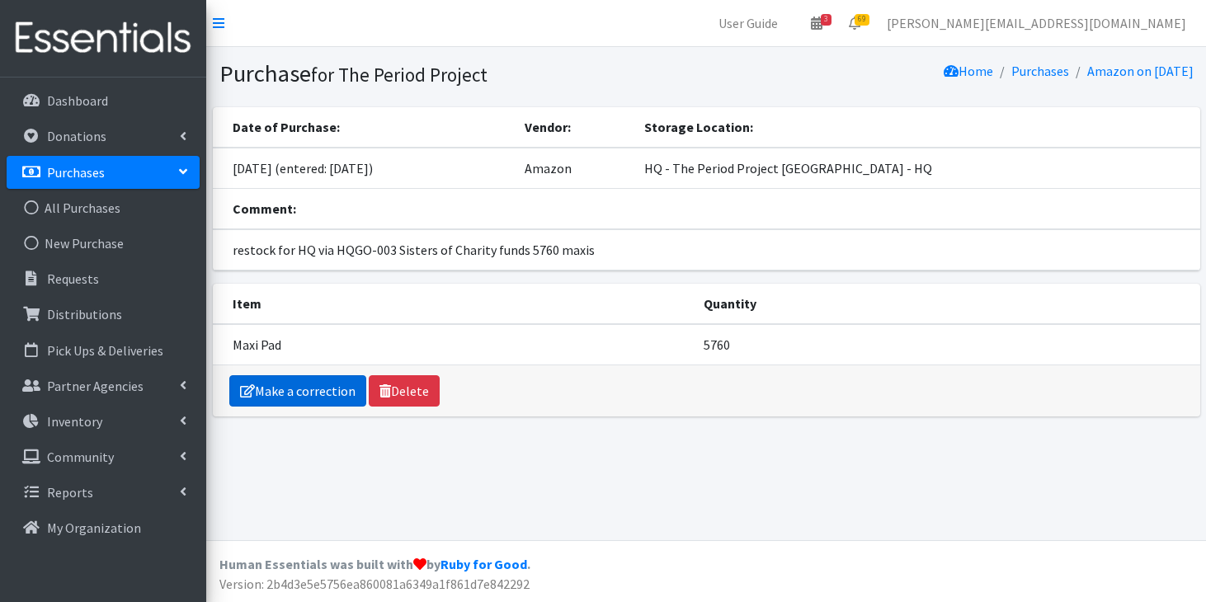
click at [333, 385] on link "Make a correction" at bounding box center [297, 390] width 137 height 31
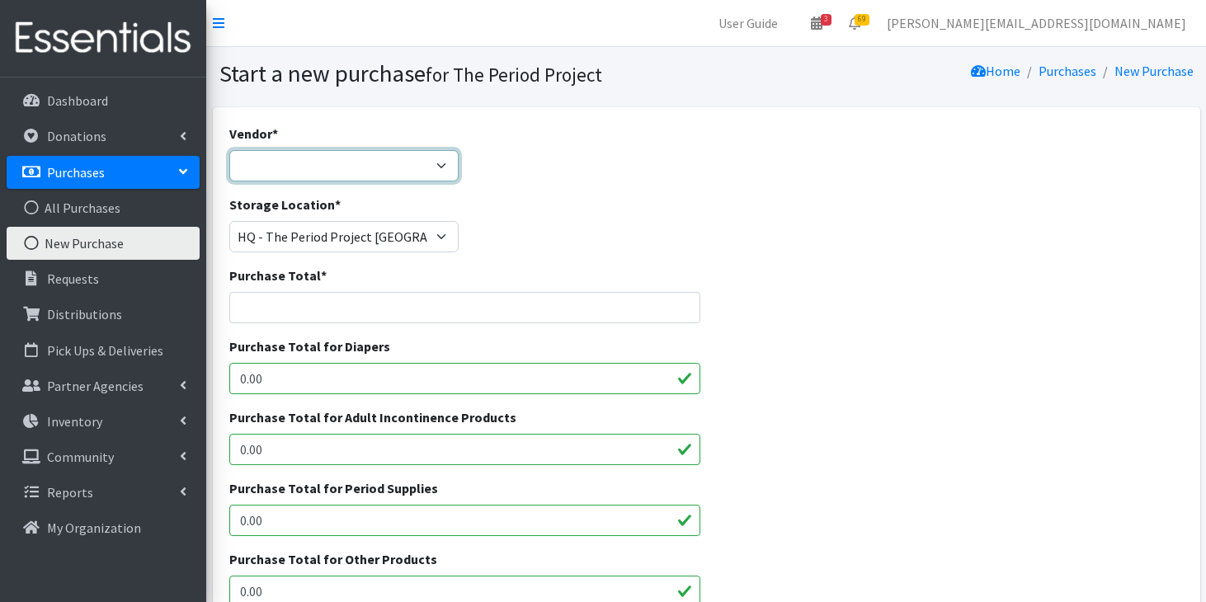
click at [378, 169] on select "ALLIANCE/KOTEX Amazon Costco Dollar Days PEP (Period Education Project) Rhino M…" at bounding box center [343, 165] width 229 height 31
click at [229, 150] on select "ALLIANCE/KOTEX Amazon Costco Dollar Days PEP (Period Education Project) Rhino M…" at bounding box center [343, 165] width 229 height 31
click at [375, 180] on select "ALLIANCE/KOTEX Amazon Costco Dollar Days PEP (Period Education Project) Rhino M…" at bounding box center [343, 165] width 229 height 31
click at [229, 150] on select "ALLIANCE/KOTEX Amazon Costco Dollar Days PEP (Period Education Project) Rhino M…" at bounding box center [343, 165] width 229 height 31
click at [387, 157] on select "ALLIANCE/KOTEX Amazon Costco Dollar Days PEP (Period Education Project) Rhino M…" at bounding box center [343, 165] width 229 height 31
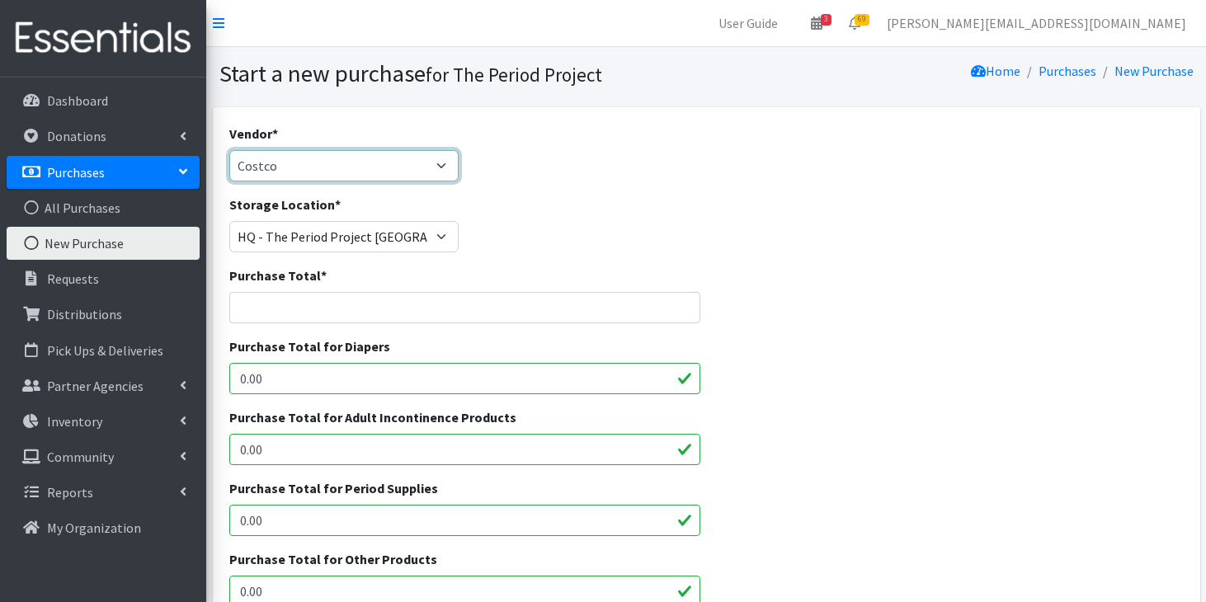
select select "254"
click at [229, 150] on select "ALLIANCE/KOTEX Amazon Costco Dollar Days PEP (Period Education Project) Rhino M…" at bounding box center [343, 165] width 229 height 31
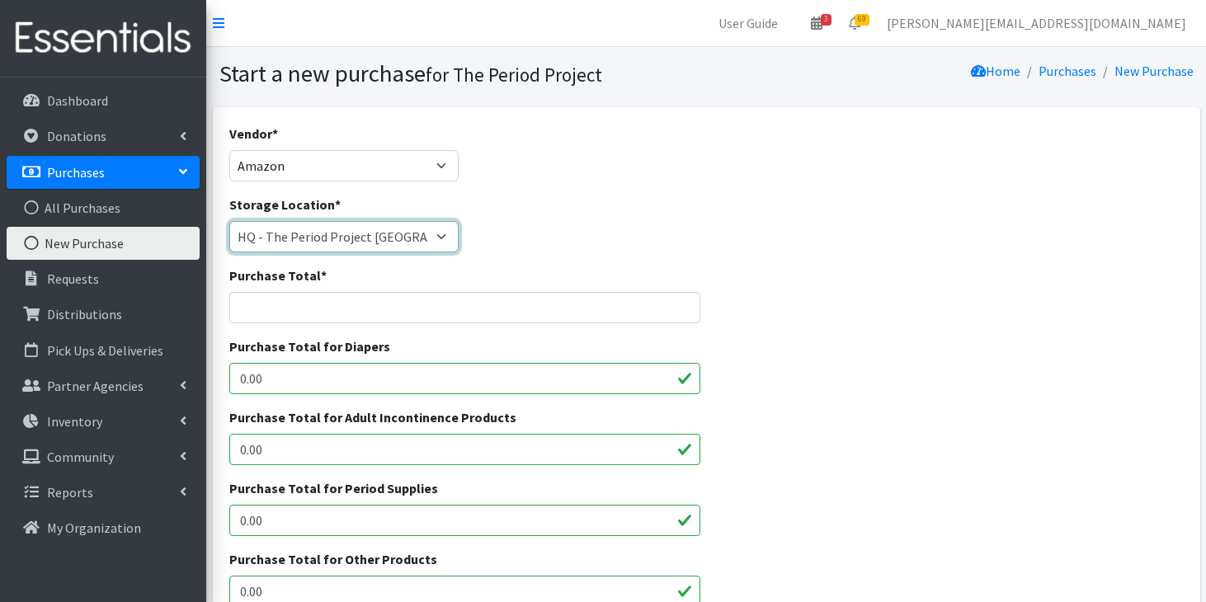
click at [368, 230] on select "[PERSON_NAME] HPP [GEOGRAPHIC_DATA], [GEOGRAPHIC_DATA] [GEOGRAPHIC_DATA] [GEOGR…" at bounding box center [343, 236] width 229 height 31
select select "253"
click at [229, 221] on select "[PERSON_NAME] HPP [GEOGRAPHIC_DATA], [GEOGRAPHIC_DATA] [GEOGRAPHIC_DATA] [GEOGR…" at bounding box center [343, 236] width 229 height 31
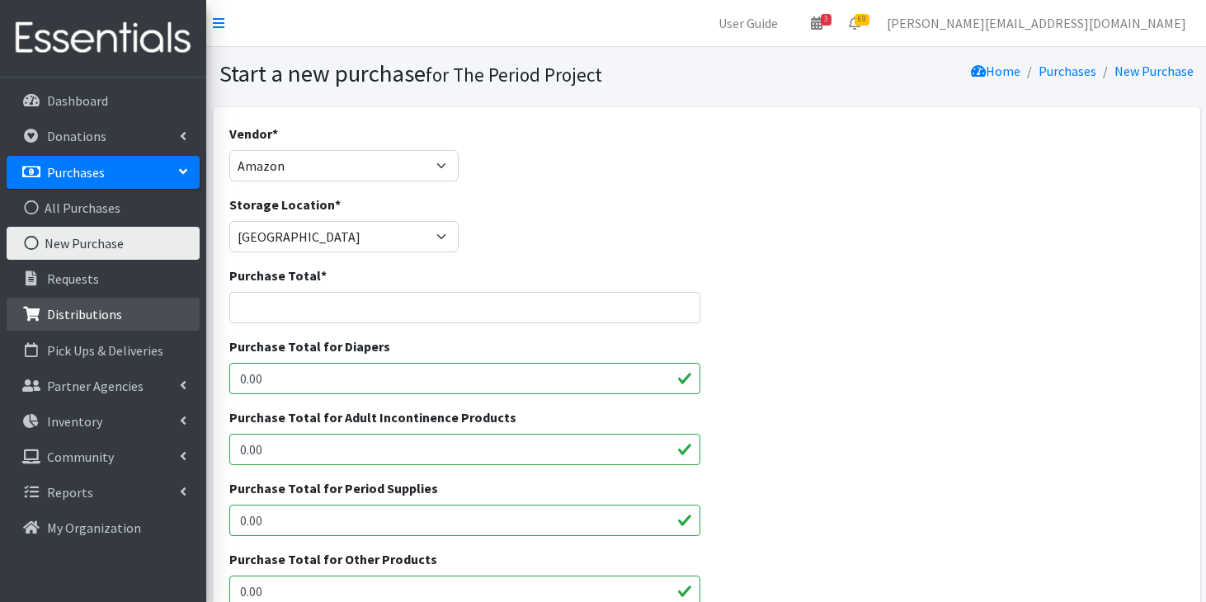
click at [149, 309] on link "Distributions" at bounding box center [103, 314] width 193 height 33
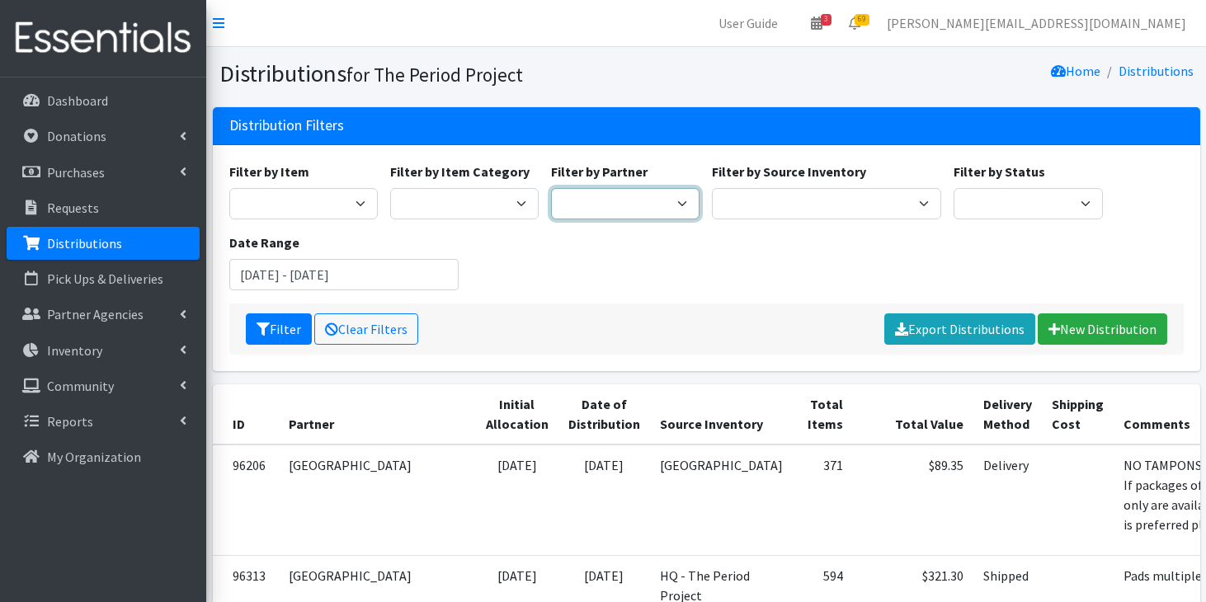
click at [658, 205] on select "AAST Abbeville County Library System [GEOGRAPHIC_DATA] [GEOGRAPHIC_DATA] [PERSO…" at bounding box center [625, 203] width 149 height 31
select select "4744"
click at [551, 188] on select "AAST Abbeville County Library System Abbeville High School Abbeville School Dis…" at bounding box center [625, 203] width 149 height 31
click at [250, 338] on button "Filter" at bounding box center [279, 329] width 66 height 31
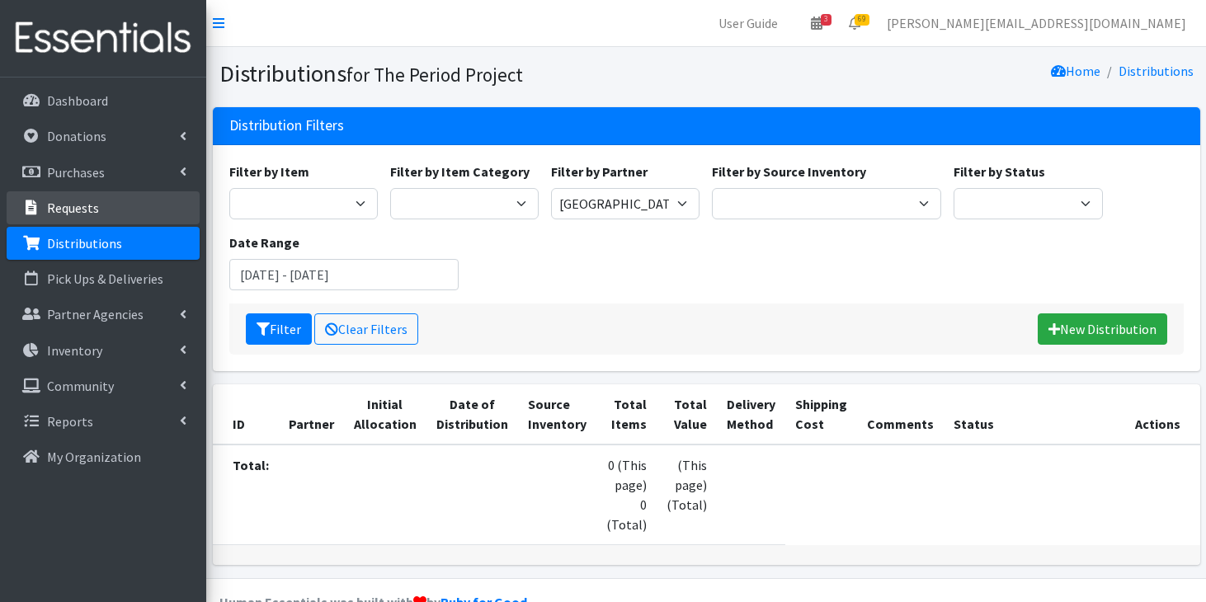
click at [105, 210] on link "Requests" at bounding box center [103, 207] width 193 height 33
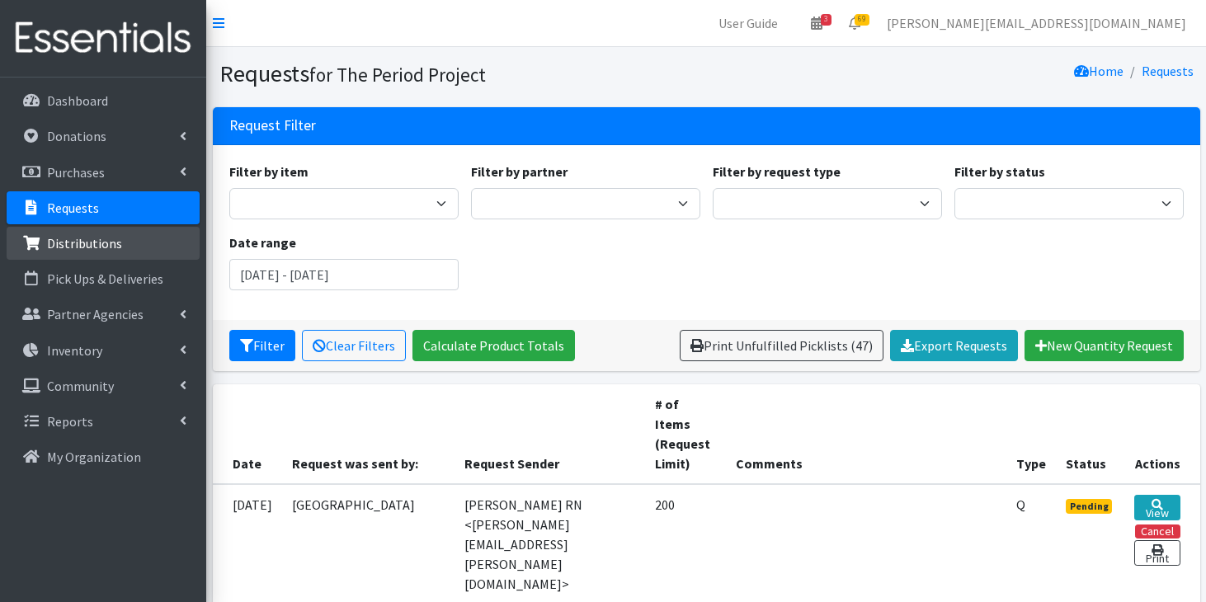
click at [172, 256] on link "Distributions" at bounding box center [103, 243] width 193 height 33
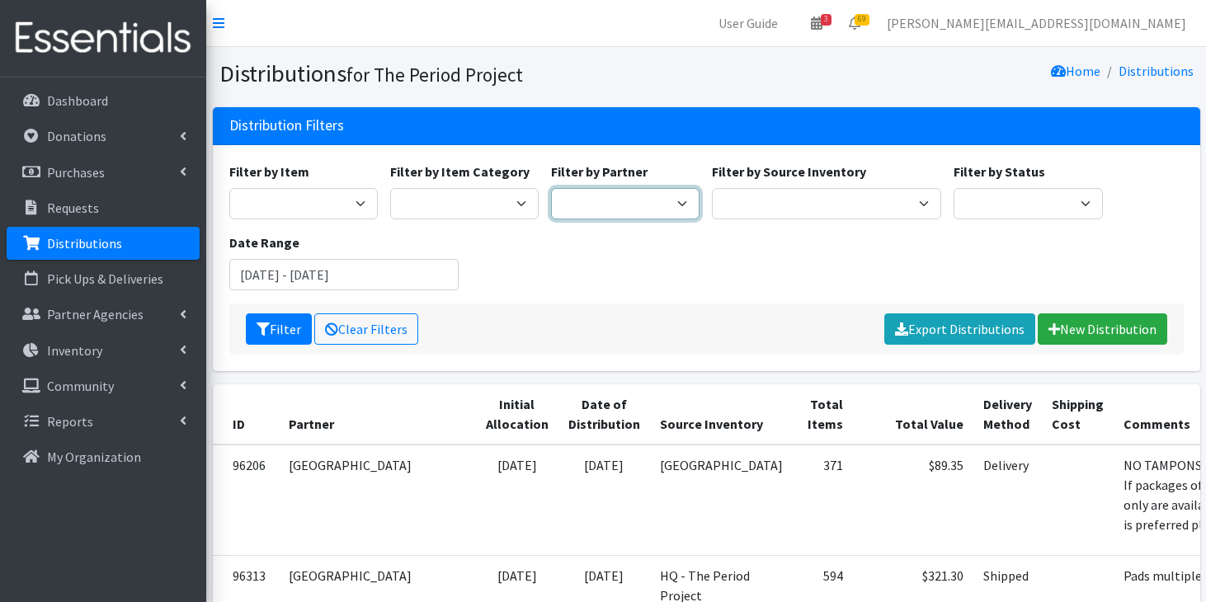
click at [593, 213] on select "AAST Abbeville County Library System [GEOGRAPHIC_DATA] [GEOGRAPHIC_DATA] [PERSO…" at bounding box center [625, 203] width 149 height 31
select select "4744"
click at [551, 188] on select "AAST Abbeville County Library System [GEOGRAPHIC_DATA] [GEOGRAPHIC_DATA] [PERSO…" at bounding box center [625, 203] width 149 height 31
click at [276, 336] on button "Filter" at bounding box center [279, 329] width 66 height 31
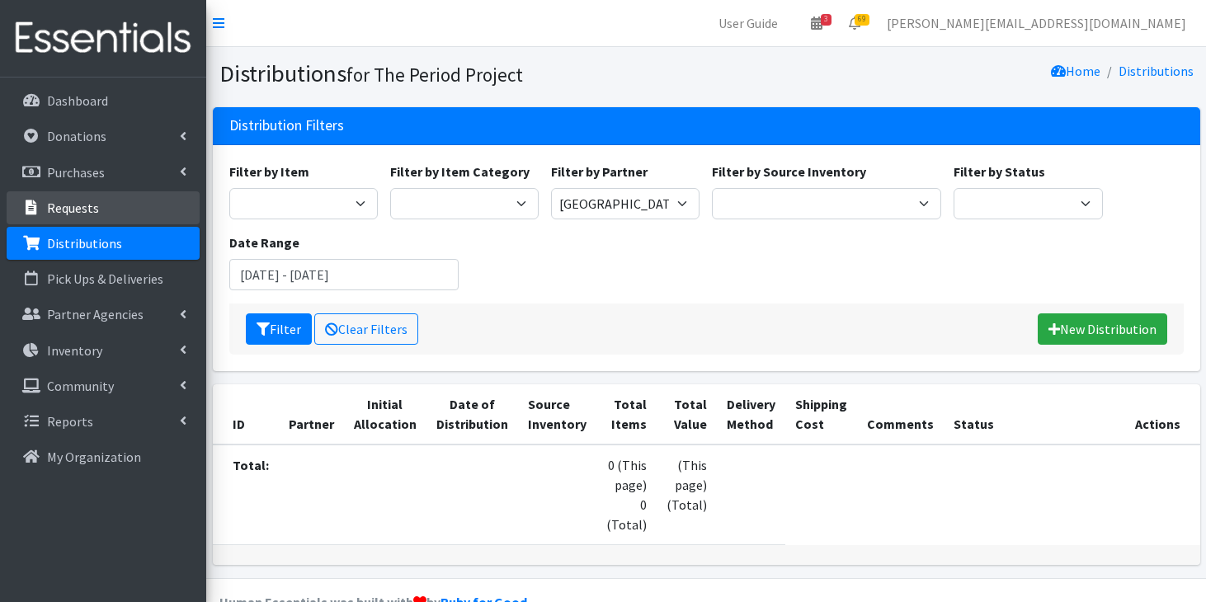
click at [135, 219] on link "Requests" at bounding box center [103, 207] width 193 height 33
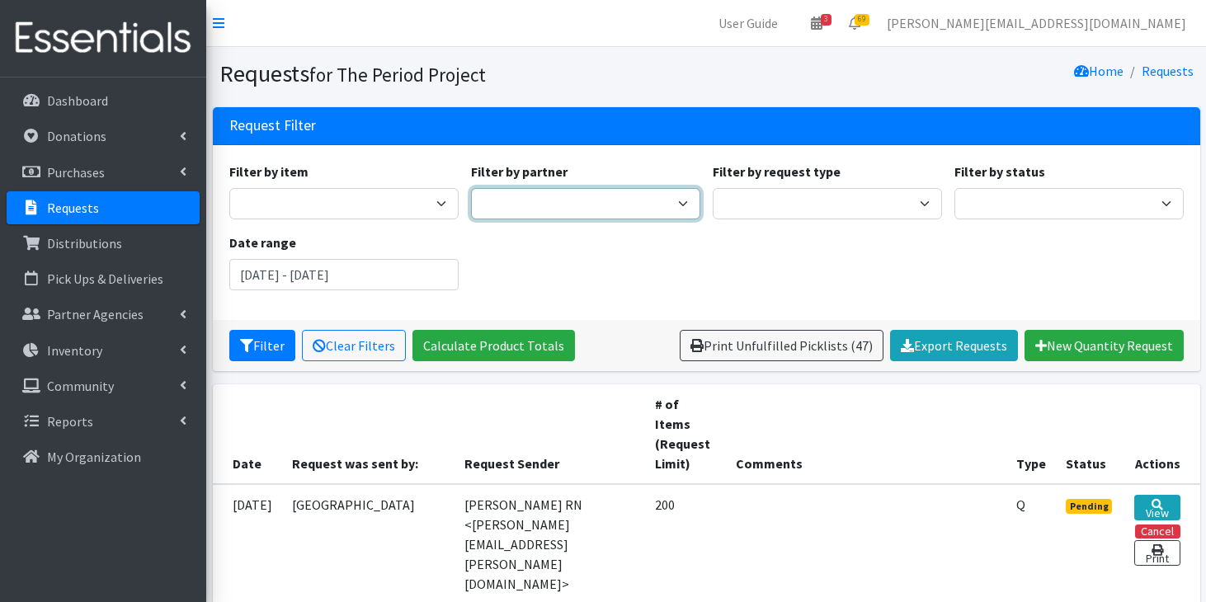
click at [617, 211] on select "AAST Abbeville County Library System Abbeville High School Abbeville School Dis…" at bounding box center [585, 203] width 229 height 31
select select "4744"
click at [471, 188] on select "AAST Abbeville County Library System Abbeville High School Abbeville School Dis…" at bounding box center [585, 203] width 229 height 31
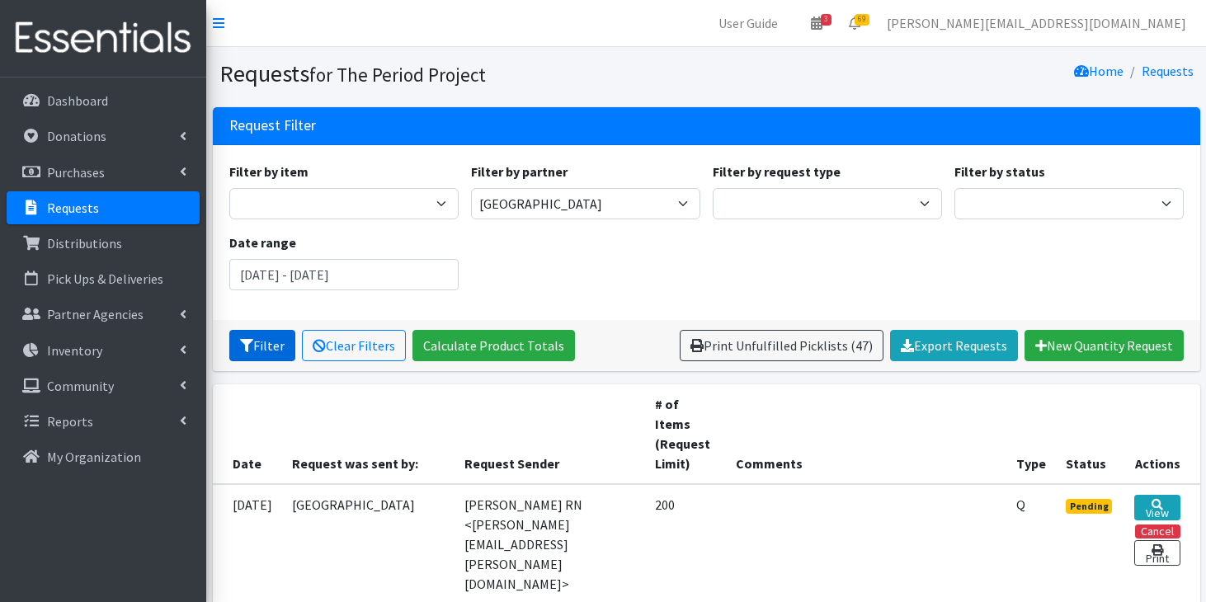
click at [271, 344] on button "Filter" at bounding box center [262, 345] width 66 height 31
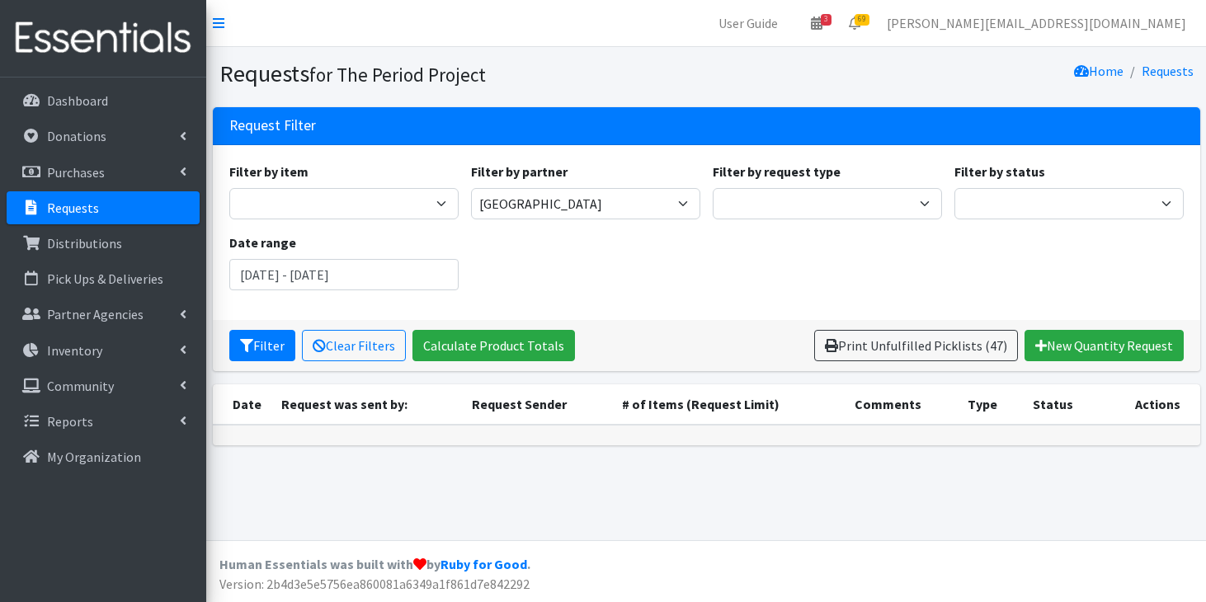
click at [136, 212] on link "Requests" at bounding box center [103, 207] width 193 height 33
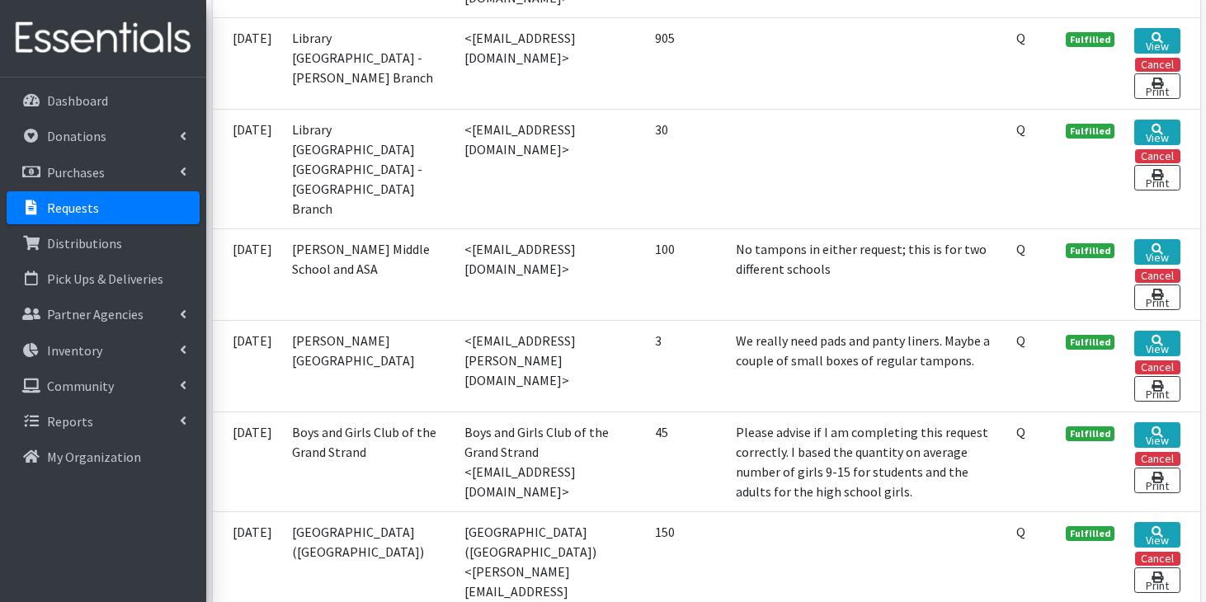
scroll to position [4954, 0]
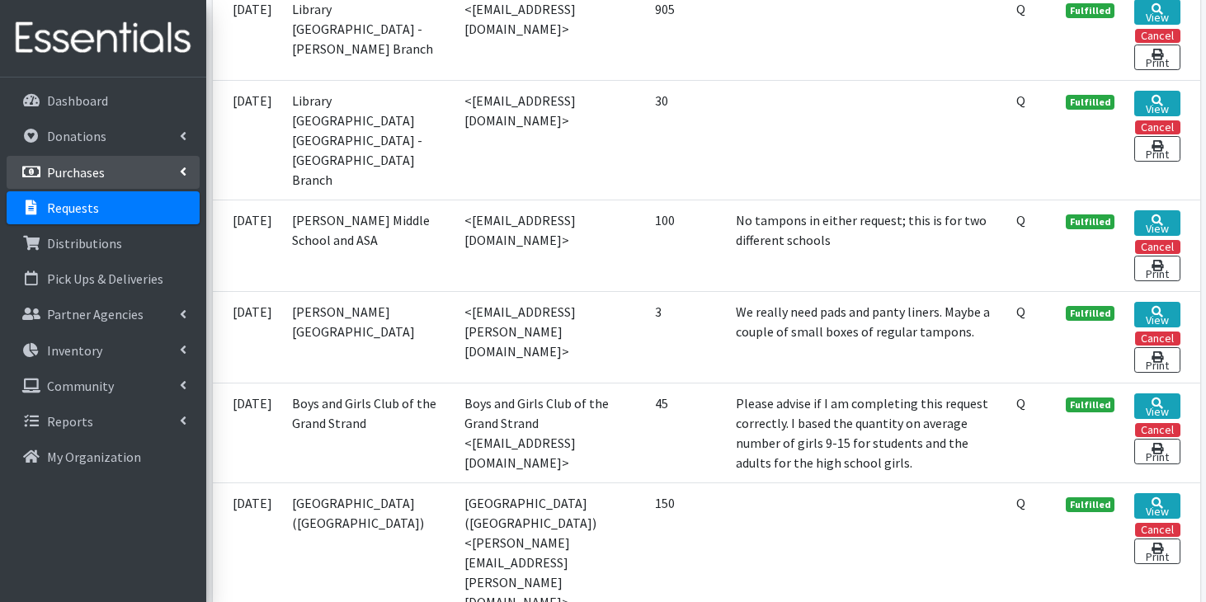
click at [150, 167] on link "Purchases" at bounding box center [103, 172] width 193 height 33
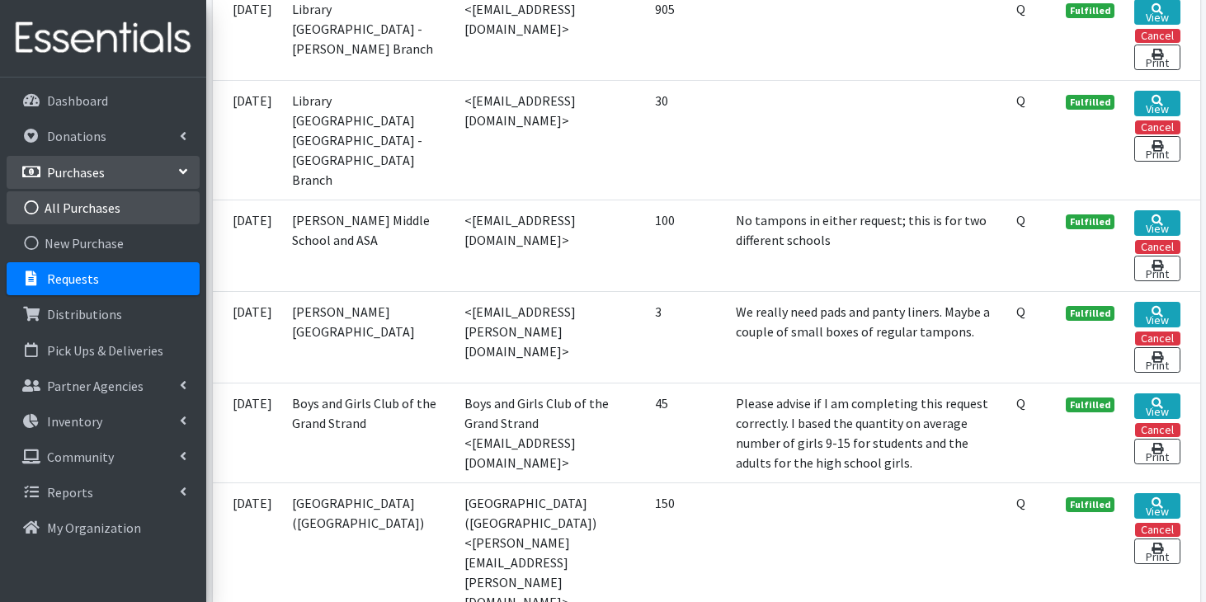
click at [122, 203] on link "All Purchases" at bounding box center [103, 207] width 193 height 33
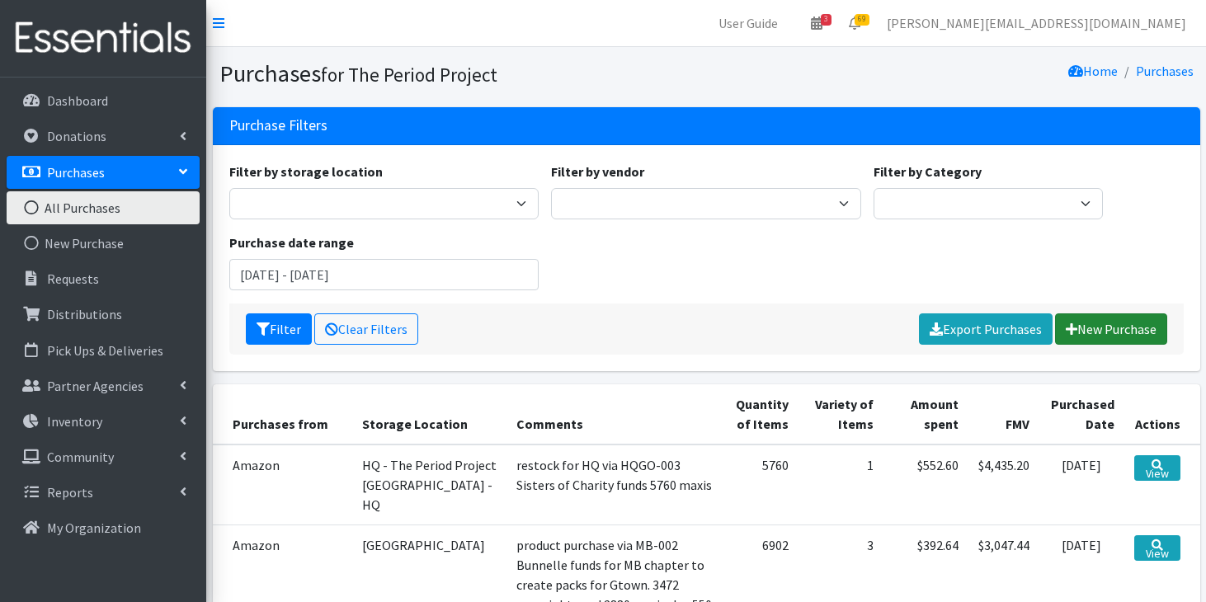
click at [1082, 337] on link "New Purchase" at bounding box center [1111, 329] width 112 height 31
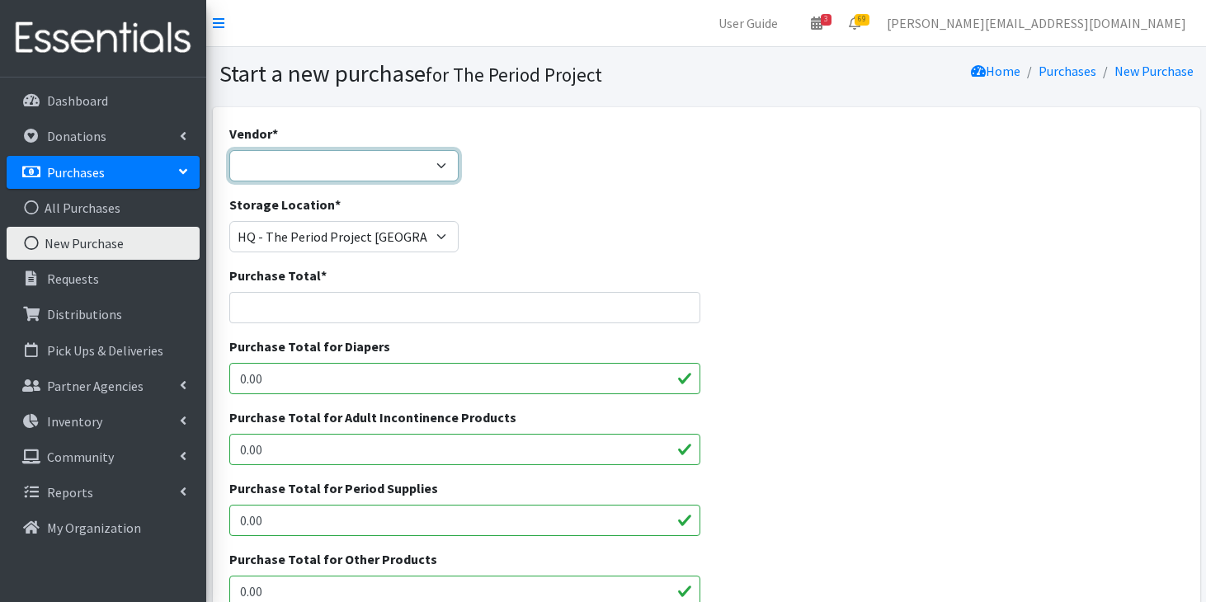
click at [393, 162] on select "ALLIANCE/KOTEX Amazon Costco Dollar Days PEP (Period Education Project) Rhino M…" at bounding box center [343, 165] width 229 height 31
select select "254"
click at [229, 150] on select "ALLIANCE/KOTEX Amazon Costco Dollar Days PEP (Period Education Project) Rhino M…" at bounding box center [343, 165] width 229 height 31
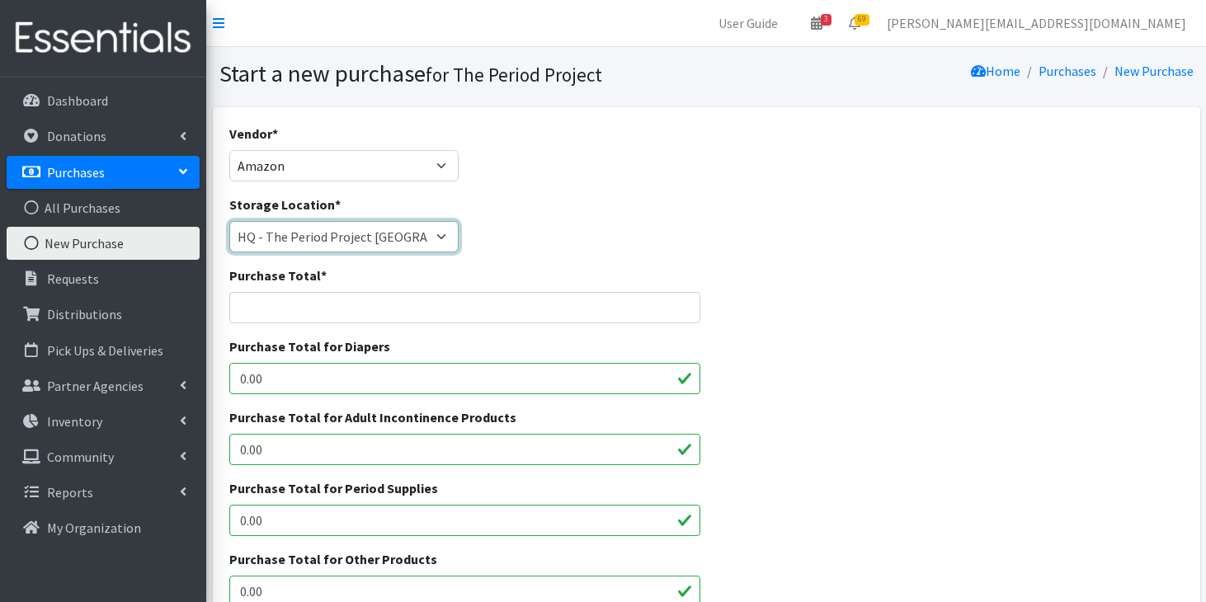
click at [417, 234] on select "[PERSON_NAME] HPP [GEOGRAPHIC_DATA], [GEOGRAPHIC_DATA] [GEOGRAPHIC_DATA] [GEOGR…" at bounding box center [343, 236] width 229 height 31
click at [229, 221] on select "[PERSON_NAME] HPP [GEOGRAPHIC_DATA], [GEOGRAPHIC_DATA] [GEOGRAPHIC_DATA] [GEOGR…" at bounding box center [343, 236] width 229 height 31
click at [384, 304] on input "Purchase Total *" at bounding box center [464, 307] width 471 height 31
type input "$119/90"
click at [330, 519] on input "0.00" at bounding box center [464, 520] width 471 height 31
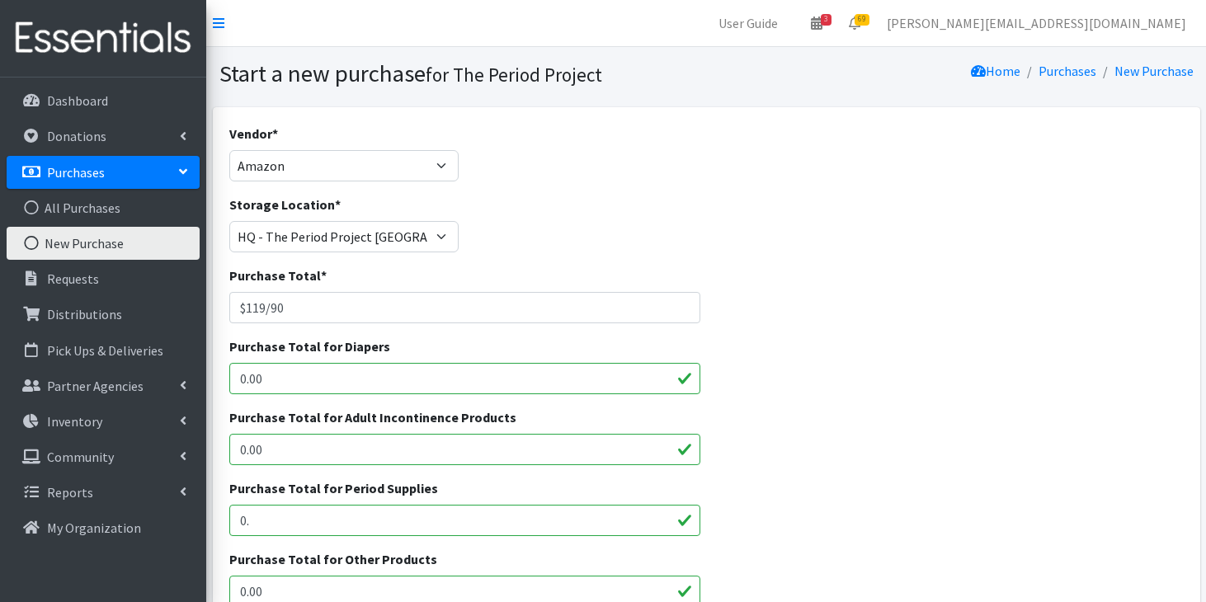
type input "0"
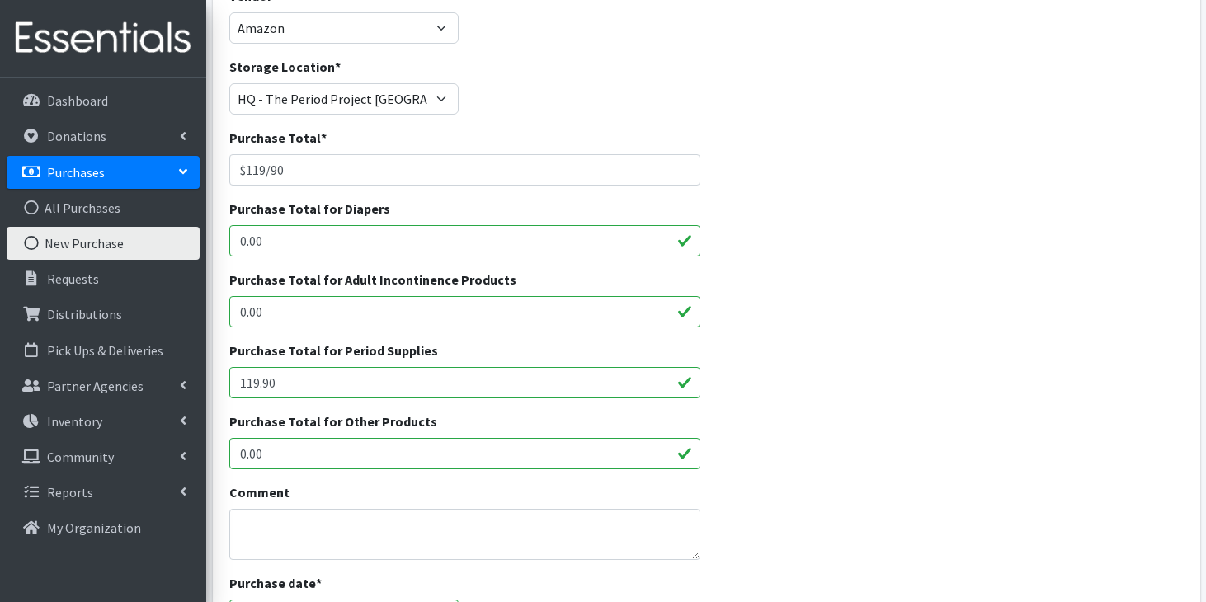
scroll to position [139, 0]
type input "119.90"
click at [395, 520] on textarea "Comment" at bounding box center [464, 533] width 471 height 51
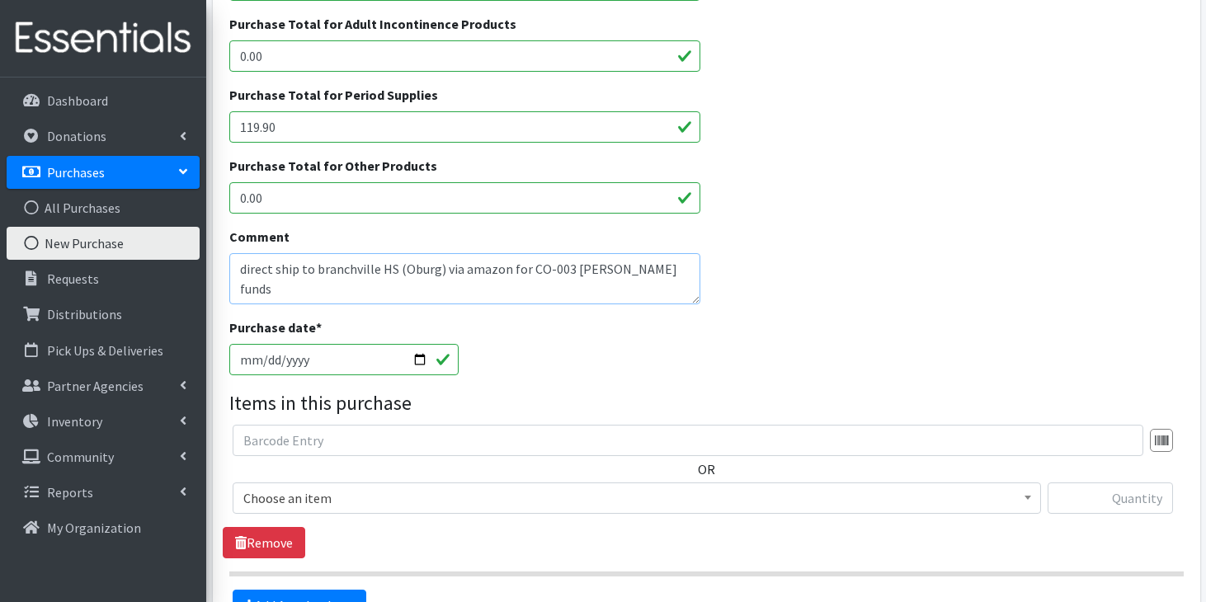
scroll to position [408, 0]
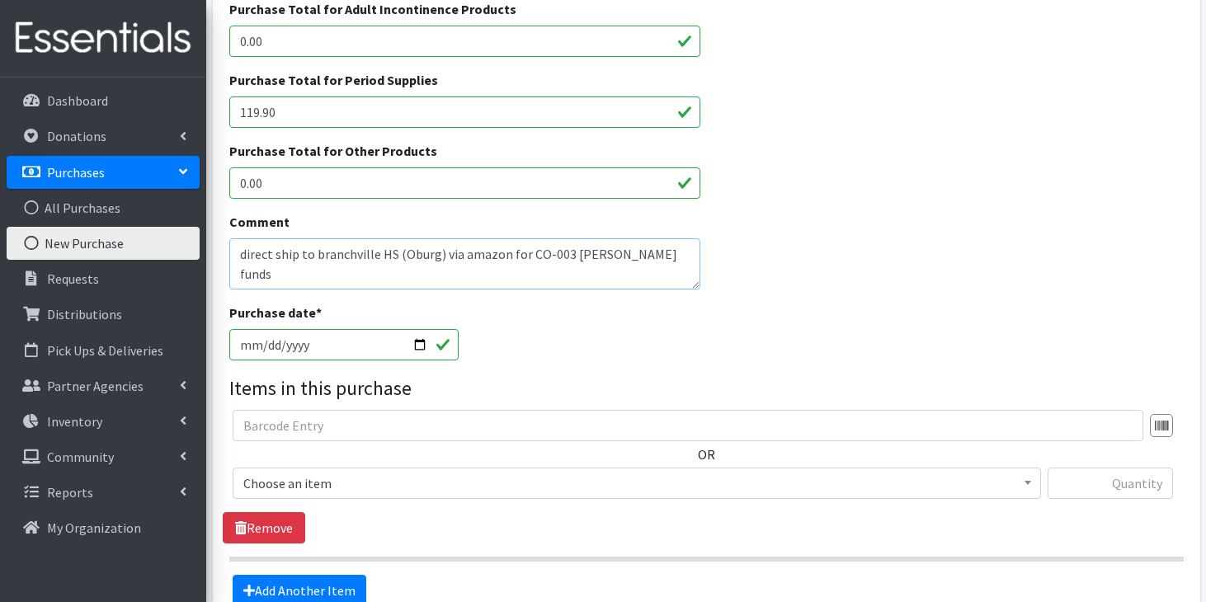
type textarea "direct ship to branchville HS (Oburg) via amazon for CO-003 [PERSON_NAME] funds…"
click at [247, 346] on input "[DATE]" at bounding box center [343, 344] width 229 height 31
type input "[DATE]"
click at [268, 470] on span "Choose an item" at bounding box center [637, 483] width 809 height 31
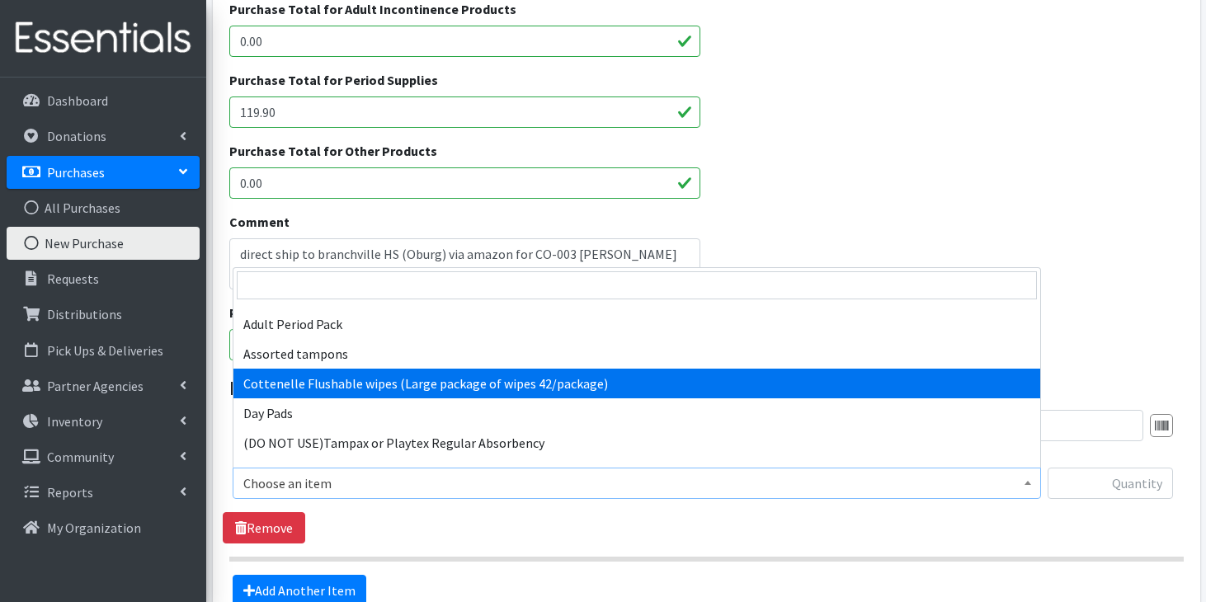
scroll to position [27, 0]
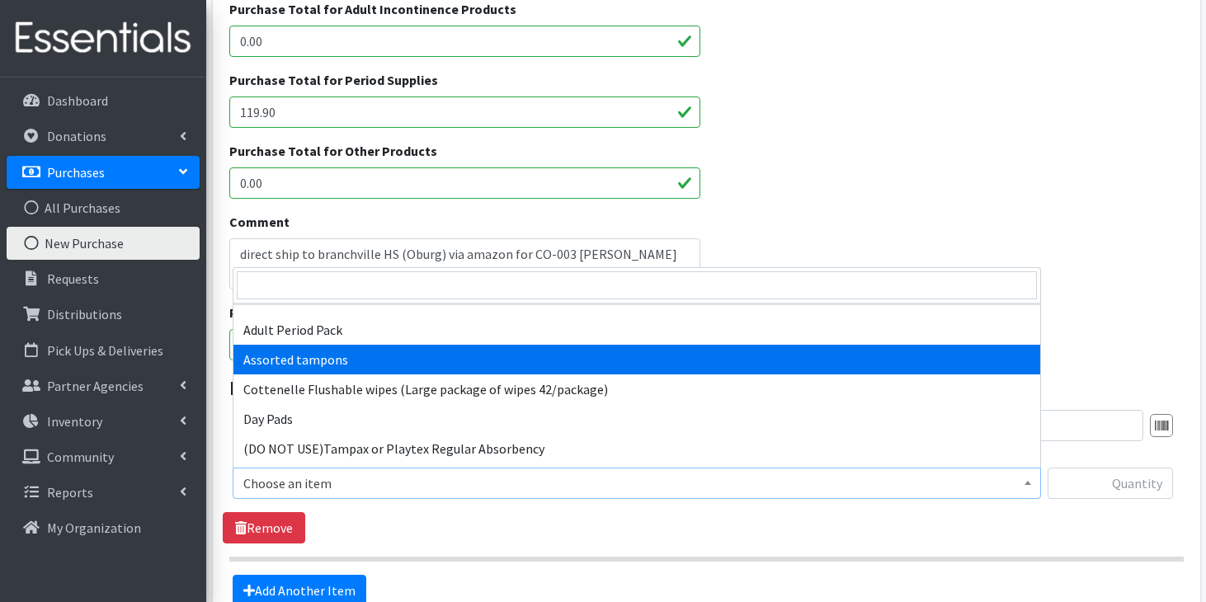
select select "14370"
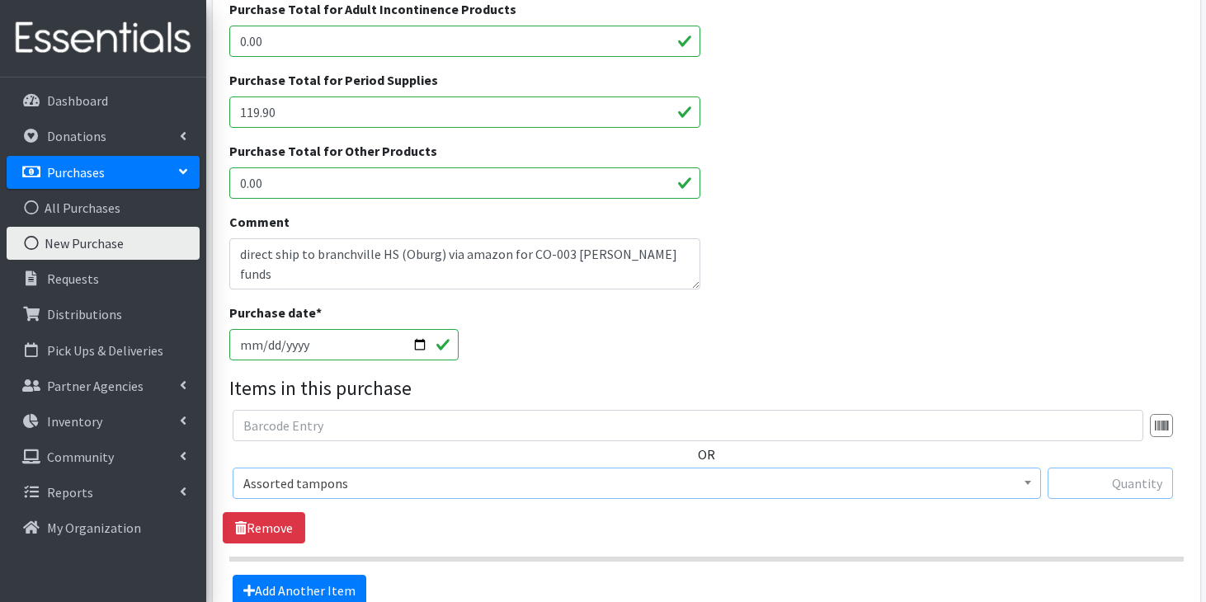
click at [1104, 489] on input "text" at bounding box center [1110, 483] width 125 height 31
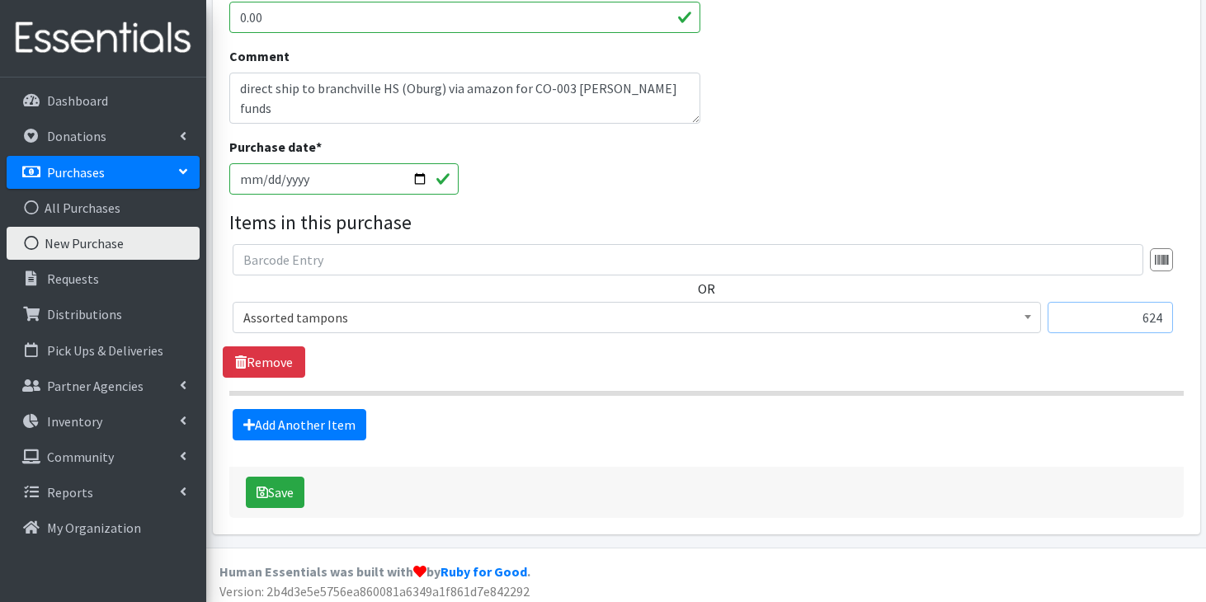
scroll to position [581, 0]
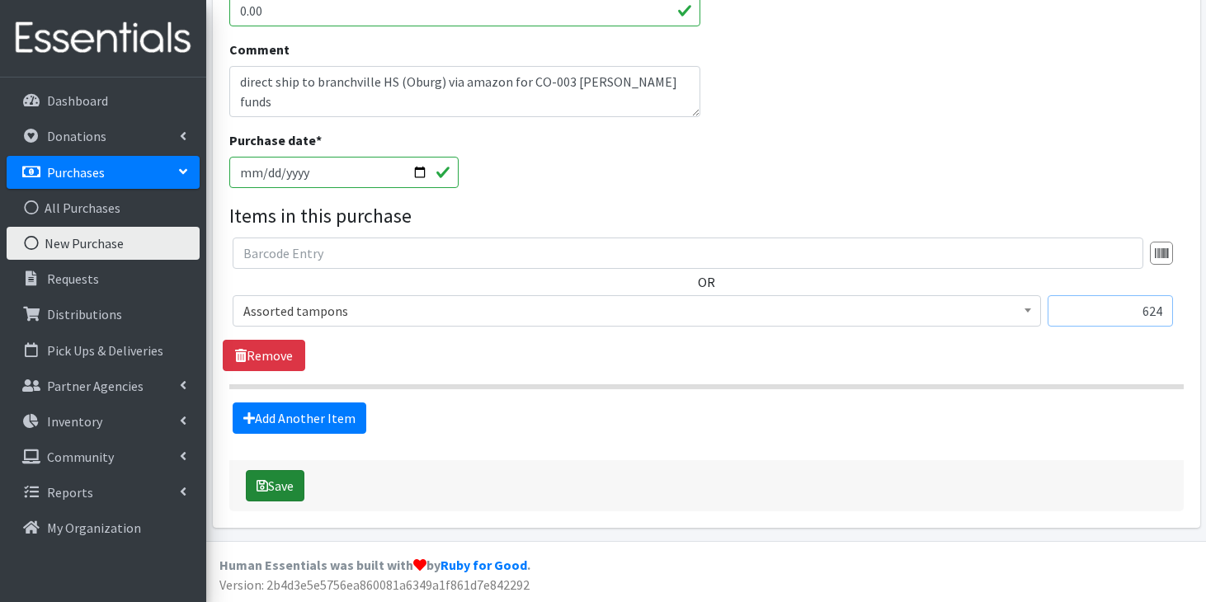
type input "624"
click at [288, 479] on button "Save" at bounding box center [275, 485] width 59 height 31
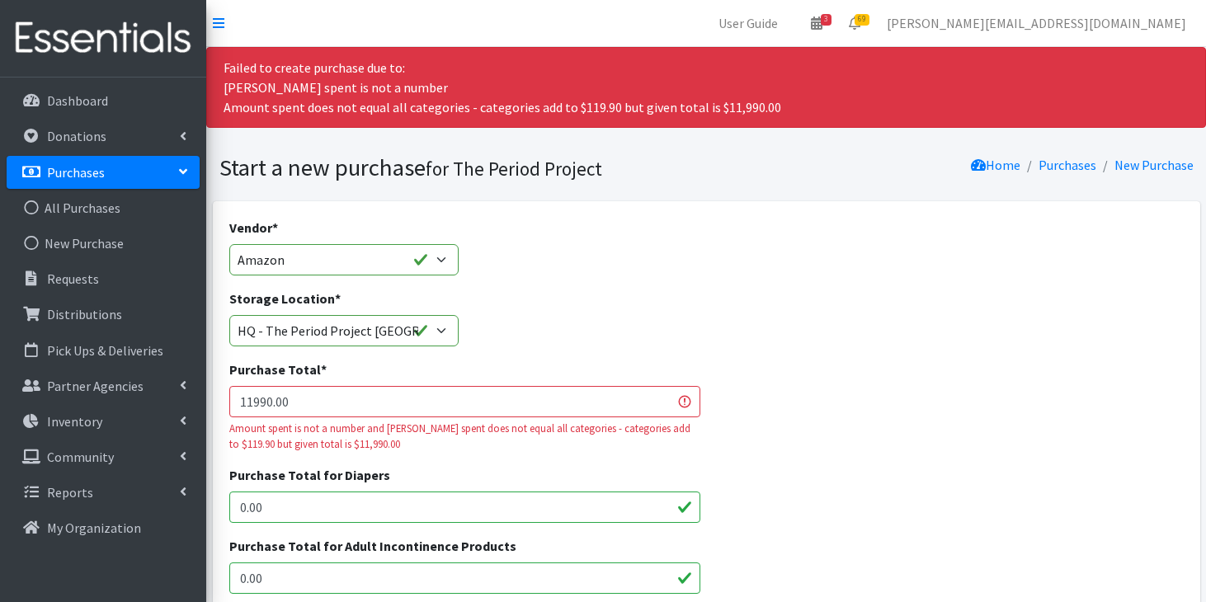
click at [261, 404] on input "11990.00" at bounding box center [464, 401] width 471 height 31
click at [268, 399] on input "119.00" at bounding box center [464, 401] width 471 height 31
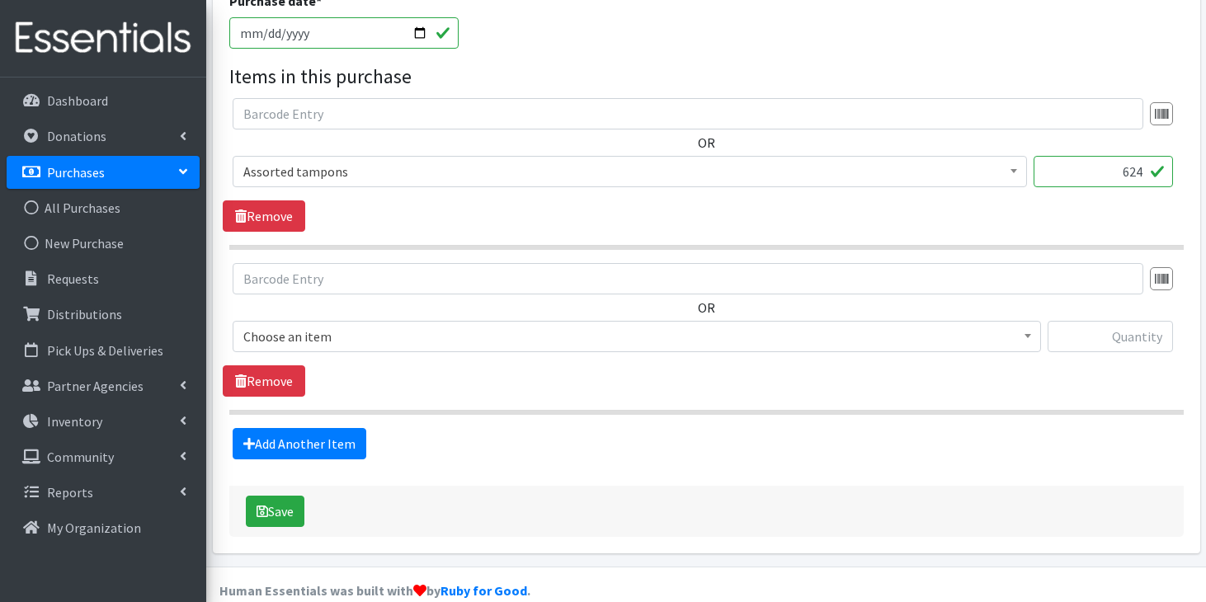
scroll to position [853, 0]
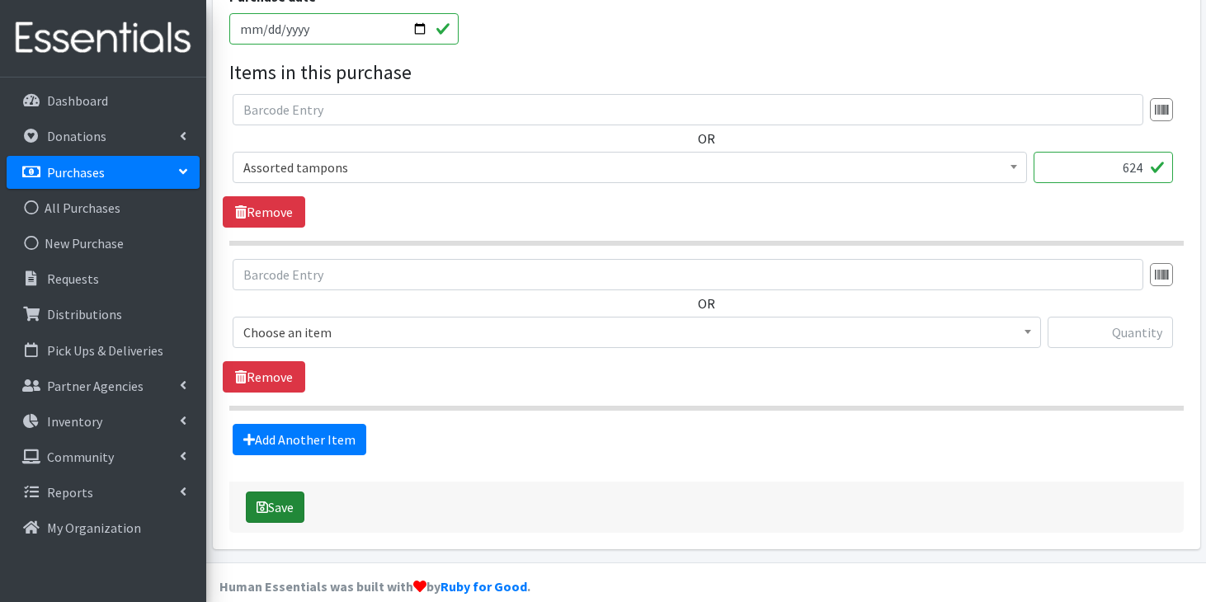
type input "119.90"
click at [276, 514] on button "Save" at bounding box center [275, 507] width 59 height 31
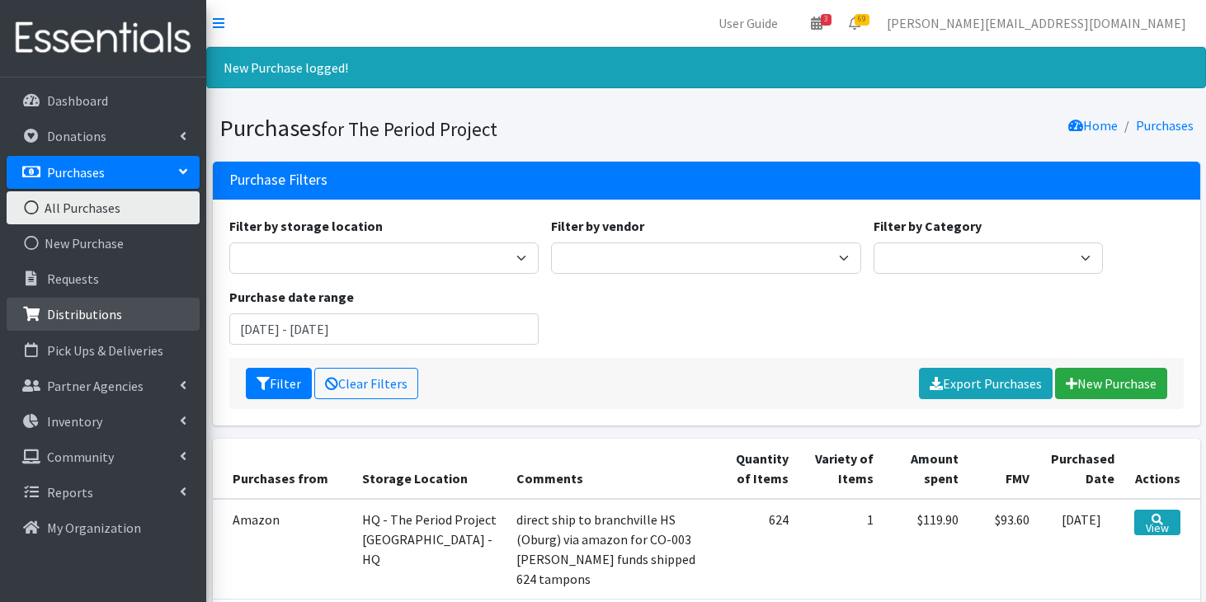
click at [89, 307] on p "Distributions" at bounding box center [84, 314] width 75 height 17
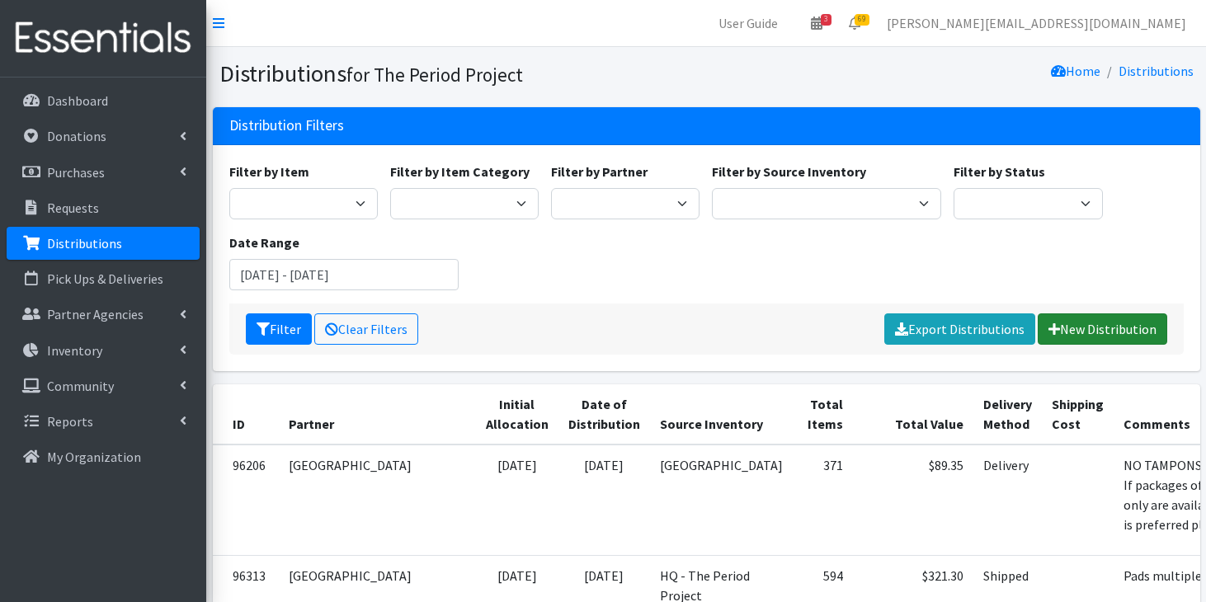
click at [1069, 333] on link "New Distribution" at bounding box center [1103, 329] width 130 height 31
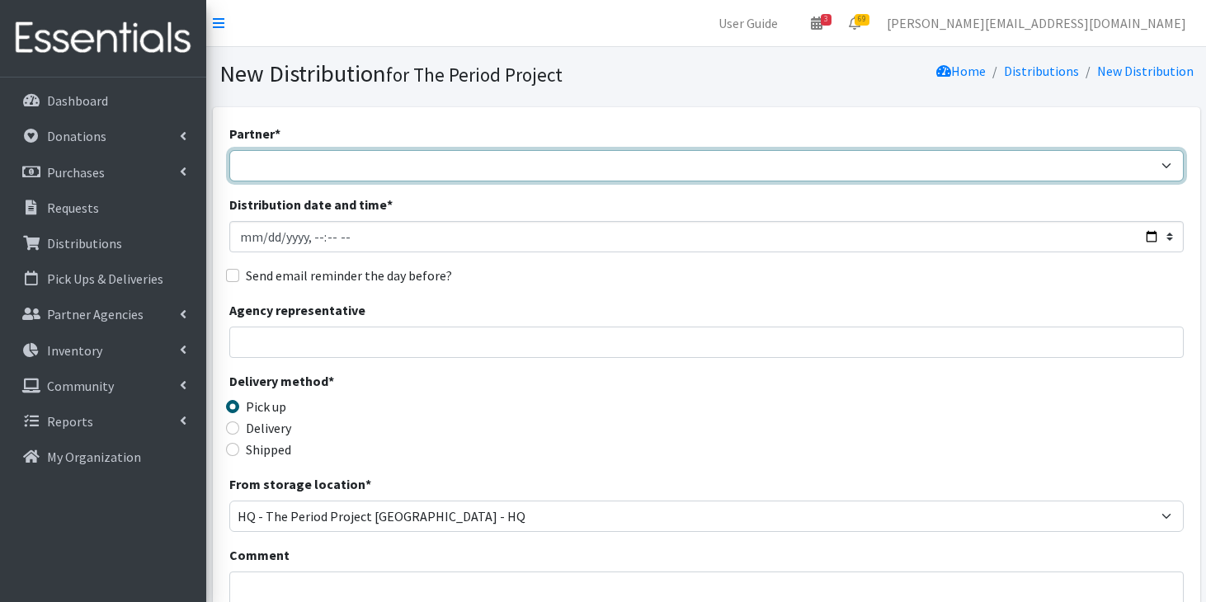
click at [459, 162] on select "AAST Abbeville County Library System [GEOGRAPHIC_DATA] [GEOGRAPHIC_DATA] [PERSO…" at bounding box center [706, 165] width 955 height 31
select select "4744"
click at [229, 150] on select "AAST Abbeville County Library System Abbeville High School Abbeville School Dis…" at bounding box center [706, 165] width 955 height 31
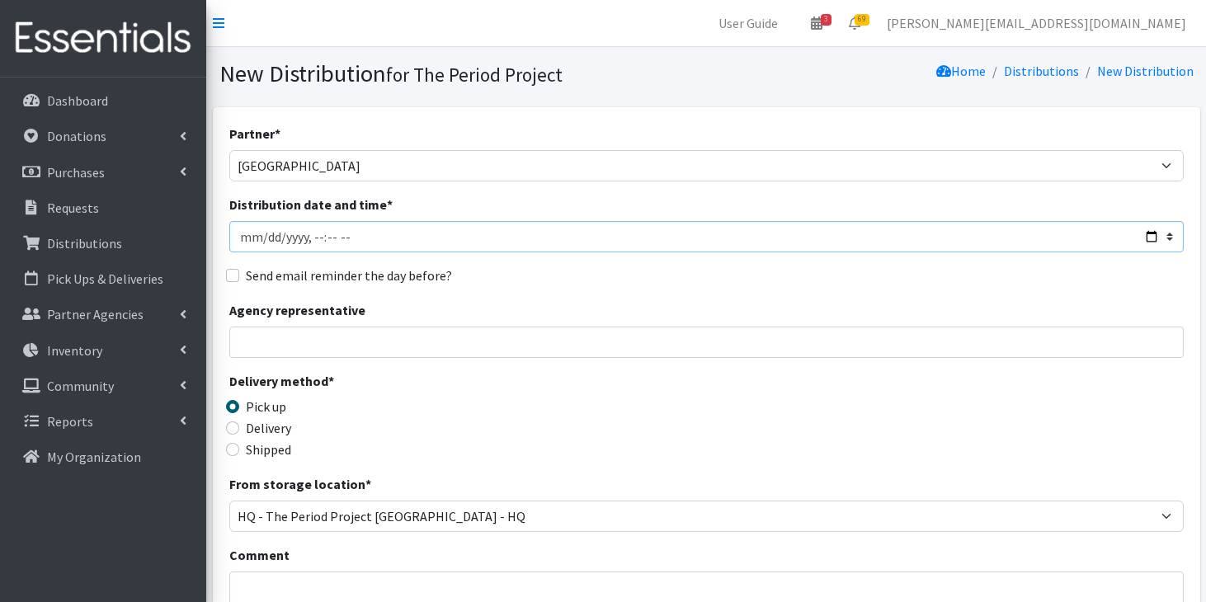
click at [246, 235] on input "Distribution date and time *" at bounding box center [706, 236] width 955 height 31
type input "2025-08-09T23:59"
click at [351, 238] on input "Distribution date and time *" at bounding box center [706, 236] width 955 height 31
type input "2025-08-08T11:59"
click at [233, 452] on input "Shipped" at bounding box center [232, 449] width 13 height 13
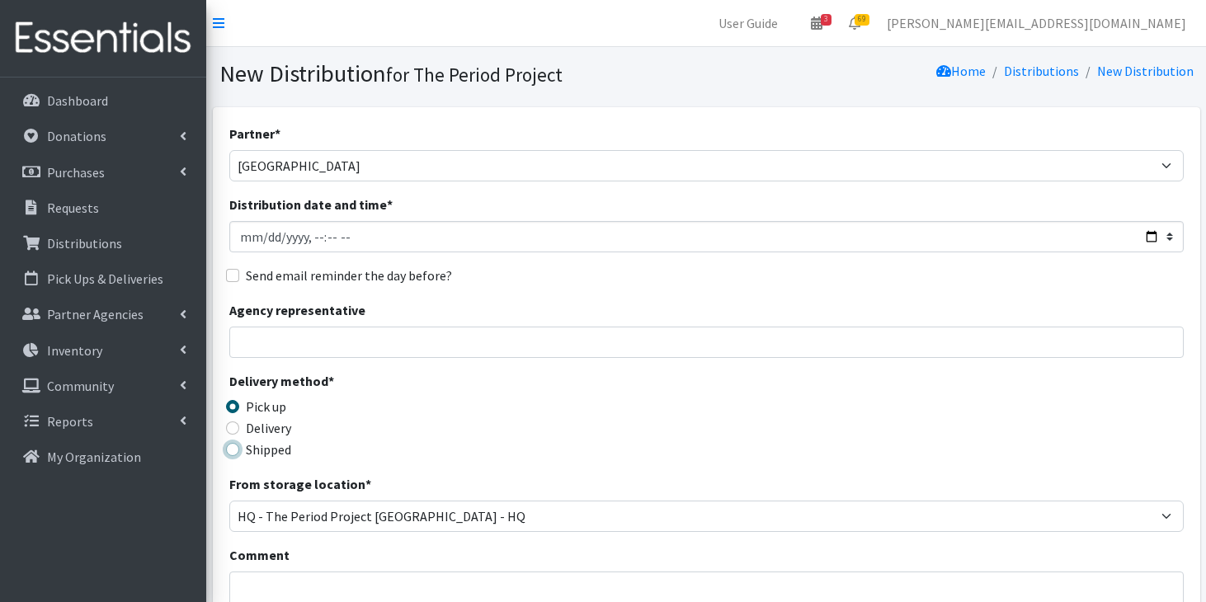
radio input "true"
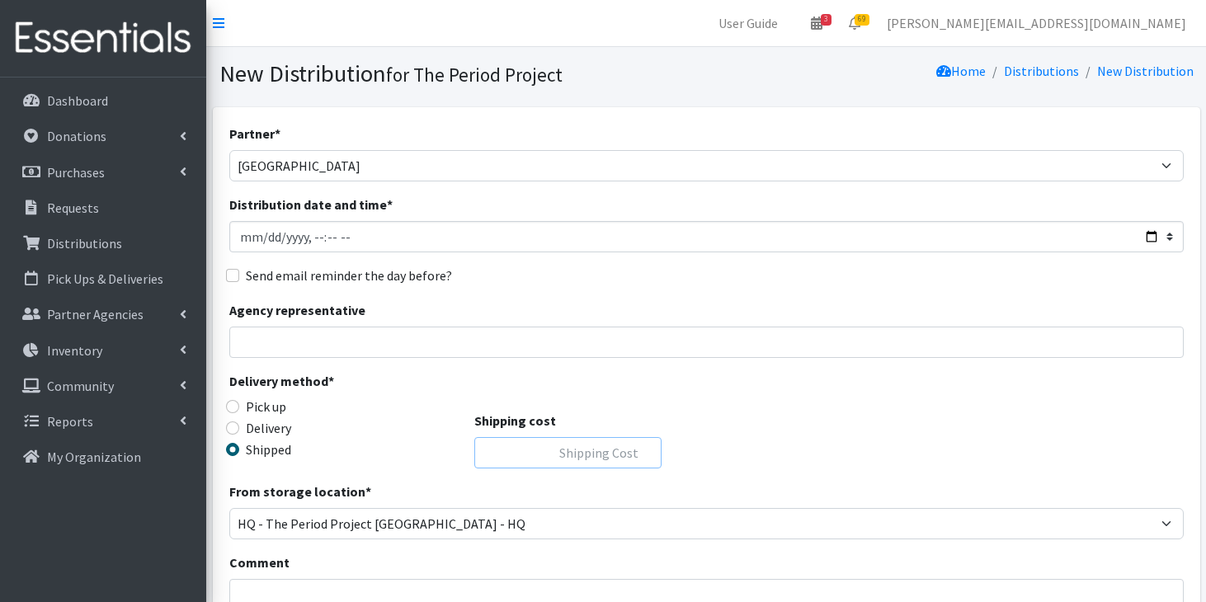
click at [557, 443] on input "Shipping cost" at bounding box center [567, 452] width 187 height 31
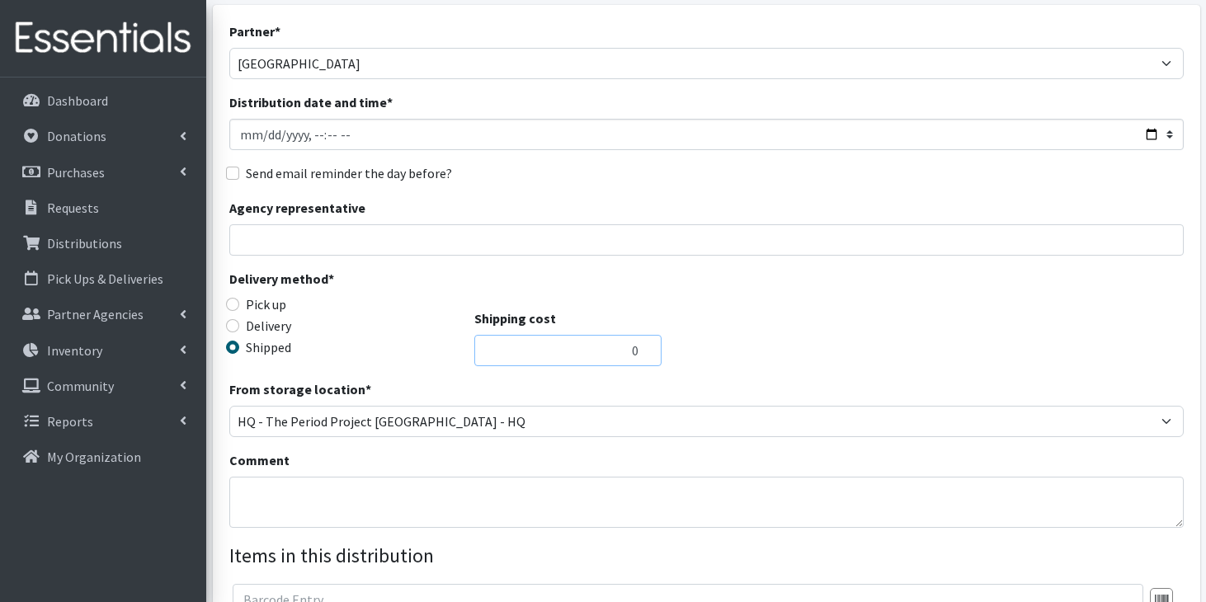
scroll to position [104, 0]
type input "0"
click at [560, 496] on textarea "Comment" at bounding box center [706, 500] width 955 height 51
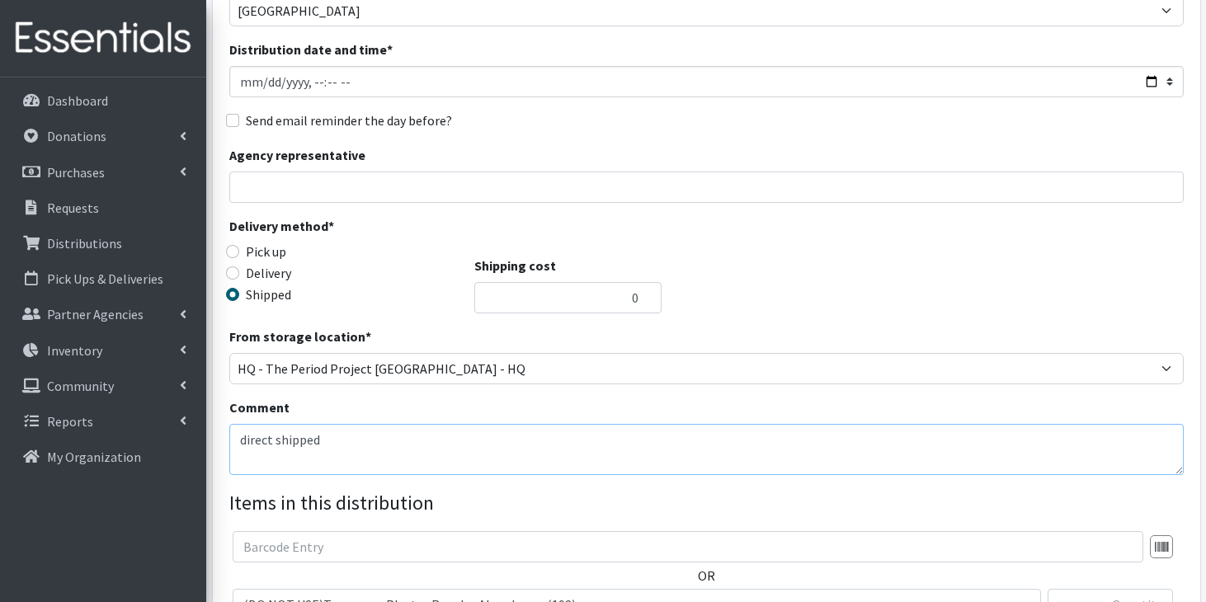
scroll to position [149, 0]
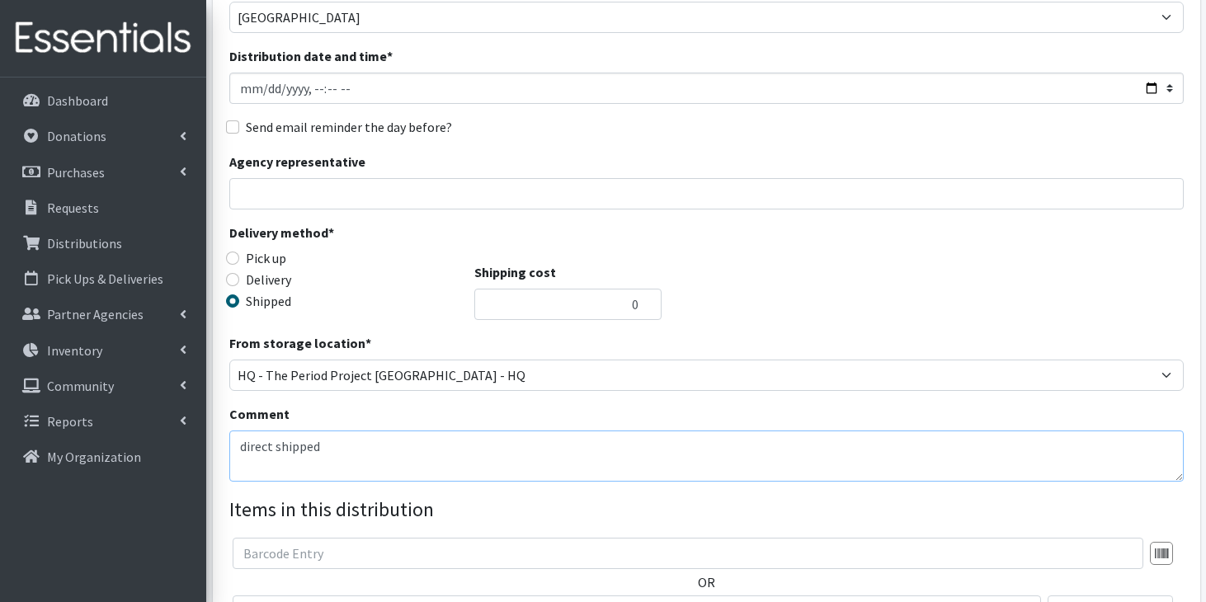
type textarea "direct shipped"
click at [611, 185] on input "Agency representative" at bounding box center [706, 193] width 955 height 31
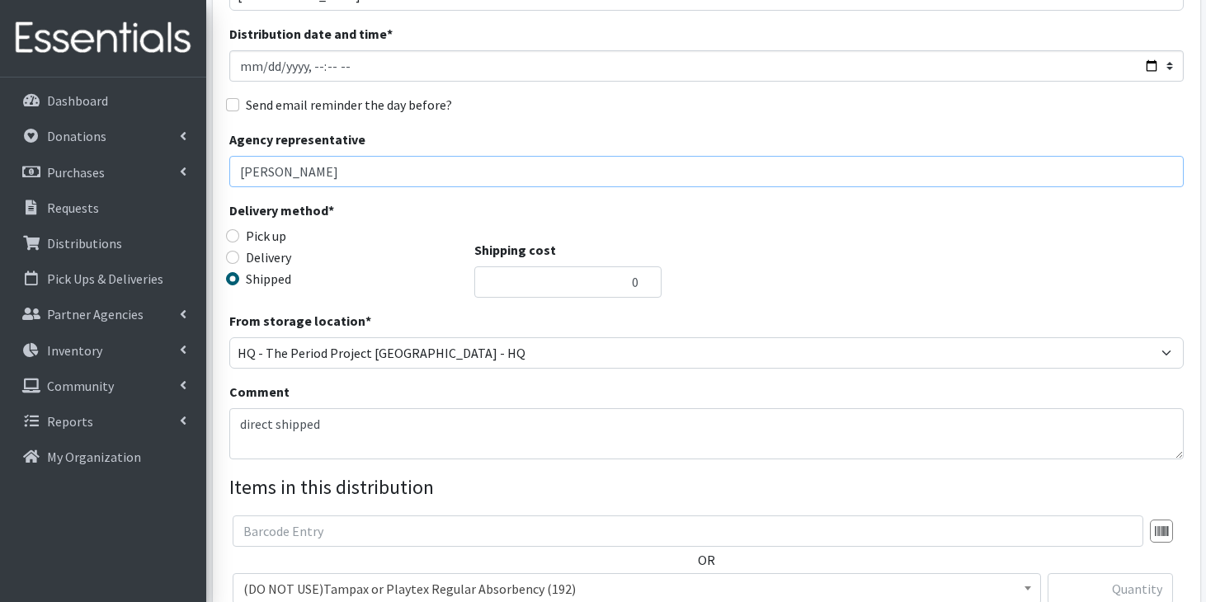
scroll to position [172, 0]
type input "Geri Dukes"
click at [357, 434] on textarea "direct shipped" at bounding box center [706, 432] width 955 height 51
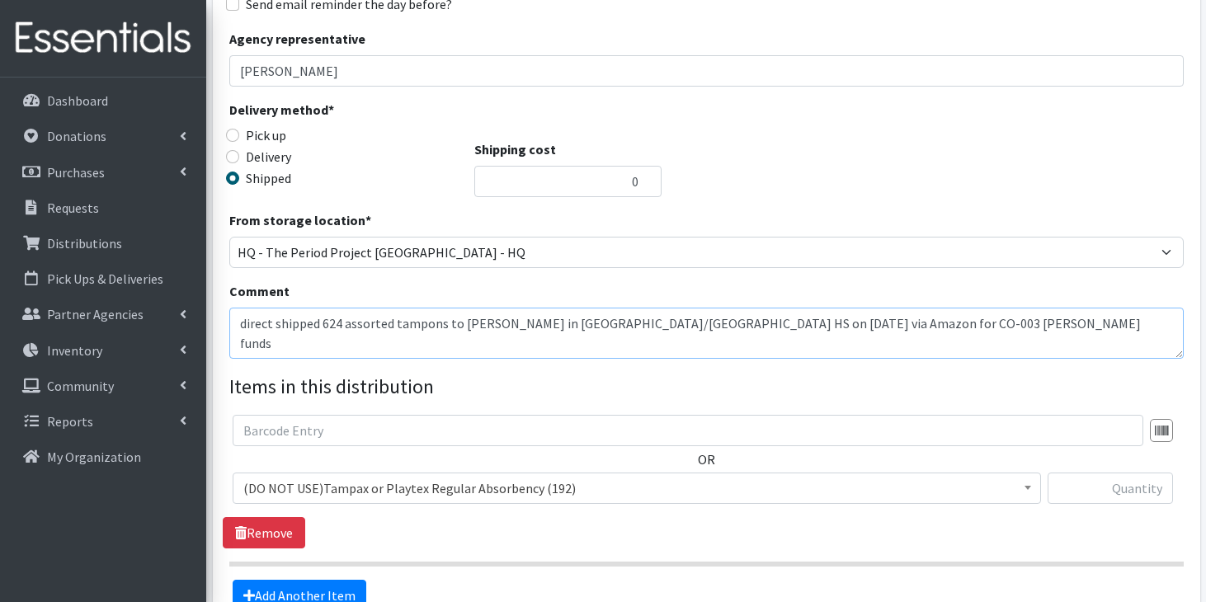
scroll to position [272, 0]
type textarea "direct shipped 624 assorted tampons to Geri Dukes in Orangeburg/Branchville HS …"
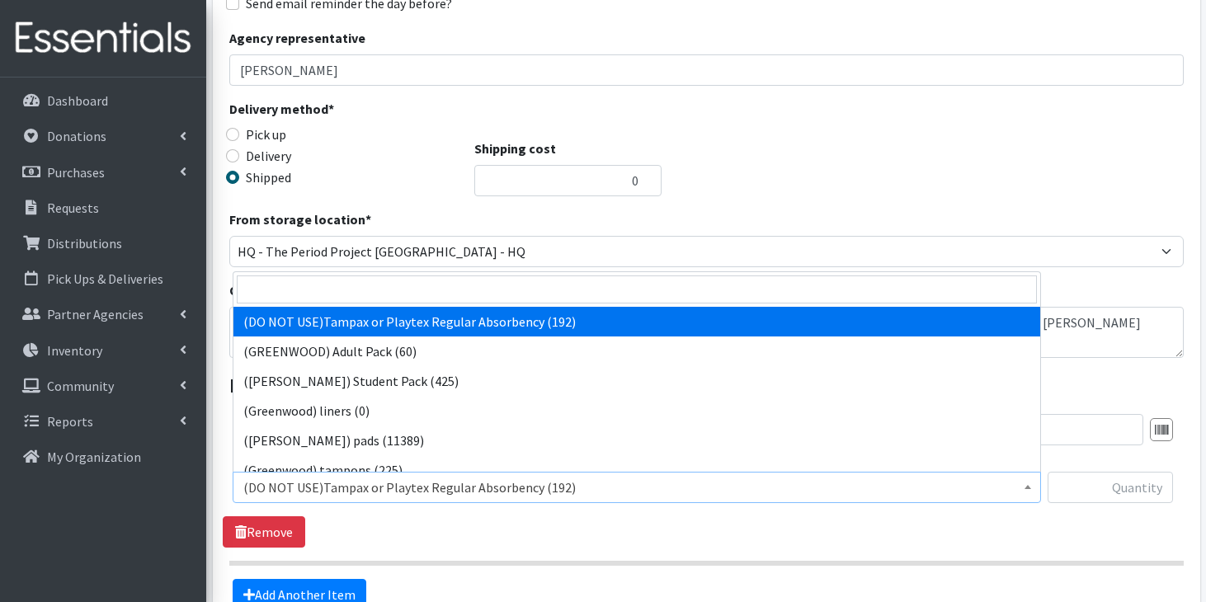
click at [300, 498] on span "(DO NOT USE)Tampax or Playtex Regular Absorbency (192)" at bounding box center [636, 487] width 787 height 23
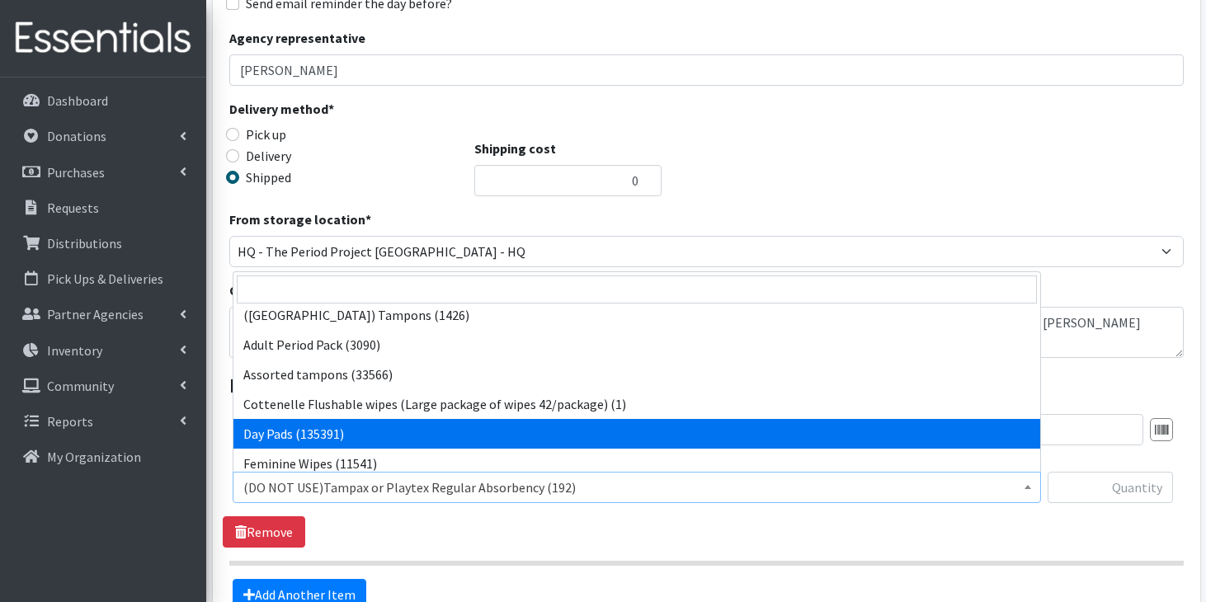
scroll to position [509, 0]
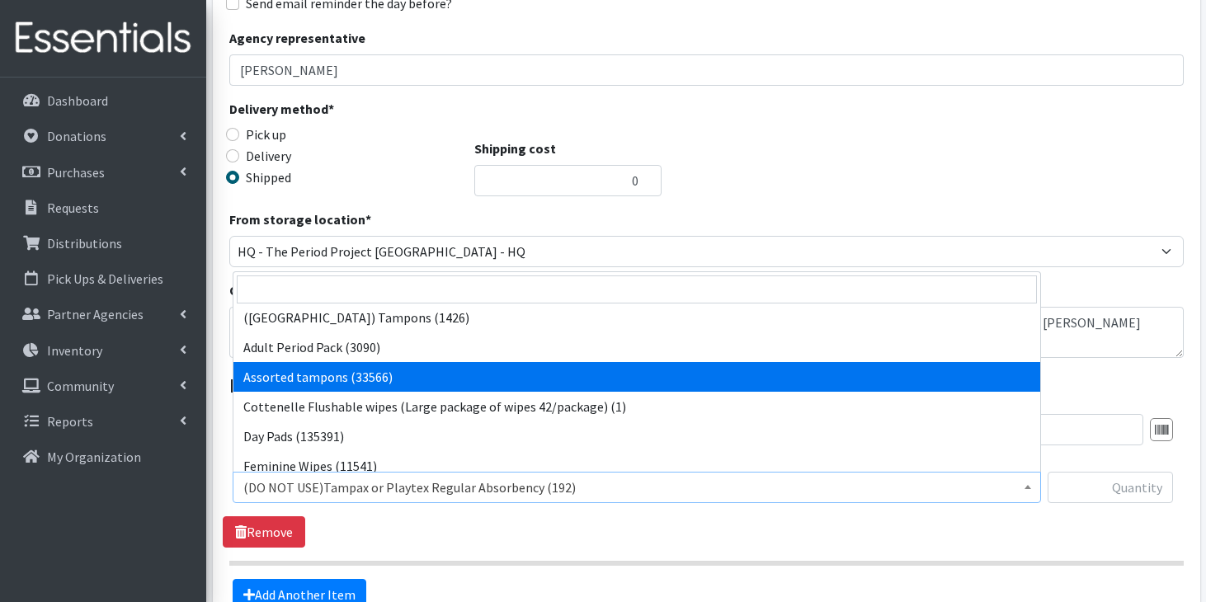
select select "14370"
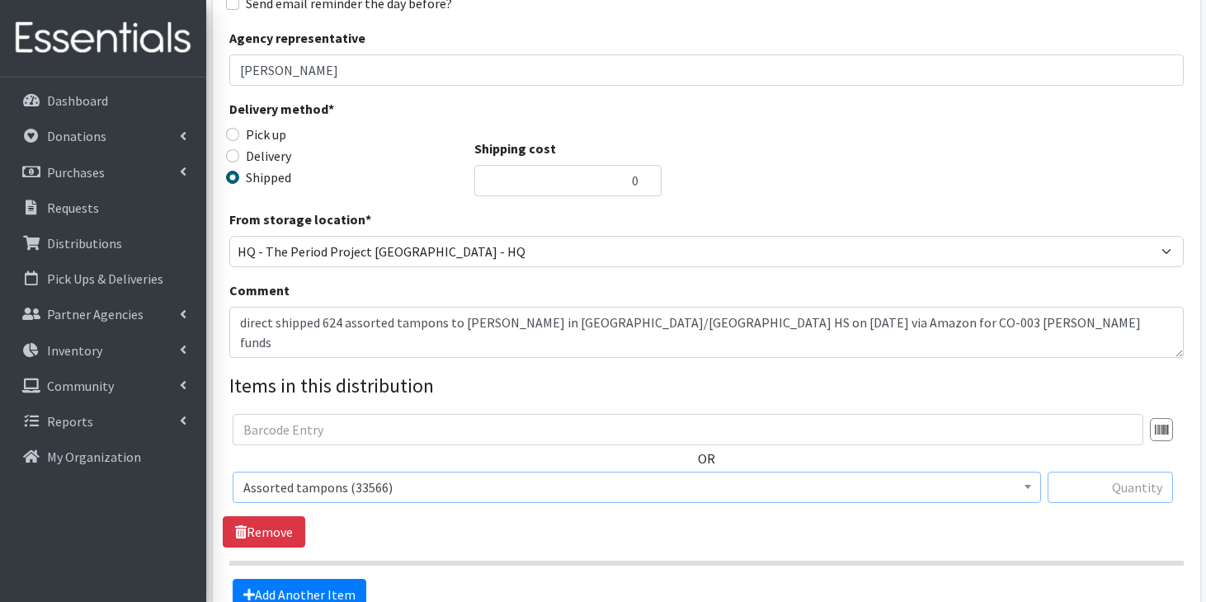
click at [1092, 494] on input "text" at bounding box center [1110, 487] width 125 height 31
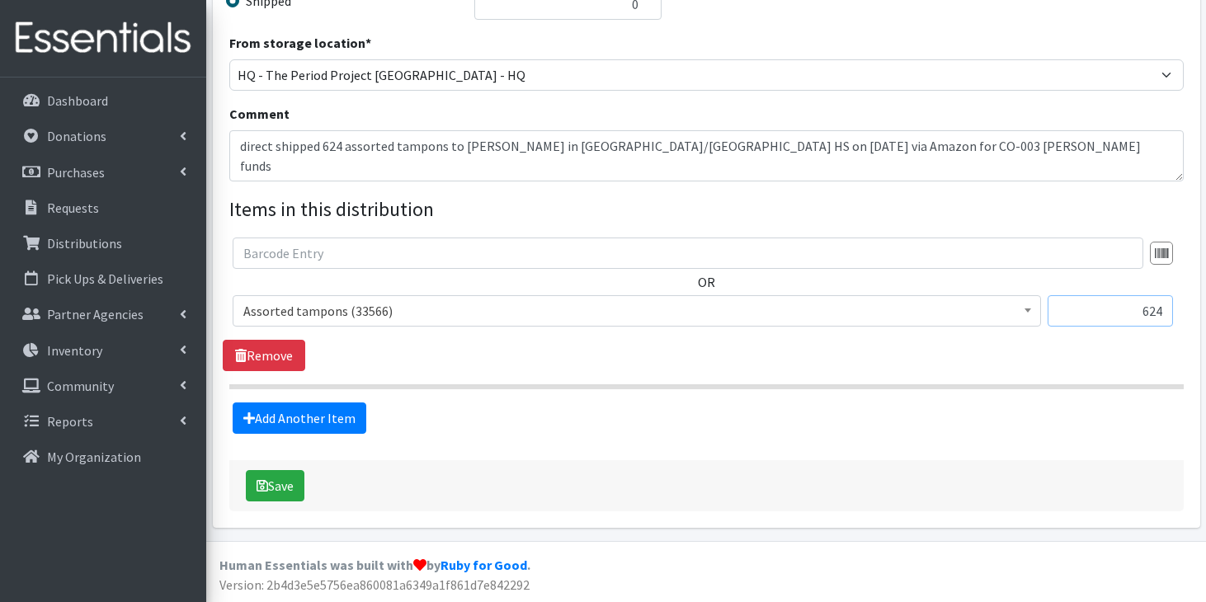
scroll to position [449, 0]
type input "624"
click at [277, 473] on button "Save" at bounding box center [275, 485] width 59 height 31
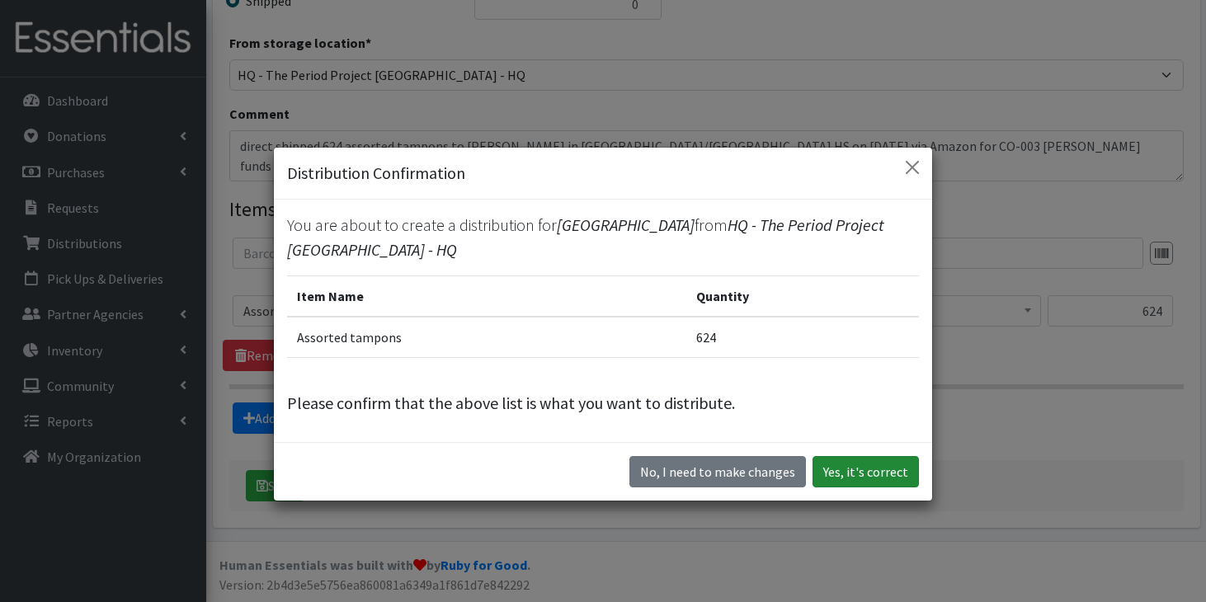
click at [899, 474] on button "Yes, it's correct" at bounding box center [866, 471] width 106 height 31
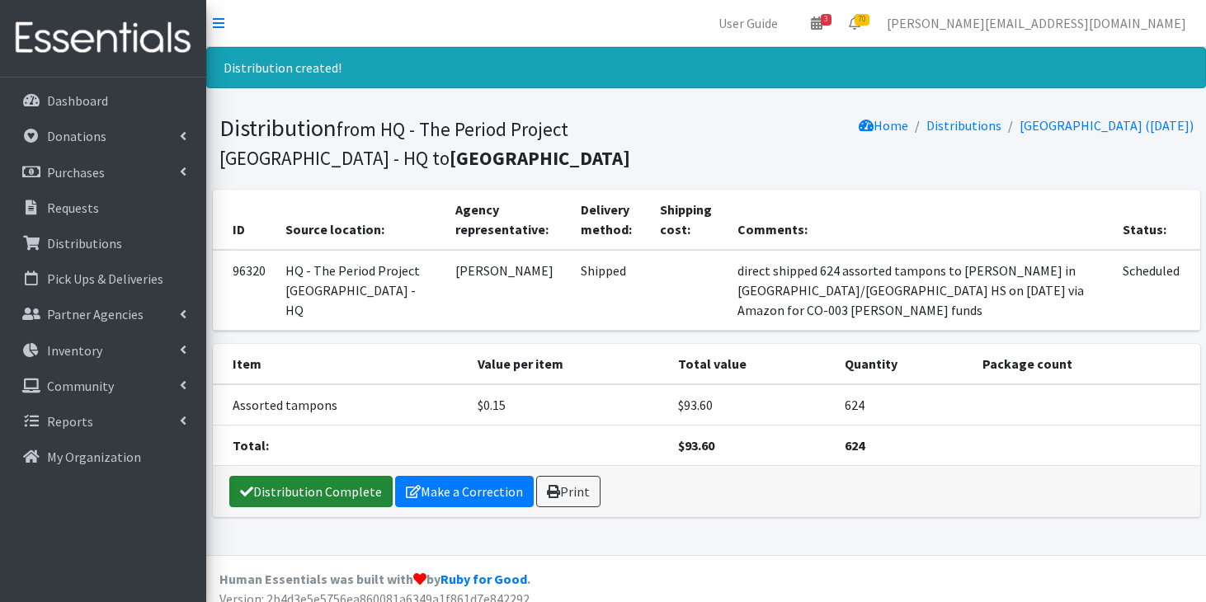
click at [304, 493] on link "Distribution Complete" at bounding box center [310, 491] width 163 height 31
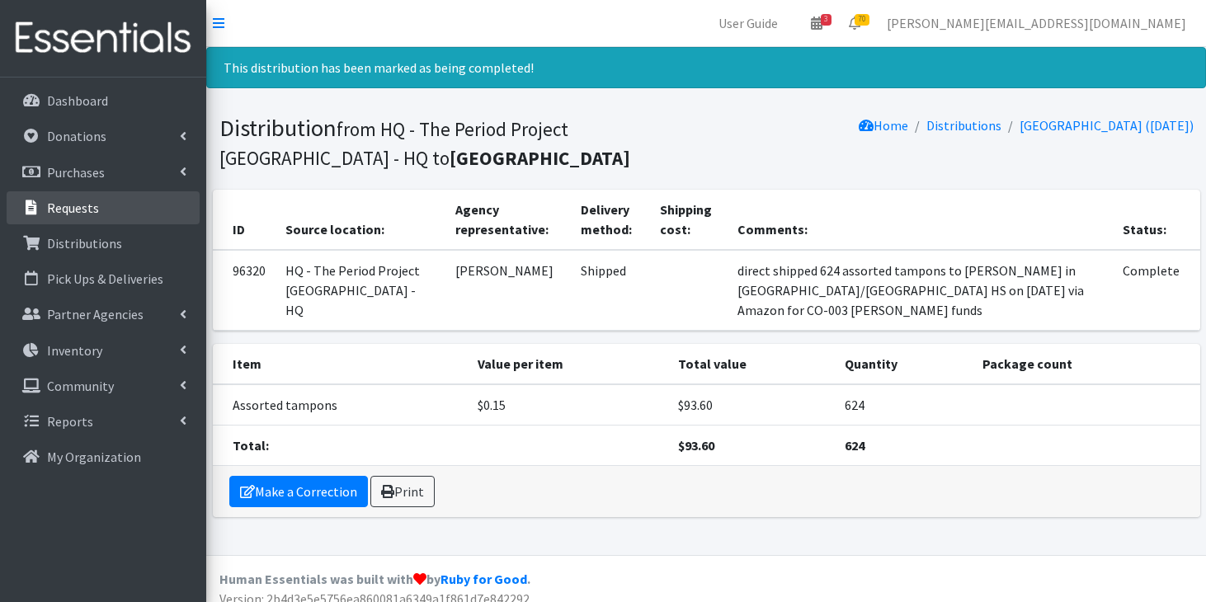
click at [113, 202] on link "Requests" at bounding box center [103, 207] width 193 height 33
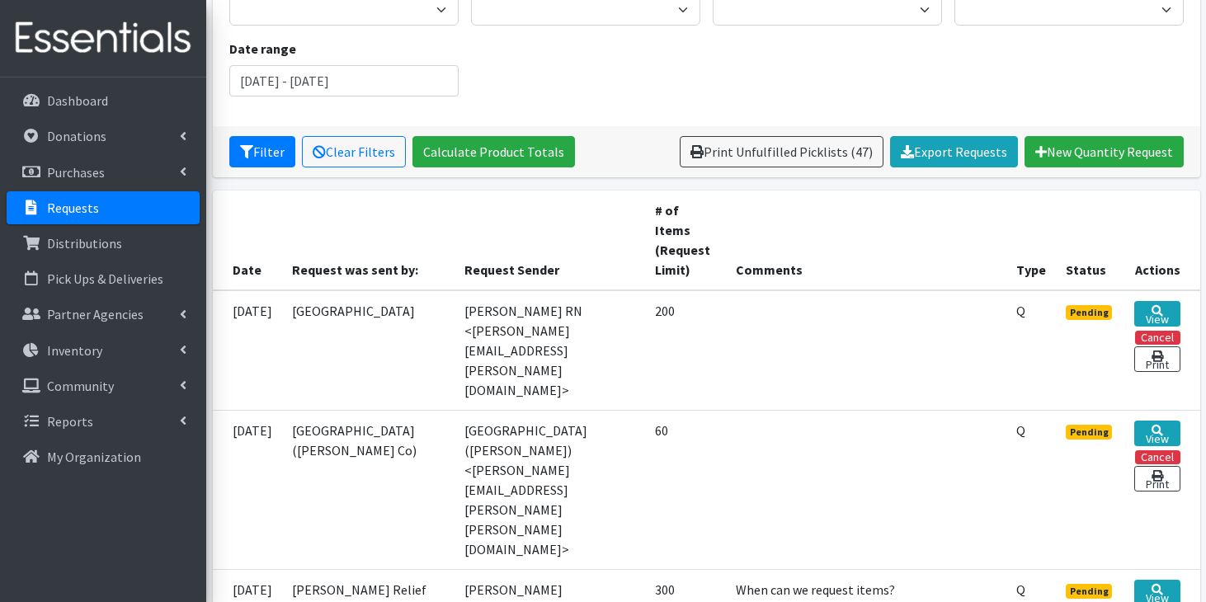
scroll to position [258, 0]
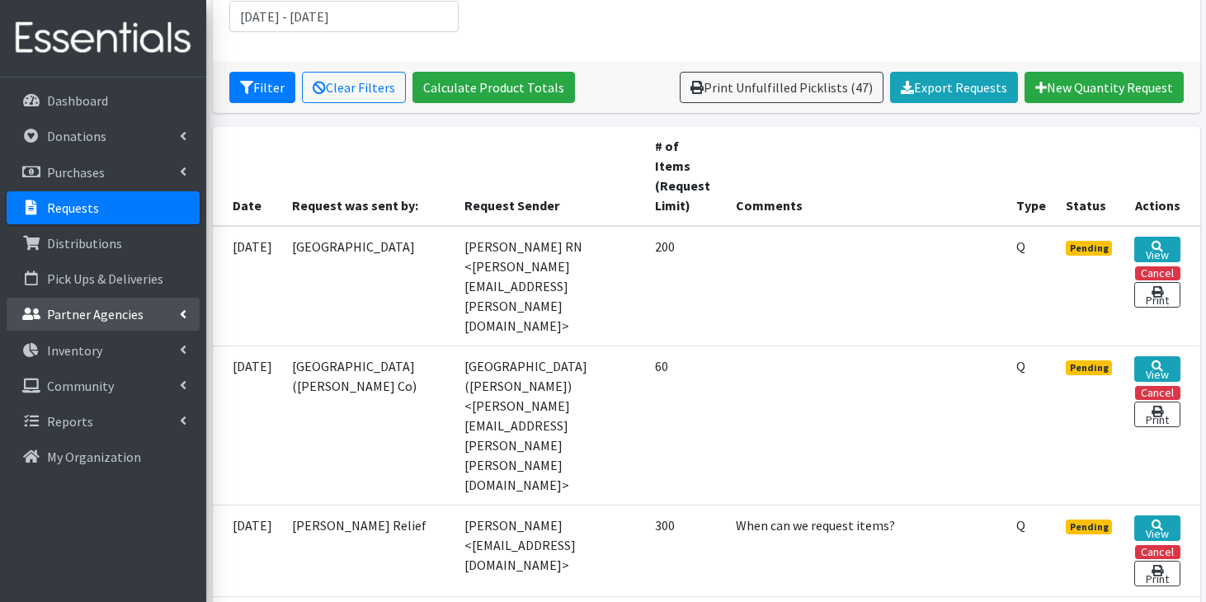
click at [101, 312] on p "Partner Agencies" at bounding box center [95, 314] width 97 height 17
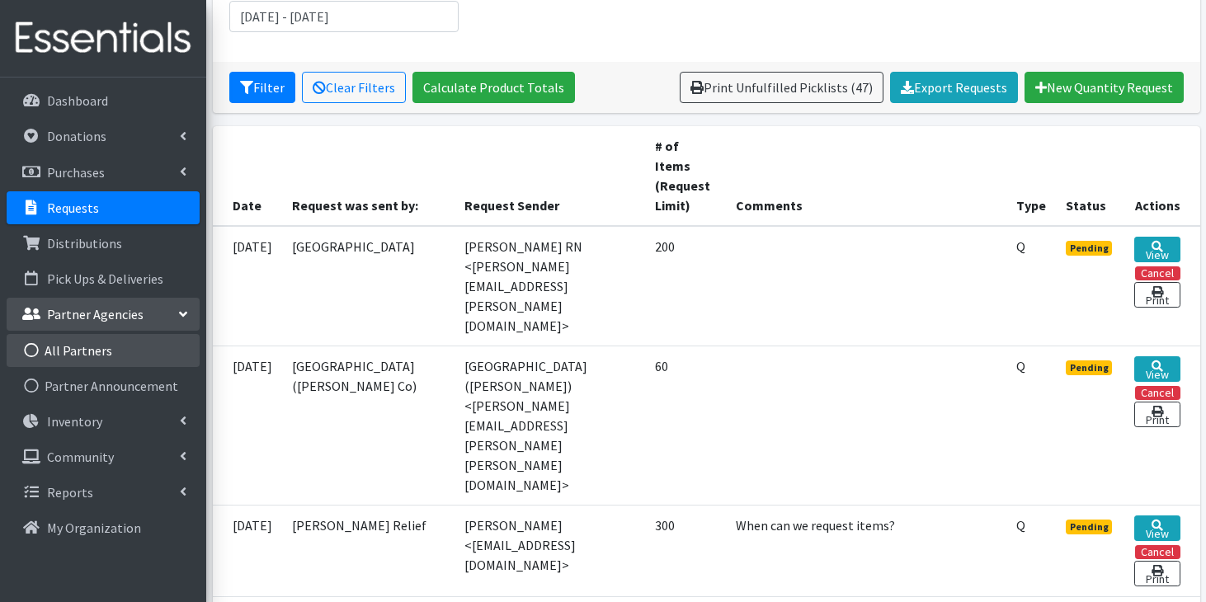
click at [88, 350] on link "All Partners" at bounding box center [103, 350] width 193 height 33
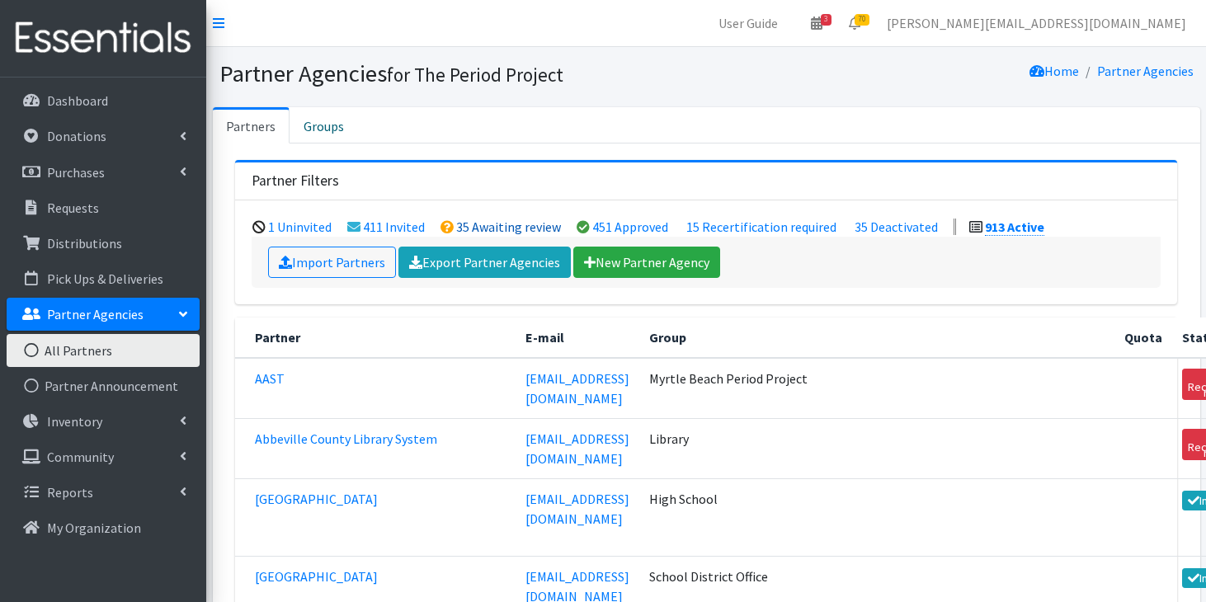
click at [477, 228] on link "35 Awaiting review" at bounding box center [508, 227] width 105 height 17
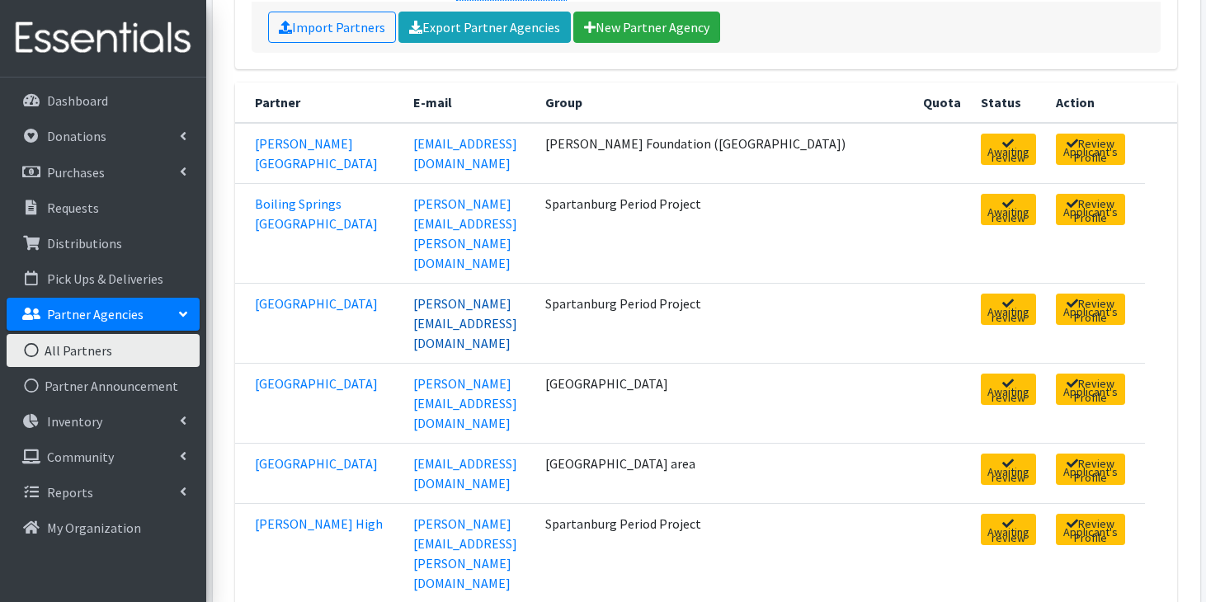
scroll to position [236, 0]
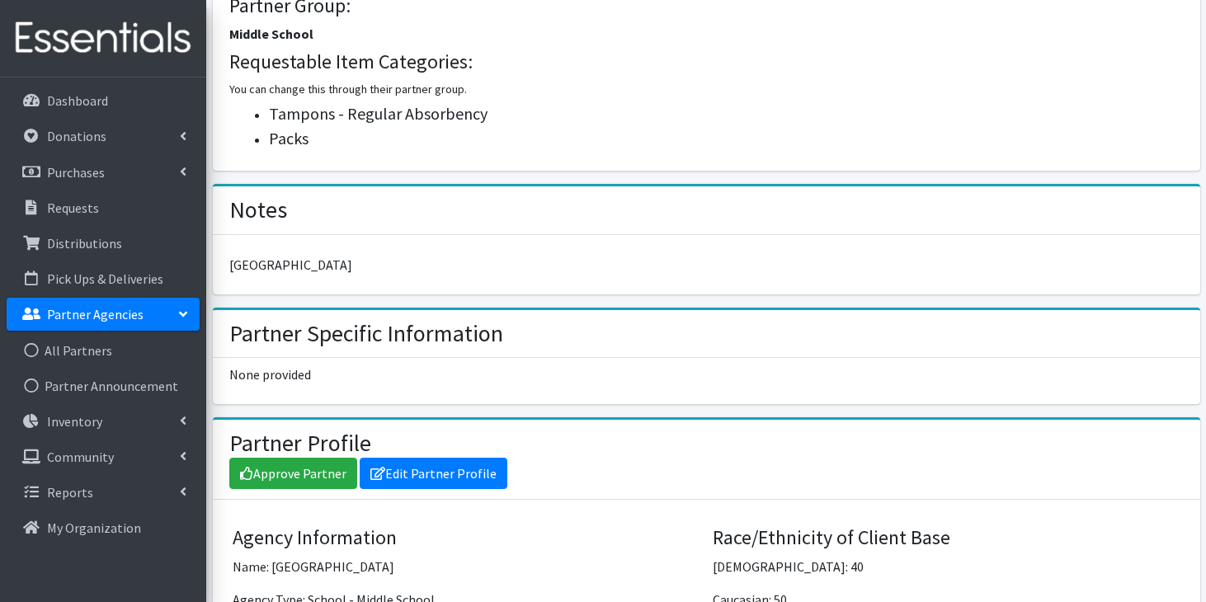
scroll to position [836, 0]
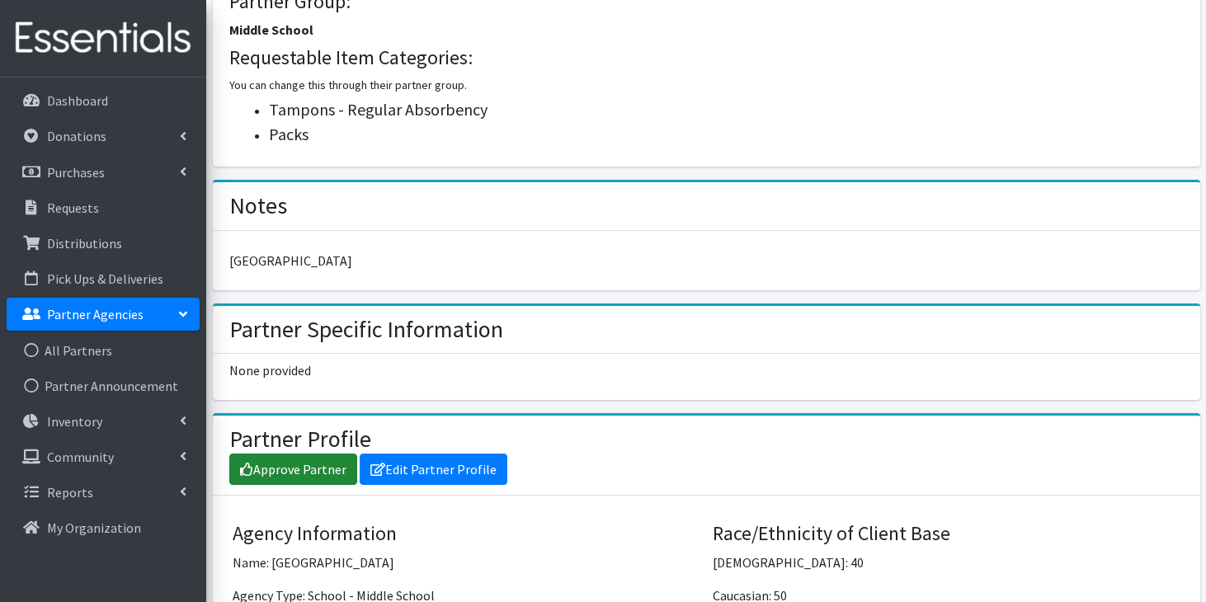
click at [273, 470] on link "Approve Partner" at bounding box center [293, 469] width 128 height 31
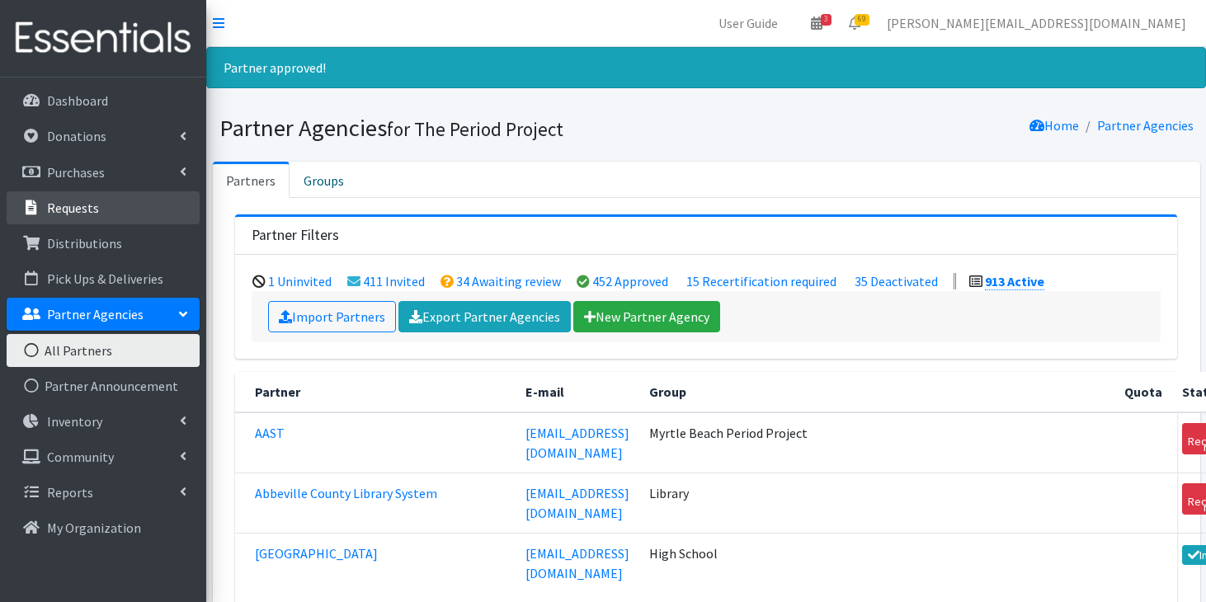
click at [104, 209] on link "Requests" at bounding box center [103, 207] width 193 height 33
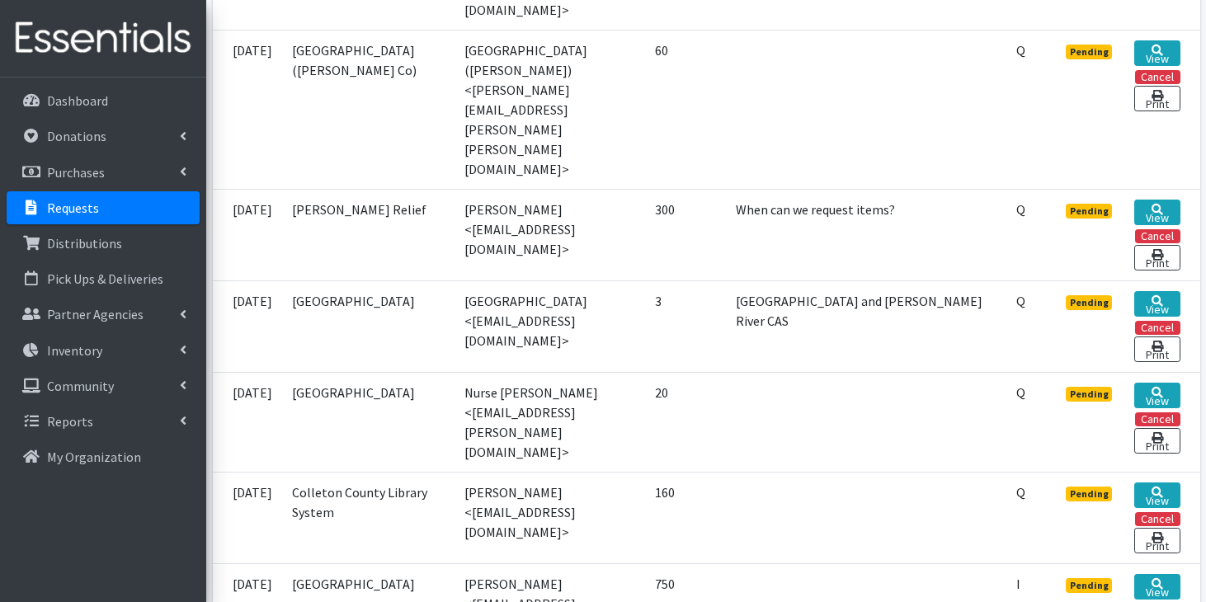
scroll to position [578, 0]
